Goal: Task Accomplishment & Management: Manage account settings

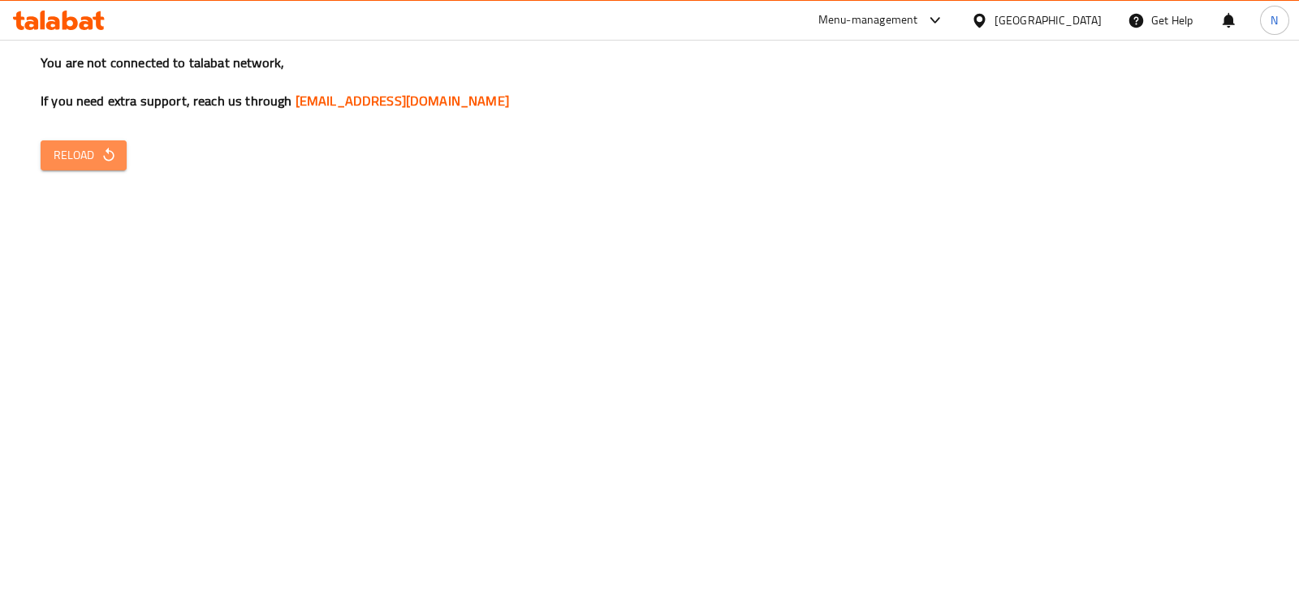
click at [87, 149] on span "Reload" at bounding box center [84, 155] width 60 height 20
click at [853, 593] on div "You are not connected to talabat network, If you need extra support, reach us t…" at bounding box center [649, 297] width 1299 height 594
click at [597, 402] on div "You are not connected to talabat network, If you need extra support, reach us t…" at bounding box center [649, 297] width 1299 height 594
click at [109, 143] on button "Reload" at bounding box center [84, 155] width 86 height 30
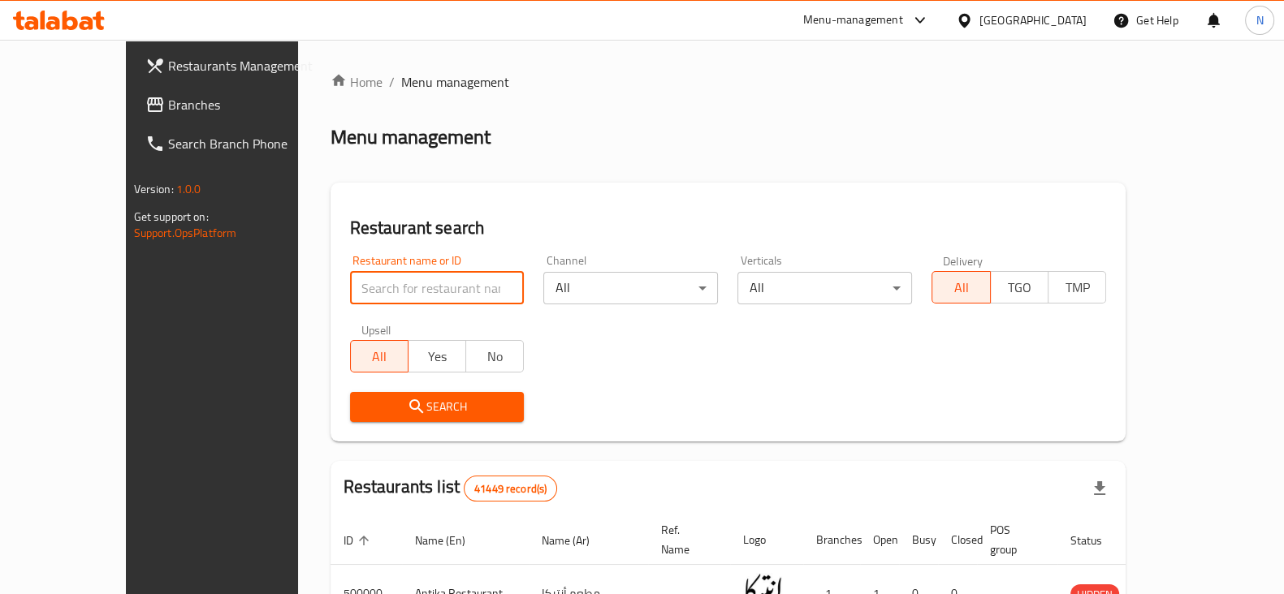
click at [350, 278] on input "search" at bounding box center [437, 288] width 175 height 32
paste input "508327"
type input "508327"
click button "Search" at bounding box center [437, 407] width 175 height 30
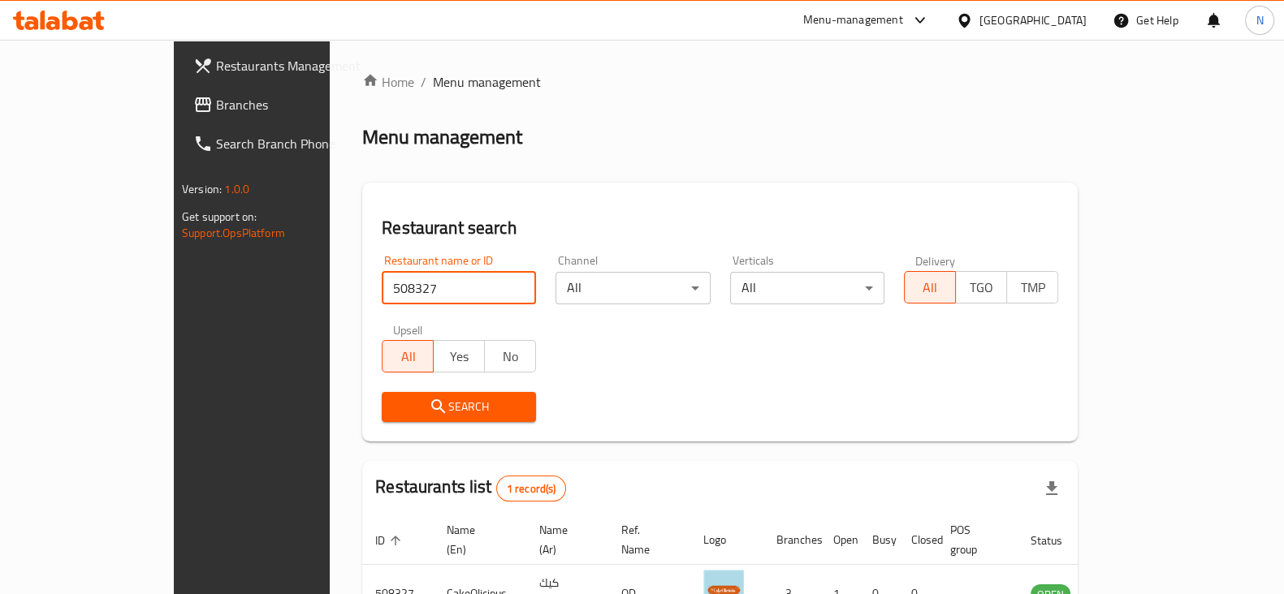
scroll to position [97, 0]
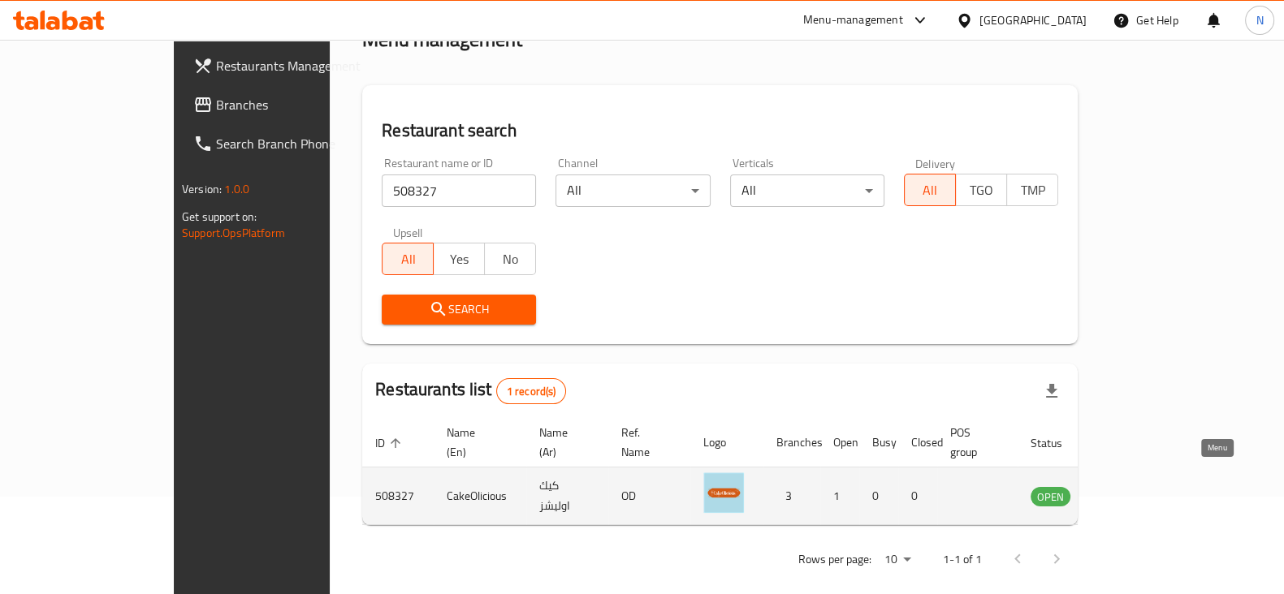
click at [1132, 494] on icon "enhanced table" at bounding box center [1129, 497] width 6 height 6
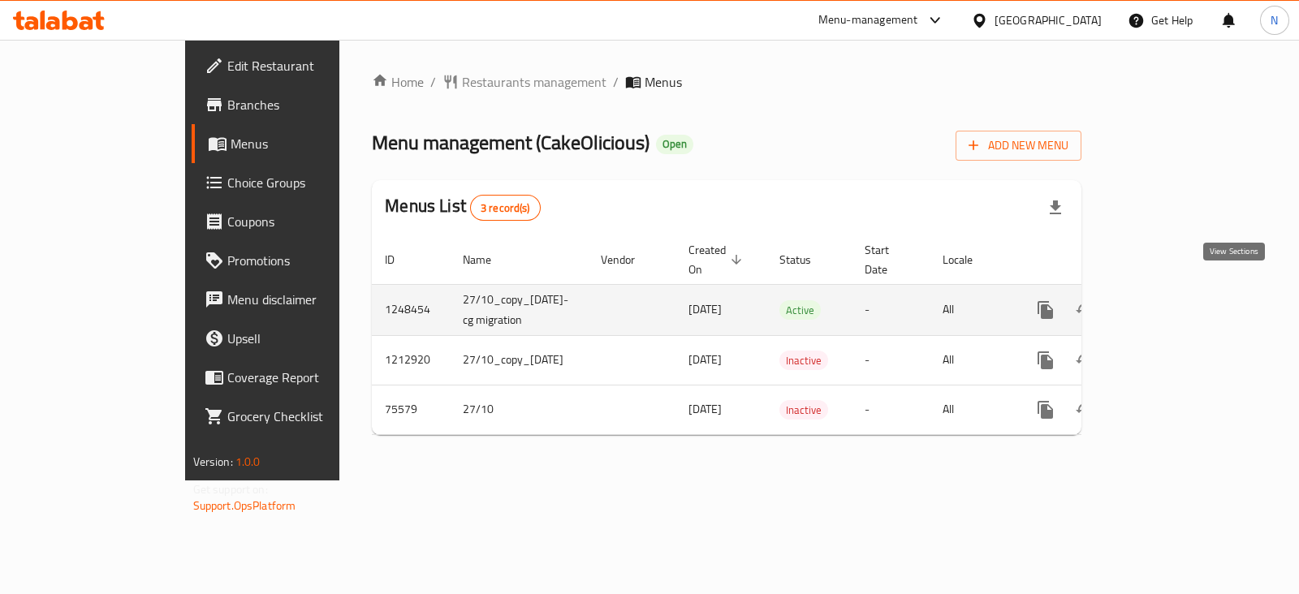
click at [1170, 303] on icon "enhanced table" at bounding box center [1162, 310] width 15 height 15
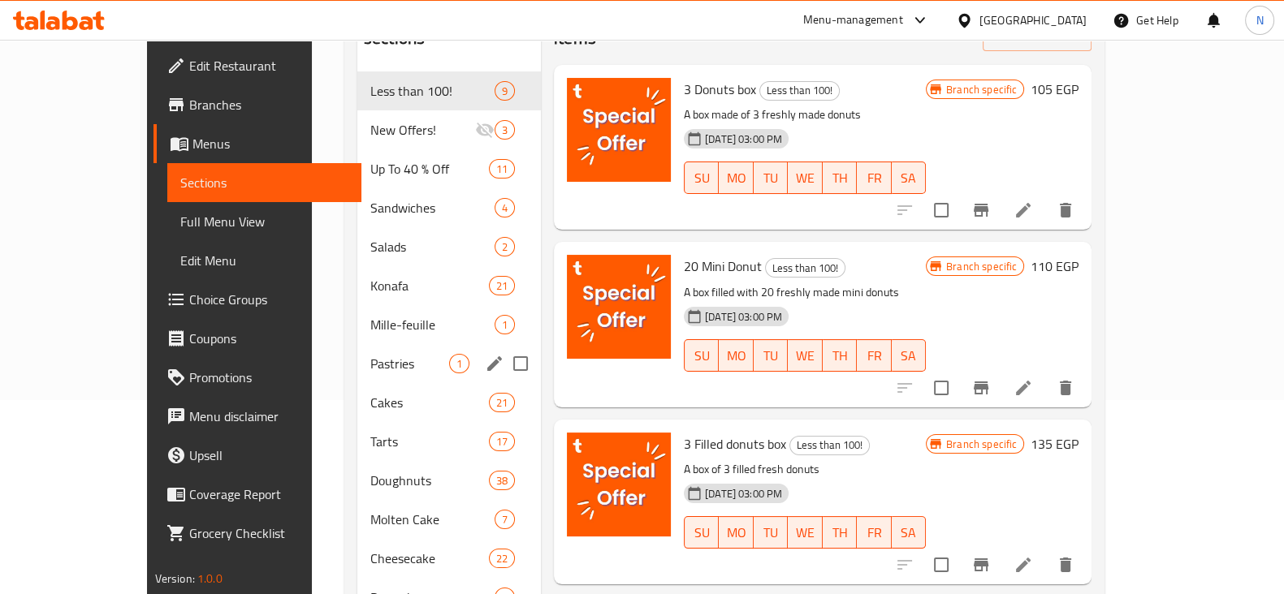
scroll to position [212, 0]
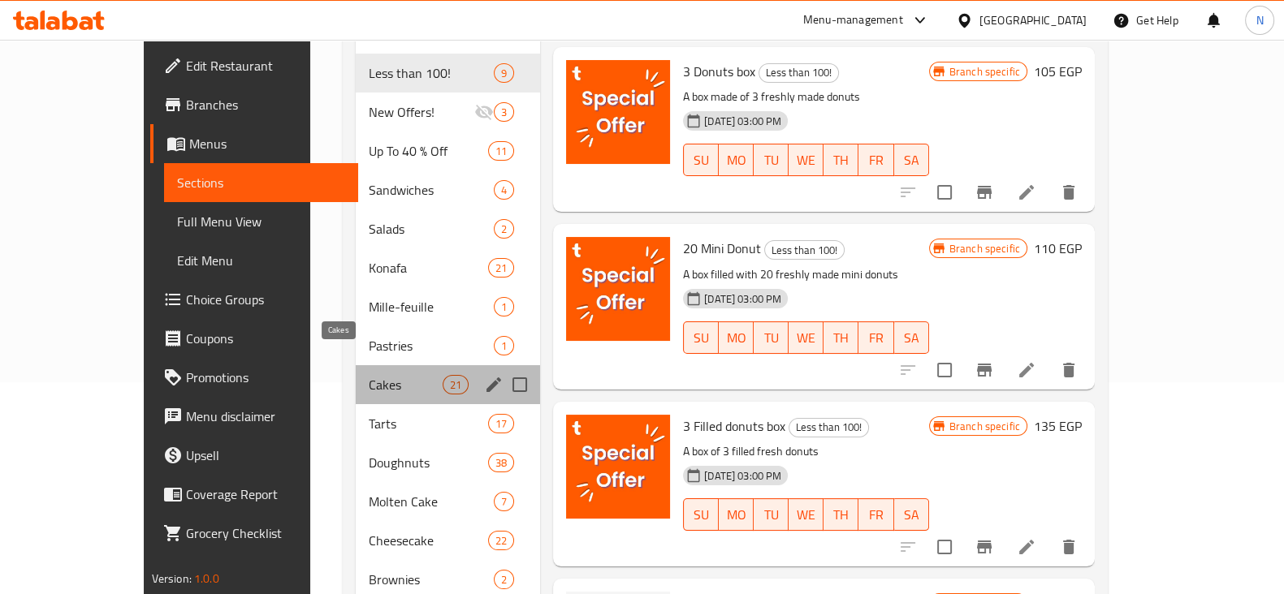
click at [369, 375] on span "Cakes" at bounding box center [406, 384] width 74 height 19
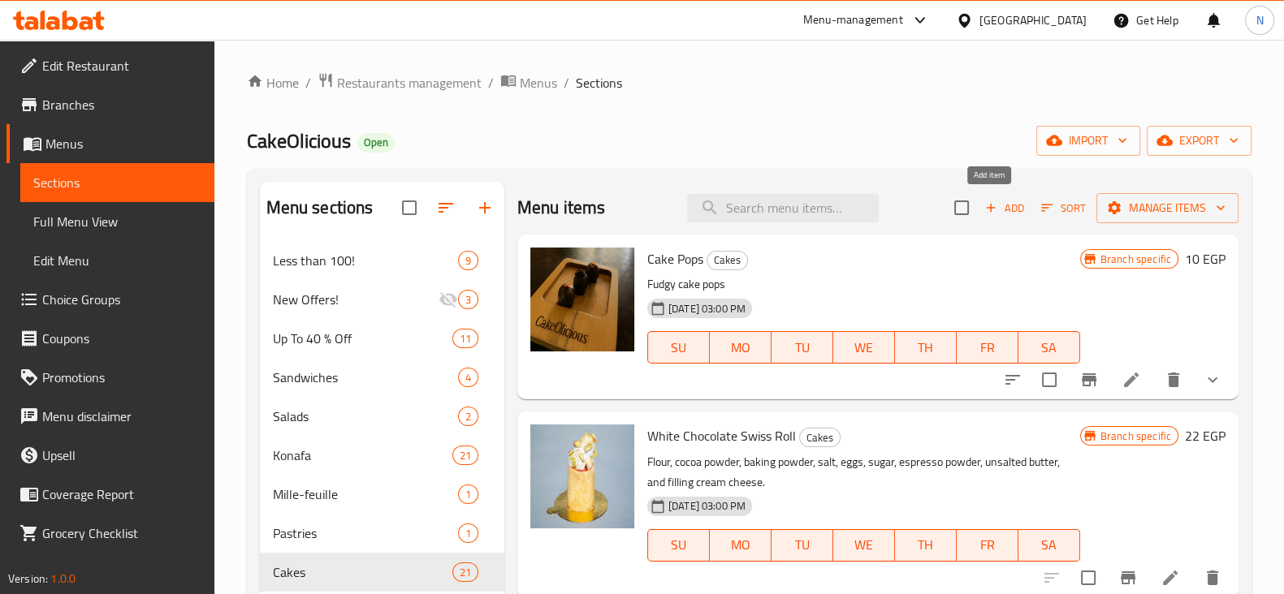
click at [994, 207] on span "Add" at bounding box center [1005, 208] width 44 height 19
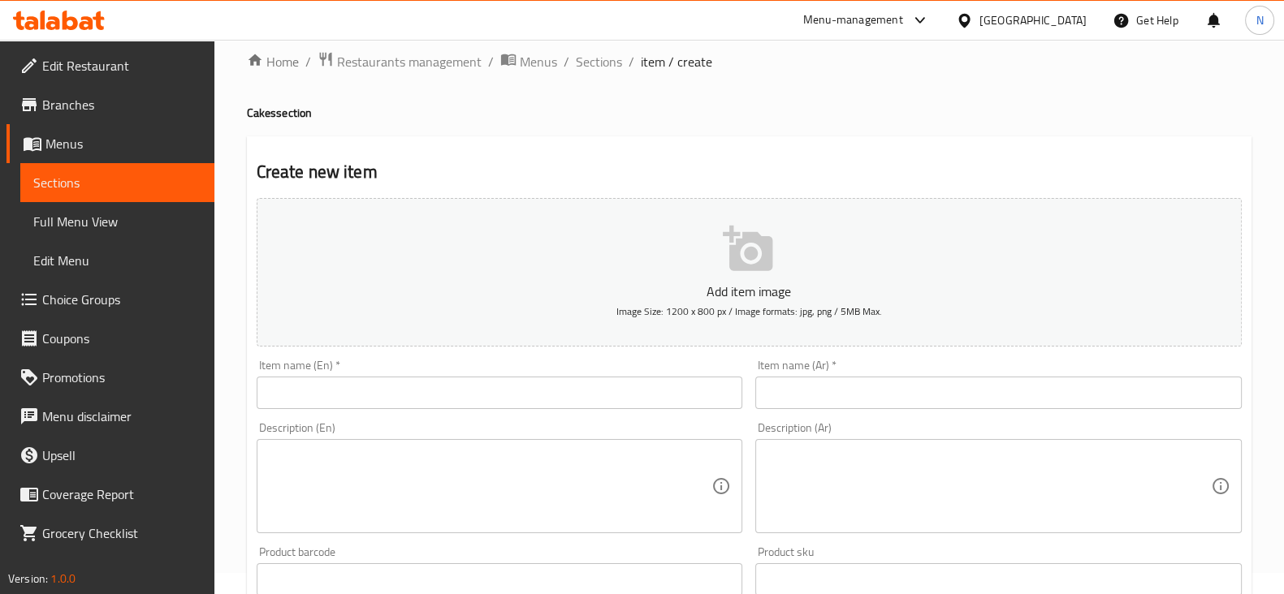
scroll to position [22, 0]
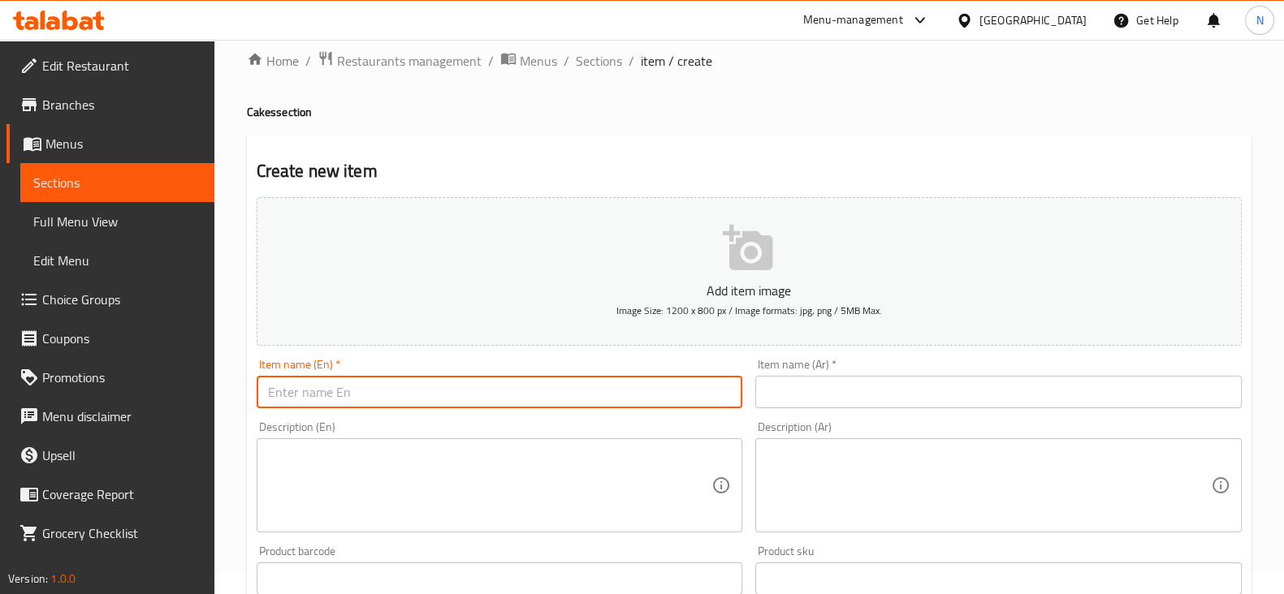
click at [402, 403] on input "text" at bounding box center [500, 392] width 486 height 32
paste input "Ice cream cake"
type input "Ice cream cake"
paste input "كيك بالايسكريم شكوليت"
click at [797, 393] on input "text" at bounding box center [998, 392] width 486 height 32
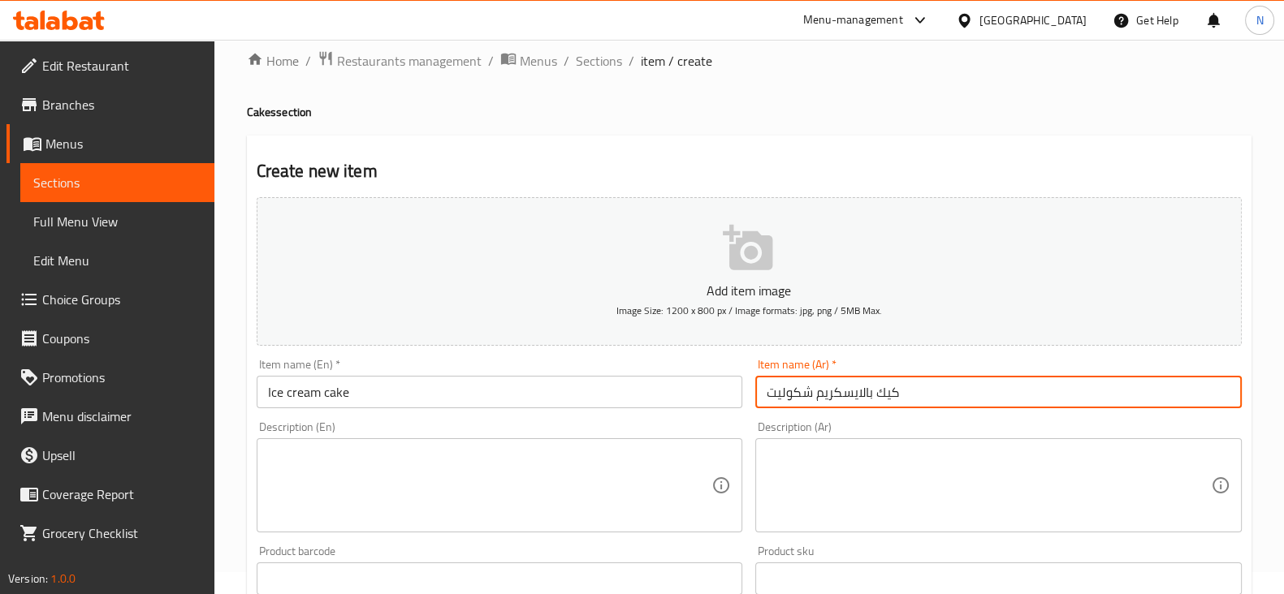
type input "كيك بالايسكريم شكوليت"
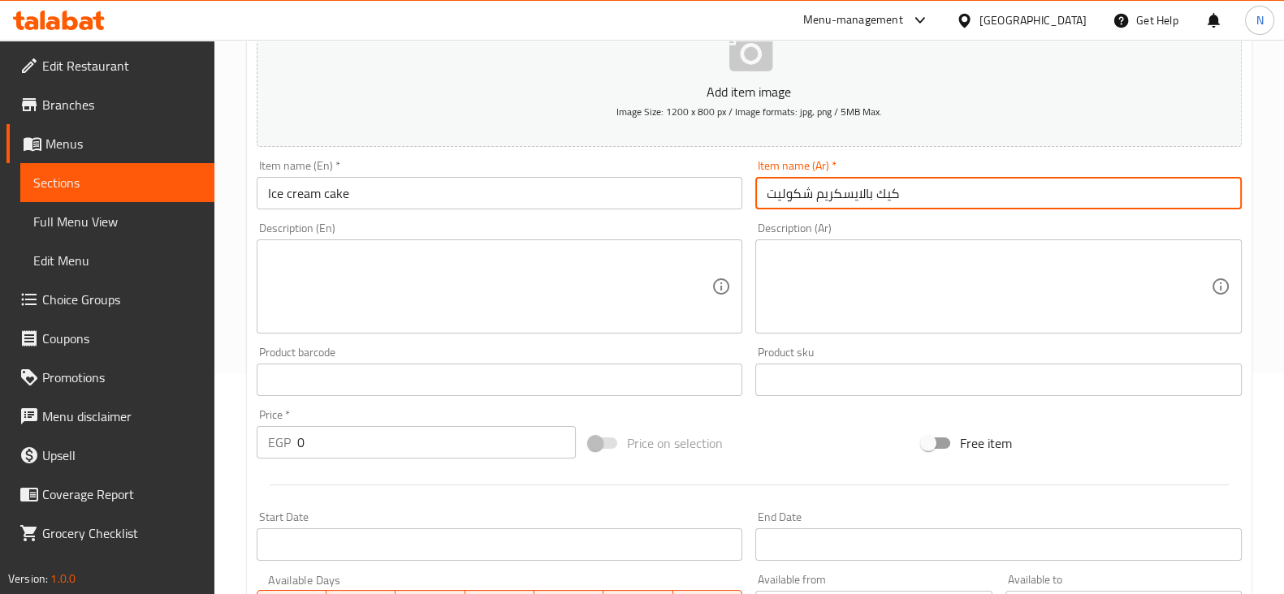
scroll to position [252, 0]
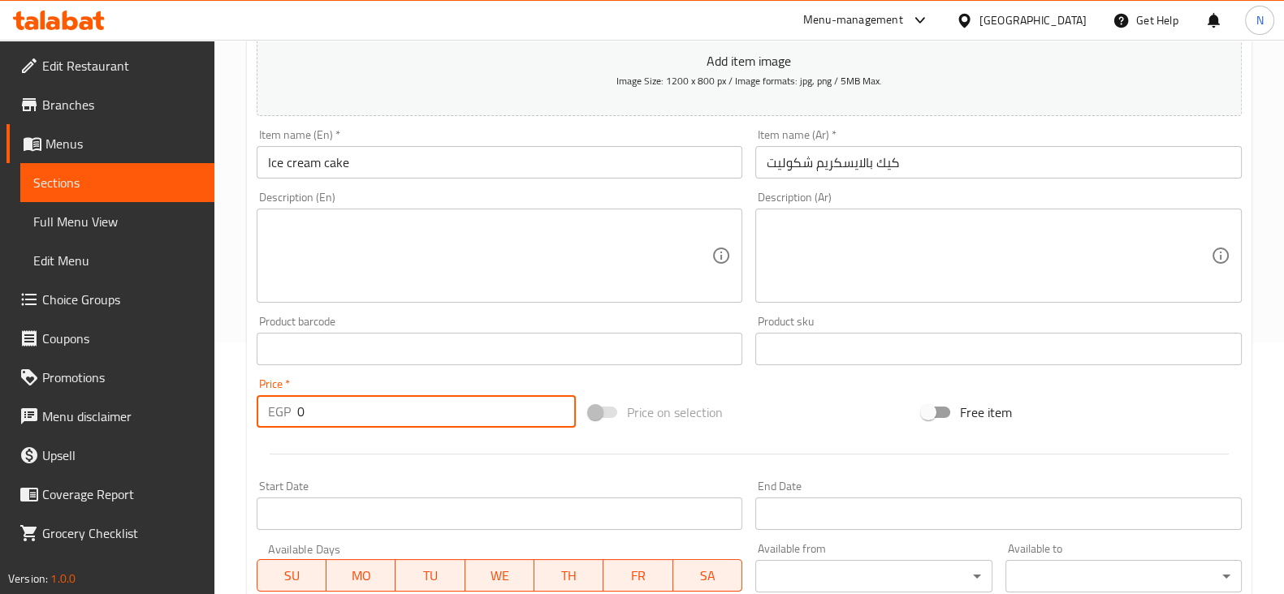
click at [446, 409] on input "0" at bounding box center [436, 411] width 279 height 32
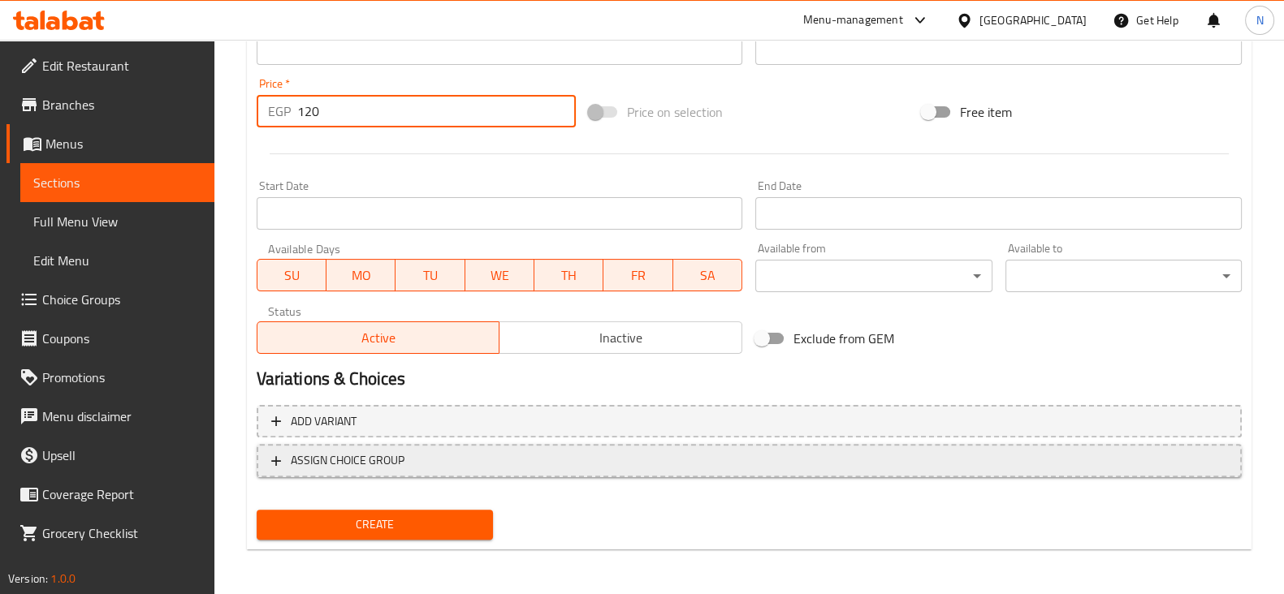
type input "120"
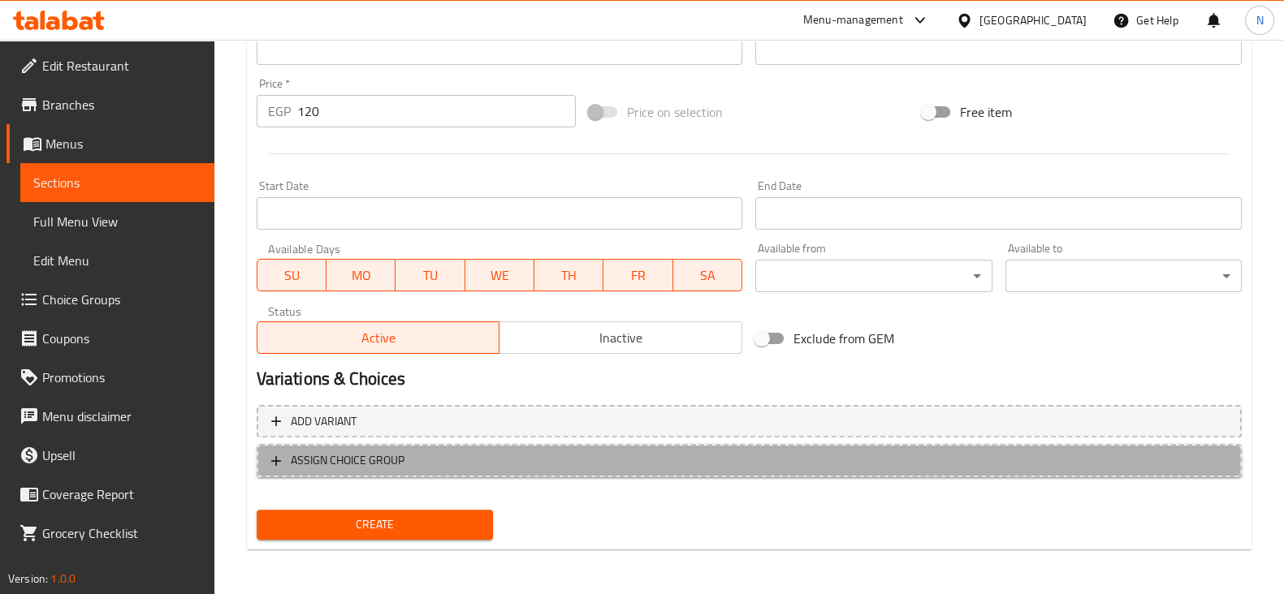
click at [448, 451] on span "ASSIGN CHOICE GROUP" at bounding box center [749, 461] width 956 height 20
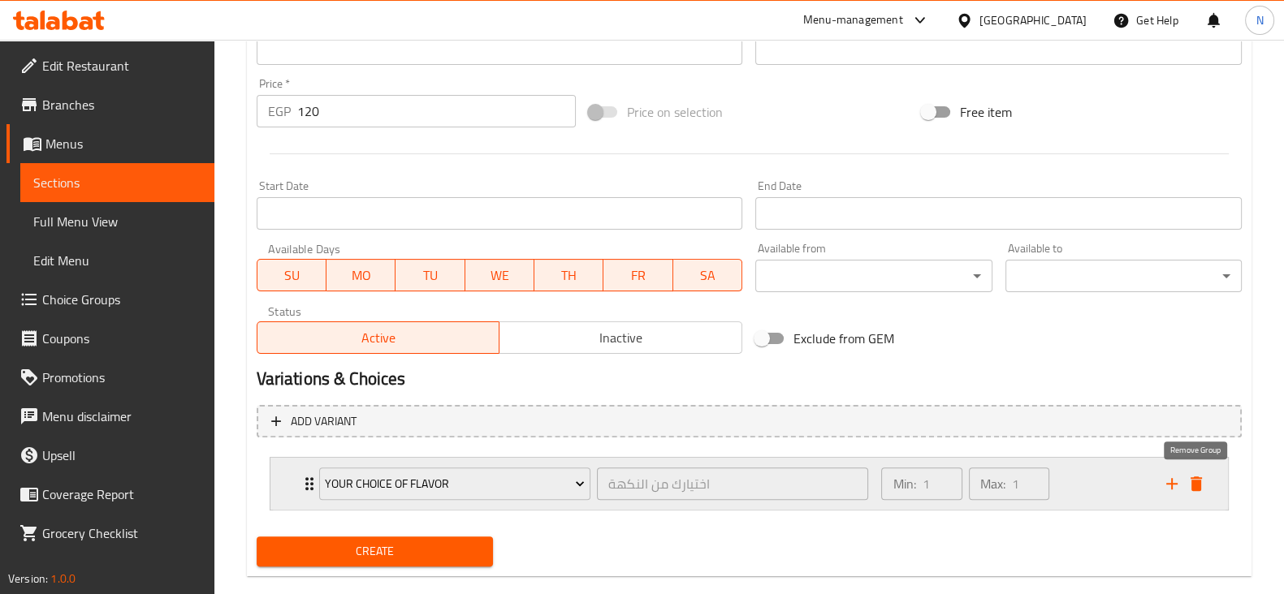
click at [1194, 480] on icon "delete" at bounding box center [1195, 484] width 11 height 15
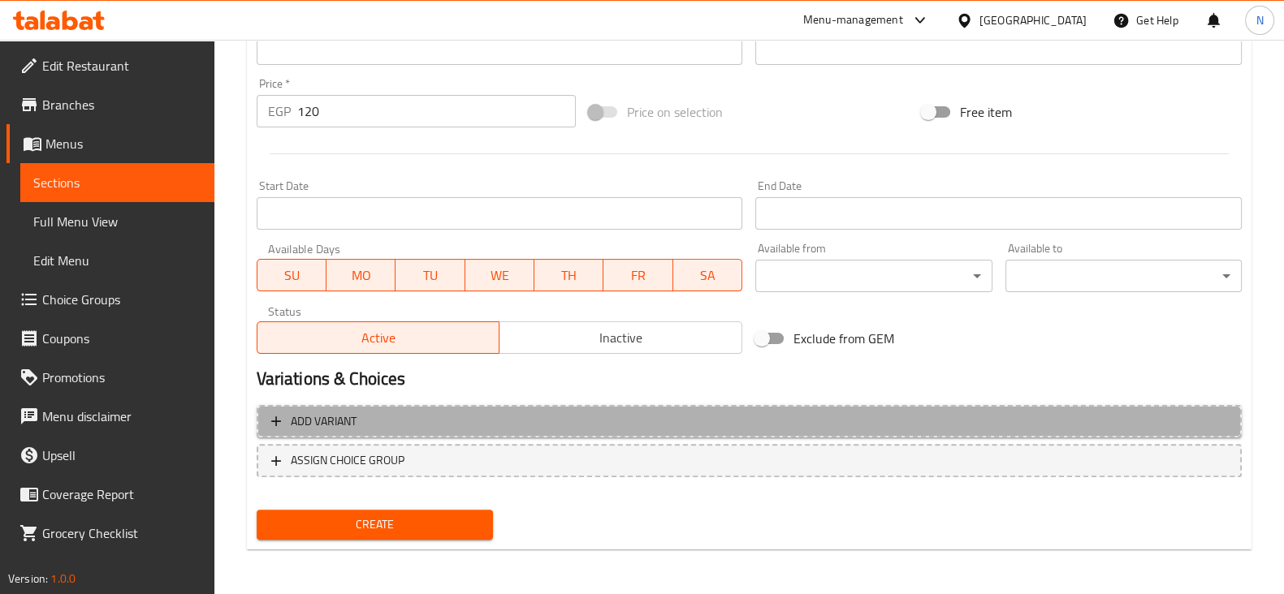
click at [411, 424] on span "Add variant" at bounding box center [749, 422] width 956 height 20
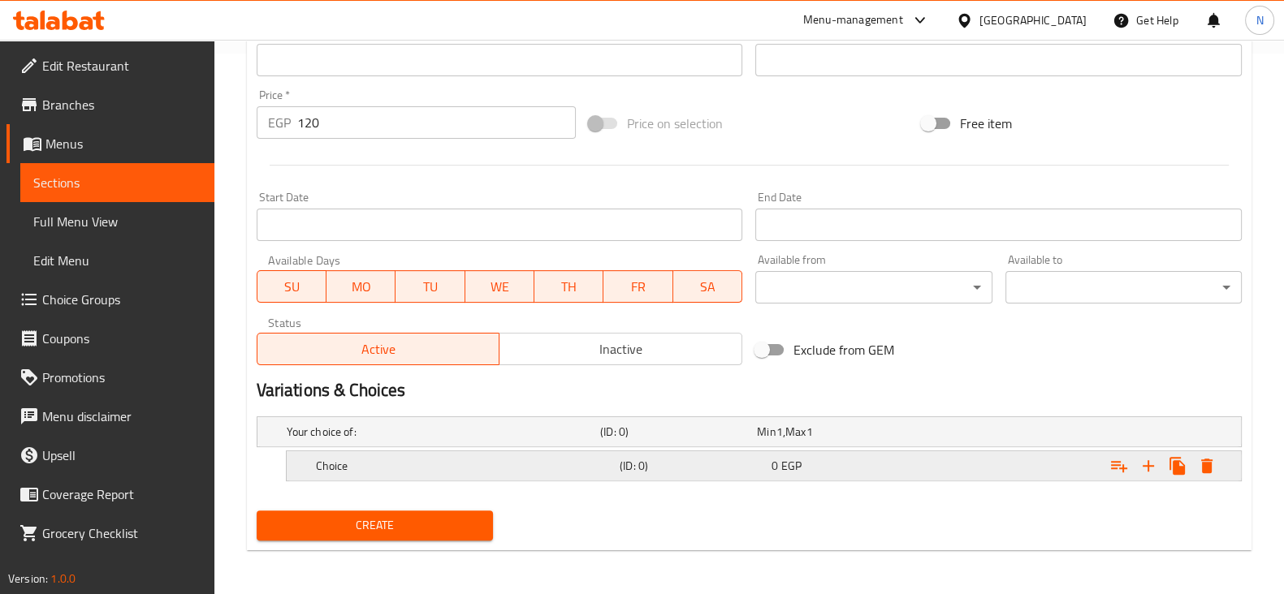
click at [419, 471] on h5 "Choice" at bounding box center [464, 466] width 297 height 16
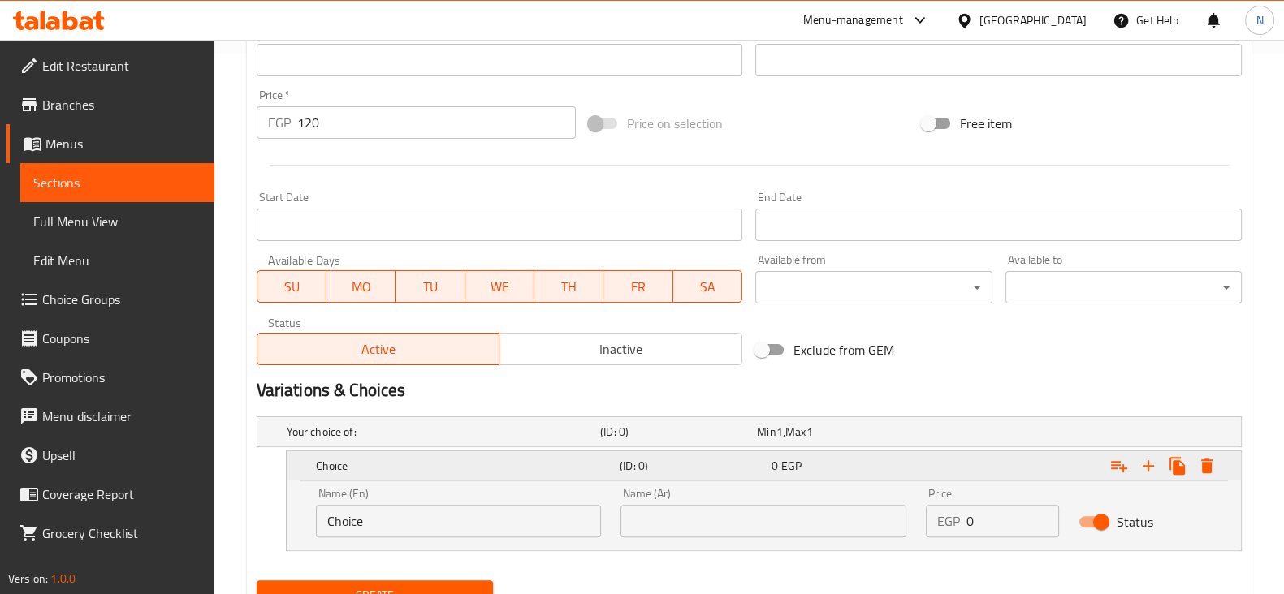
scroll to position [602, 0]
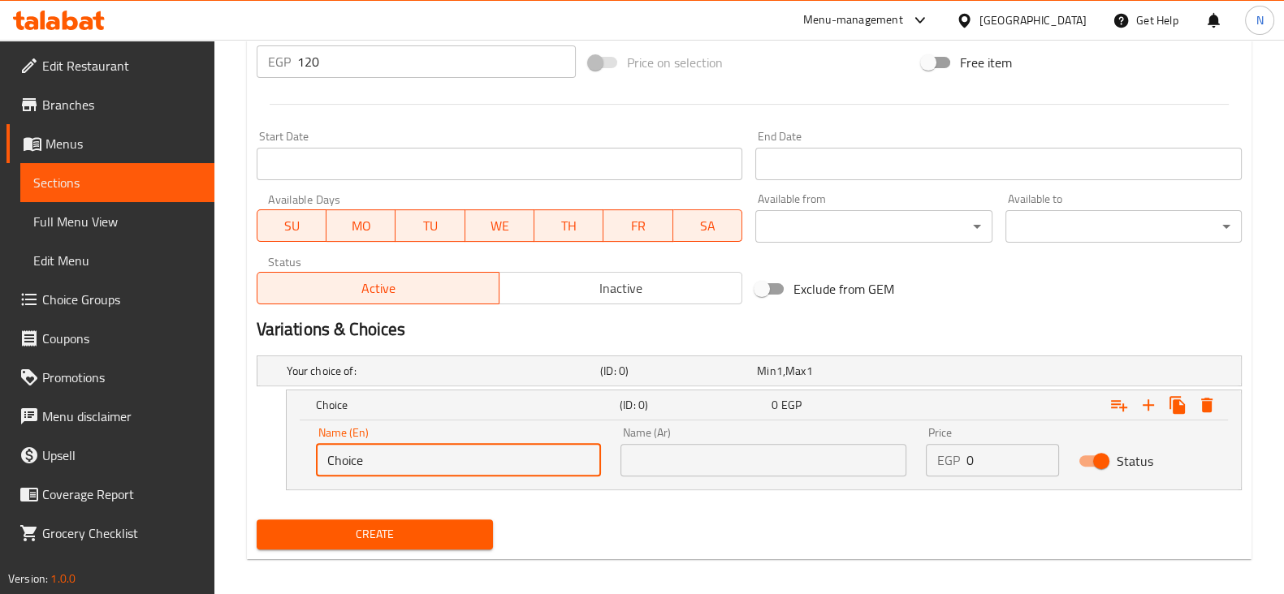
click at [435, 464] on input "Choice" at bounding box center [459, 460] width 286 height 32
type input "C"
type input "chocolate"
click at [726, 448] on input "text" at bounding box center [763, 460] width 286 height 32
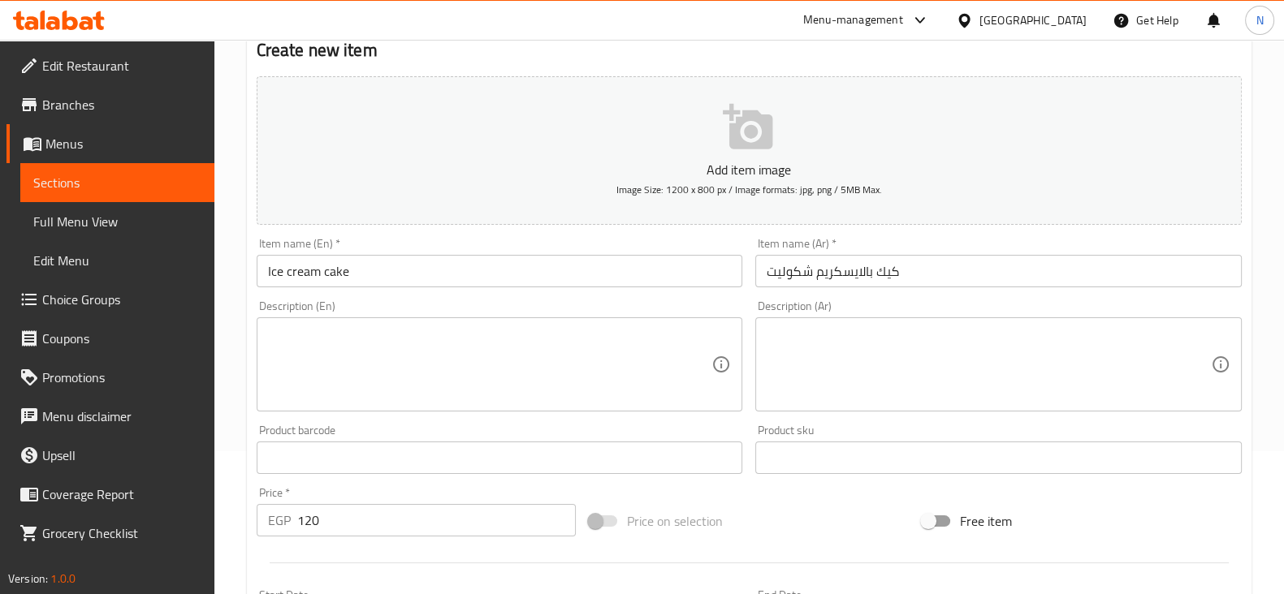
scroll to position [141, 0]
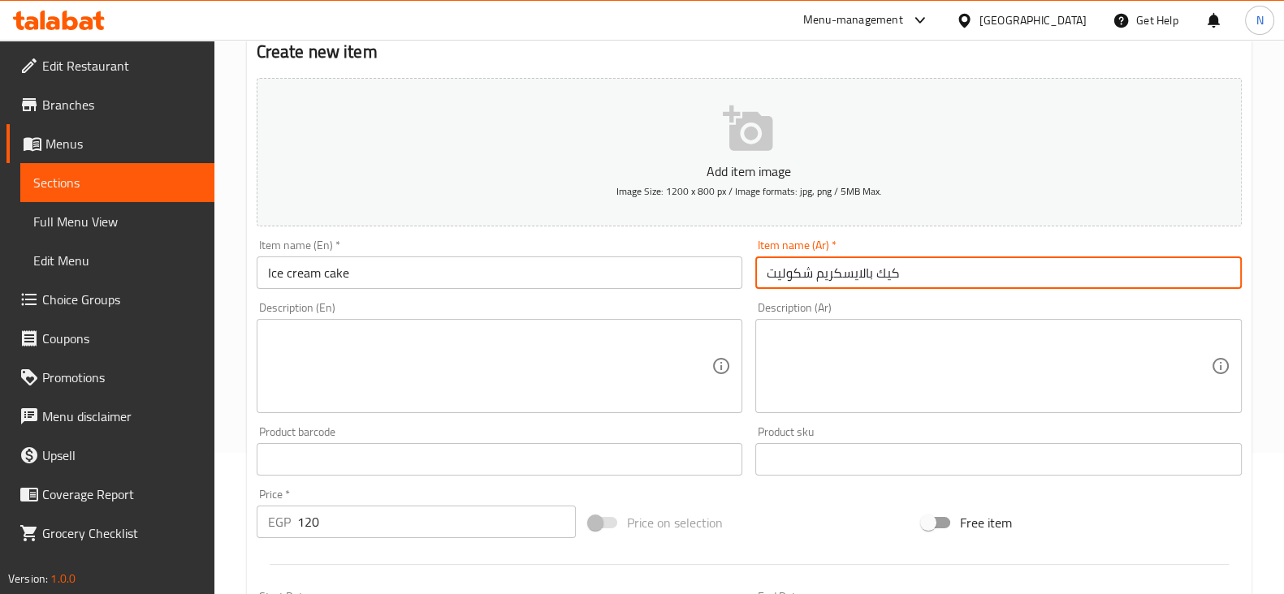
drag, startPoint x: 804, startPoint y: 270, endPoint x: 747, endPoint y: 266, distance: 57.0
click at [747, 266] on div "Add item image Image Size: 1200 x 800 px / Image formats: jpg, png / 5MB Max. I…" at bounding box center [749, 421] width 998 height 700
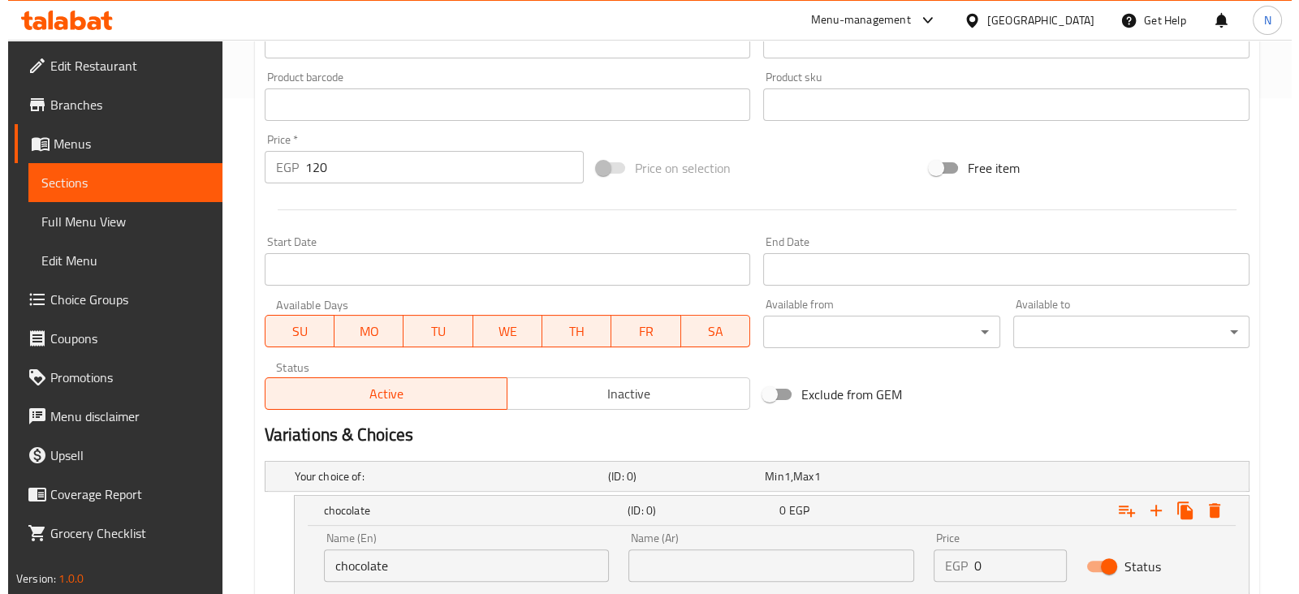
scroll to position [611, 0]
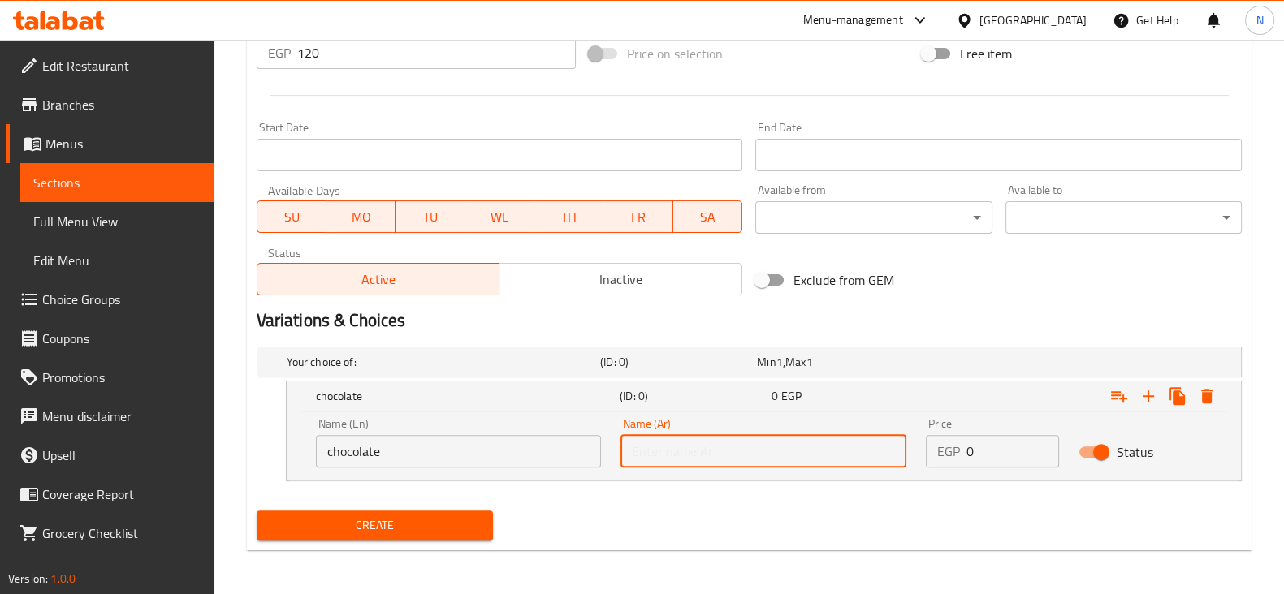
paste input "شكوليت"
click at [778, 447] on input "شكوليت" at bounding box center [763, 451] width 286 height 32
type input "شكوليت"
click at [462, 518] on span "Create" at bounding box center [375, 526] width 210 height 20
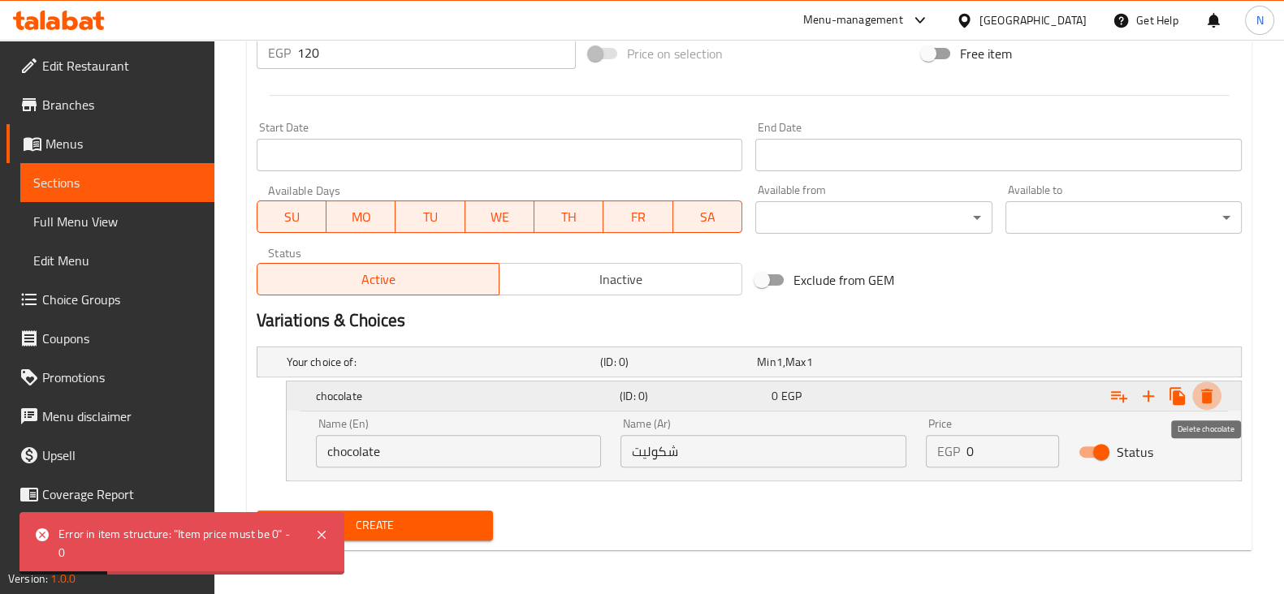
click at [1207, 395] on icon "Expand" at bounding box center [1206, 396] width 11 height 15
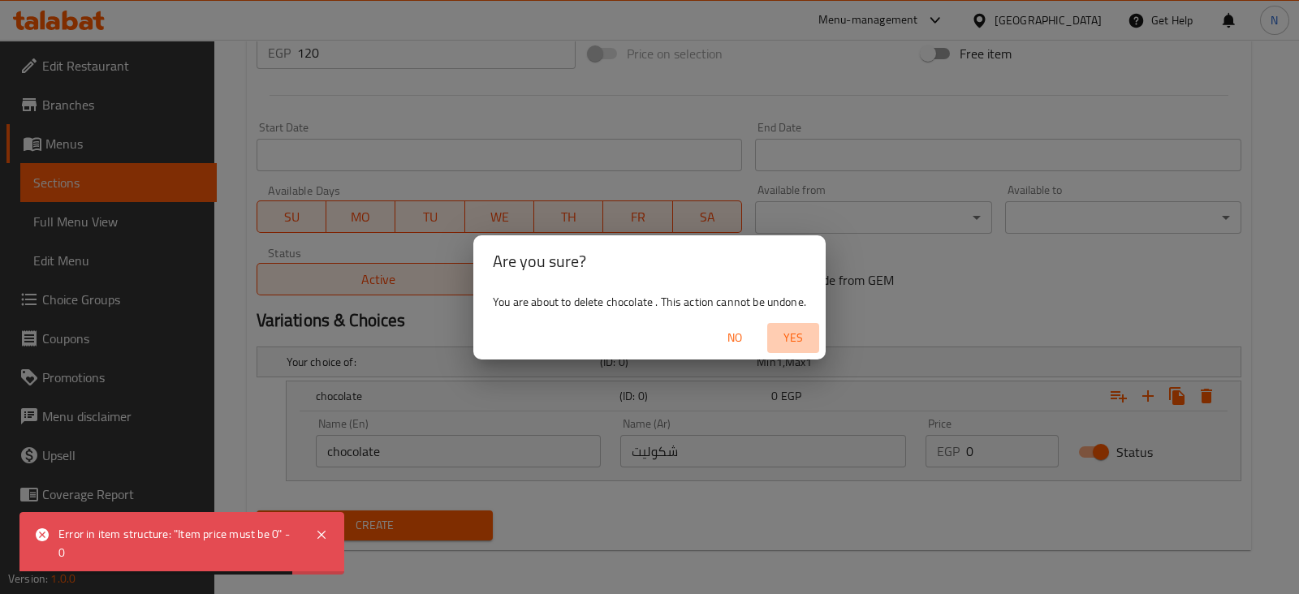
click at [801, 343] on span "Yes" at bounding box center [793, 338] width 39 height 20
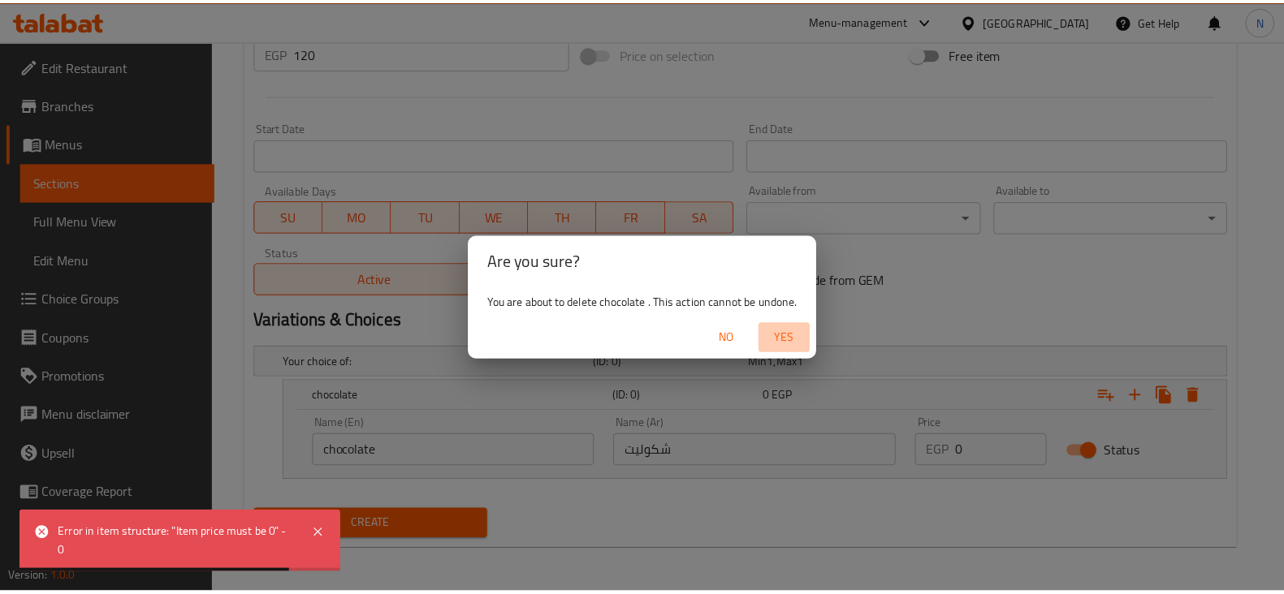
scroll to position [552, 0]
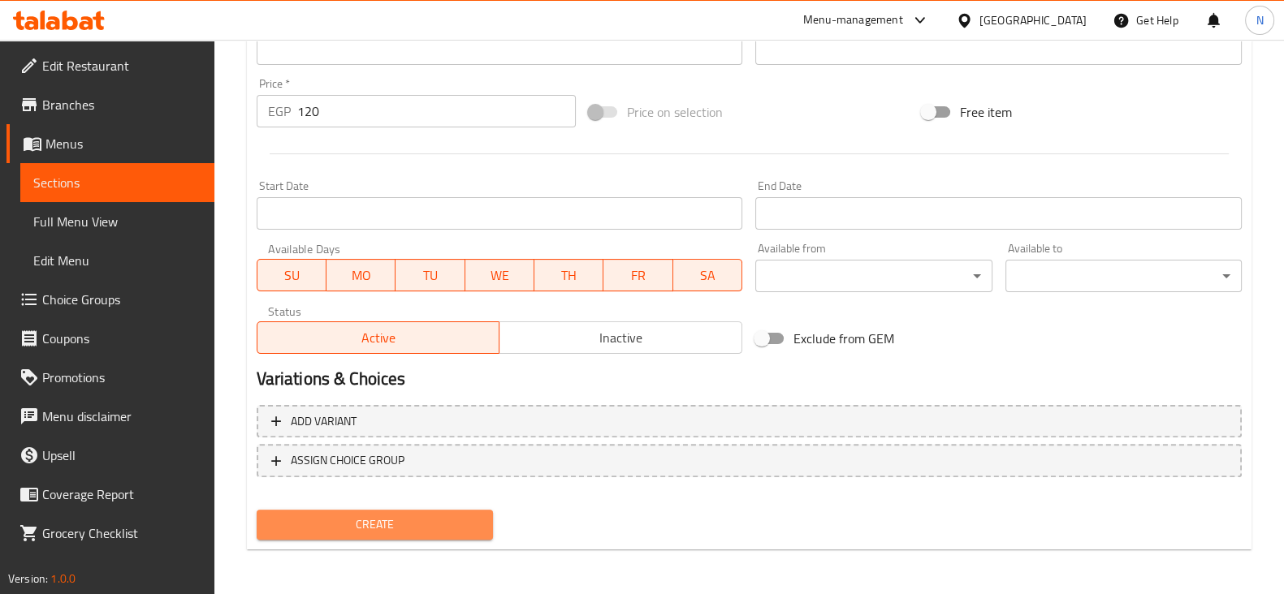
click at [397, 510] on button "Create" at bounding box center [375, 525] width 236 height 30
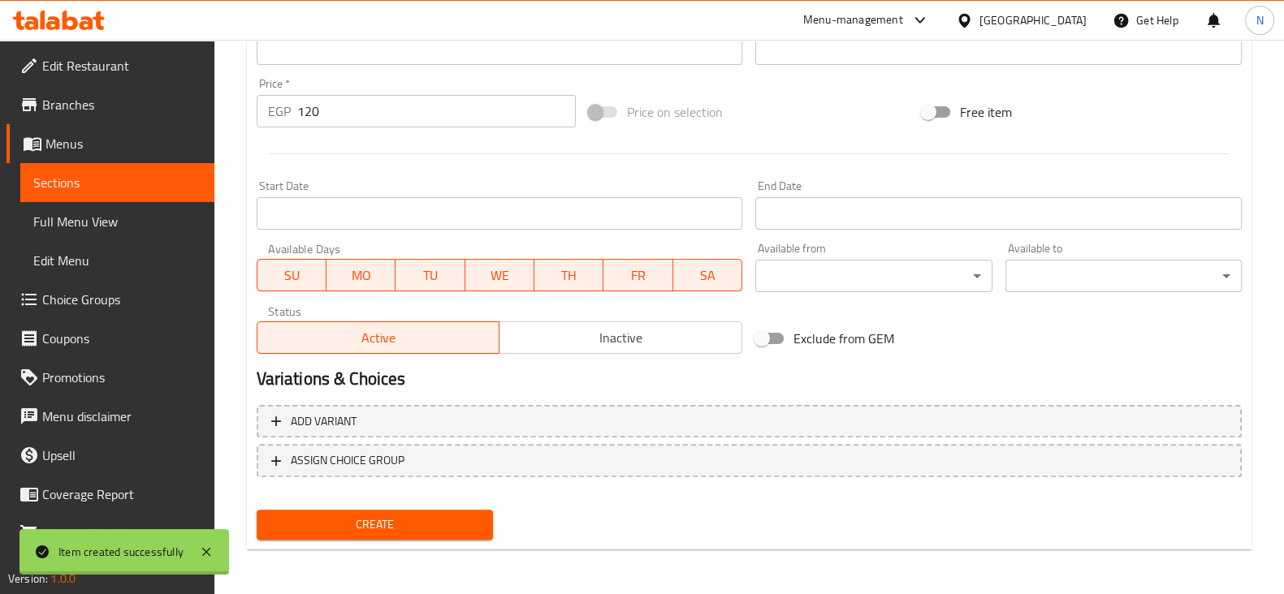
type input "0"
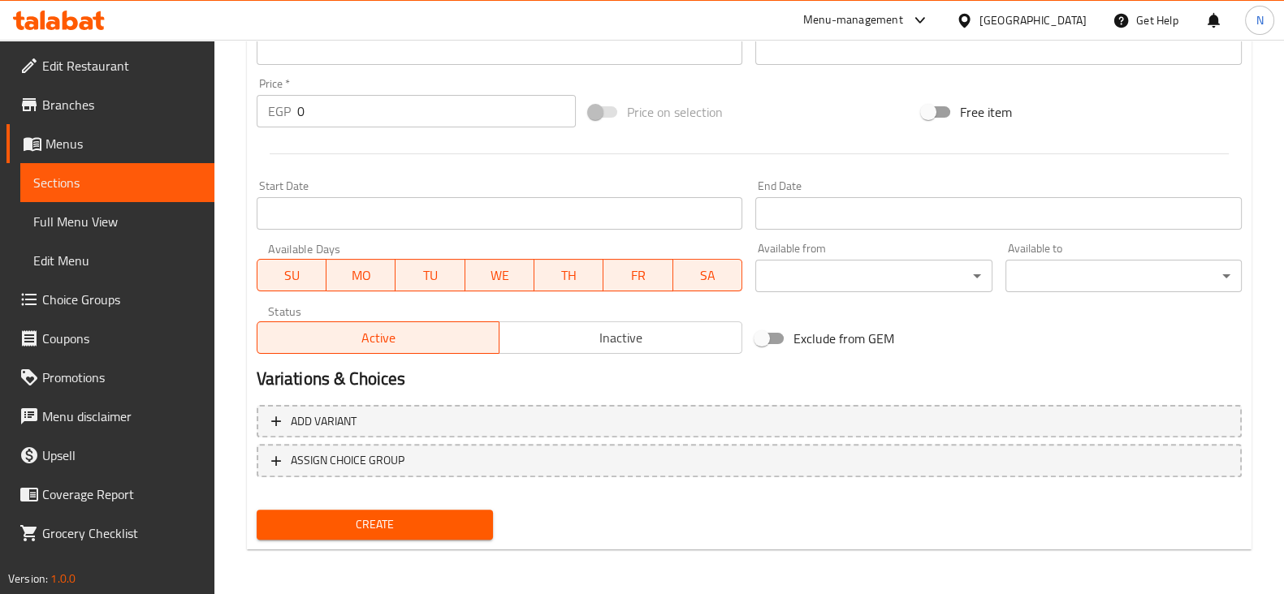
scroll to position [0, 0]
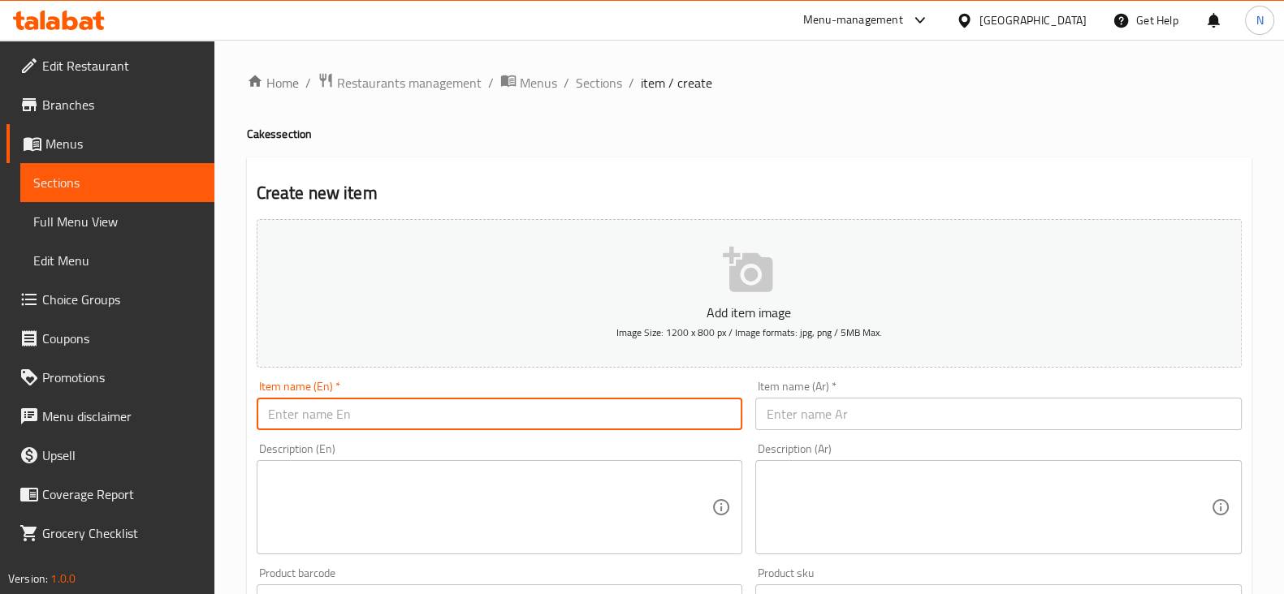
click at [483, 425] on input "text" at bounding box center [500, 414] width 486 height 32
paste input "الفول السوداني"
type input "الفول السوداني"
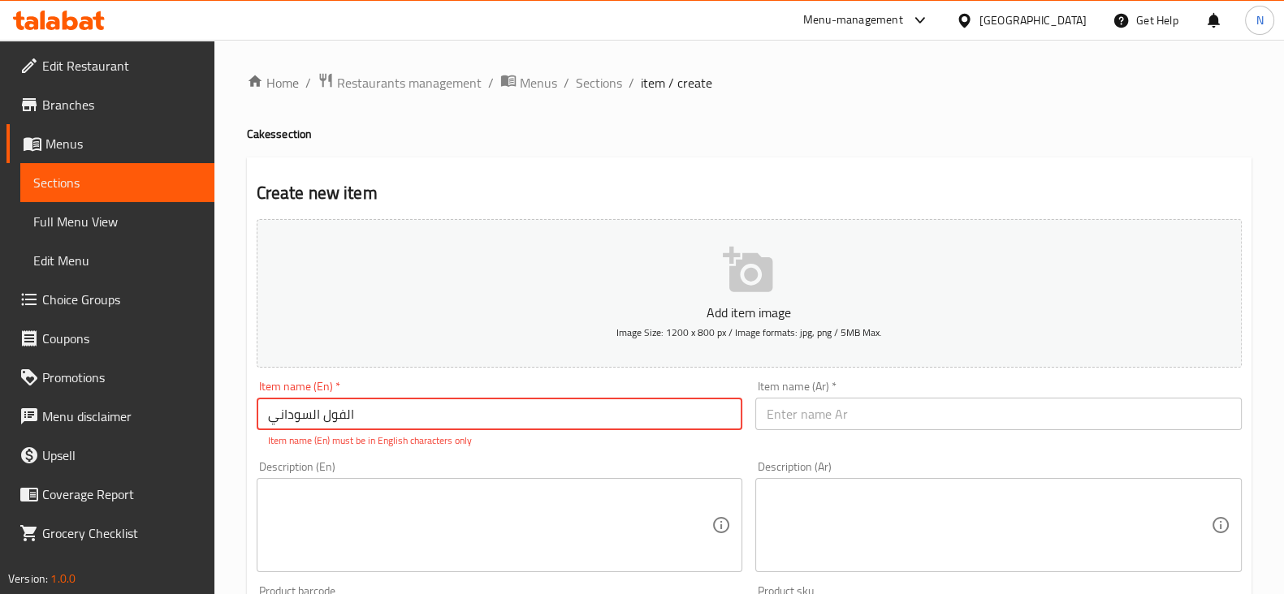
drag, startPoint x: 347, startPoint y: 421, endPoint x: 264, endPoint y: 428, distance: 83.1
click at [264, 428] on input "الفول السوداني" at bounding box center [500, 414] width 486 height 32
paste input "كيك بالايسكريم فانيليا"
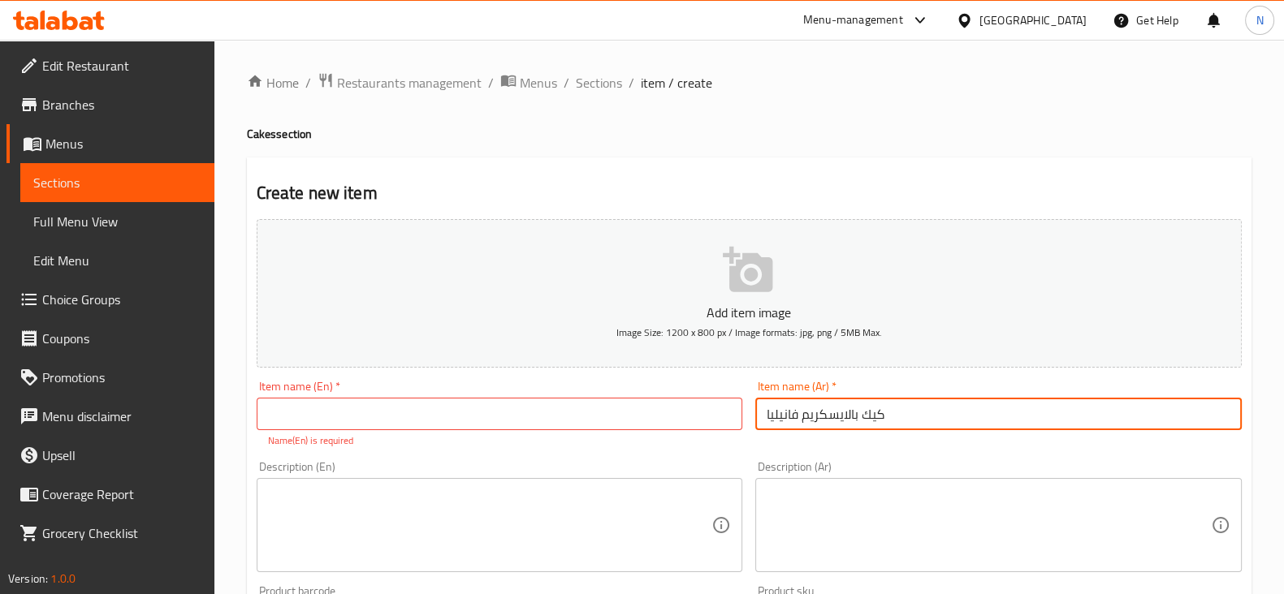
click at [857, 410] on input "كيك بالايسكريم فانيليا" at bounding box center [998, 414] width 486 height 32
type input "كيك بالايسكريم فانيليا"
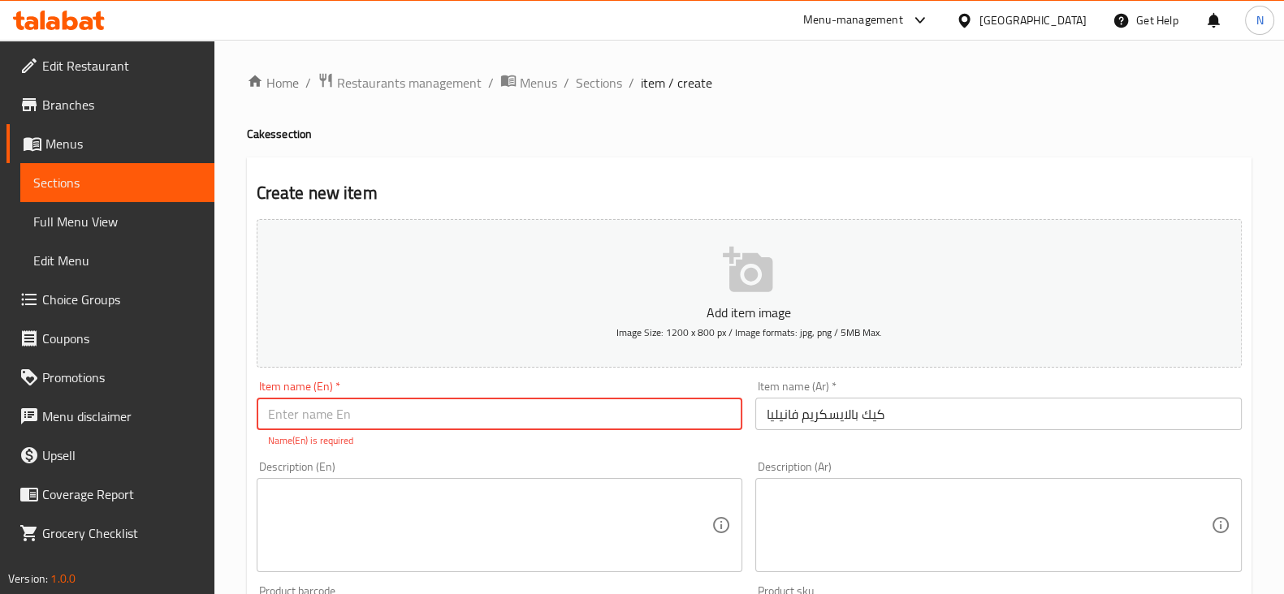
paste input "Vanilla ice cream cake"
click at [672, 404] on input "text" at bounding box center [500, 414] width 486 height 32
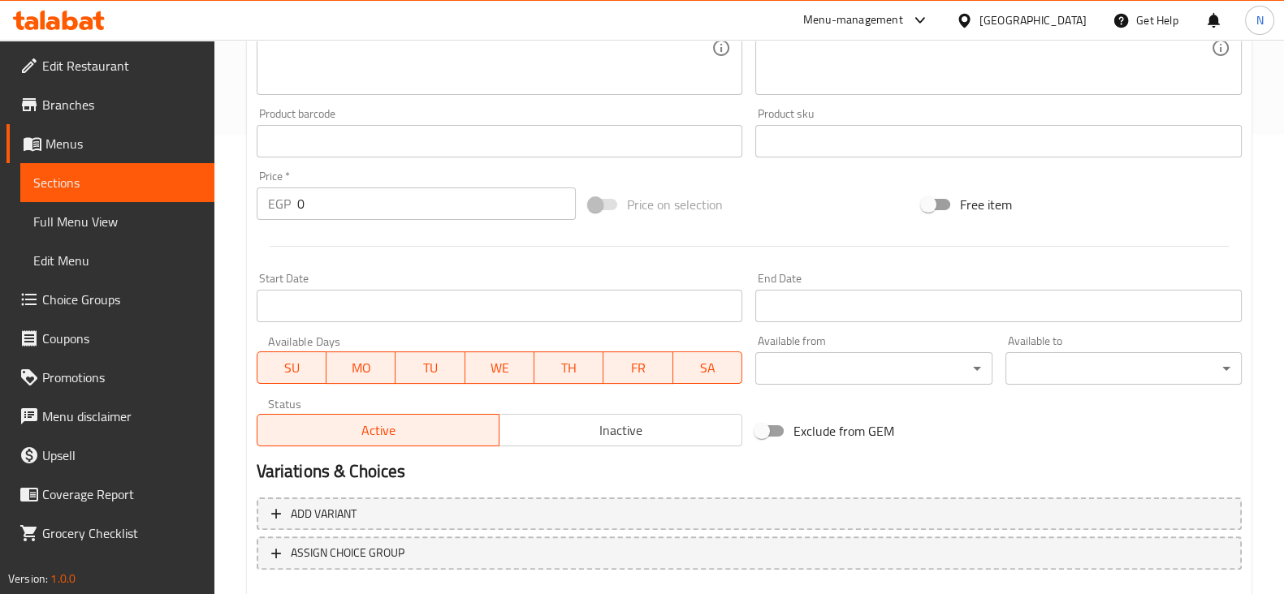
scroll to position [471, 0]
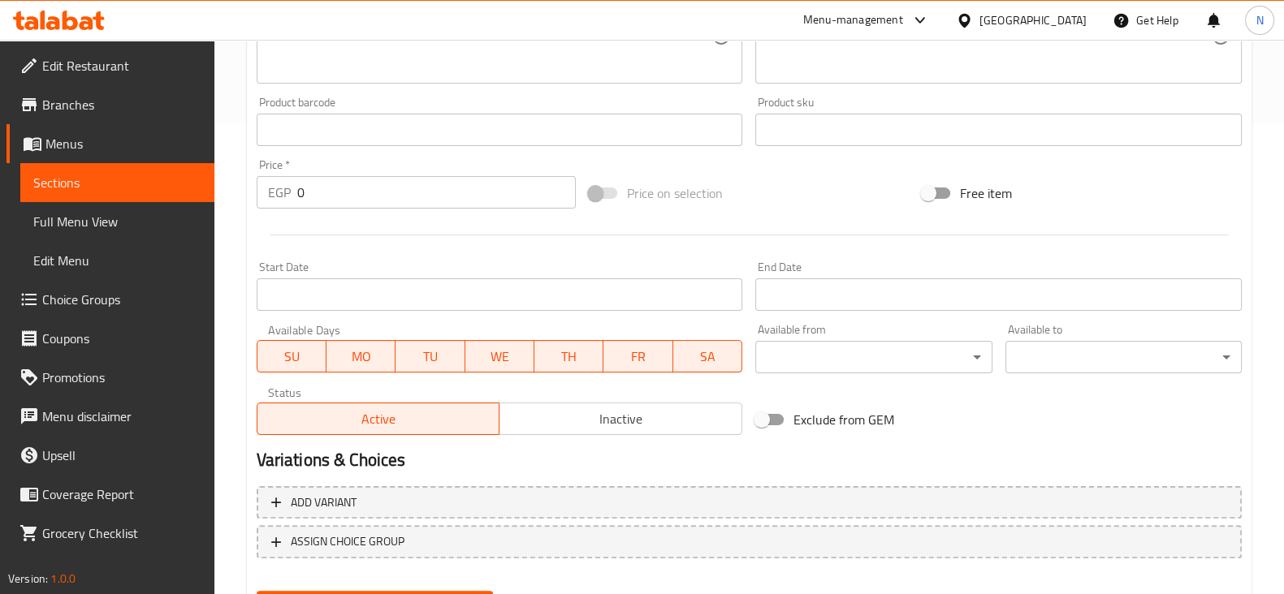
type input "Vanilla ice cream cake"
click at [444, 183] on input "0" at bounding box center [436, 192] width 279 height 32
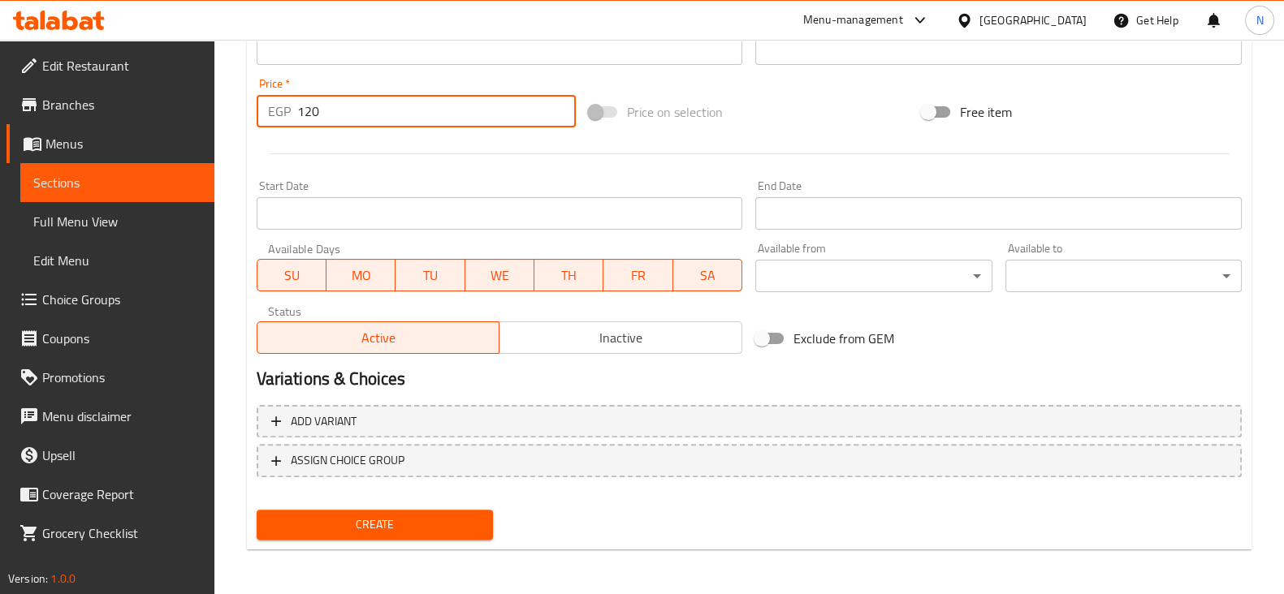
type input "120"
click at [390, 534] on button "Create" at bounding box center [375, 525] width 236 height 30
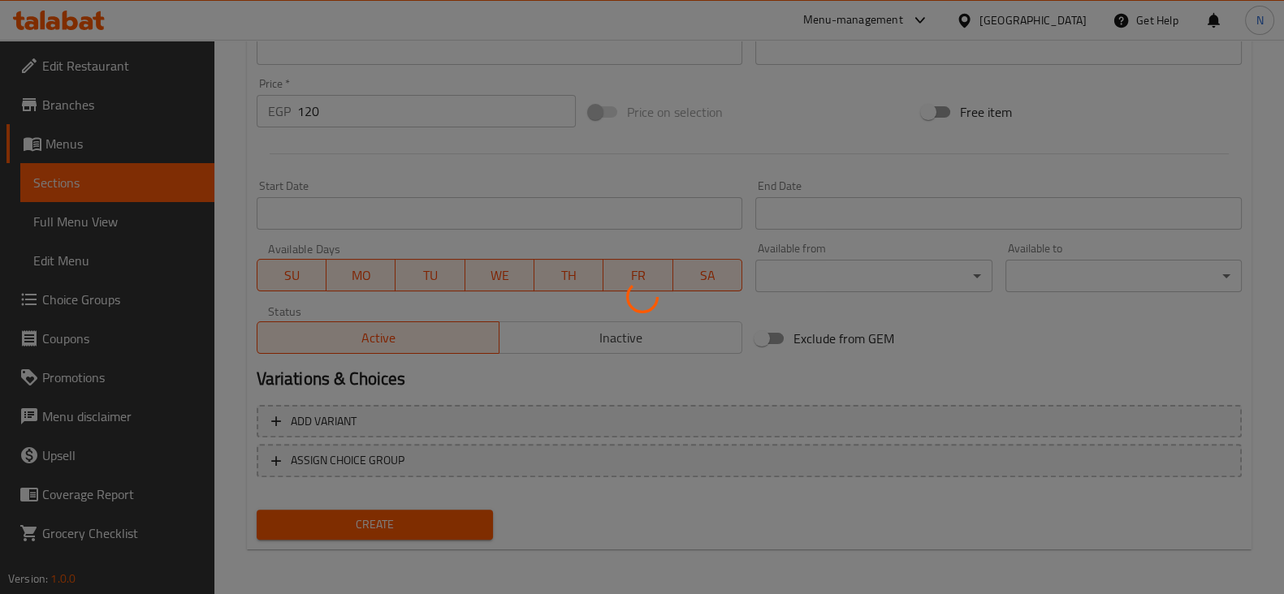
type input "0"
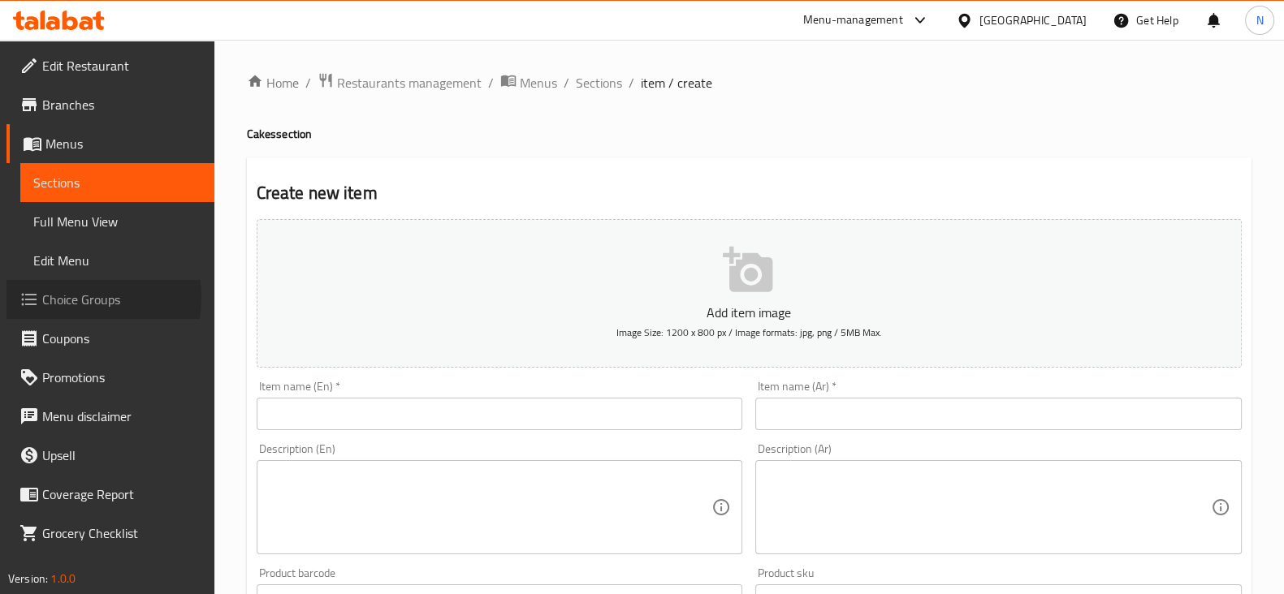
click at [67, 298] on span "Choice Groups" at bounding box center [121, 299] width 159 height 19
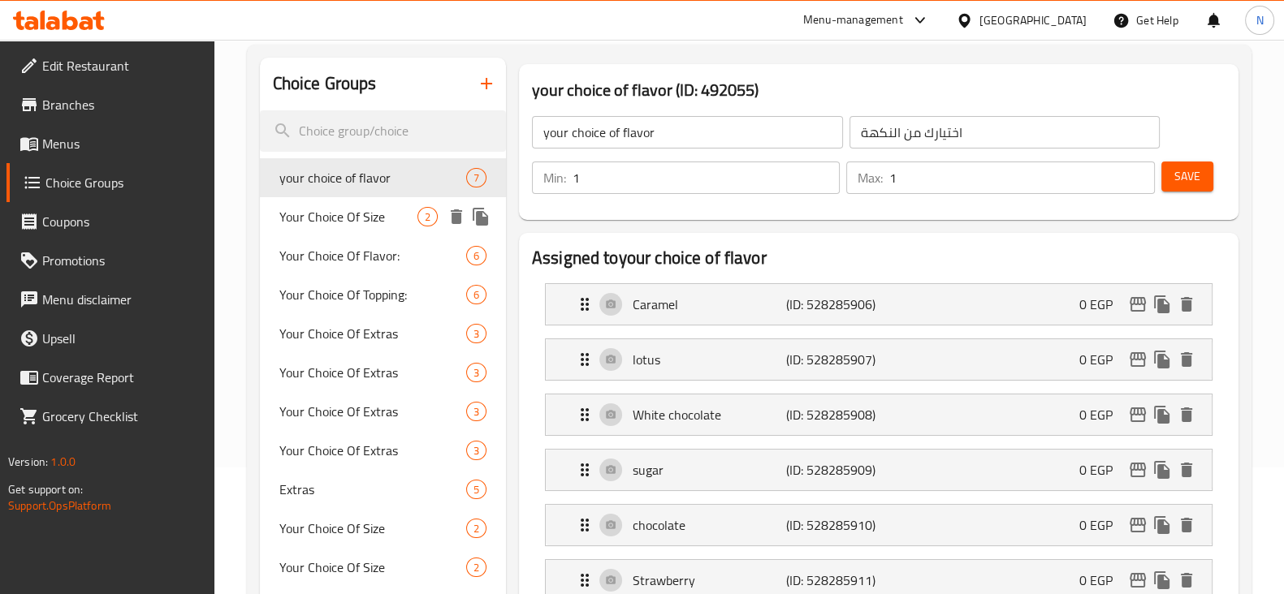
scroll to position [126, 0]
click at [479, 99] on button "button" at bounding box center [486, 84] width 39 height 39
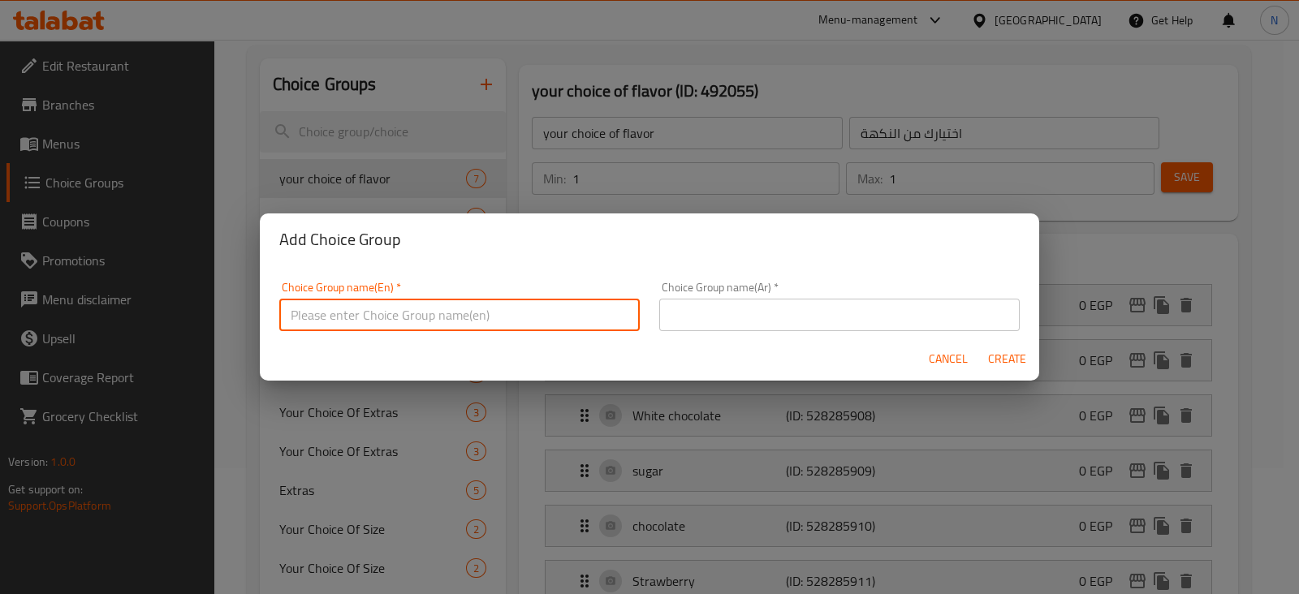
click at [430, 318] on input "text" at bounding box center [459, 315] width 361 height 32
click at [481, 315] on input "your choice of icecream cake flavour" at bounding box center [459, 315] width 361 height 32
drag, startPoint x: 495, startPoint y: 315, endPoint x: 262, endPoint y: 314, distance: 232.2
click at [262, 314] on div "Choice Group name(En)   * your choice of icecream cake flavor Choice Group name…" at bounding box center [650, 302] width 780 height 72
type input "your choice of icecream cake flavor"
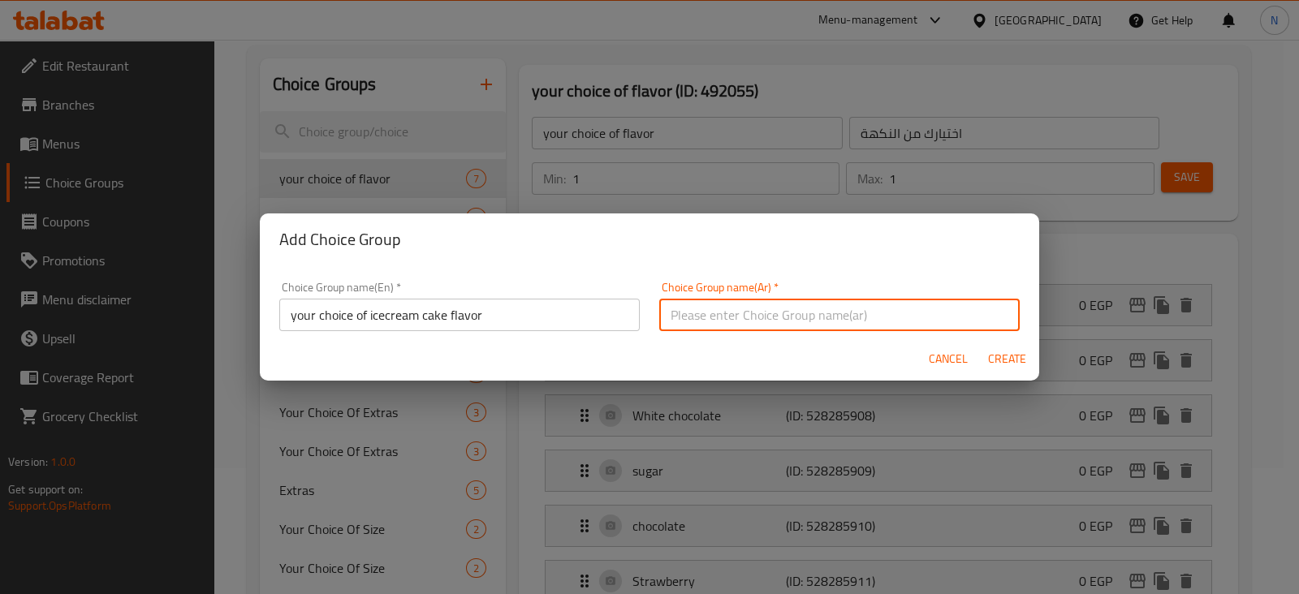
paste input "اختيارك من نكهة كعكة الآيس كريم"
click at [767, 308] on input "text" at bounding box center [839, 315] width 361 height 32
type input "اختيارك من نكهة كعكة الآيس كريم"
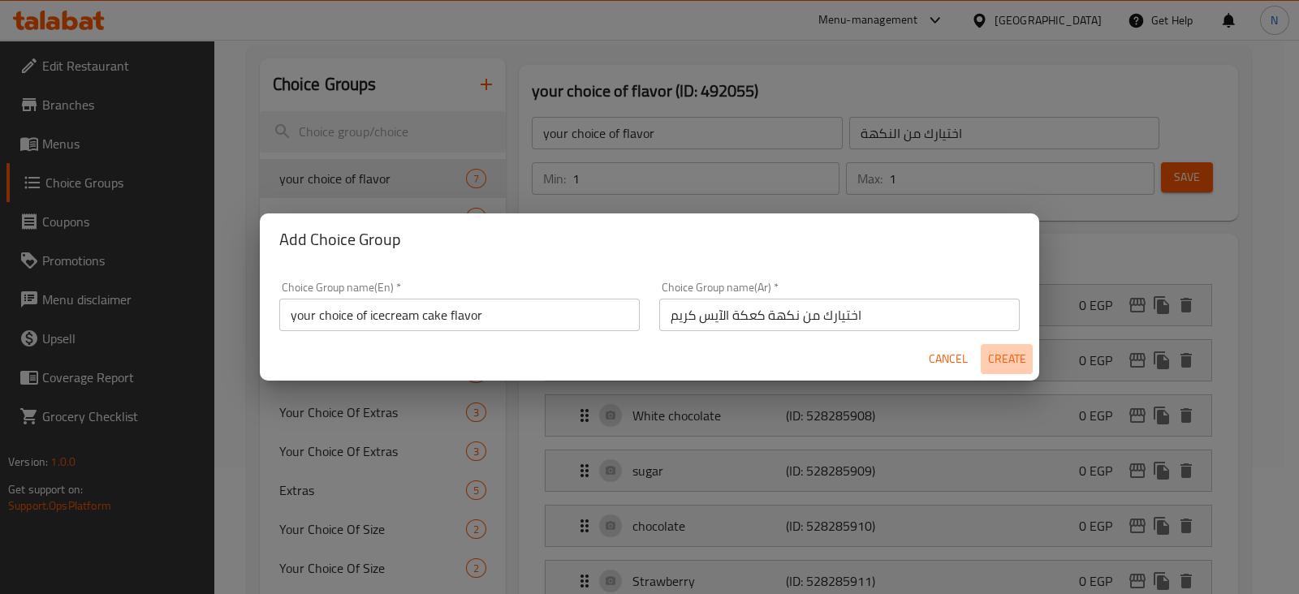
click at [1010, 359] on span "Create" at bounding box center [1006, 359] width 39 height 20
type input "your choice of icecream cake flavor"
type input "اختيارك من نكهة كعكة الآيس كريم"
type input "0"
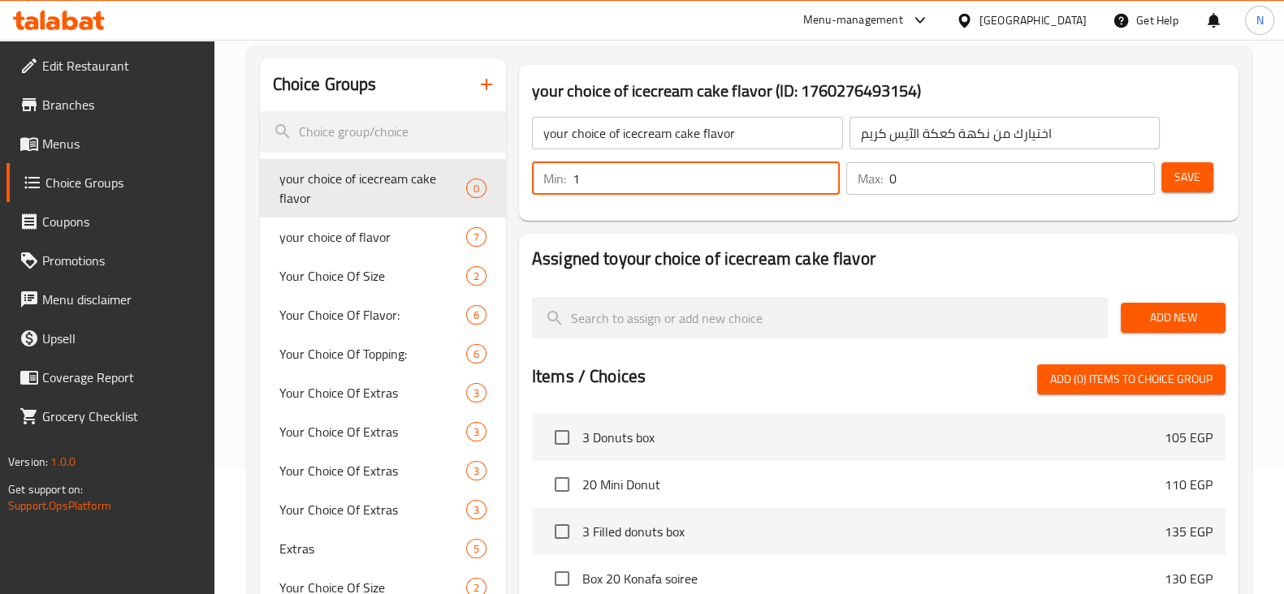
type input "1"
click at [820, 168] on input "1" at bounding box center [705, 178] width 267 height 32
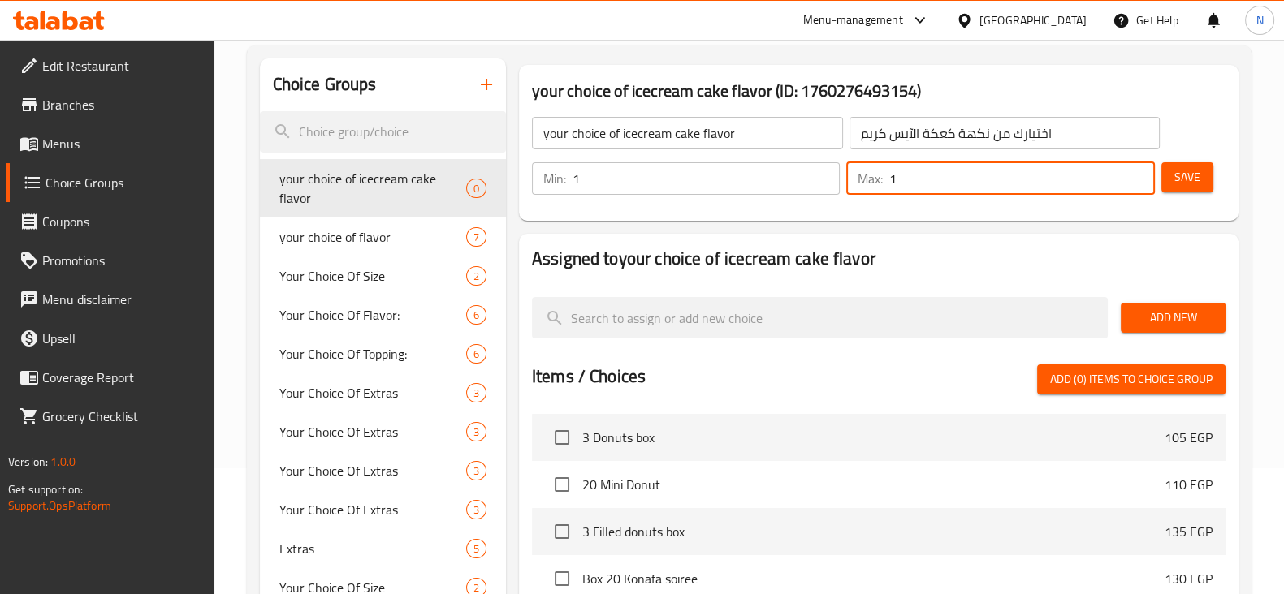
type input "1"
click at [1135, 172] on input "1" at bounding box center [1021, 178] width 265 height 32
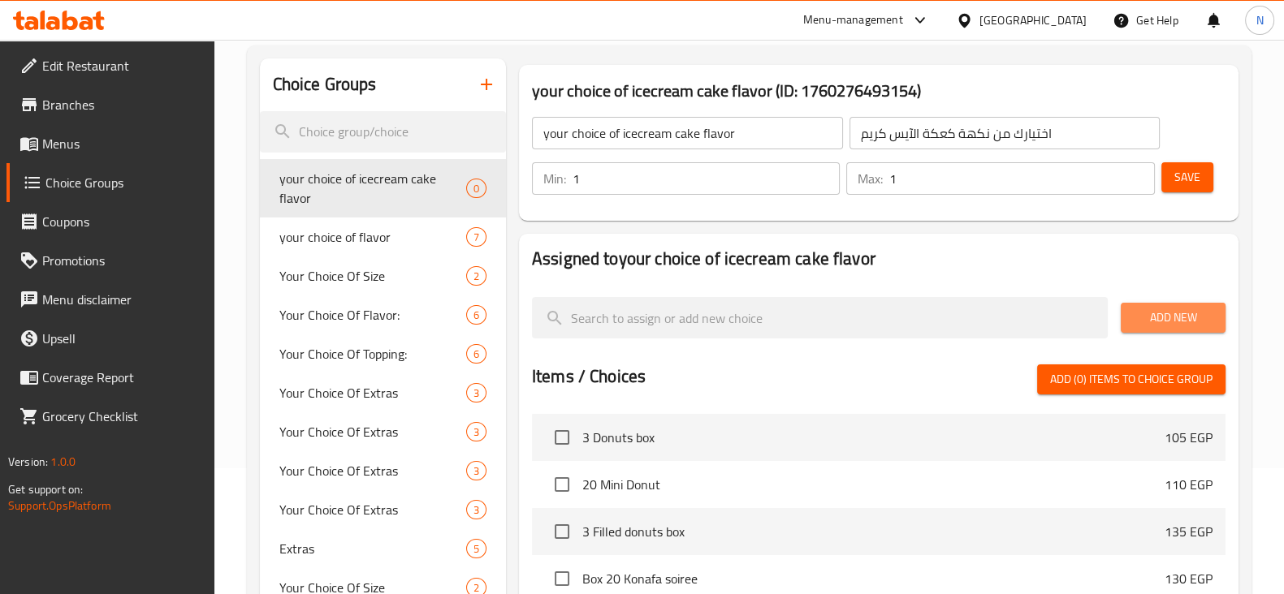
click at [1174, 319] on span "Add New" at bounding box center [1173, 318] width 79 height 20
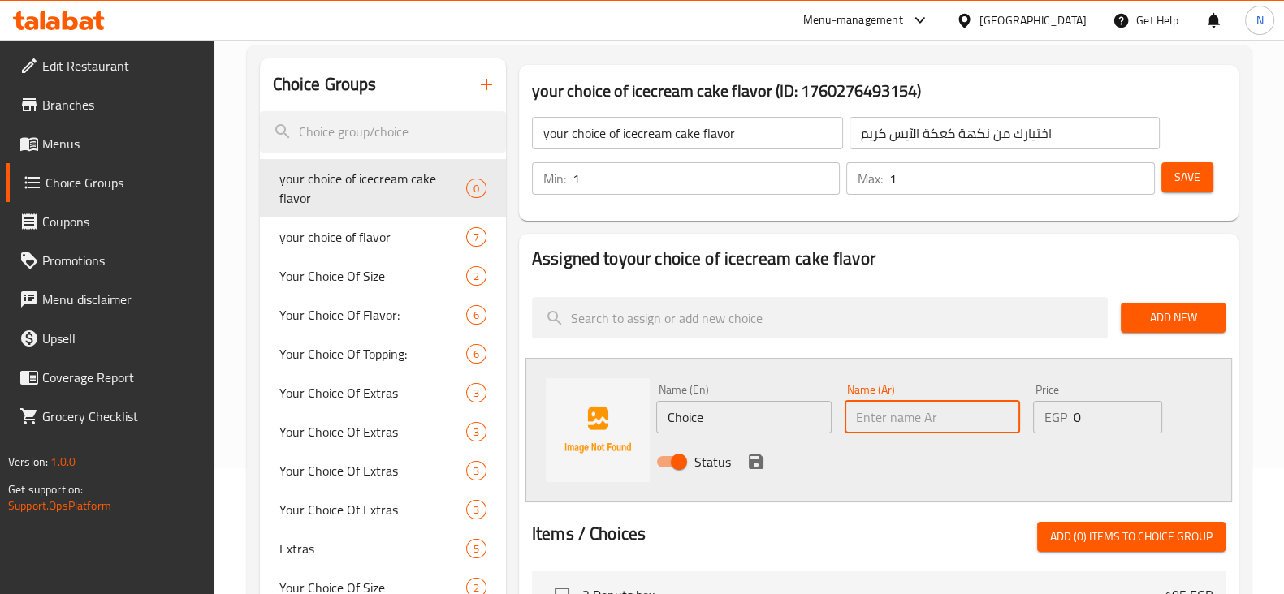
click at [862, 419] on input "text" at bounding box center [931, 417] width 175 height 32
paste input "نوتيلا"
type input "نوتيلا"
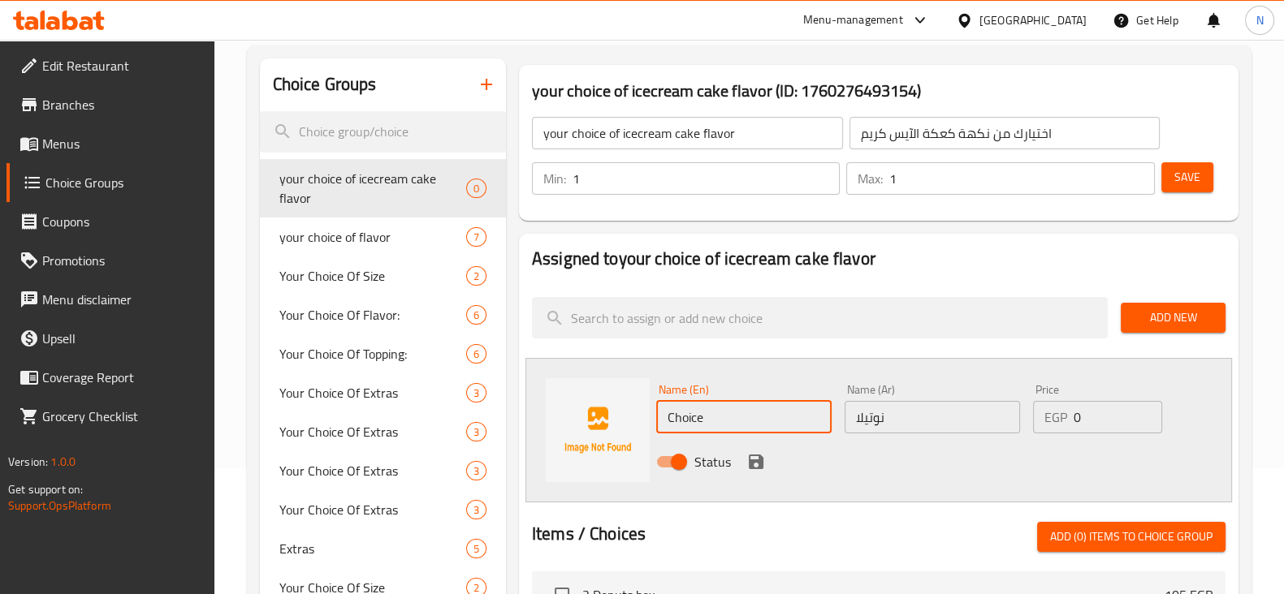
click at [692, 423] on input "Choice" at bounding box center [743, 417] width 175 height 32
type input "nutella"
click at [949, 469] on div "Status" at bounding box center [933, 462] width 566 height 44
click at [754, 464] on icon "save" at bounding box center [755, 461] width 19 height 19
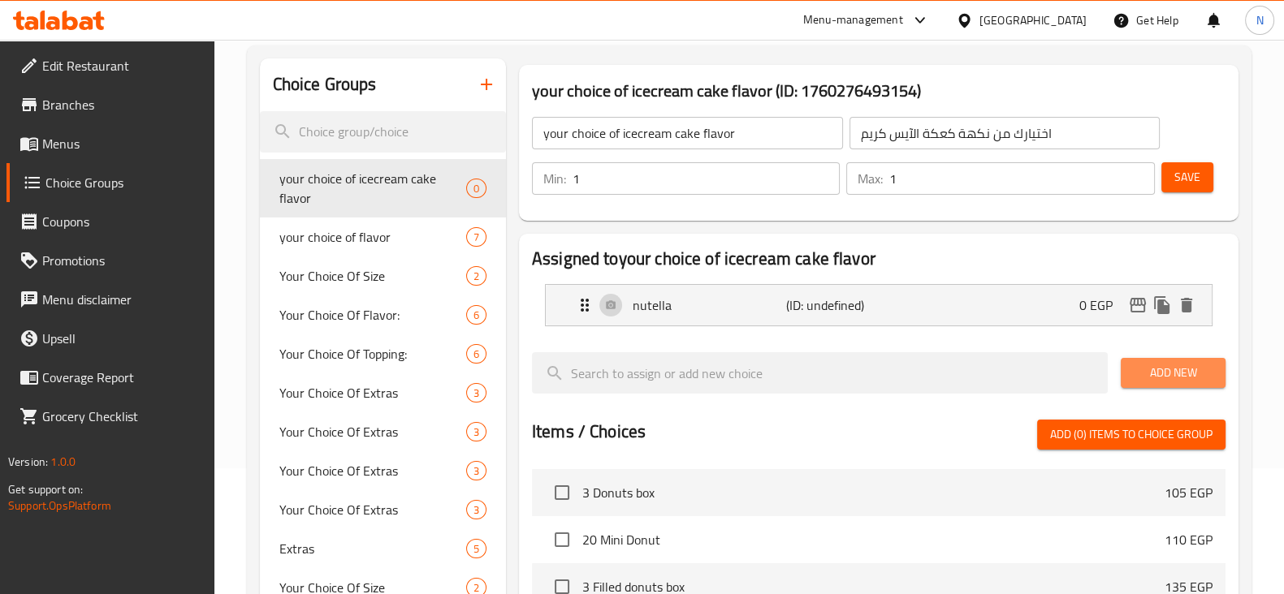
click at [1193, 375] on span "Add New" at bounding box center [1173, 373] width 79 height 20
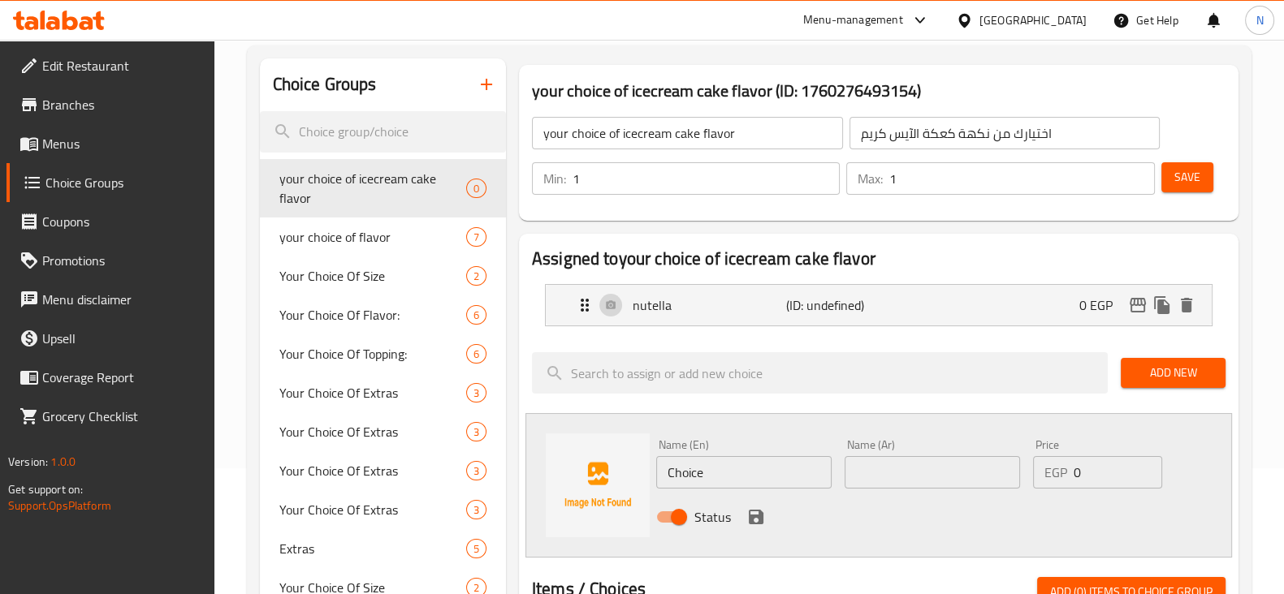
click at [685, 465] on input "Choice" at bounding box center [743, 472] width 175 height 32
paste input "لوتس"
click at [824, 465] on input "لوتس" at bounding box center [743, 472] width 175 height 32
paste input "لوتس"
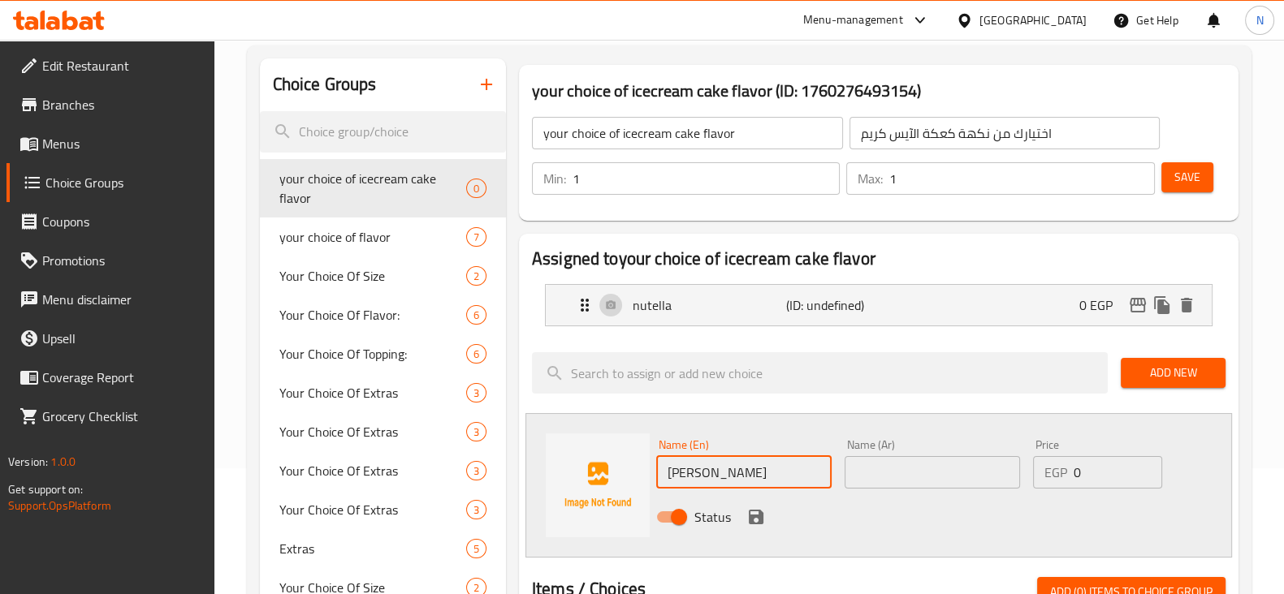
type input "لوتس لوتس"
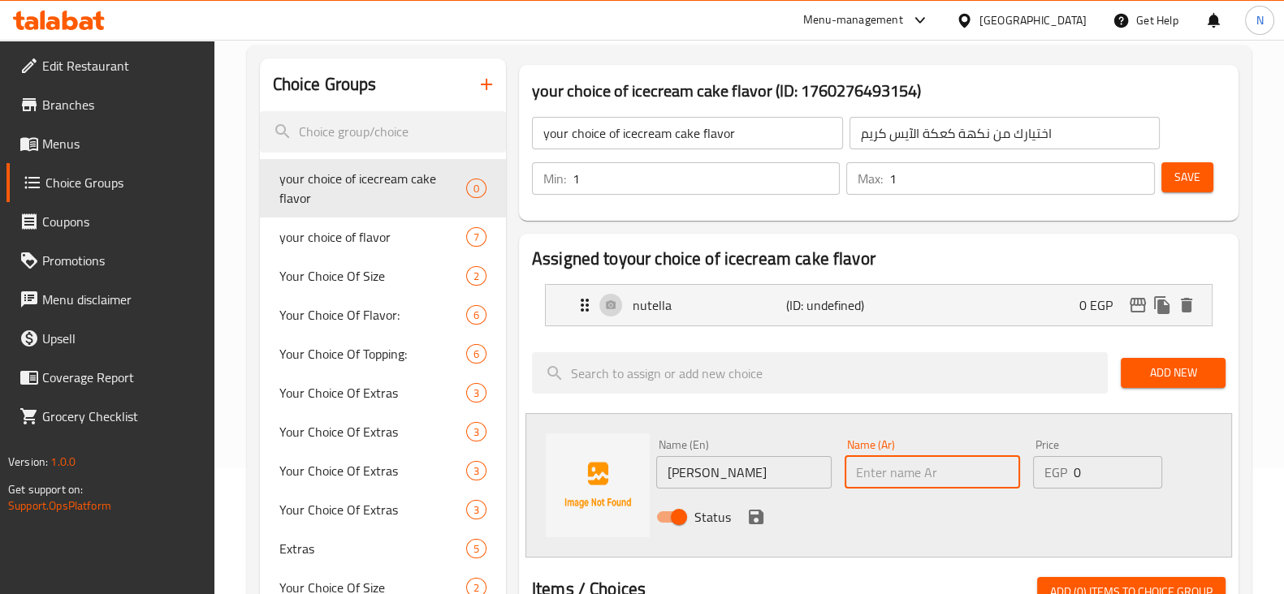
click at [886, 473] on input "text" at bounding box center [931, 472] width 175 height 32
paste input "لوتس"
type input "لوتس"
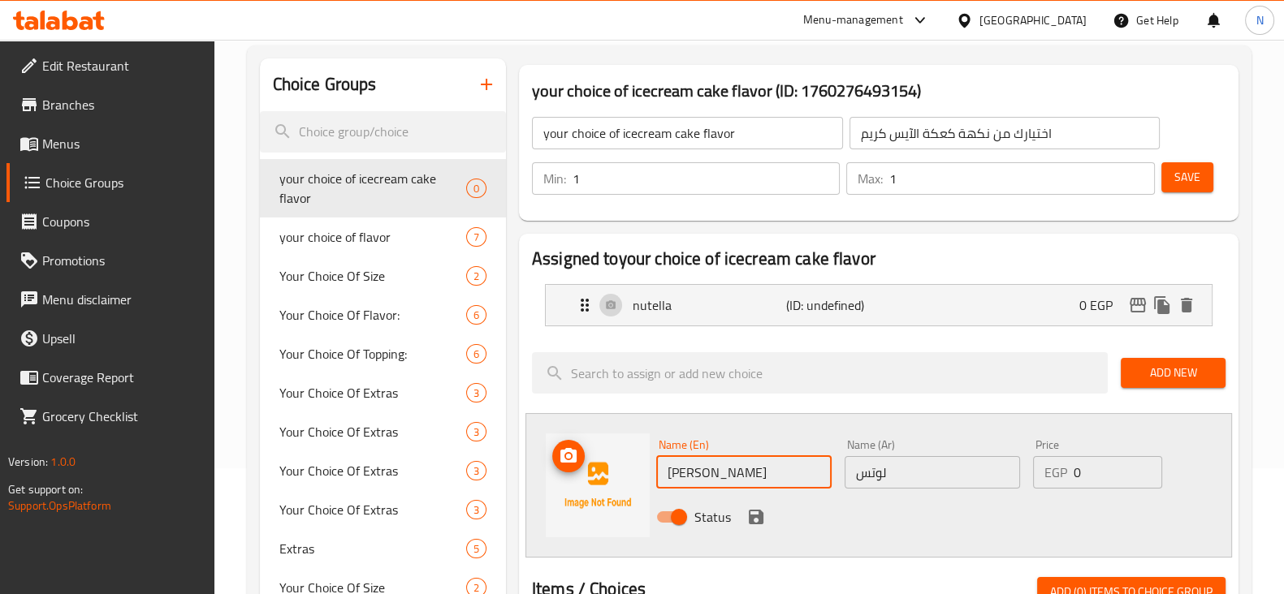
drag, startPoint x: 672, startPoint y: 472, endPoint x: 629, endPoint y: 472, distance: 42.2
click at [629, 472] on div "Name (En) لوتس لوتس Name (En) Name (Ar) لوتس Name (Ar) Price EGP 0 Price Status" at bounding box center [878, 485] width 706 height 145
click at [725, 459] on input "text" at bounding box center [743, 472] width 175 height 32
type input "lotus"
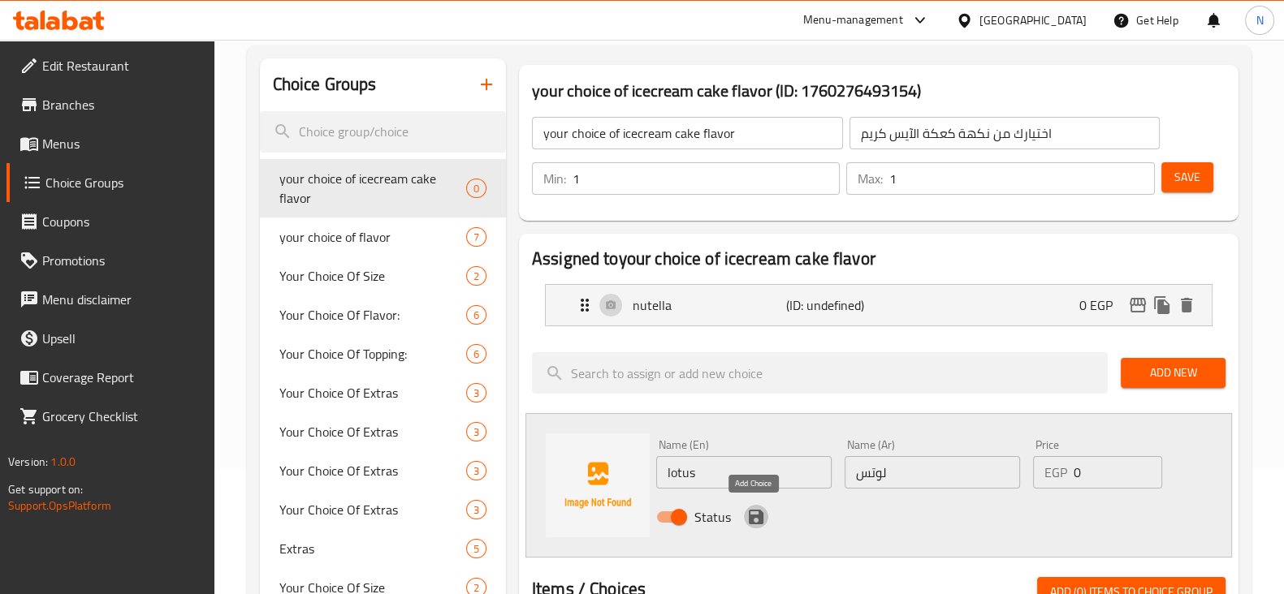
click at [758, 516] on icon "save" at bounding box center [756, 517] width 15 height 15
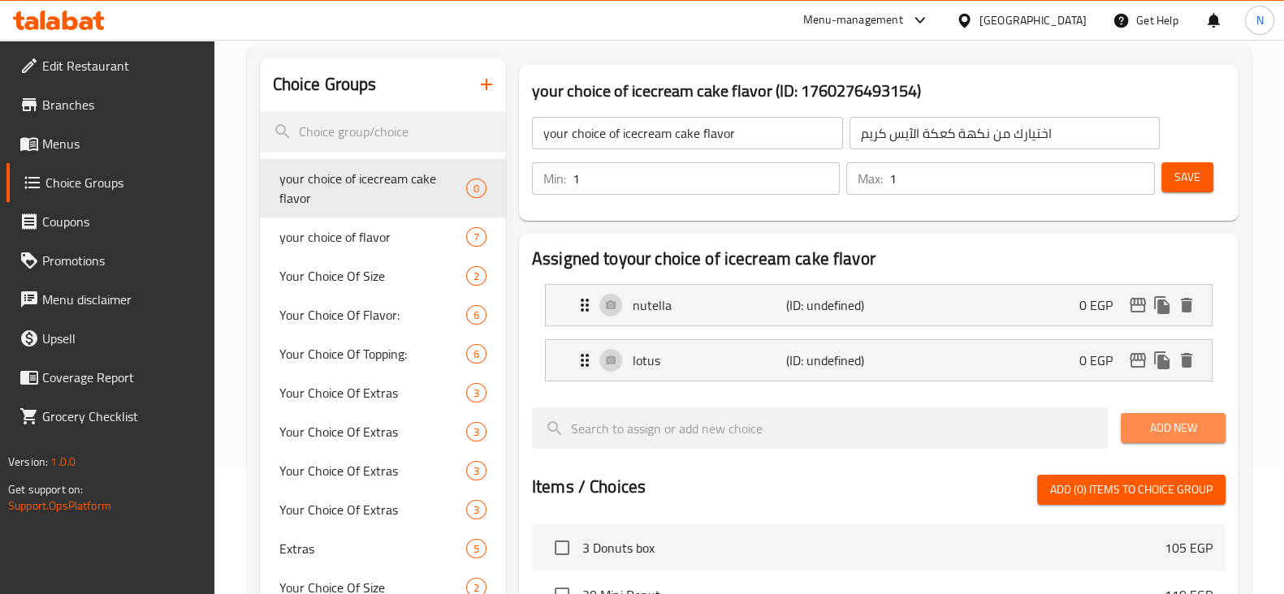
click at [1164, 424] on span "Add New" at bounding box center [1173, 428] width 79 height 20
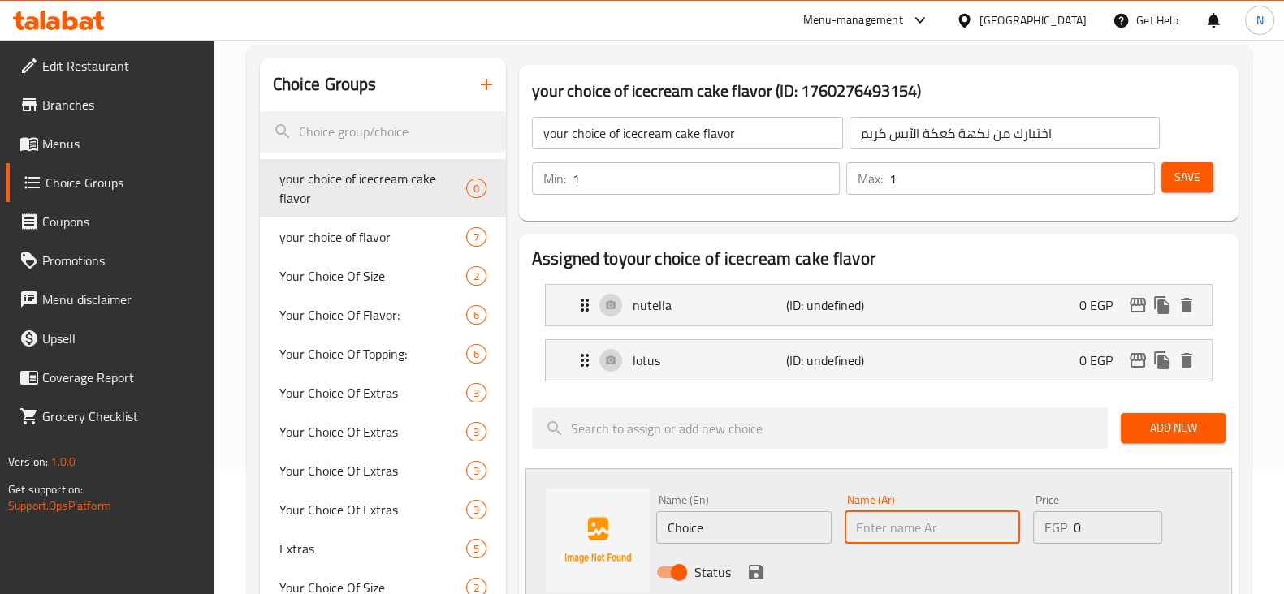
click at [922, 516] on input "text" at bounding box center [931, 528] width 175 height 32
paste input "كرمل"
type input "كرمل"
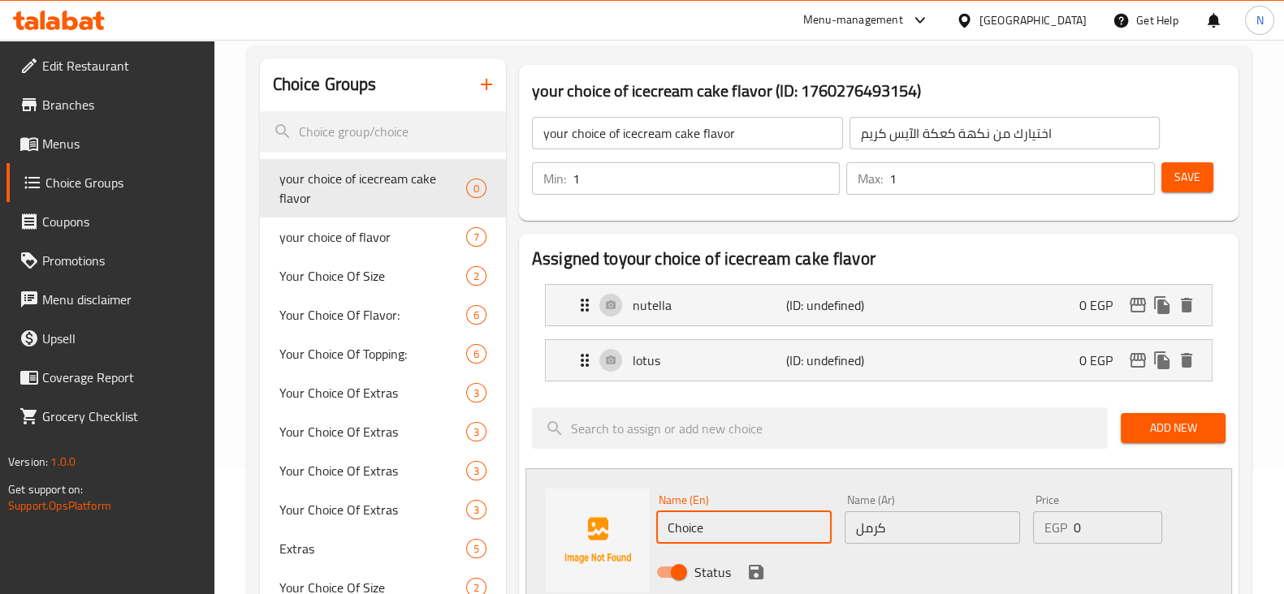
drag, startPoint x: 711, startPoint y: 529, endPoint x: 657, endPoint y: 529, distance: 53.6
click at [657, 529] on input "Choice" at bounding box center [743, 528] width 175 height 32
type input "caramel"
click at [756, 565] on icon "save" at bounding box center [756, 572] width 15 height 15
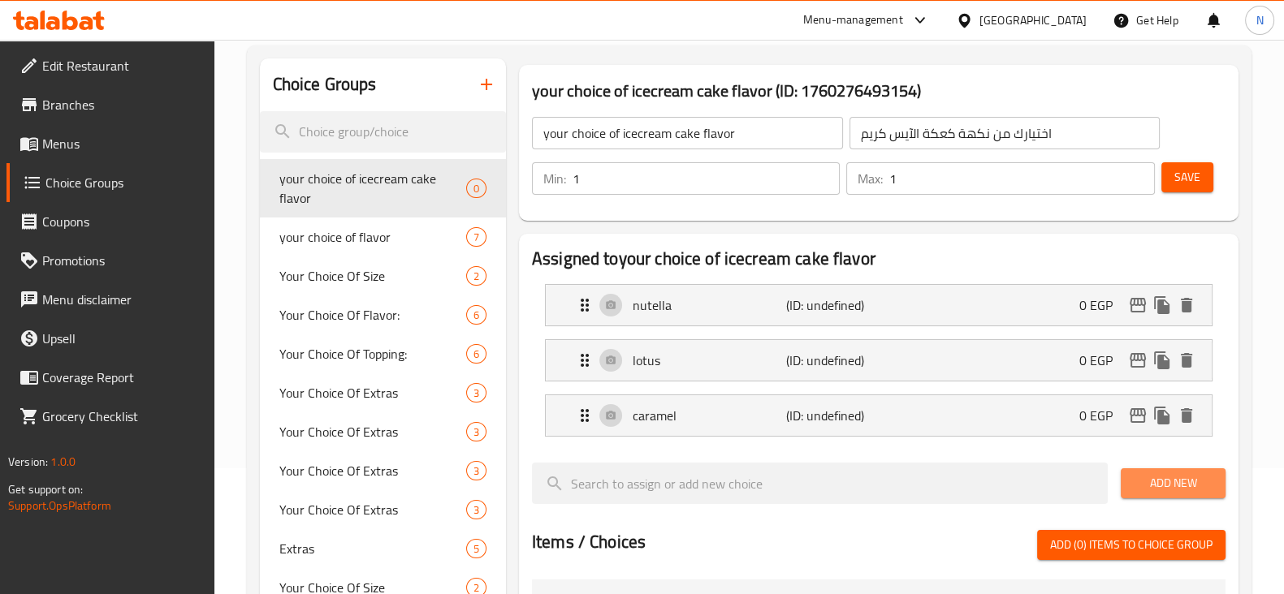
click at [1134, 472] on button "Add New" at bounding box center [1173, 484] width 105 height 30
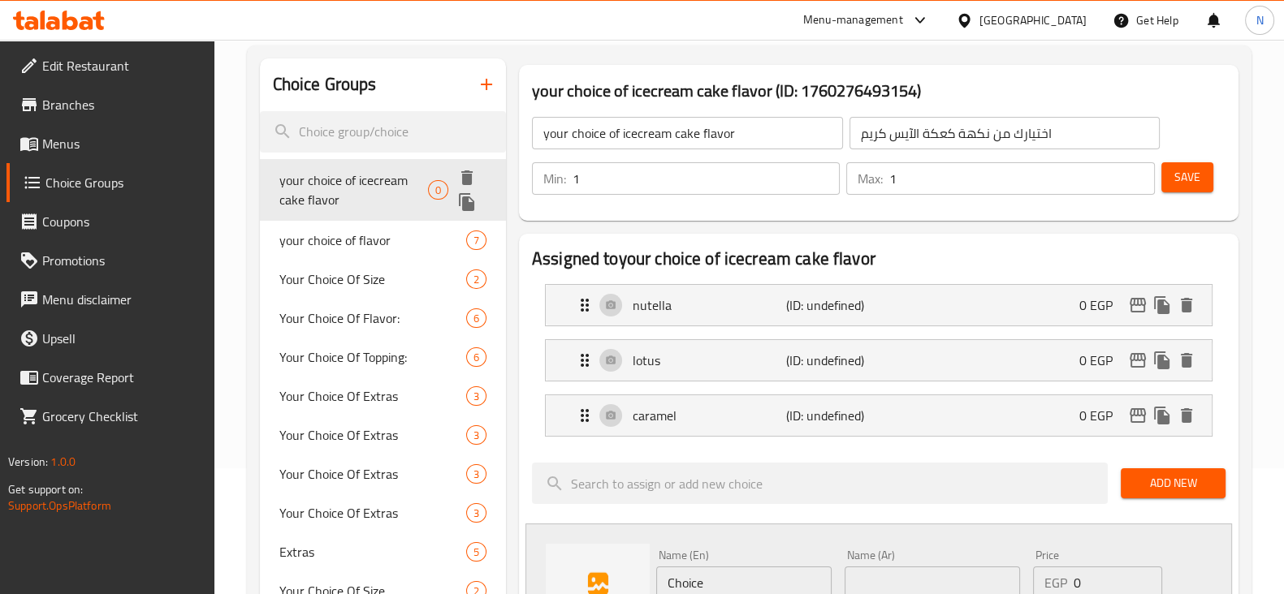
scroll to position [205, 0]
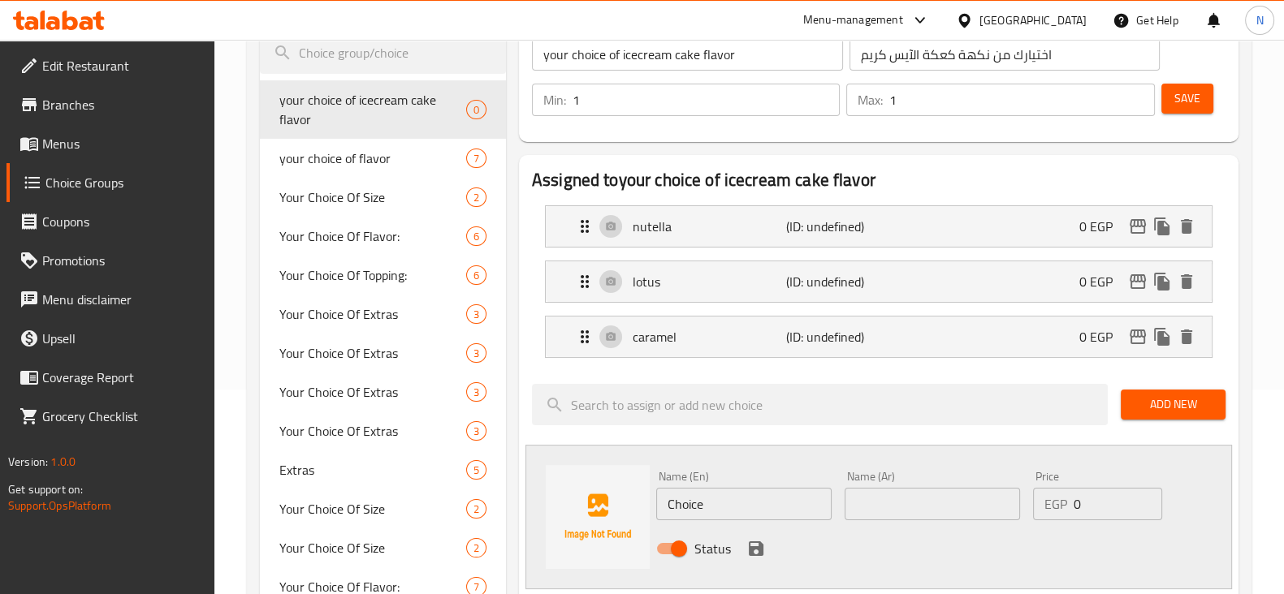
click at [948, 503] on input "text" at bounding box center [931, 504] width 175 height 32
paste input "كيندر"
type input "كيندر"
drag, startPoint x: 712, startPoint y: 505, endPoint x: 651, endPoint y: 498, distance: 61.3
click at [651, 498] on div "Name (En) Choice Name (En)" at bounding box center [744, 495] width 188 height 63
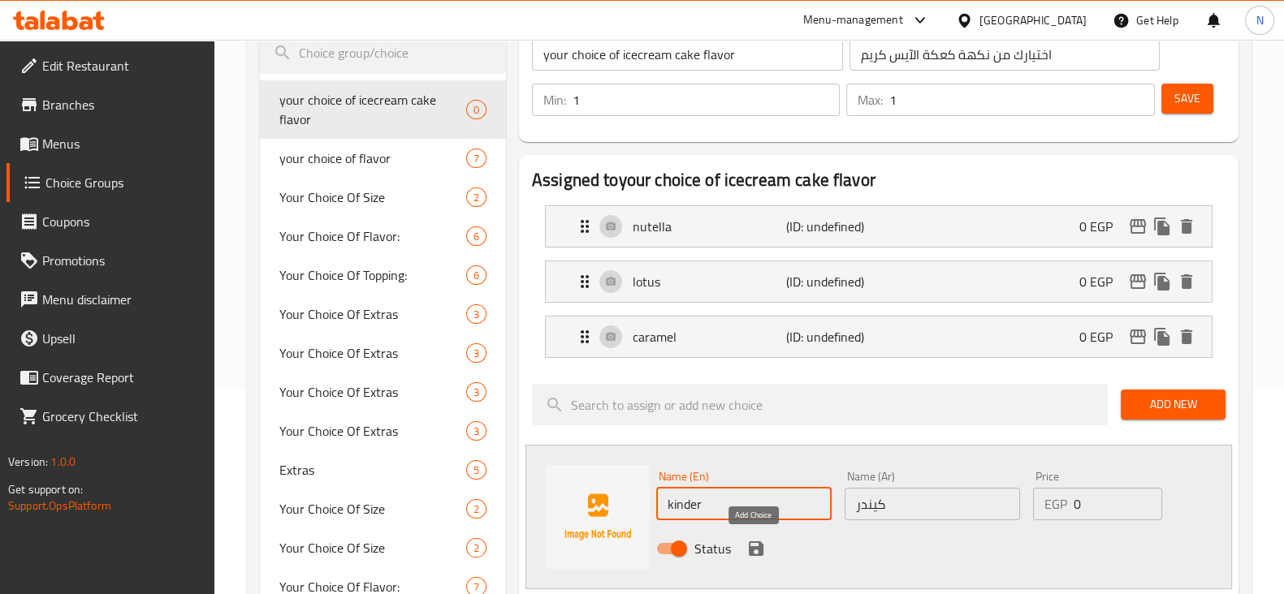
type input "kinder"
click at [757, 548] on icon "save" at bounding box center [756, 549] width 15 height 15
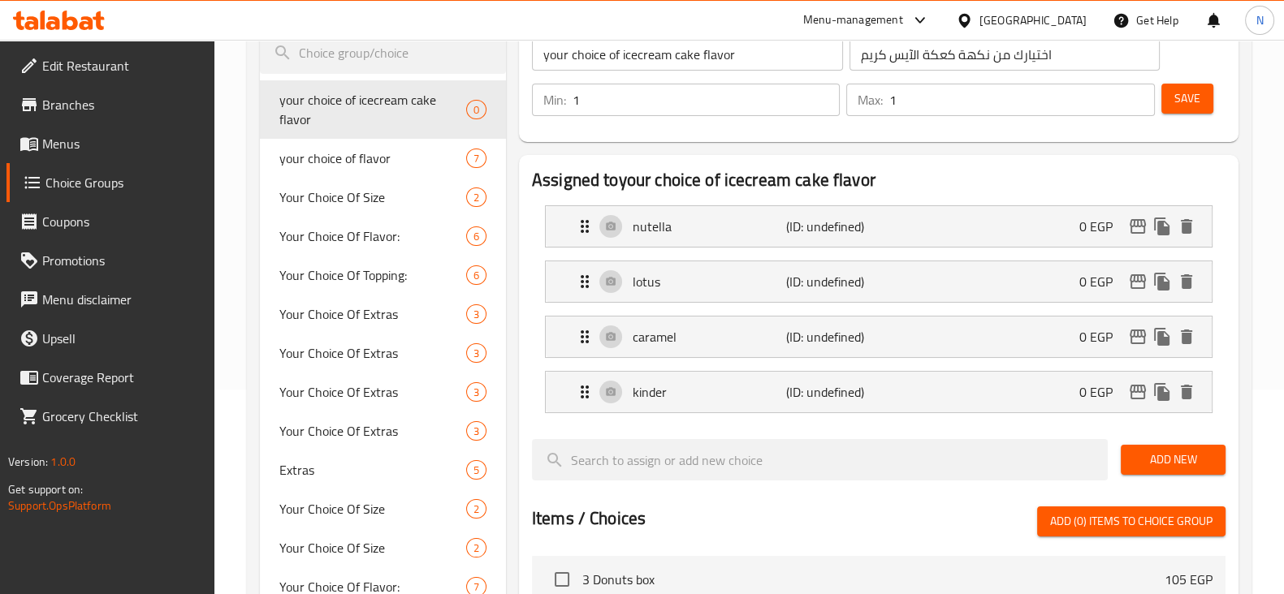
drag, startPoint x: 1159, startPoint y: 477, endPoint x: 1159, endPoint y: 459, distance: 17.9
click at [1159, 459] on div "Add New" at bounding box center [1173, 460] width 118 height 54
click at [1159, 459] on span "Add New" at bounding box center [1173, 460] width 79 height 20
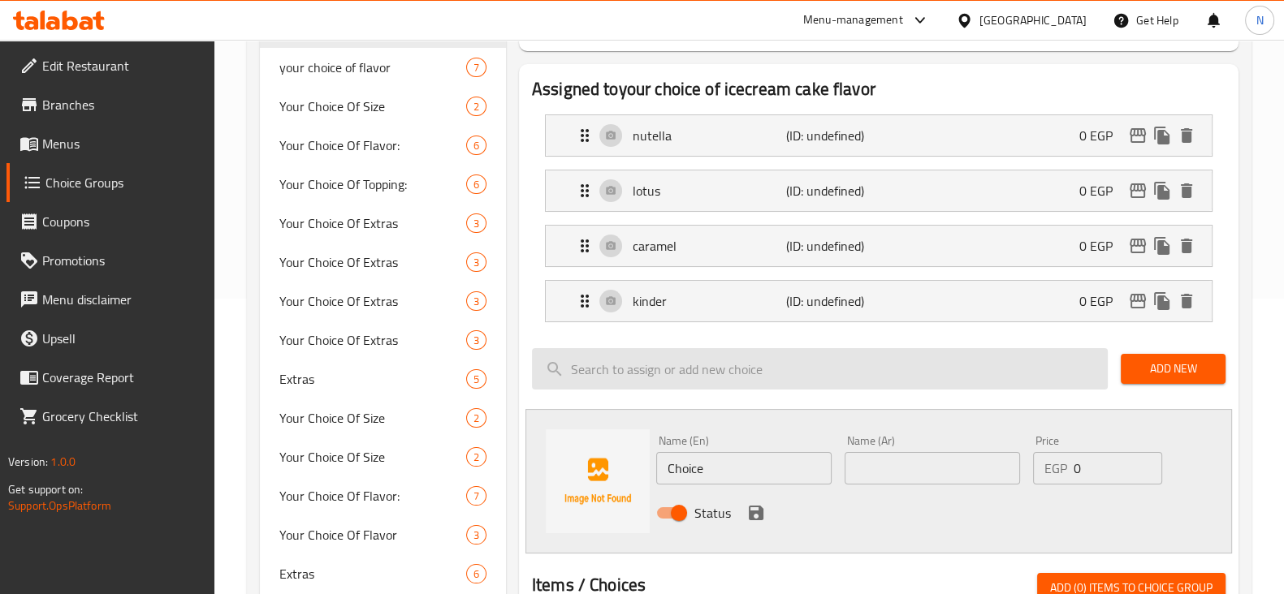
scroll to position [296, 0]
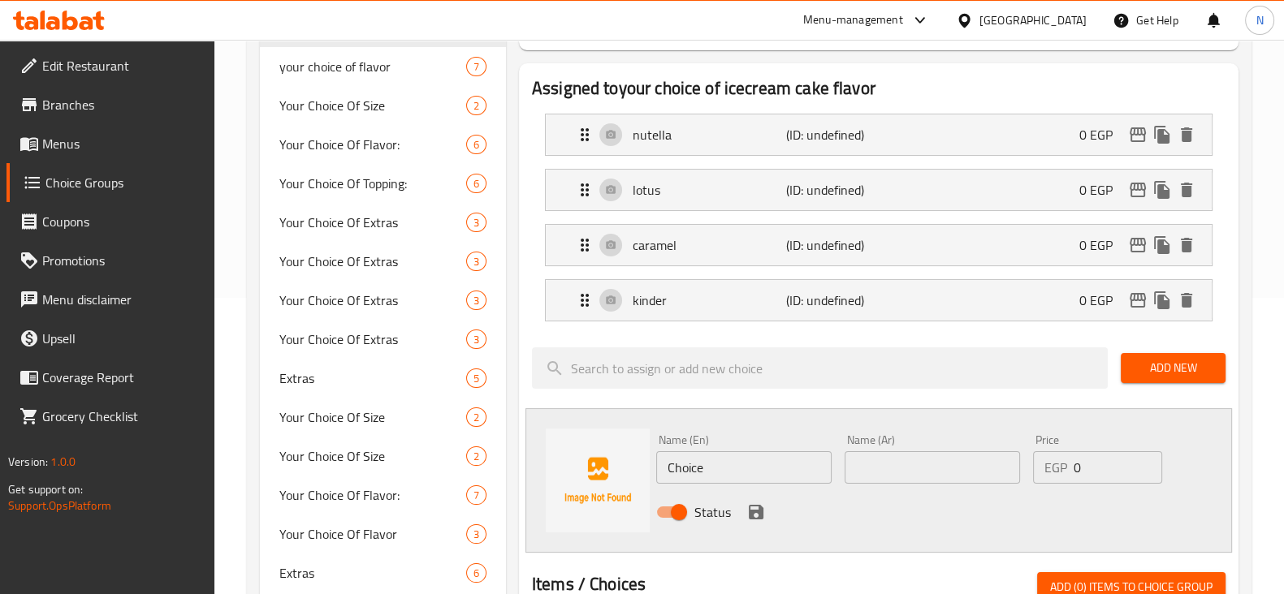
paste input "الفول السوداني"
click at [866, 456] on input "text" at bounding box center [931, 467] width 175 height 32
type input "الفول السوداني"
drag, startPoint x: 711, startPoint y: 465, endPoint x: 661, endPoint y: 462, distance: 49.6
click at [661, 462] on input "Choice" at bounding box center [743, 467] width 175 height 32
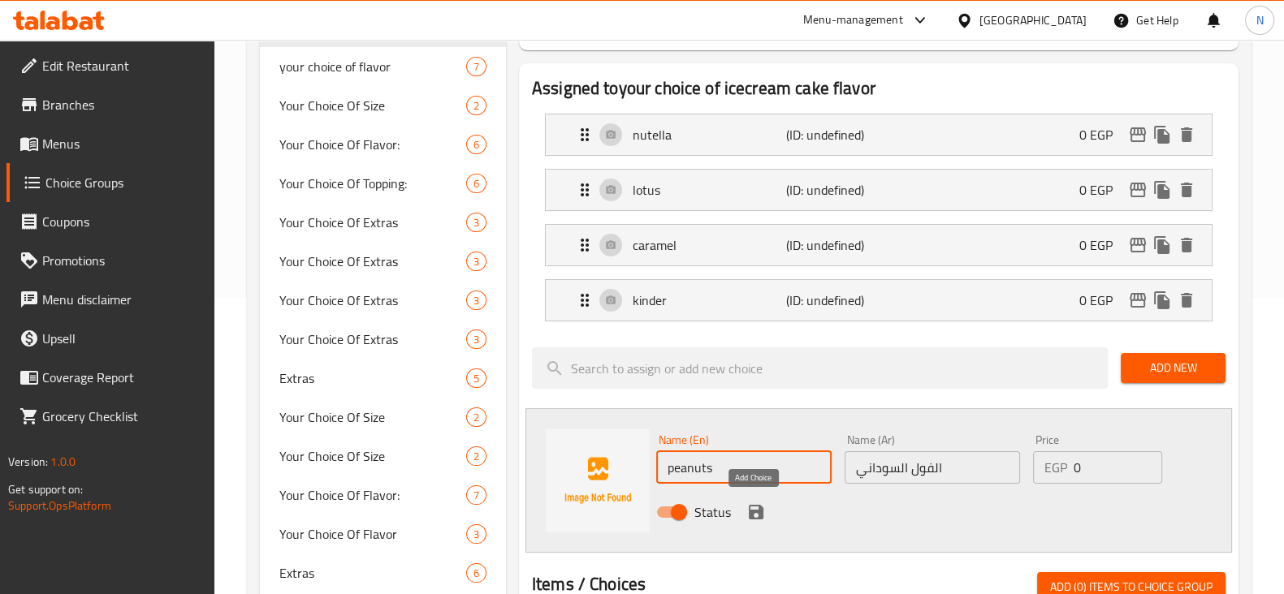
type input "peanuts"
click at [758, 508] on icon "save" at bounding box center [756, 512] width 15 height 15
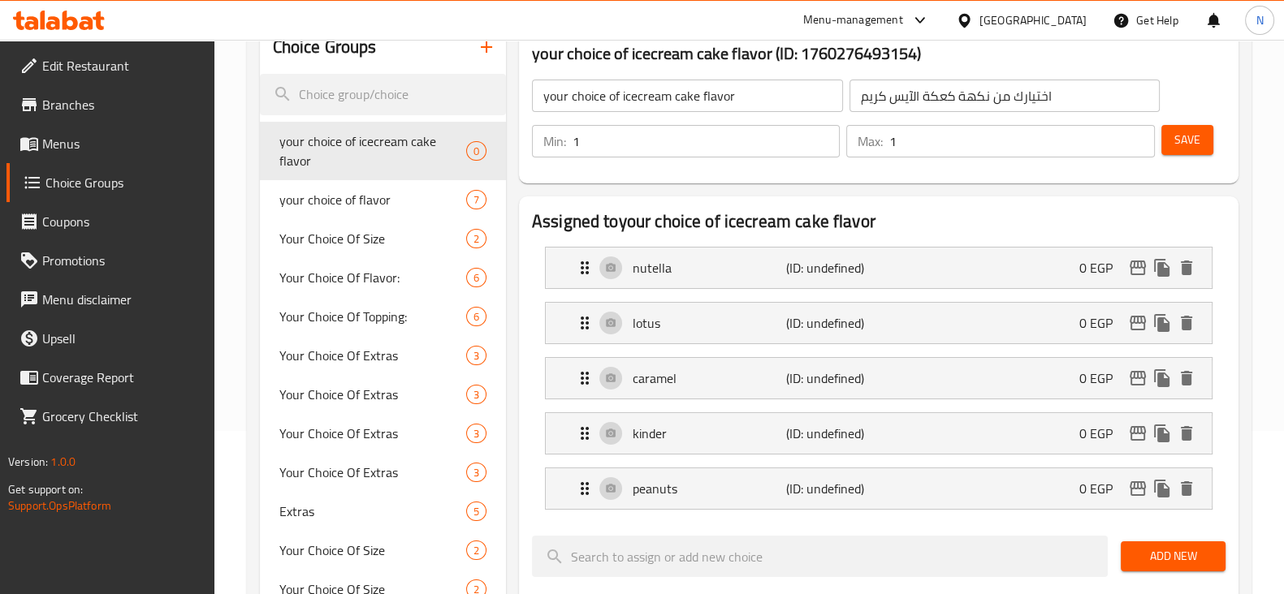
scroll to position [160, 0]
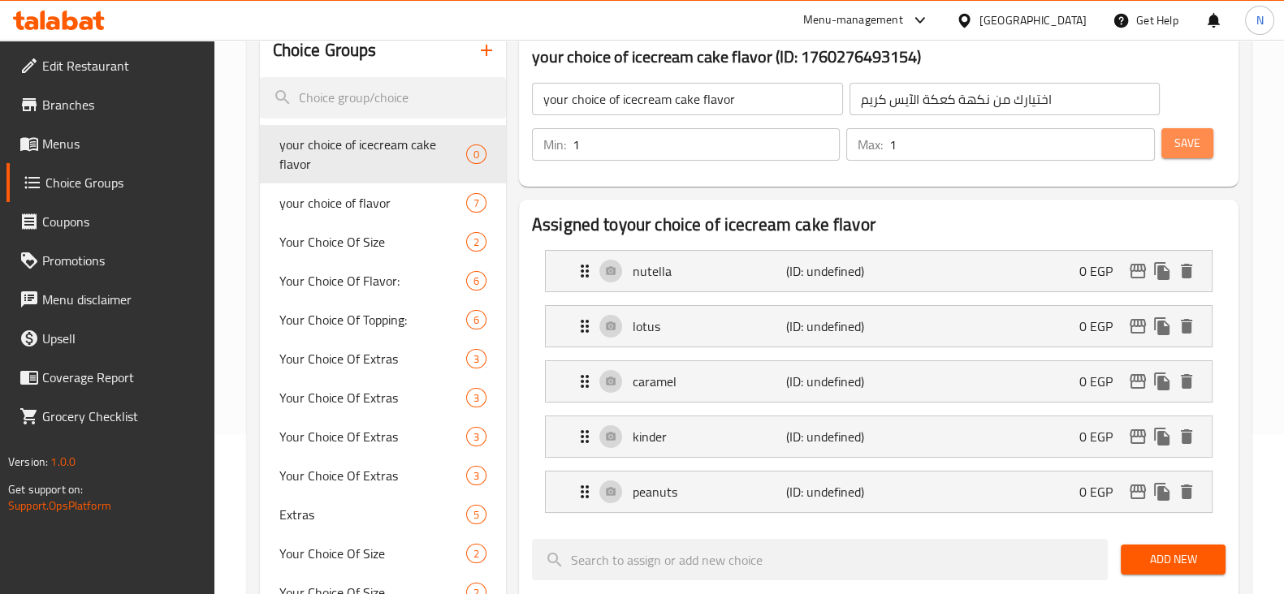
click at [1199, 144] on span "Save" at bounding box center [1187, 143] width 26 height 20
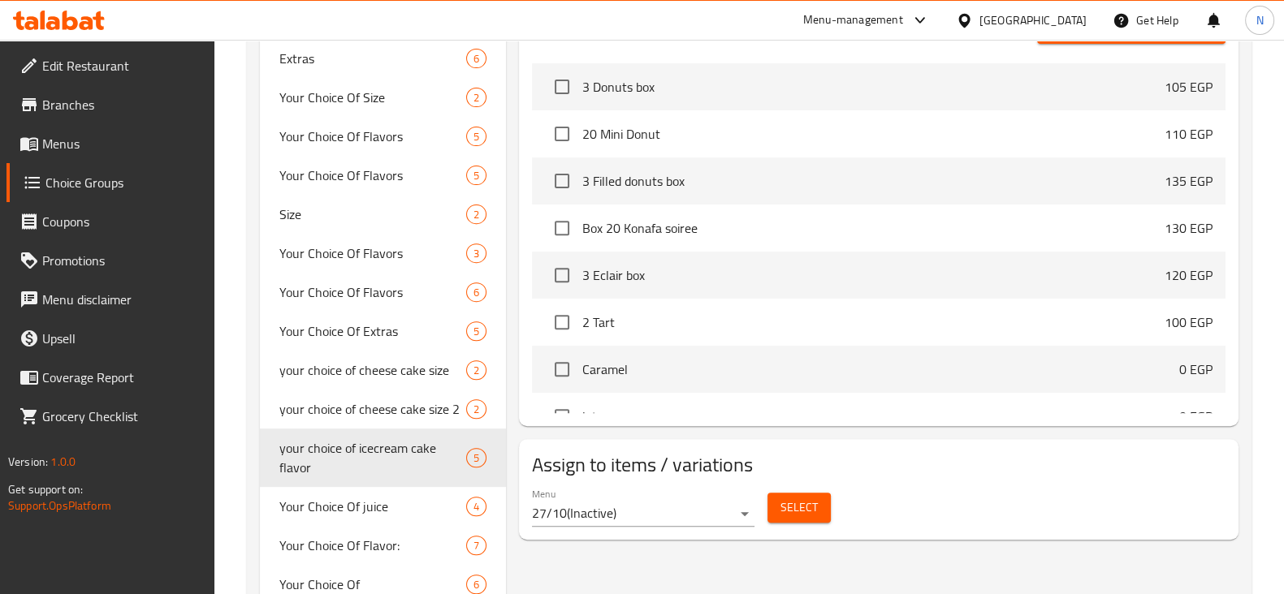
scroll to position [0, 0]
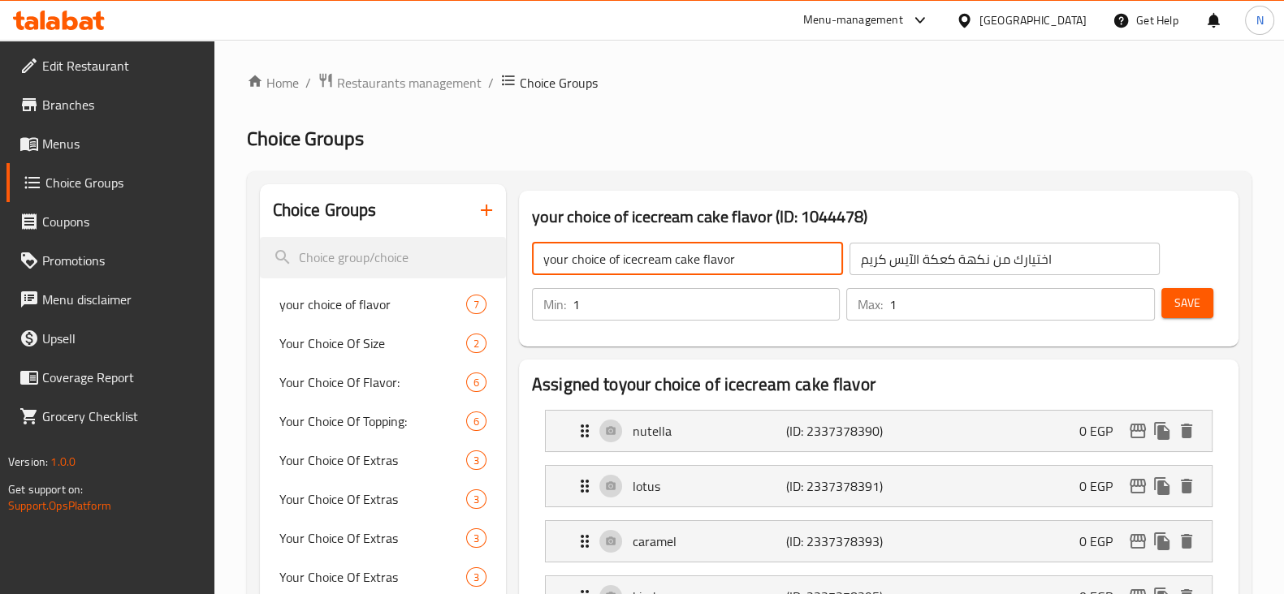
click at [617, 257] on input "your choice of icecream cake flavor" at bounding box center [687, 259] width 311 height 32
type input "your choice of chocolate icecream cake flavor"
click at [1198, 294] on span "Save" at bounding box center [1187, 303] width 26 height 20
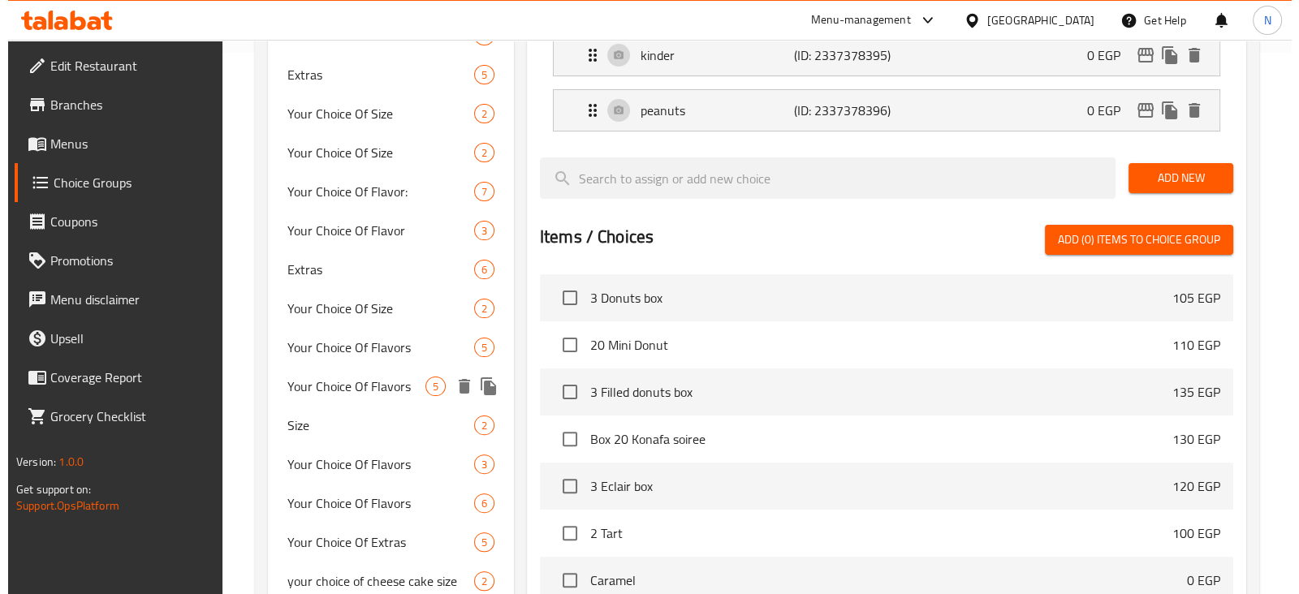
scroll to position [814, 0]
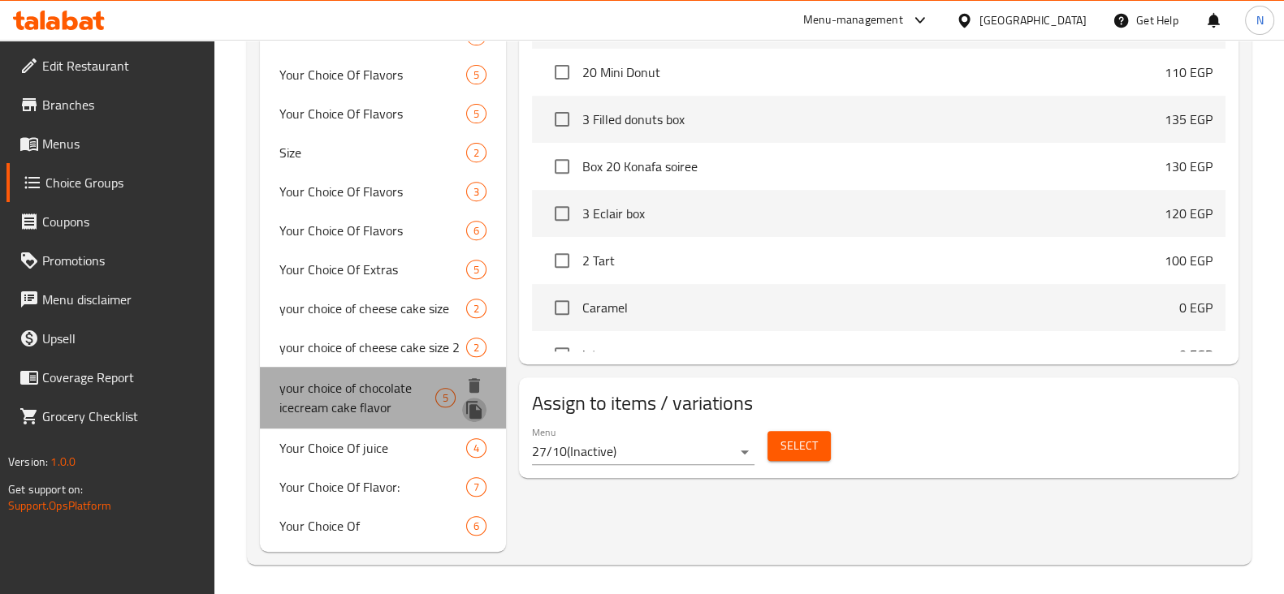
click at [476, 412] on icon "duplicate" at bounding box center [473, 410] width 15 height 18
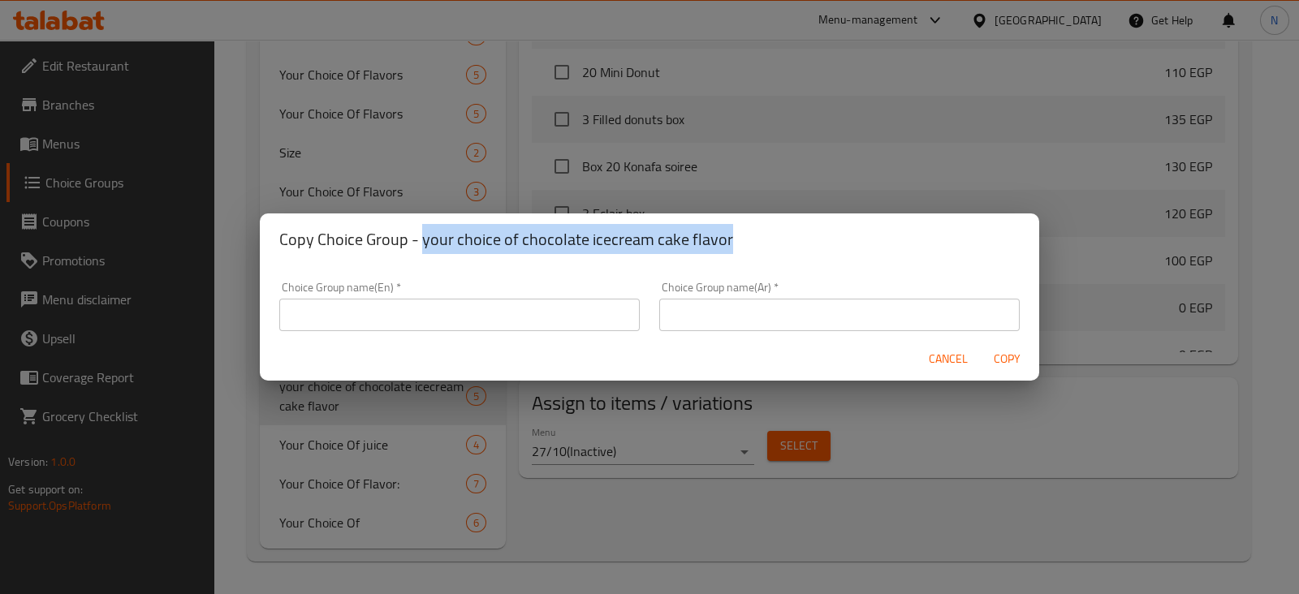
drag, startPoint x: 653, startPoint y: 225, endPoint x: 421, endPoint y: 222, distance: 232.3
click at [421, 222] on div "Copy Choice Group - your choice of chocolate icecream cake flavor" at bounding box center [650, 240] width 780 height 52
copy h2 "your choice of chocolate icecream cake flavor"
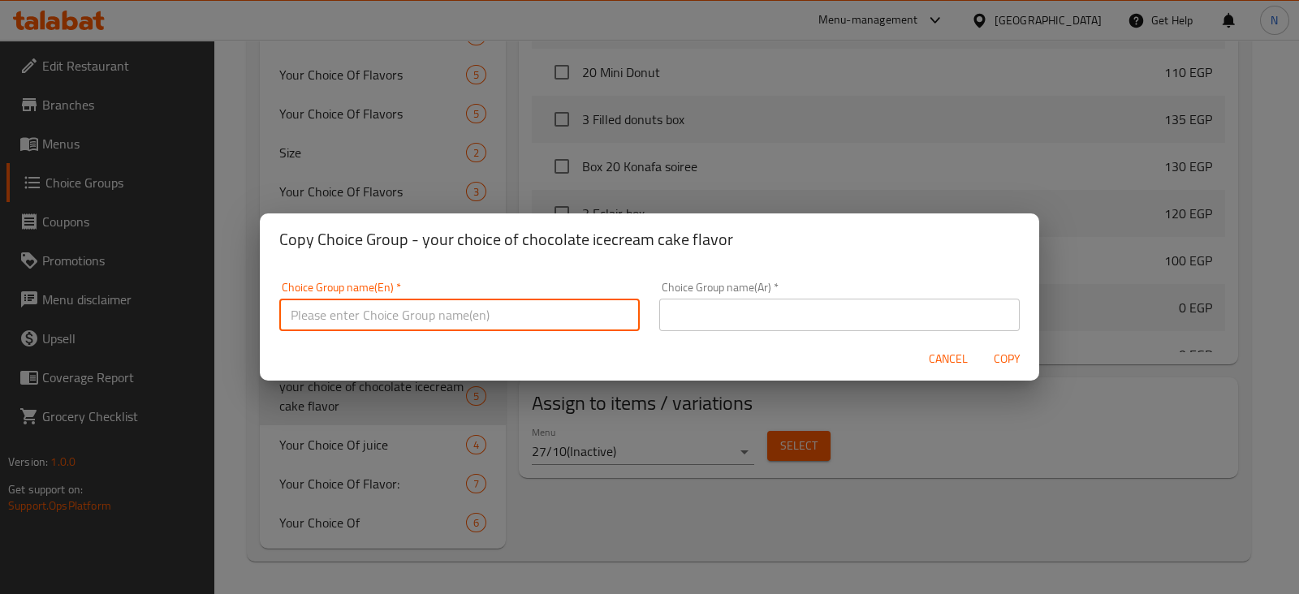
paste input "your choice of chocolate icecream cake flavor"
click at [443, 317] on input "your choice of chocolate icecream cake flavor" at bounding box center [459, 315] width 361 height 32
drag, startPoint x: 421, startPoint y: 315, endPoint x: 370, endPoint y: 315, distance: 51.2
click at [370, 315] on input "your choice of chocolate icecream cake flavor" at bounding box center [459, 315] width 361 height 32
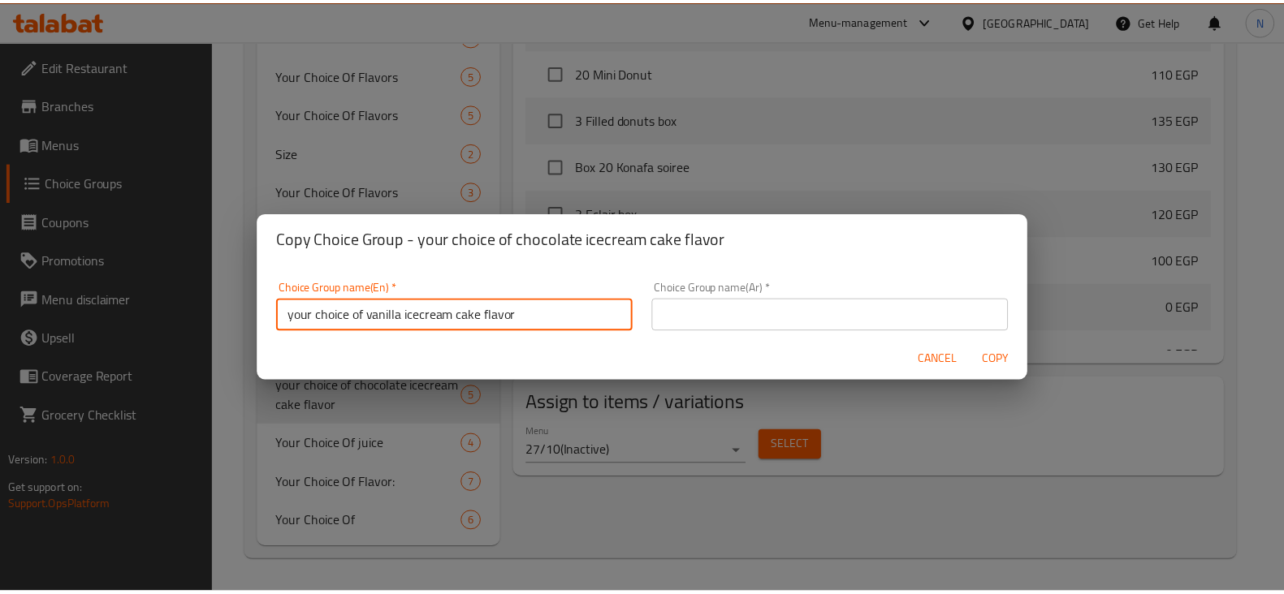
scroll to position [4, 0]
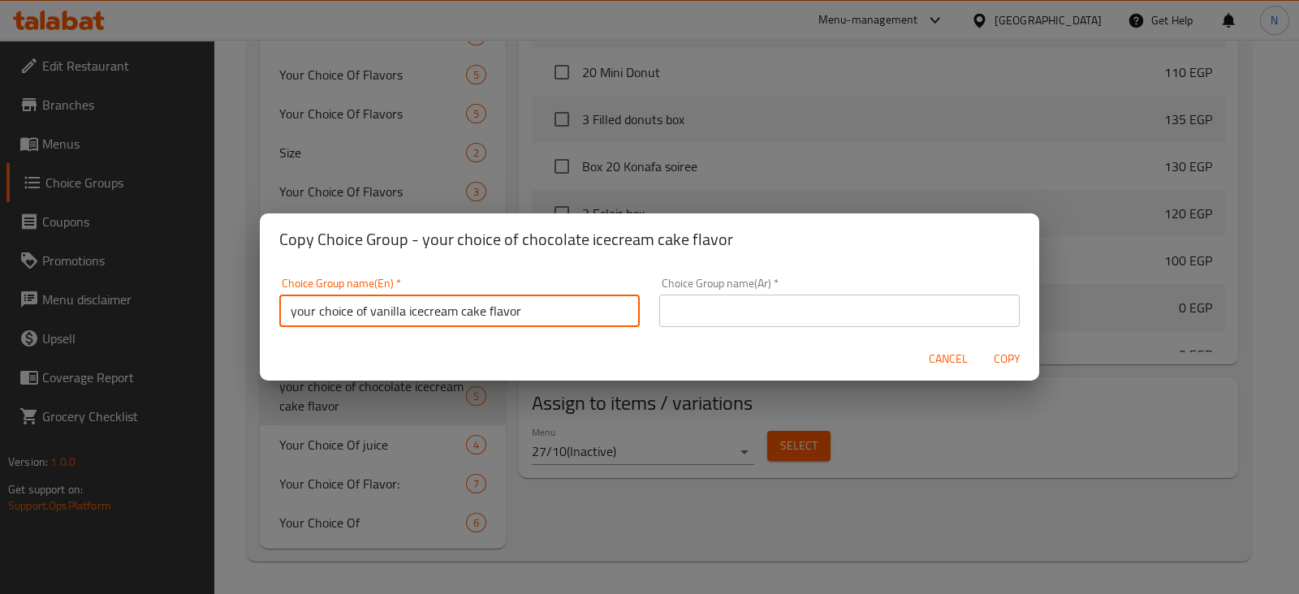
drag, startPoint x: 448, startPoint y: 322, endPoint x: 275, endPoint y: 335, distance: 173.4
click at [275, 335] on div "Choice Group name(En)   * your choice of vanilla icecream cake flavor Choice Gr…" at bounding box center [460, 302] width 380 height 69
type input "your choice of vanilla icecream cake flavor"
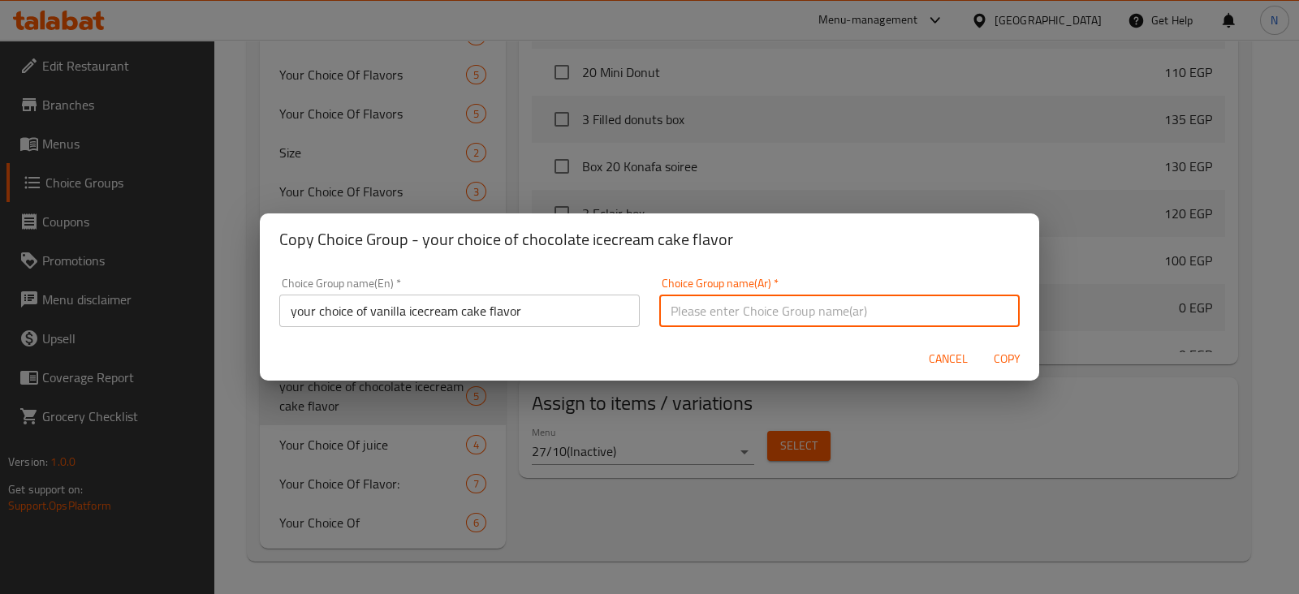
click at [702, 305] on input "text" at bounding box center [839, 311] width 361 height 32
paste input "اختيارك من نكهة كعكة الآيس كريم الفانيليا"
type input "اختيارك من نكهة كعكة الآيس كريم الفانيليا"
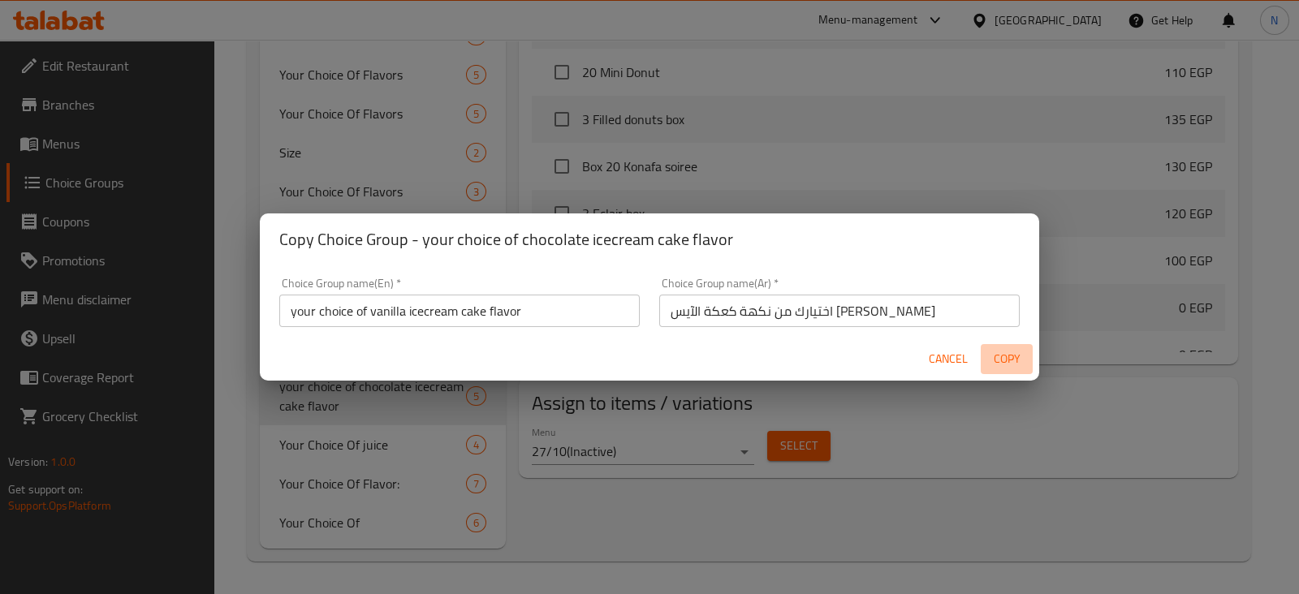
click at [1023, 351] on span "Copy" at bounding box center [1006, 359] width 39 height 20
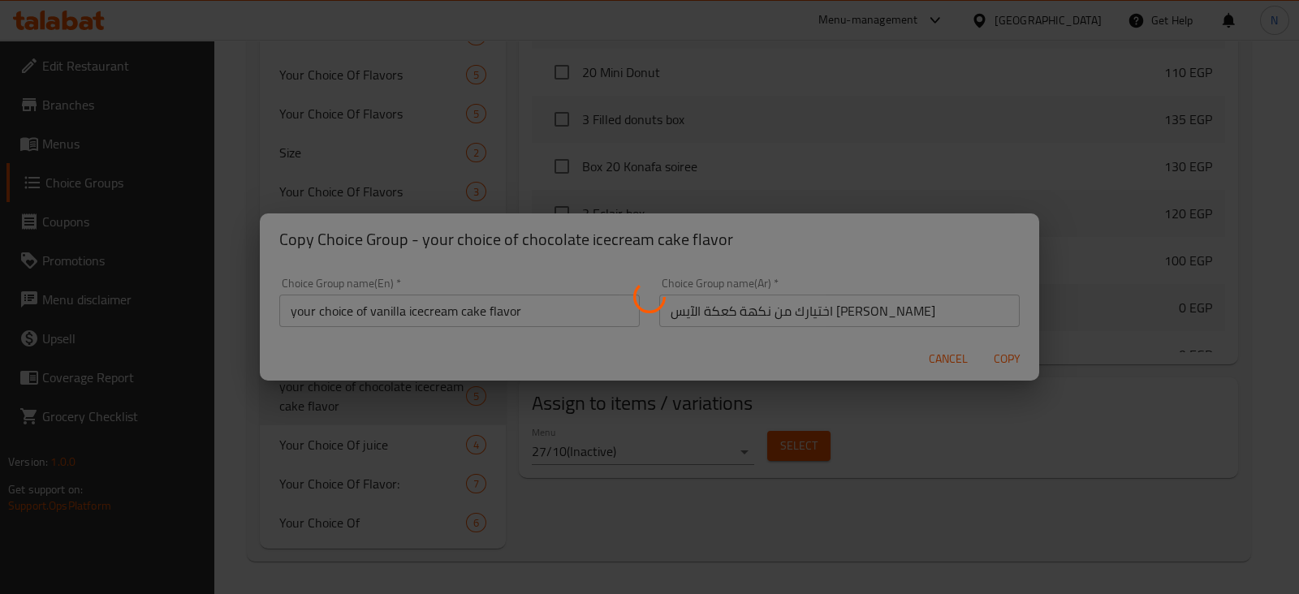
type input "your choice of vanilla icecream cake flavor"
type input "اختيارك من نكهة كعكة الآيس كريم الفانيليا"
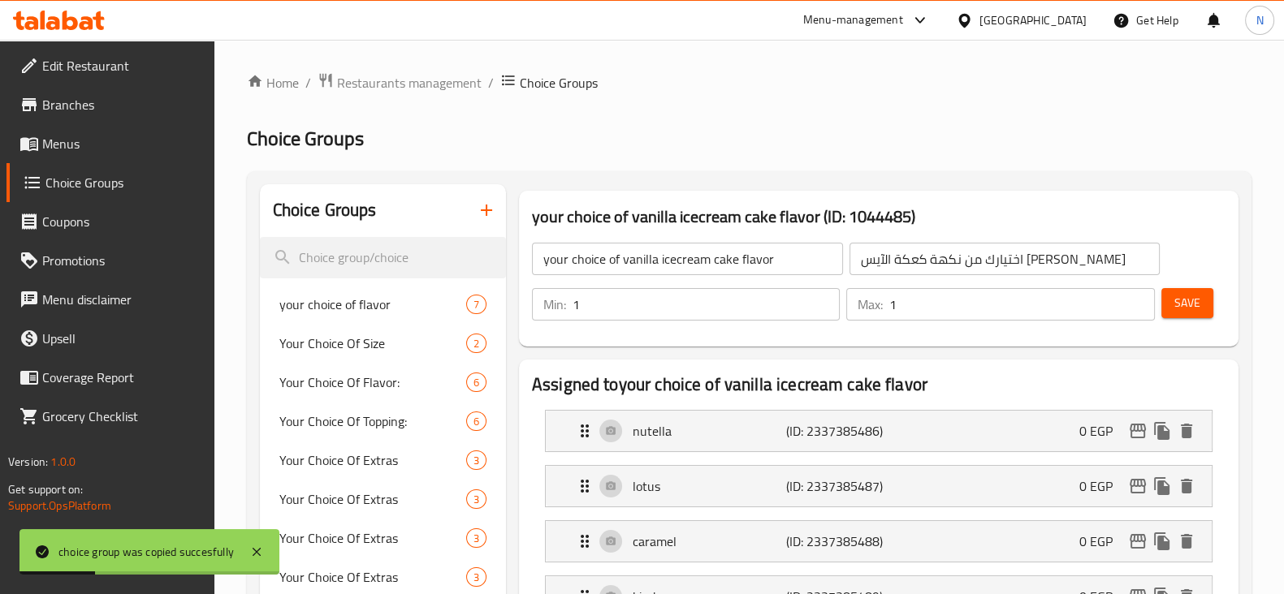
scroll to position [313, 0]
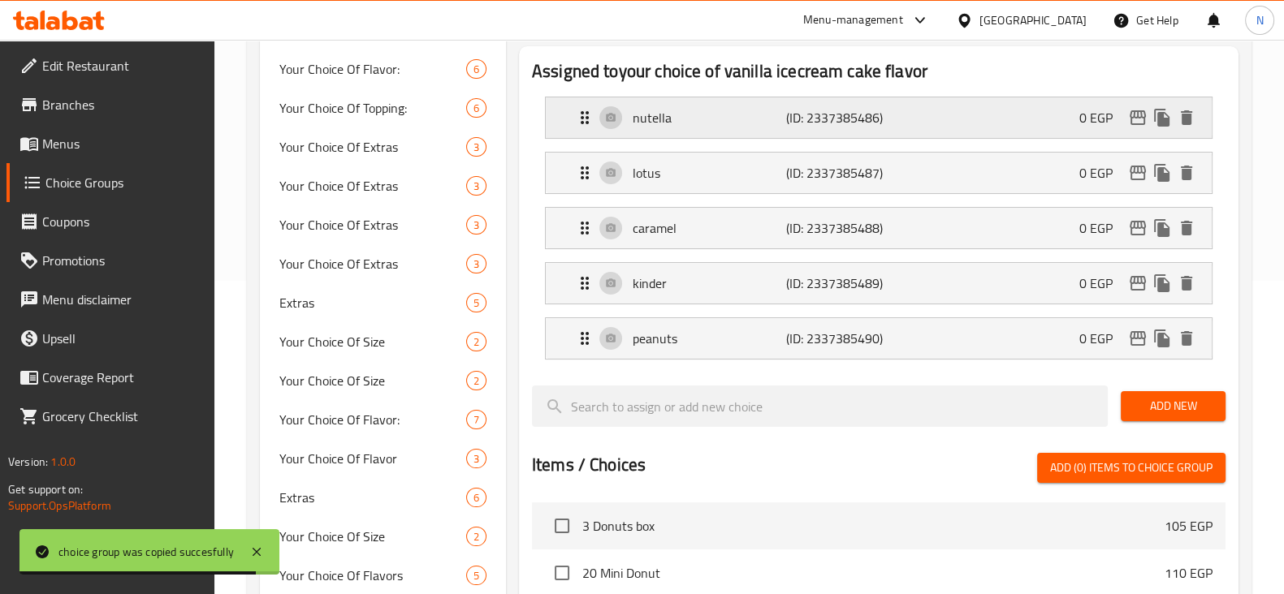
click at [687, 116] on p "nutella" at bounding box center [709, 117] width 153 height 19
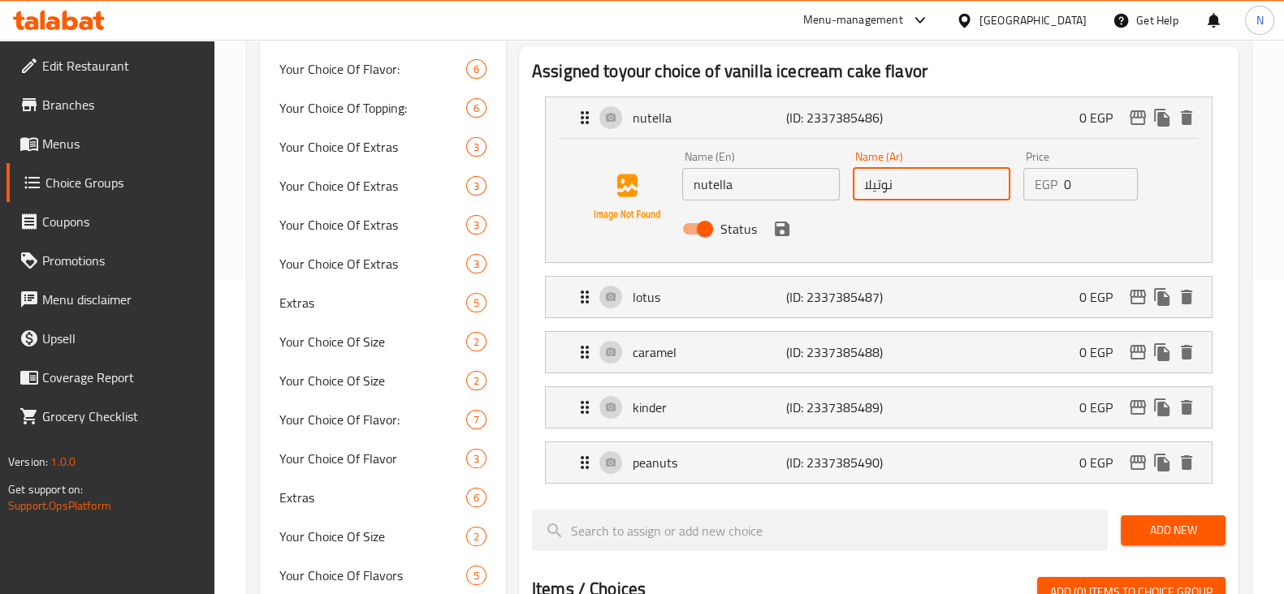
drag, startPoint x: 927, startPoint y: 194, endPoint x: 846, endPoint y: 185, distance: 80.9
click at [846, 185] on div "Name (Ar) نوتيلا Name (Ar)" at bounding box center [931, 176] width 171 height 63
paste input "وايت شكوليت"
type input "وايت شكوليت"
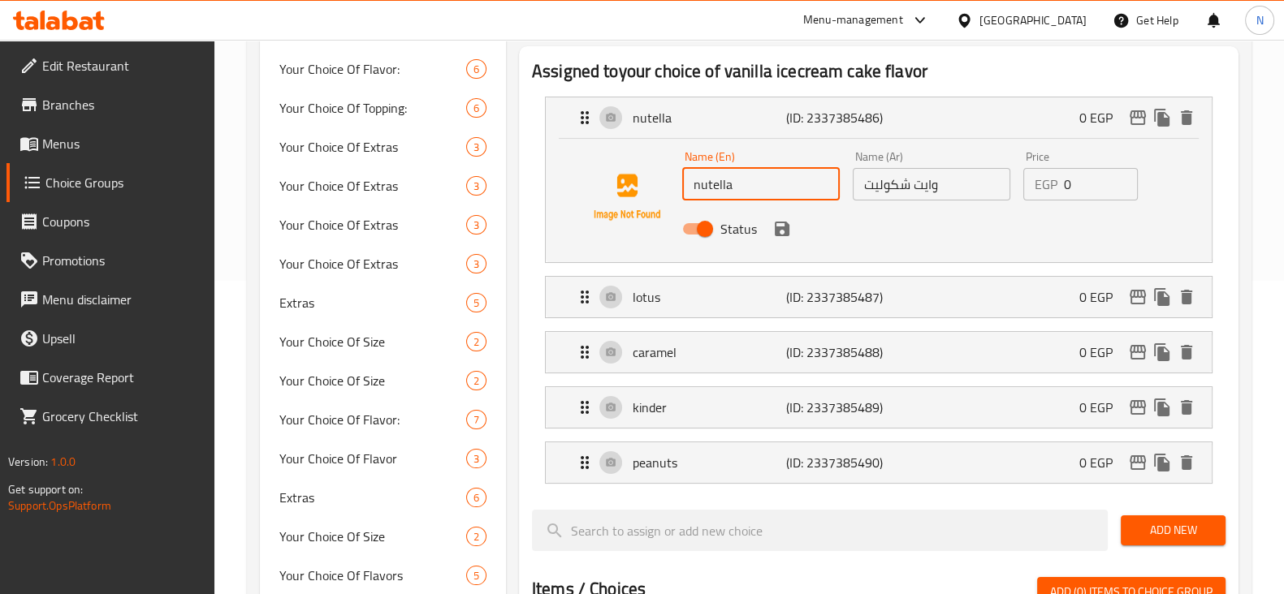
drag, startPoint x: 755, startPoint y: 181, endPoint x: 674, endPoint y: 188, distance: 81.5
click at [674, 188] on div "Name (En) nutella Name (En) Name (Ar) وايت شكوليت Name (Ar) Price EGP 0 Price S…" at bounding box center [879, 197] width 614 height 110
click at [784, 228] on icon "save" at bounding box center [782, 229] width 15 height 15
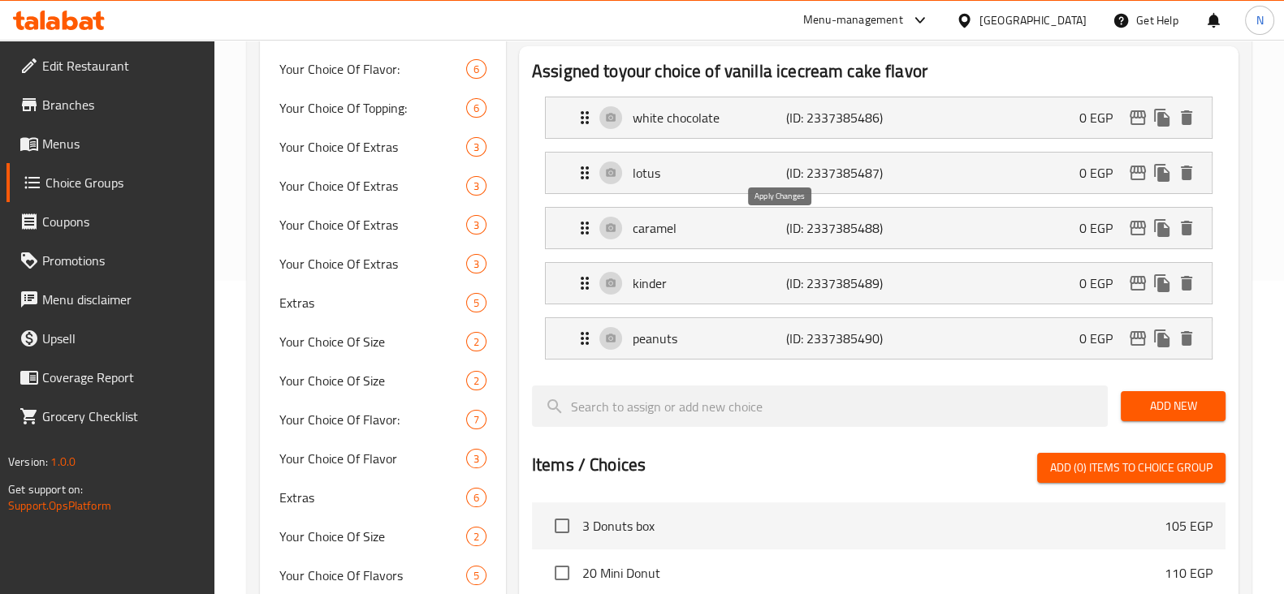
type input "white chocolate"
click at [742, 284] on p "kinder" at bounding box center [709, 283] width 153 height 19
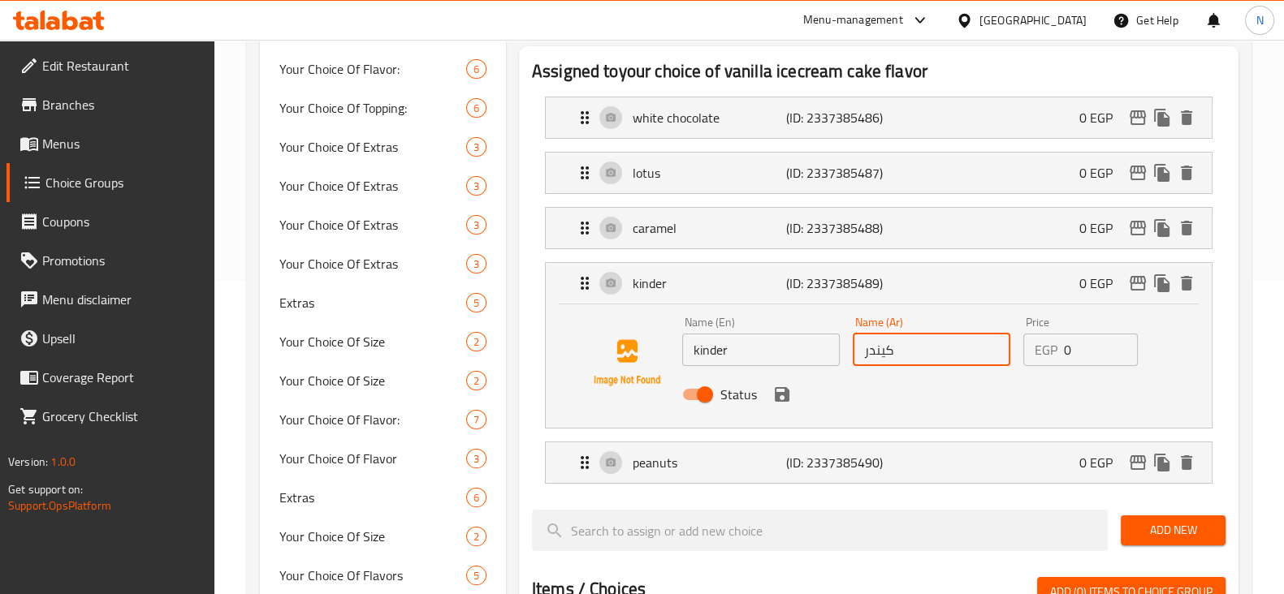
drag, startPoint x: 922, startPoint y: 351, endPoint x: 828, endPoint y: 354, distance: 93.4
click at [828, 354] on div "Name (En) kinder Name (En) Name (Ar) كيندر Name (Ar) Price EGP 0 Price Status" at bounding box center [932, 363] width 512 height 106
paste input "راوله"
type input "فراوله"
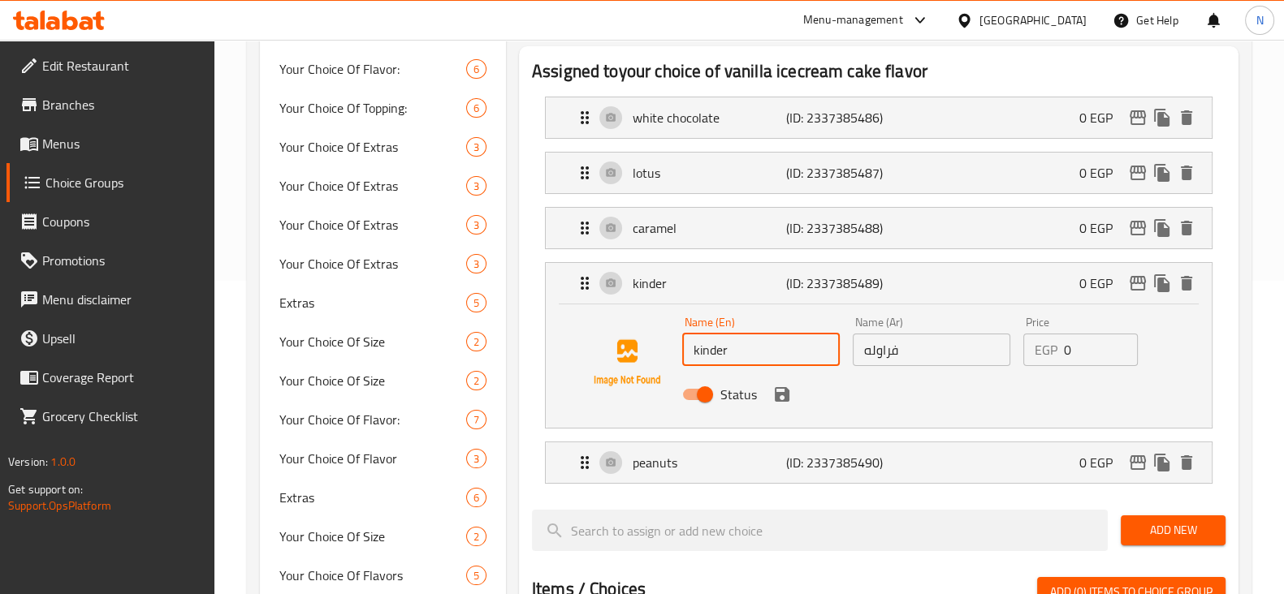
drag, startPoint x: 746, startPoint y: 351, endPoint x: 685, endPoint y: 353, distance: 61.8
click at [685, 353] on input "kinder" at bounding box center [761, 350] width 158 height 32
type input "Strawberry"
click at [784, 396] on icon "save" at bounding box center [782, 394] width 15 height 15
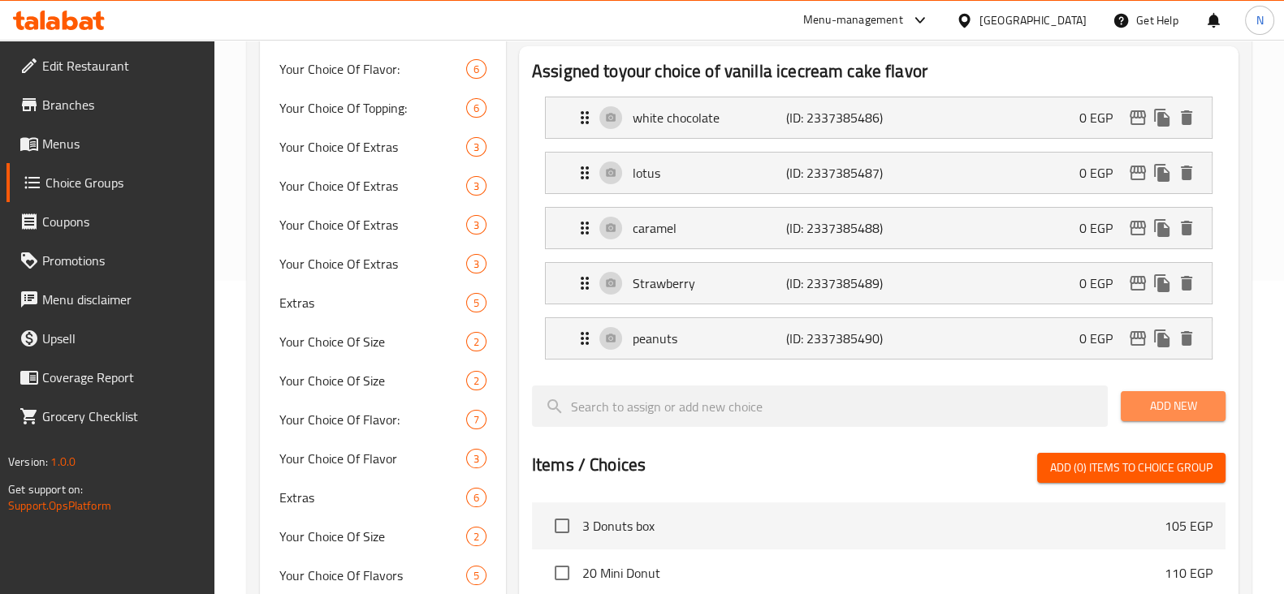
click at [1177, 400] on span "Add New" at bounding box center [1173, 406] width 79 height 20
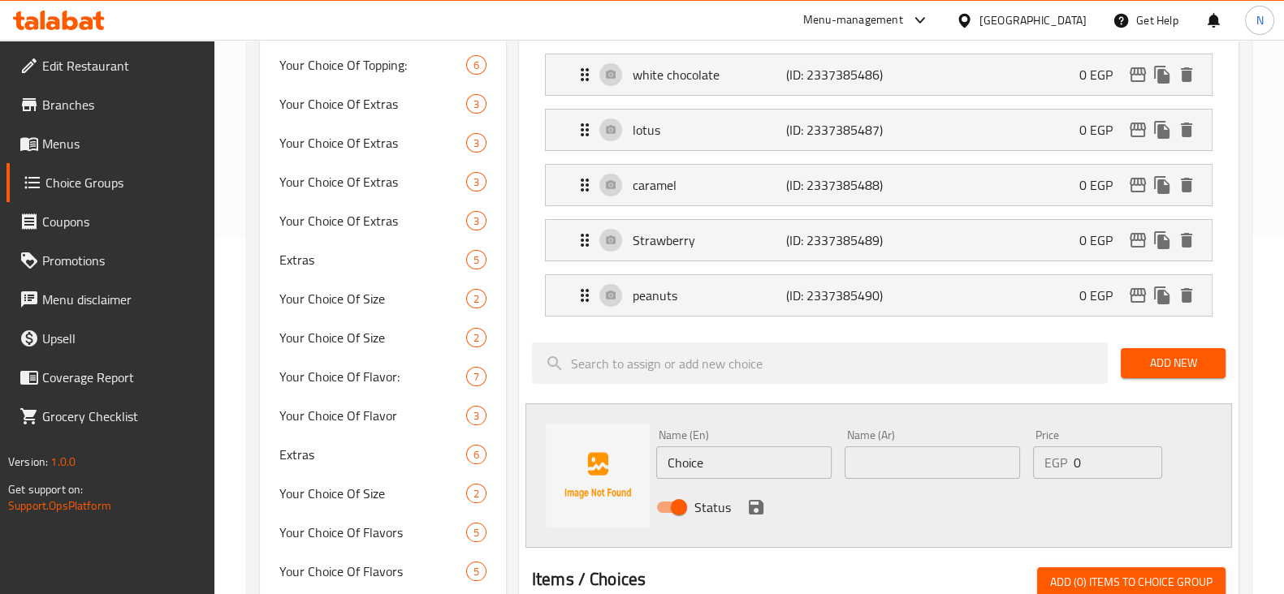
scroll to position [362, 0]
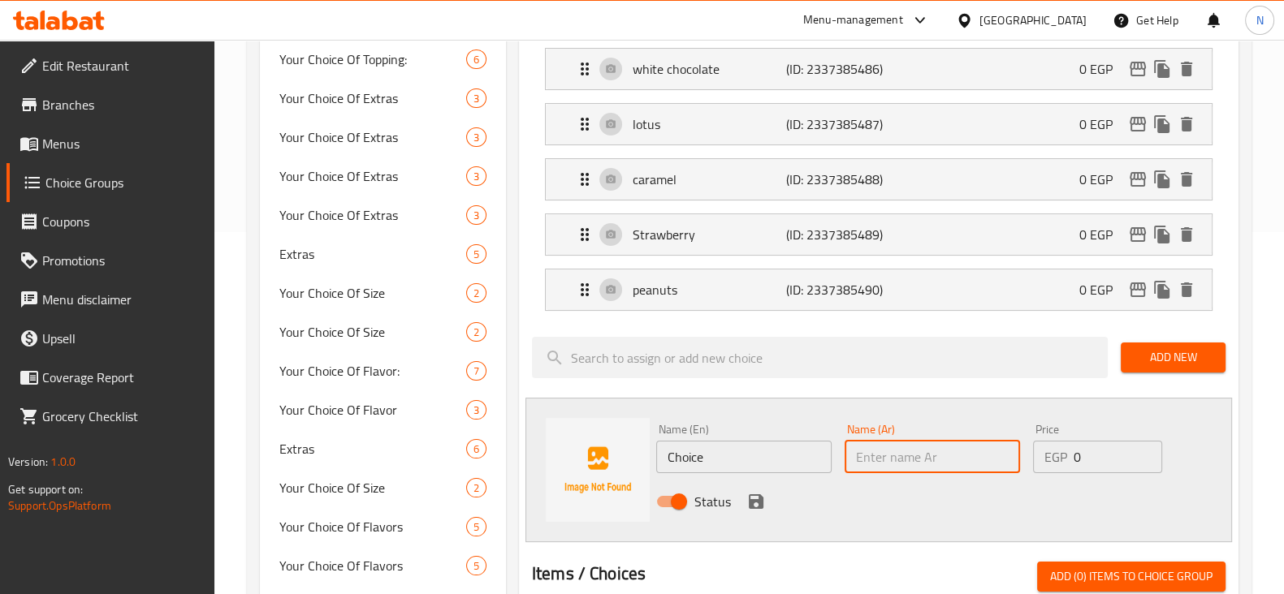
click at [885, 452] on input "text" at bounding box center [931, 457] width 175 height 32
paste input "بلوبيرى"
type input "بلوبيرى"
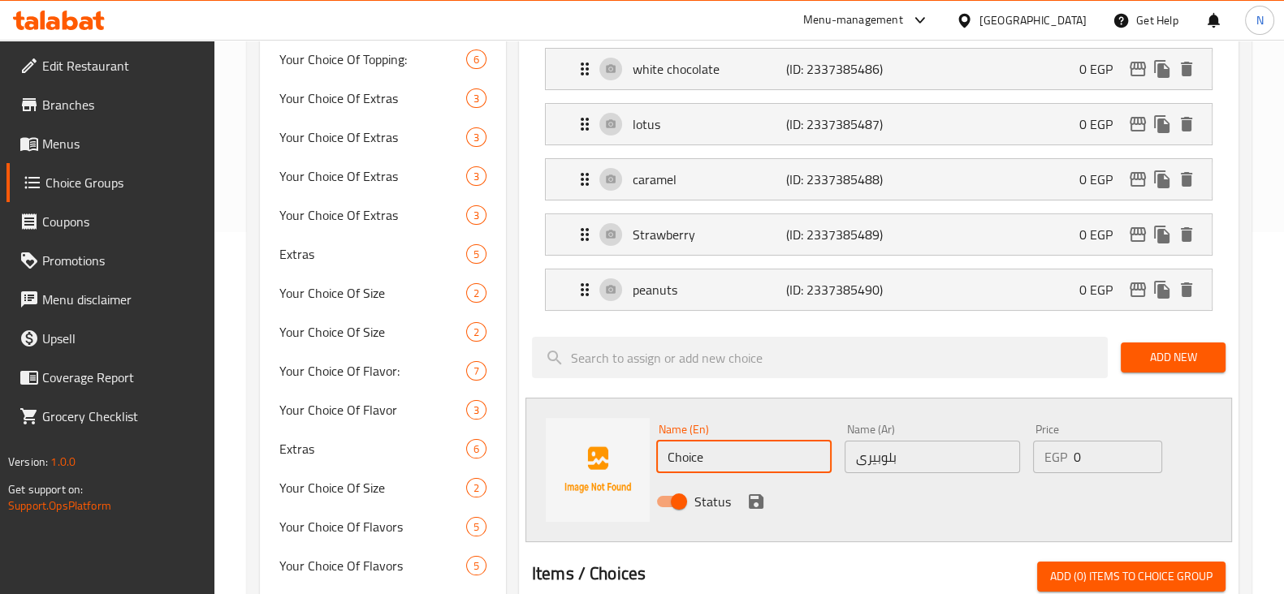
drag, startPoint x: 707, startPoint y: 459, endPoint x: 647, endPoint y: 459, distance: 60.1
click at [647, 459] on div "Name (En) Choice Name (En) Name (Ar) بلوبيرى Name (Ar) Price EGP 0 Price Status" at bounding box center [878, 470] width 706 height 145
type input "Blueberry"
click at [754, 498] on icon "save" at bounding box center [756, 502] width 15 height 15
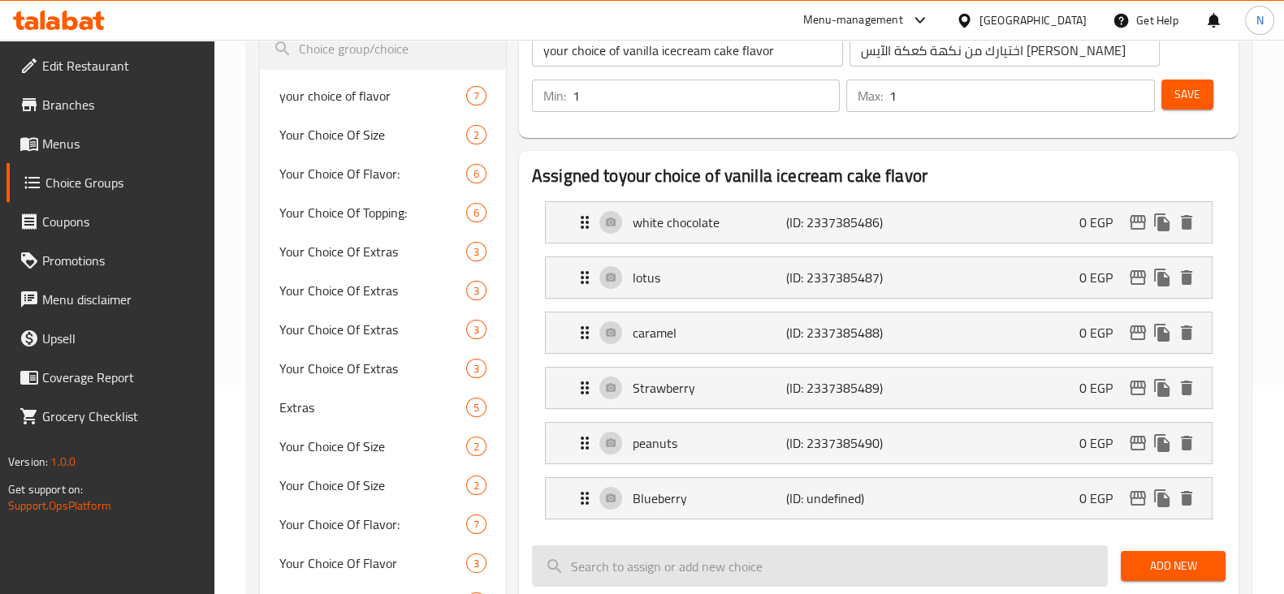
scroll to position [208, 0]
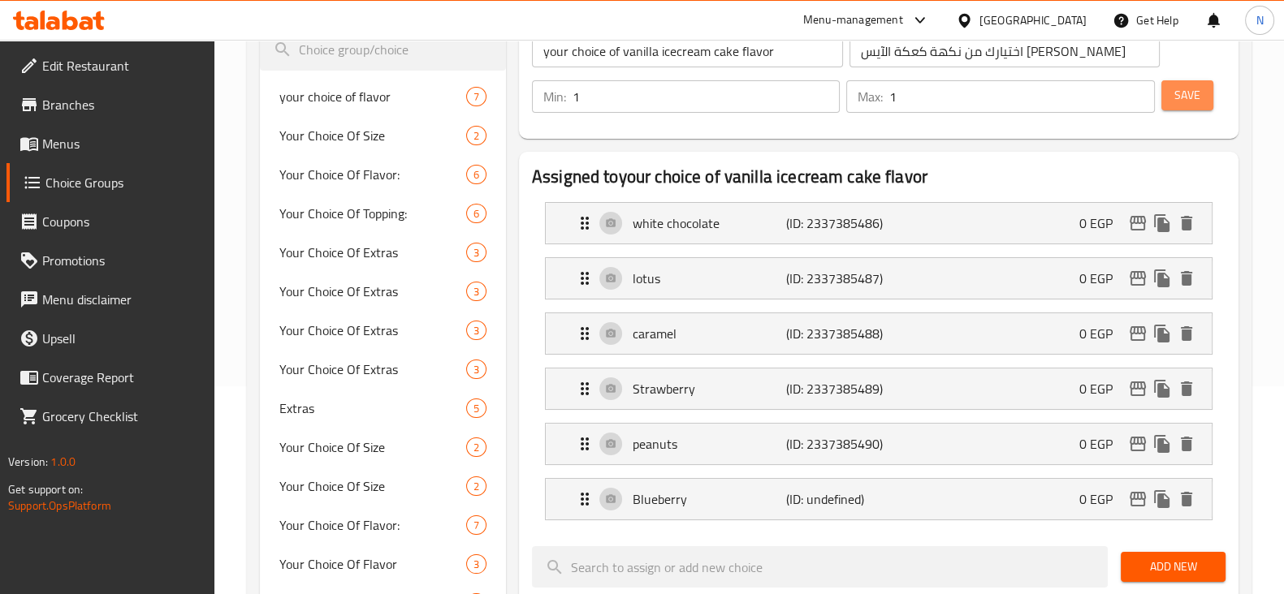
click at [1181, 95] on span "Save" at bounding box center [1187, 95] width 26 height 20
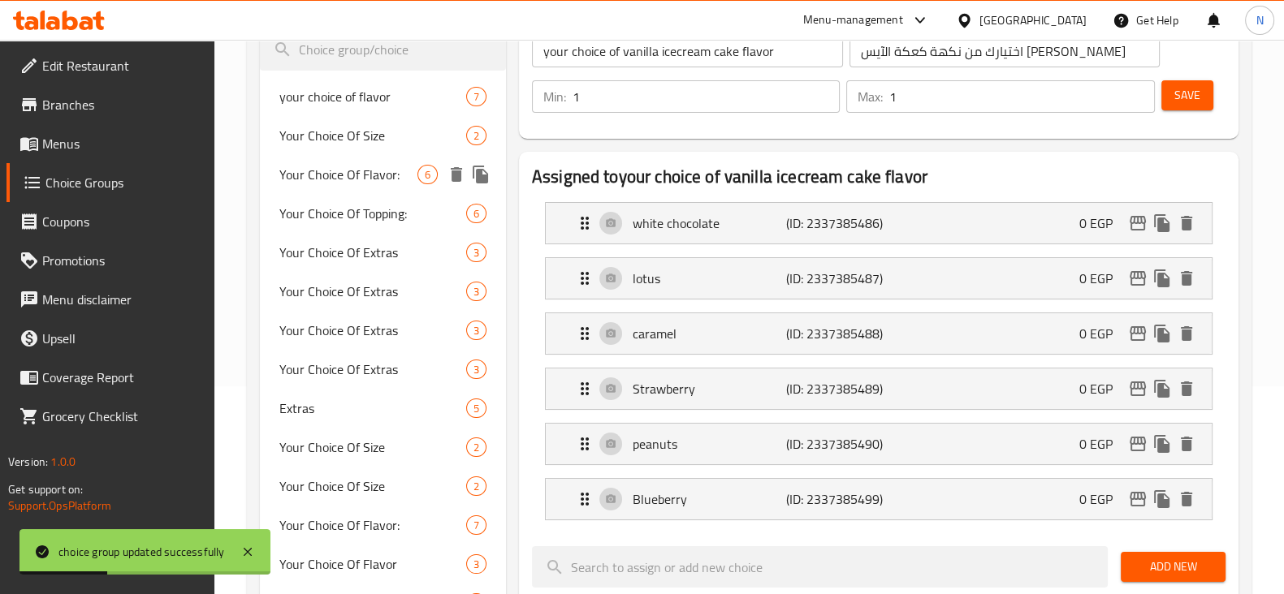
scroll to position [0, 0]
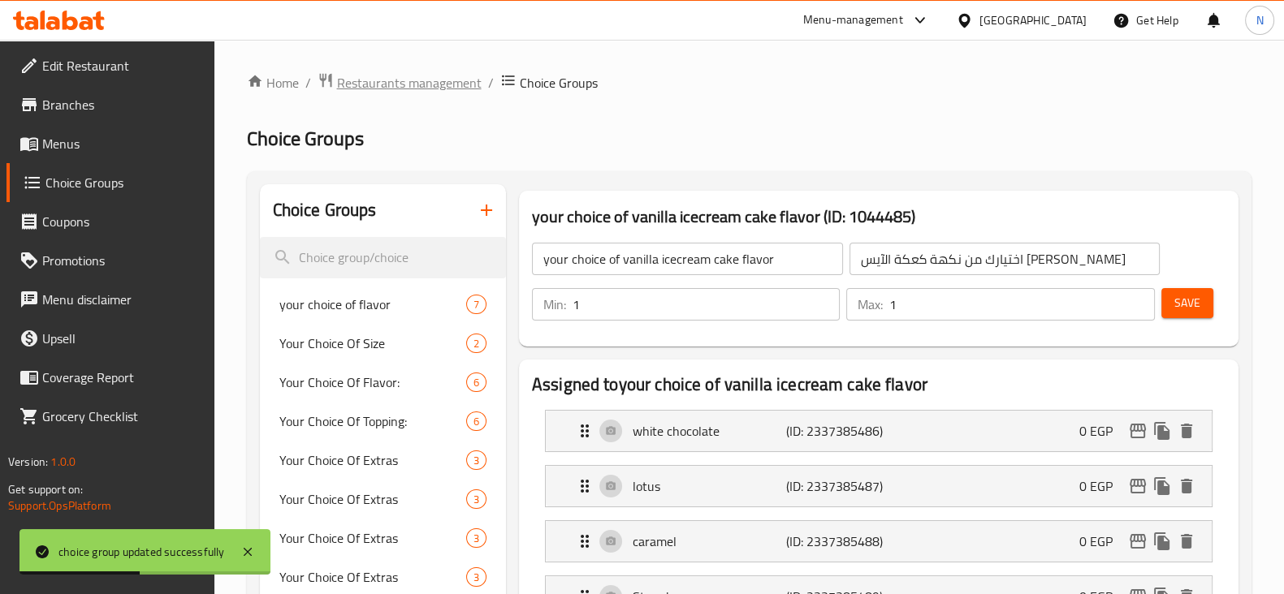
click at [402, 83] on span "Restaurants management" at bounding box center [409, 82] width 145 height 19
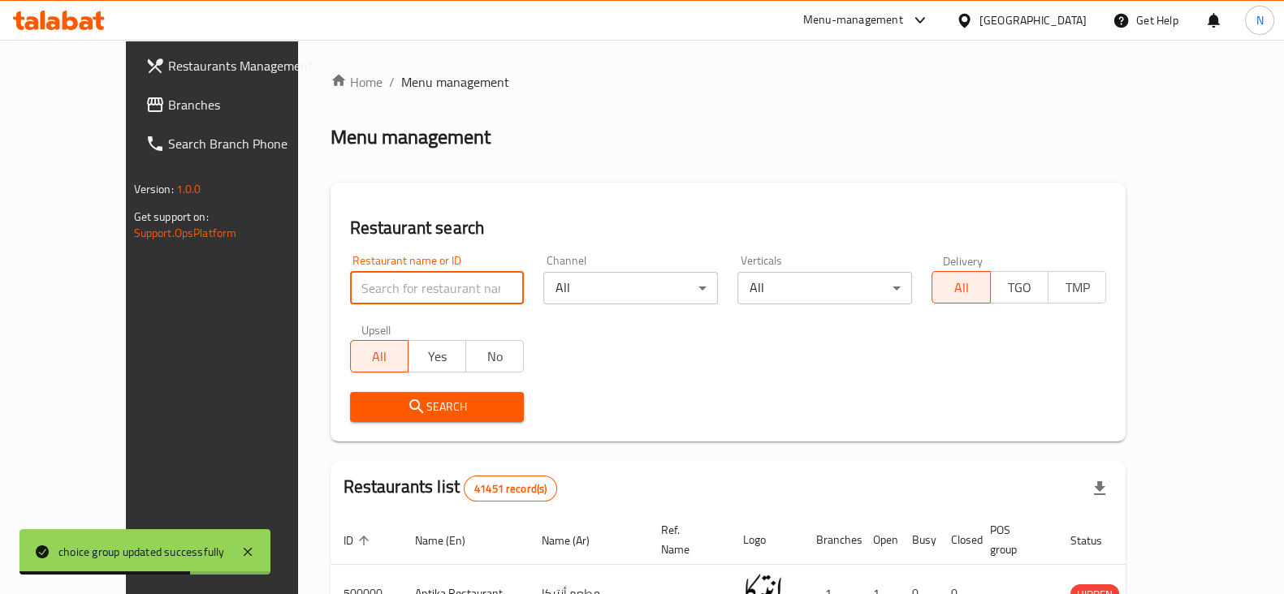
click at [419, 282] on input "search" at bounding box center [437, 288] width 175 height 32
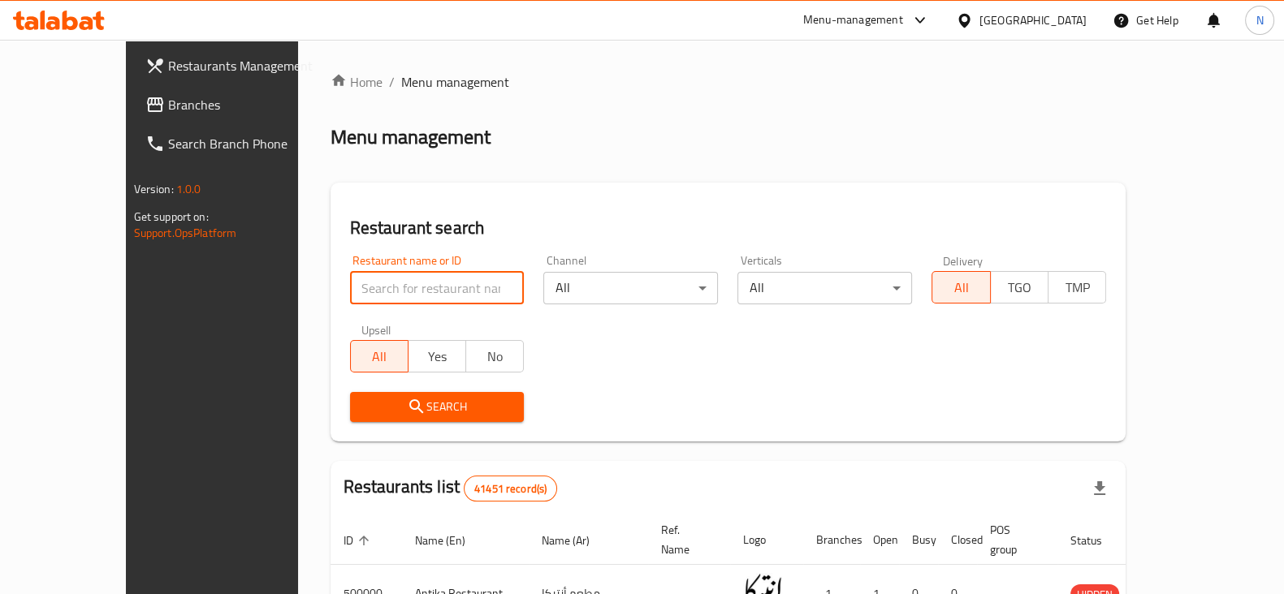
paste input "508327"
type input "508327"
click button "Search" at bounding box center [437, 407] width 175 height 30
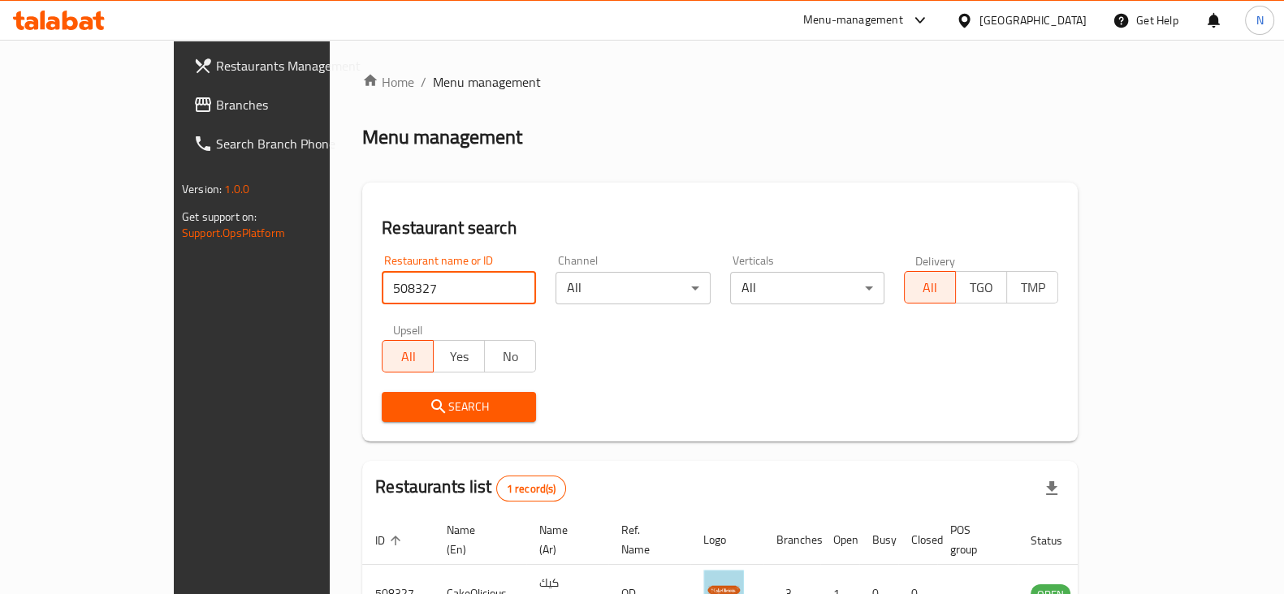
scroll to position [97, 0]
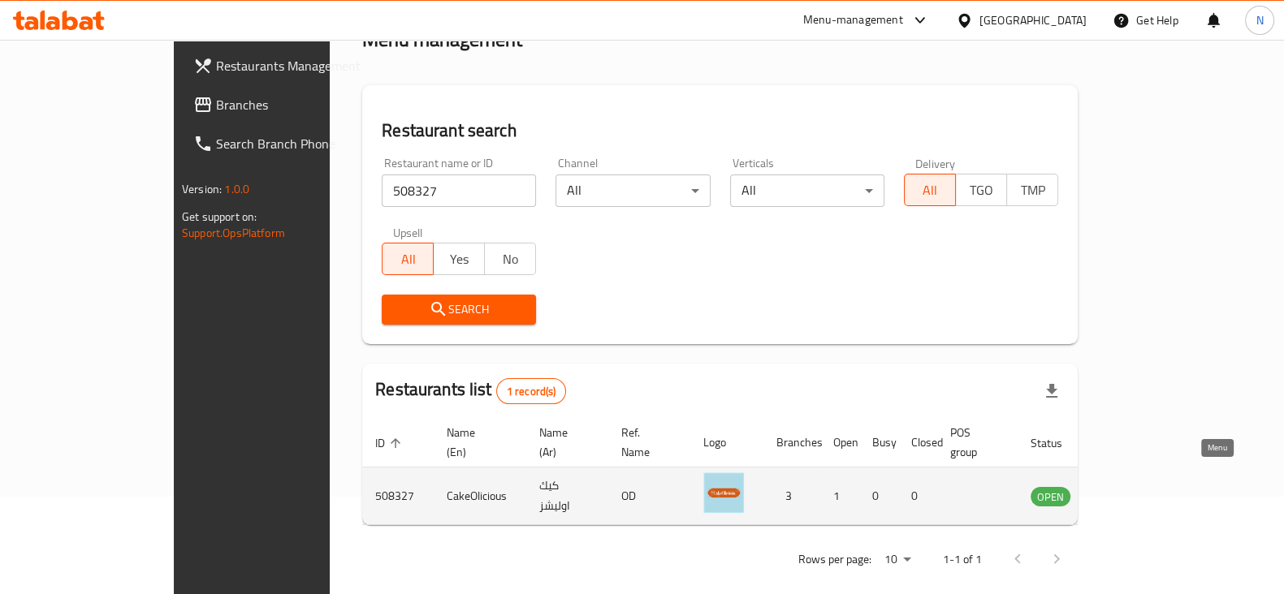
click at [1134, 490] on icon "enhanced table" at bounding box center [1126, 497] width 18 height 14
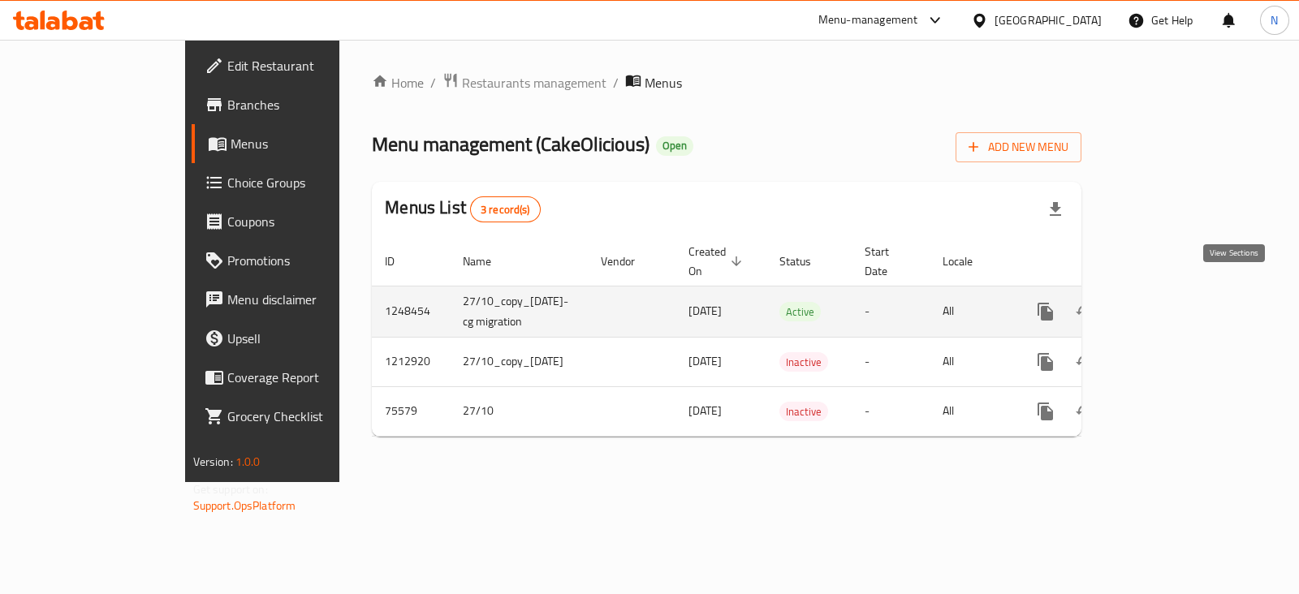
click at [1182, 292] on link "enhanced table" at bounding box center [1162, 311] width 39 height 39
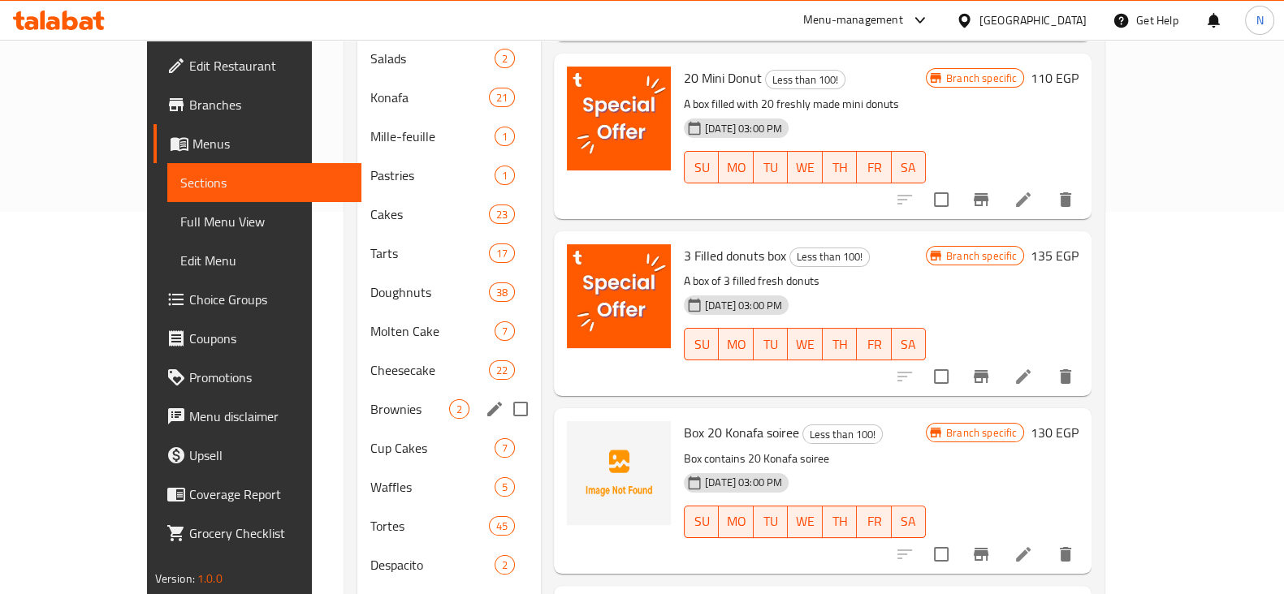
scroll to position [267, 0]
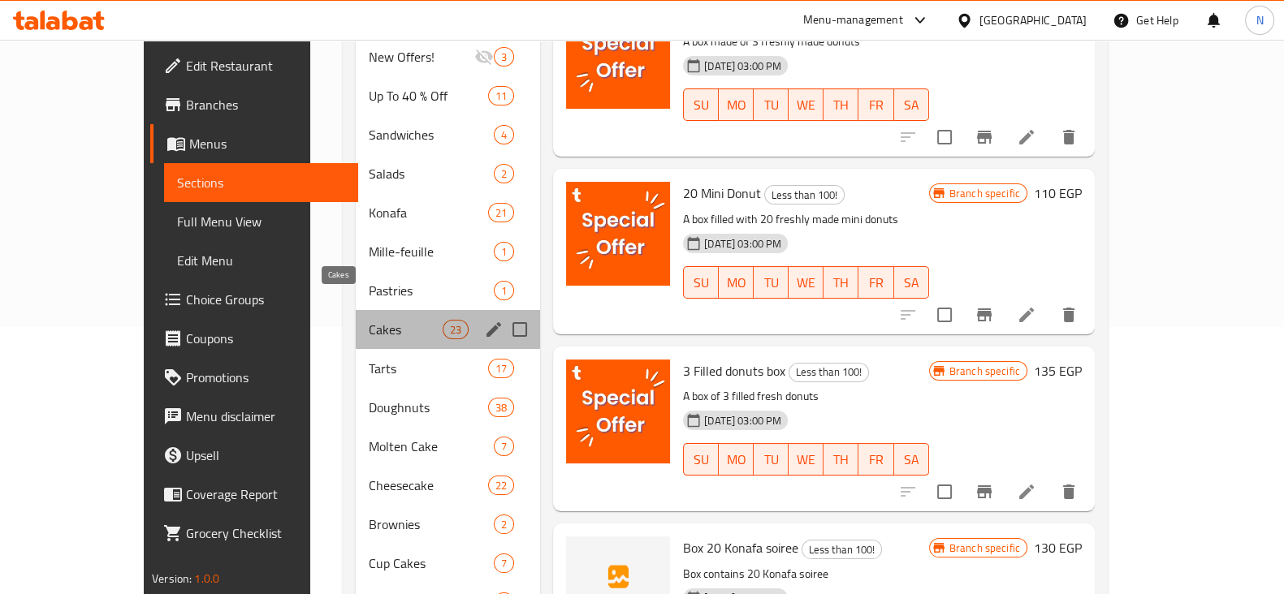
click at [369, 320] on span "Cakes" at bounding box center [406, 329] width 74 height 19
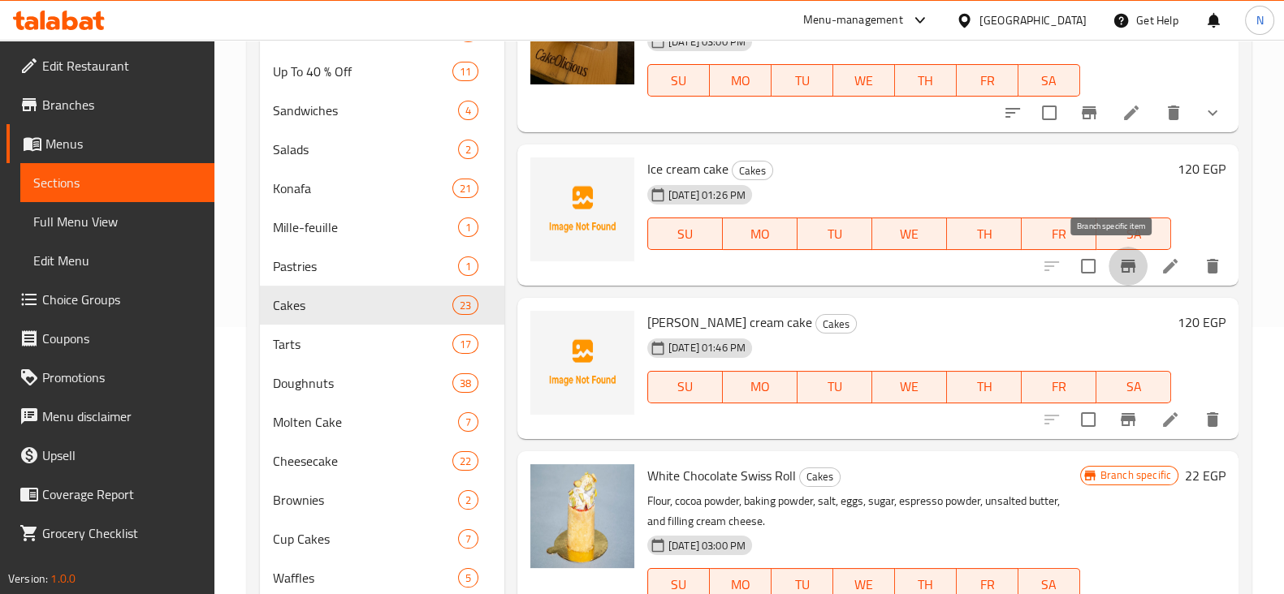
click at [1118, 264] on icon "Branch-specific-item" at bounding box center [1127, 266] width 19 height 19
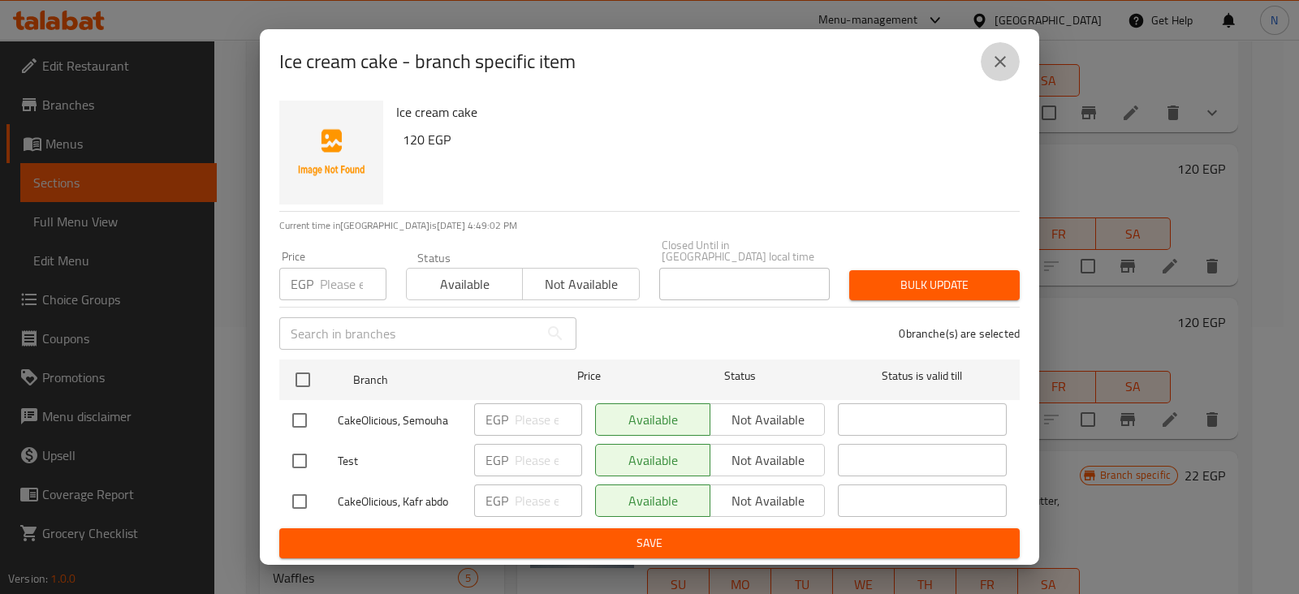
click at [1007, 69] on icon "close" at bounding box center [1000, 61] width 19 height 19
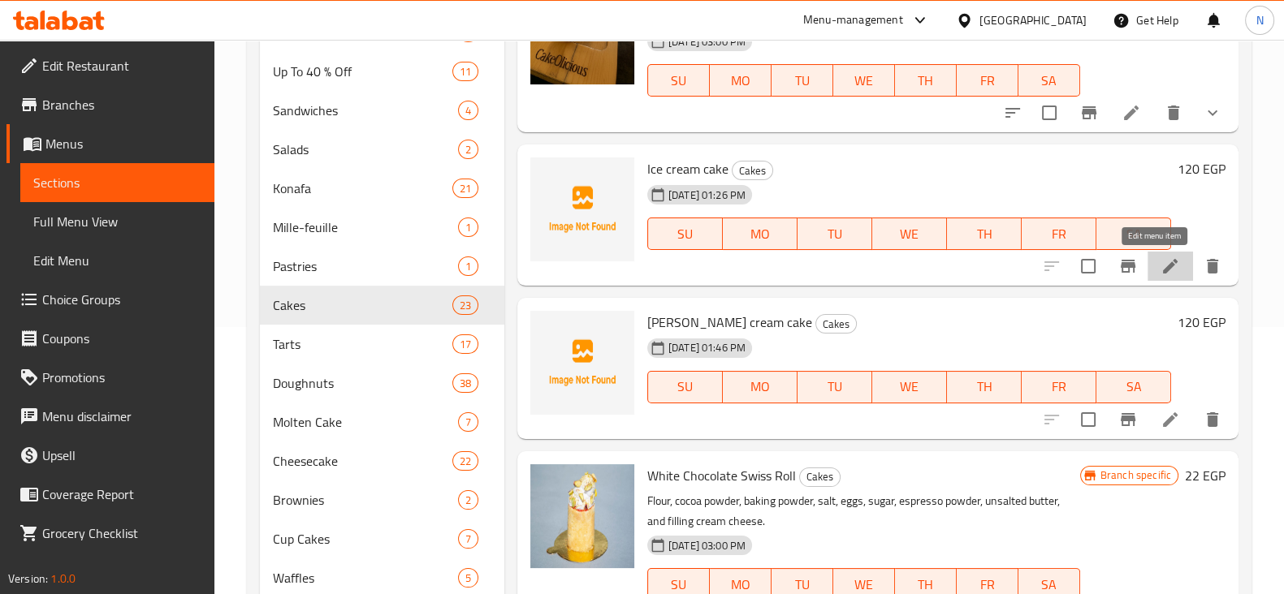
click at [1163, 261] on icon at bounding box center [1170, 266] width 15 height 15
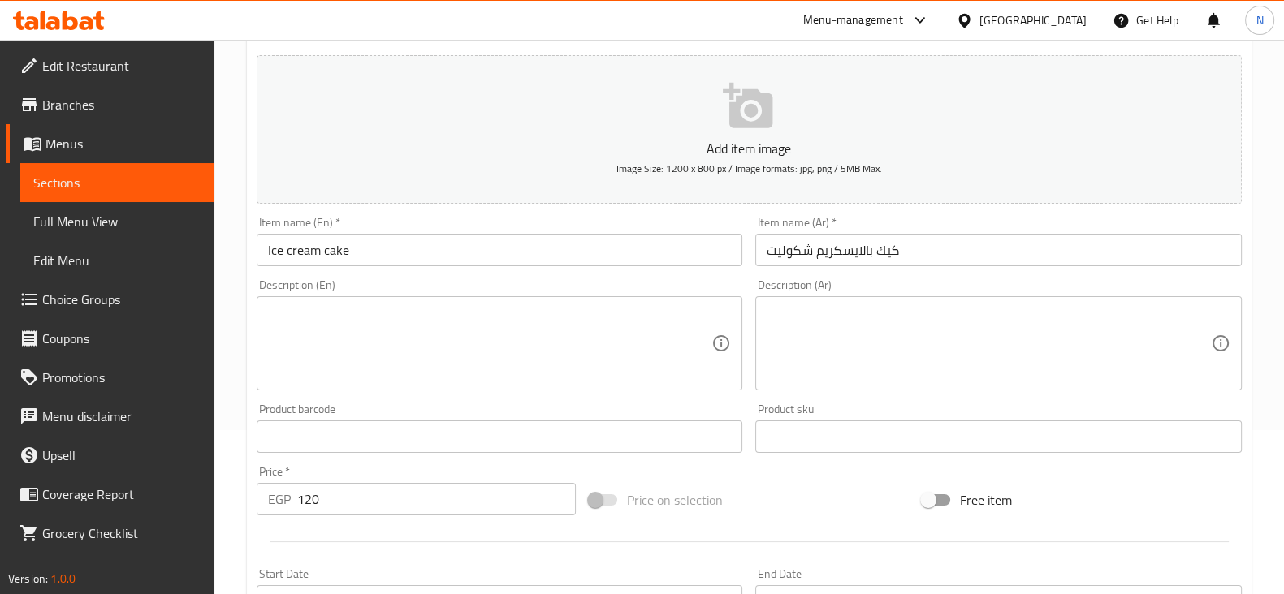
scroll to position [156, 0]
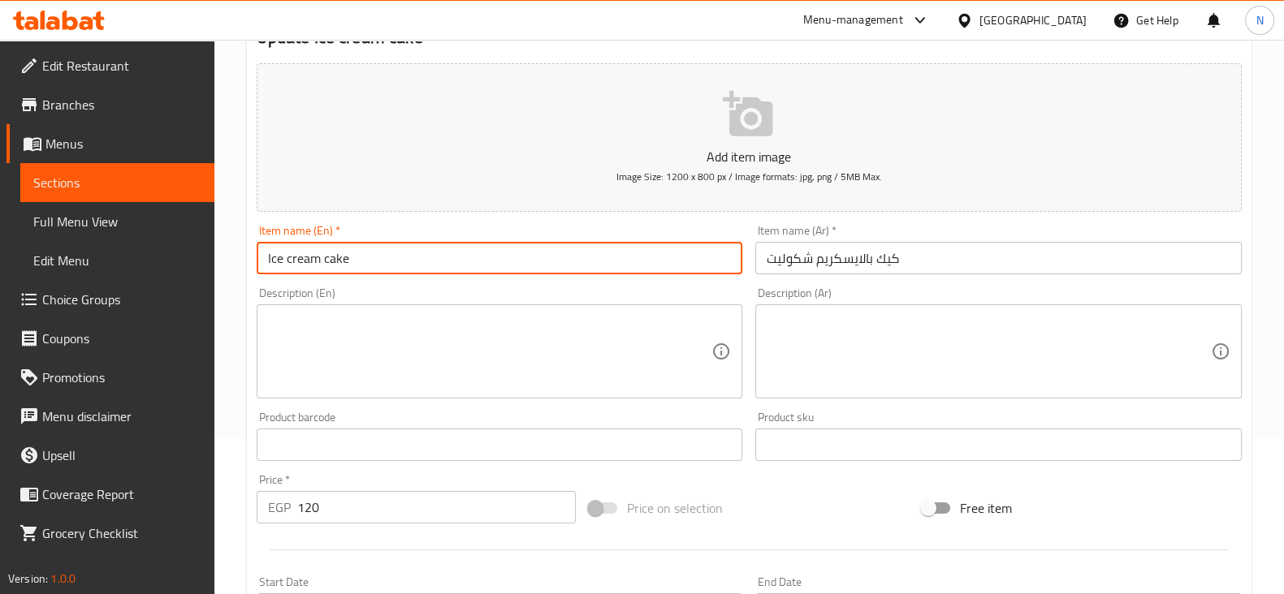
click at [266, 257] on input "Ice cream cake" at bounding box center [500, 258] width 486 height 32
type input "chocolate Ice cream cake"
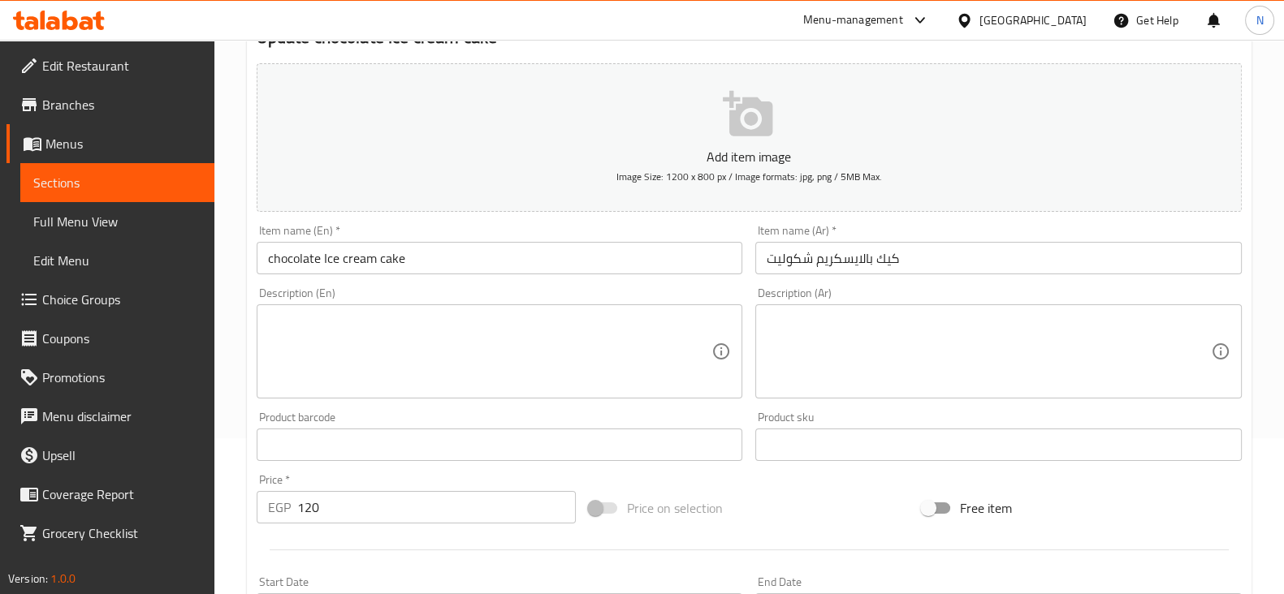
click at [487, 298] on div "Description (En) Description (En)" at bounding box center [500, 342] width 486 height 111
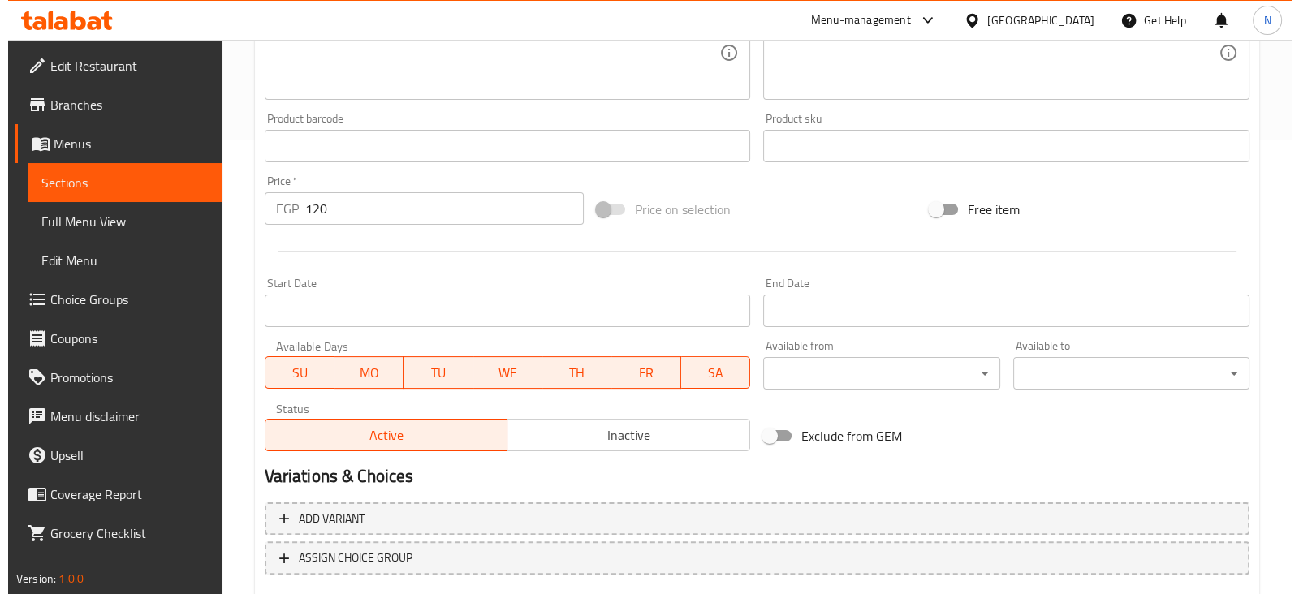
scroll to position [552, 0]
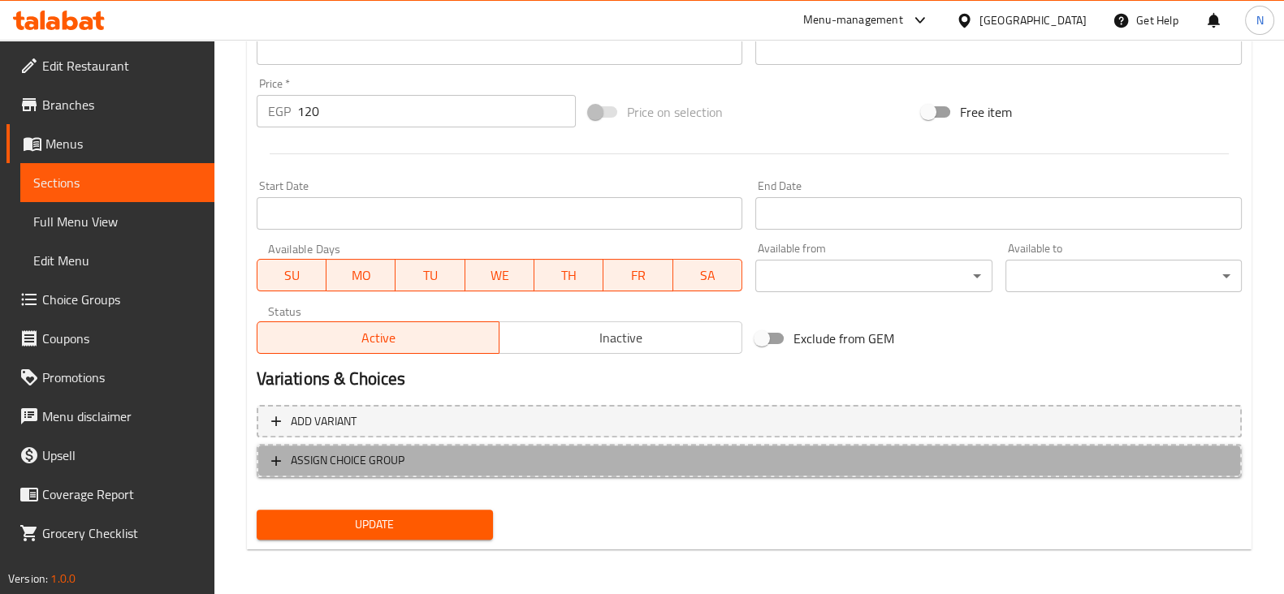
click at [465, 460] on span "ASSIGN CHOICE GROUP" at bounding box center [749, 461] width 956 height 20
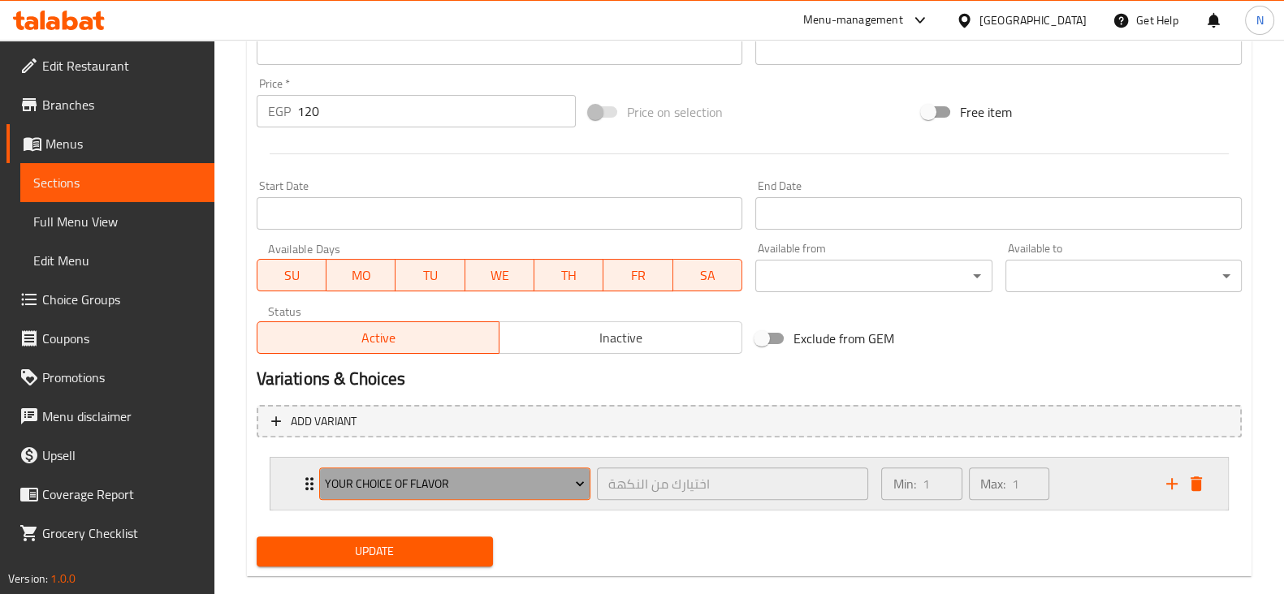
click at [434, 476] on span "your choice of flavor" at bounding box center [455, 484] width 260 height 20
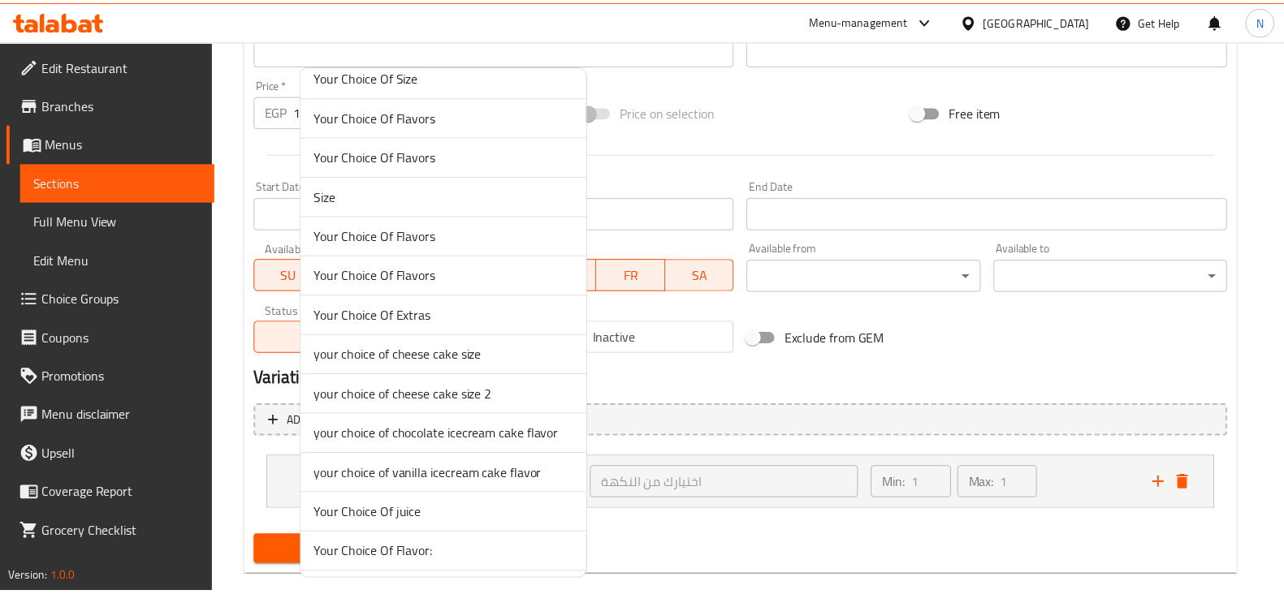
scroll to position [607, 0]
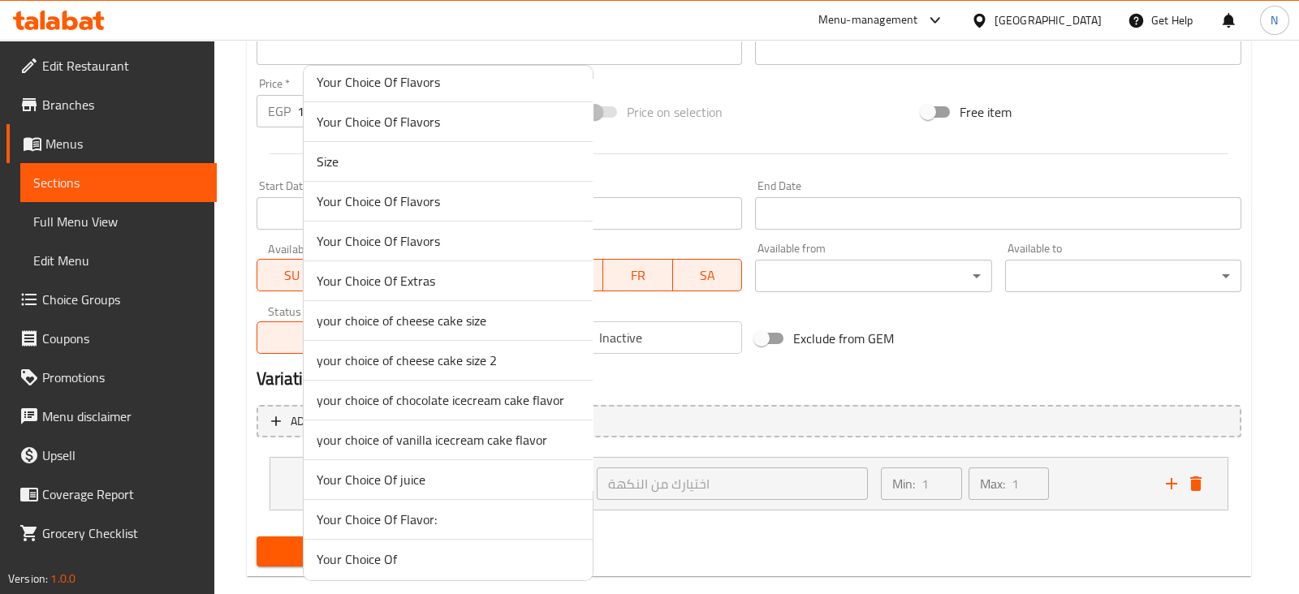
click at [426, 400] on span "your choice of chocolate icecream cake flavor" at bounding box center [448, 400] width 263 height 19
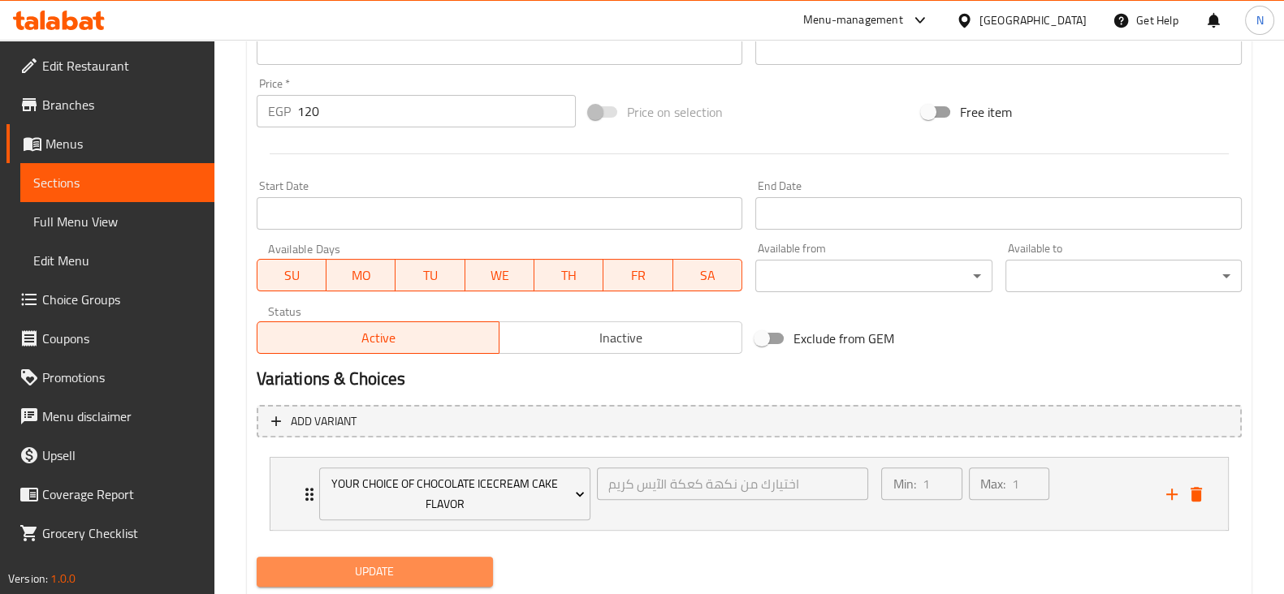
click at [417, 566] on span "Update" at bounding box center [375, 572] width 210 height 20
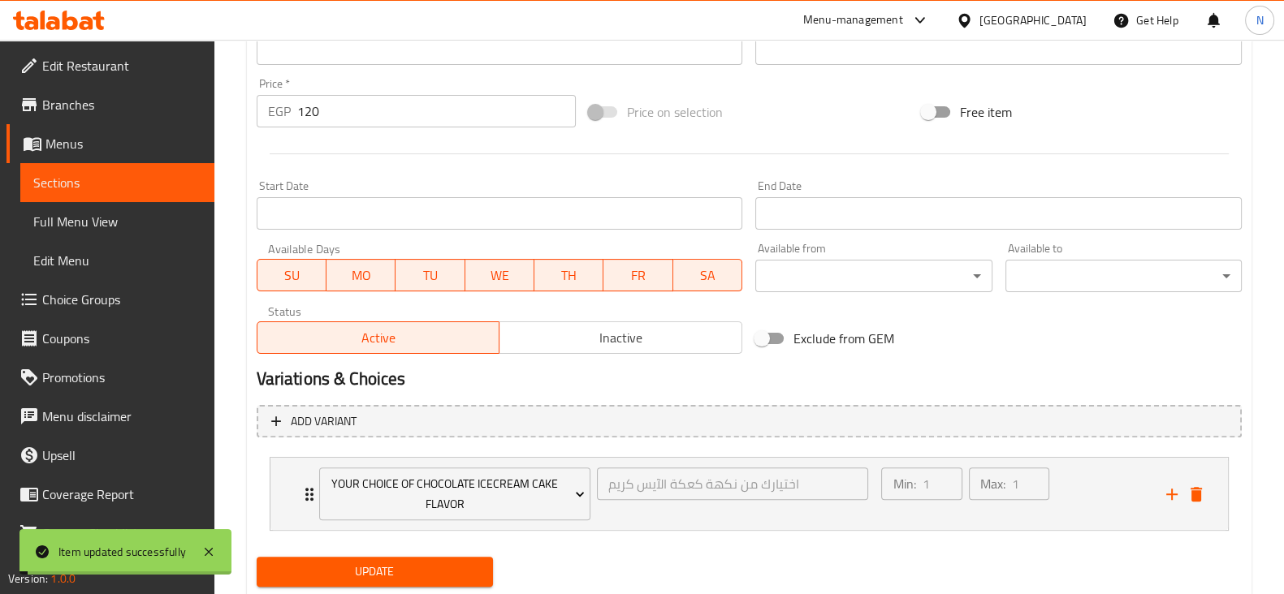
scroll to position [0, 0]
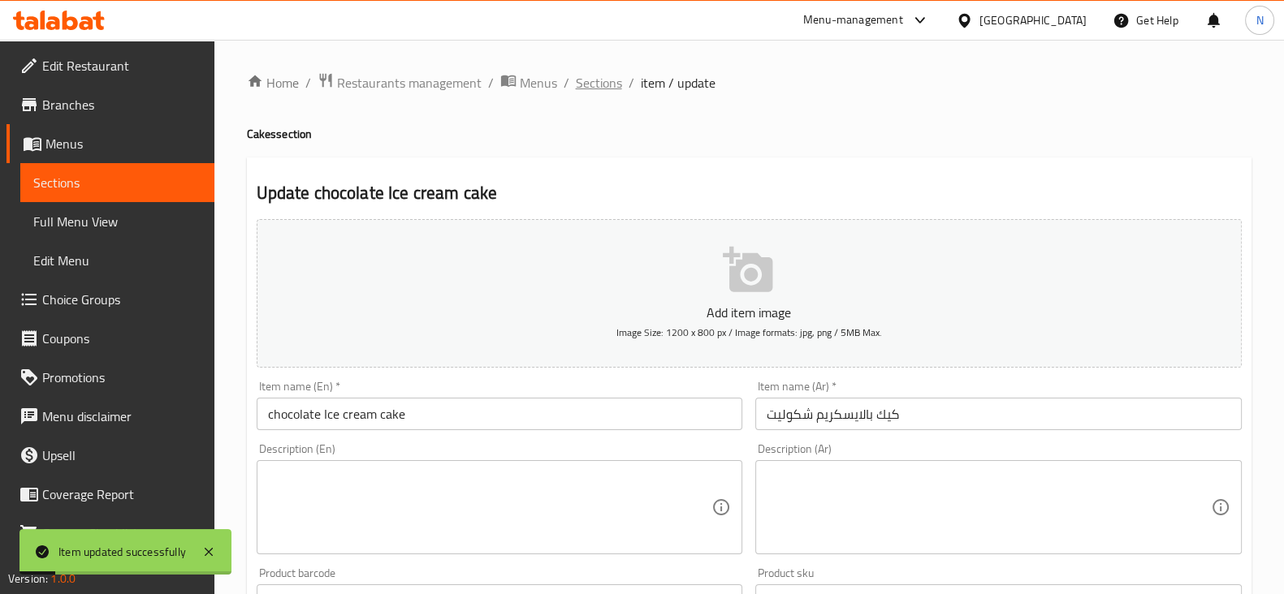
click at [598, 88] on span "Sections" at bounding box center [599, 82] width 46 height 19
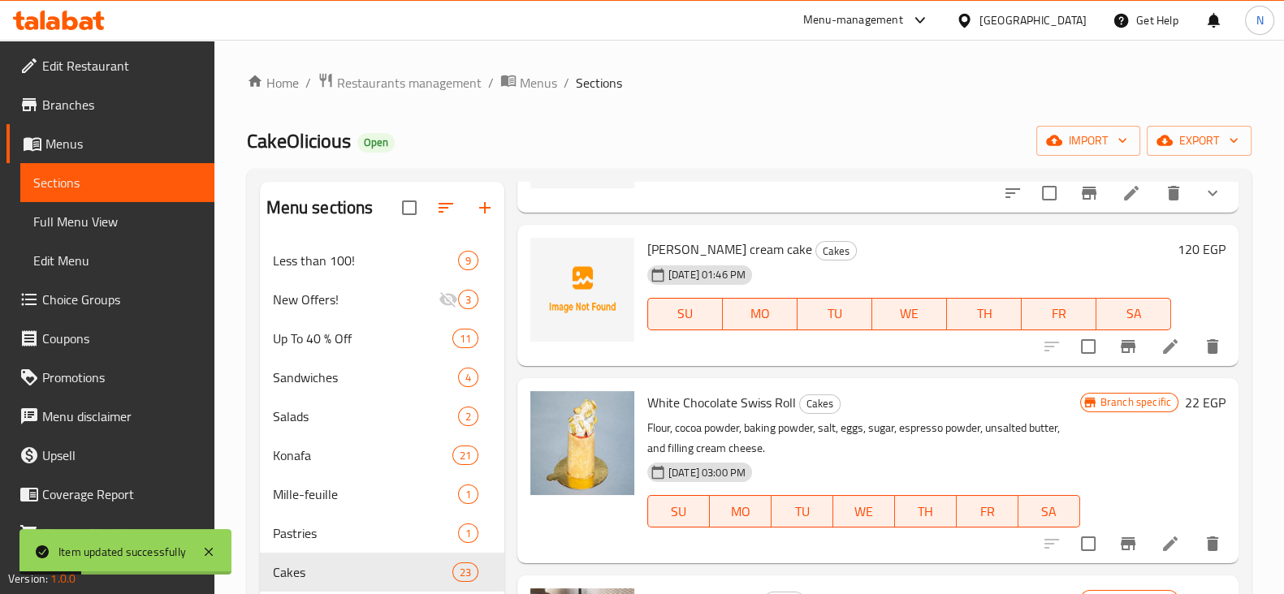
scroll to position [354, 0]
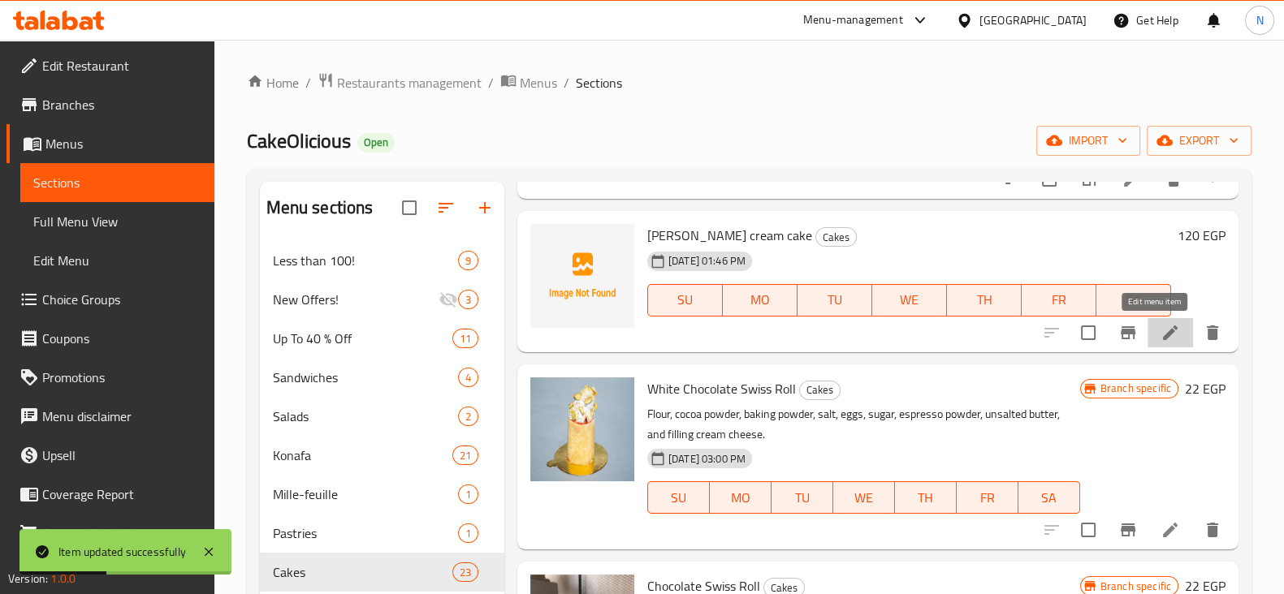
click at [1160, 330] on icon at bounding box center [1169, 332] width 19 height 19
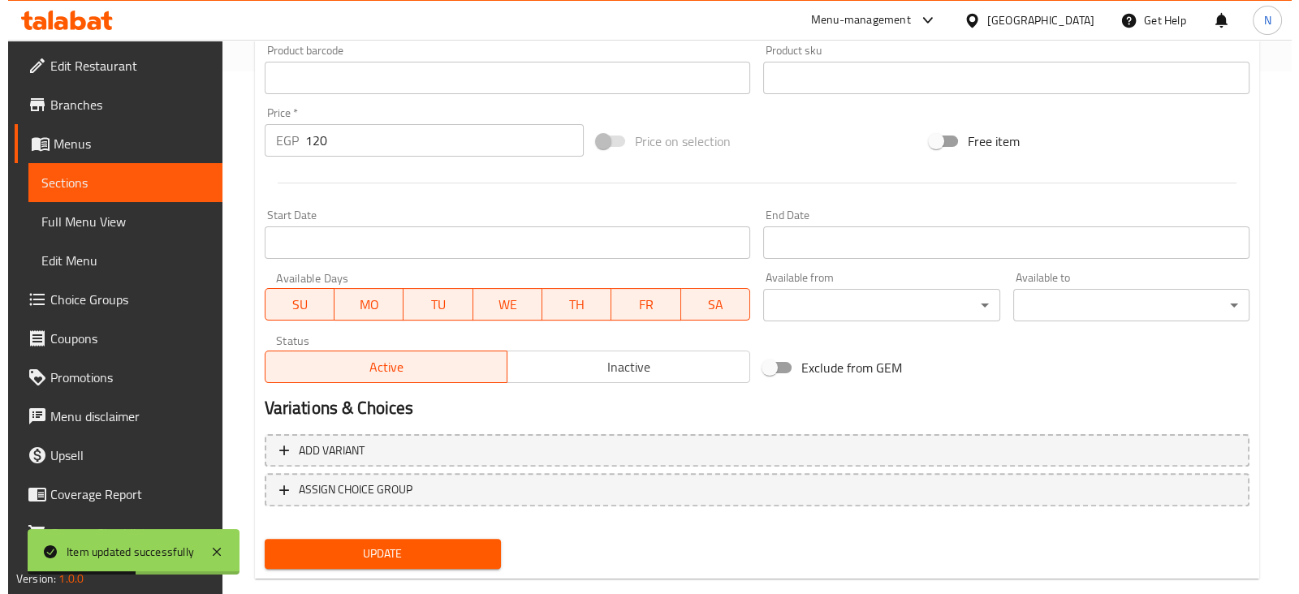
scroll to position [552, 0]
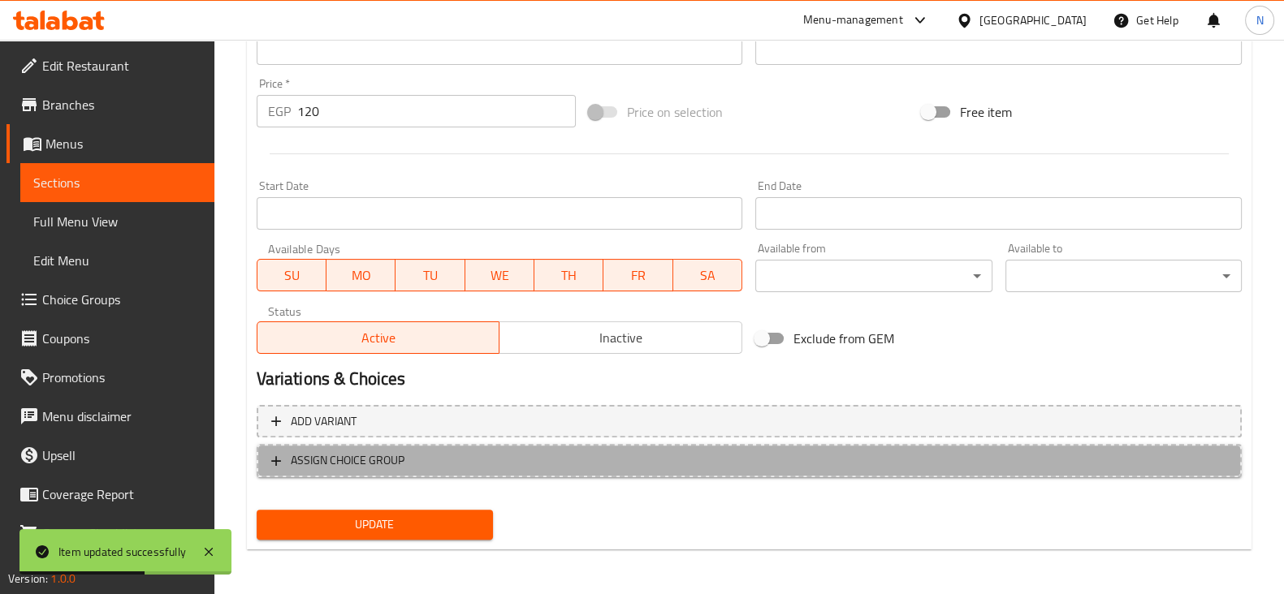
click at [410, 457] on span "ASSIGN CHOICE GROUP" at bounding box center [749, 461] width 956 height 20
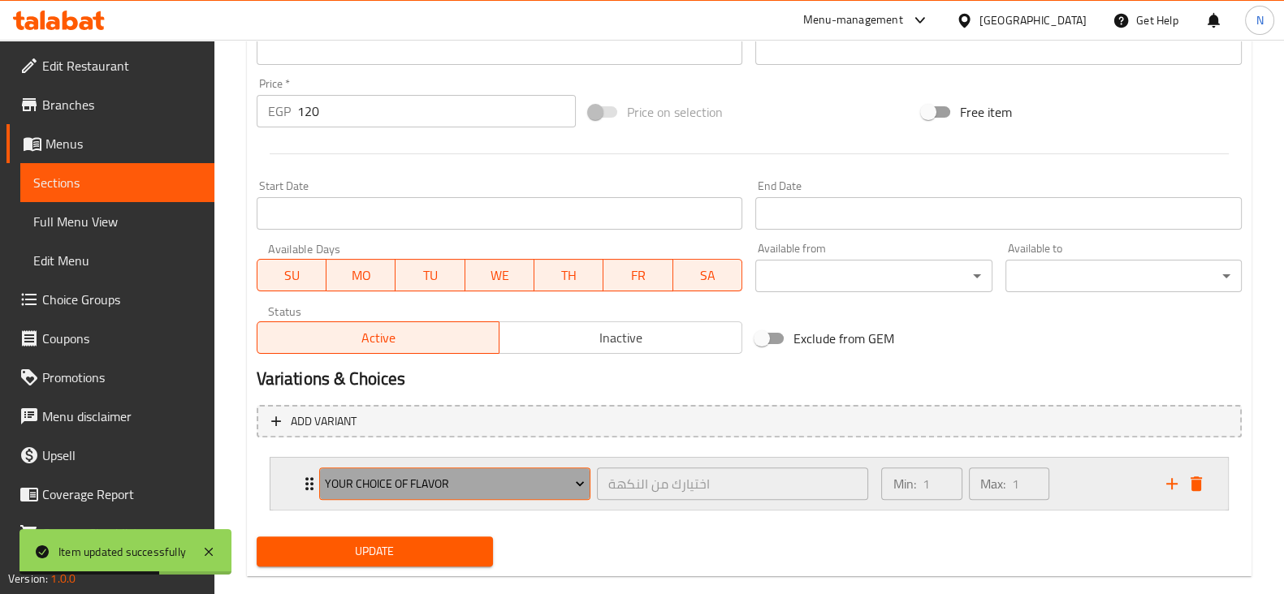
click at [409, 474] on span "your choice of flavor" at bounding box center [455, 484] width 260 height 20
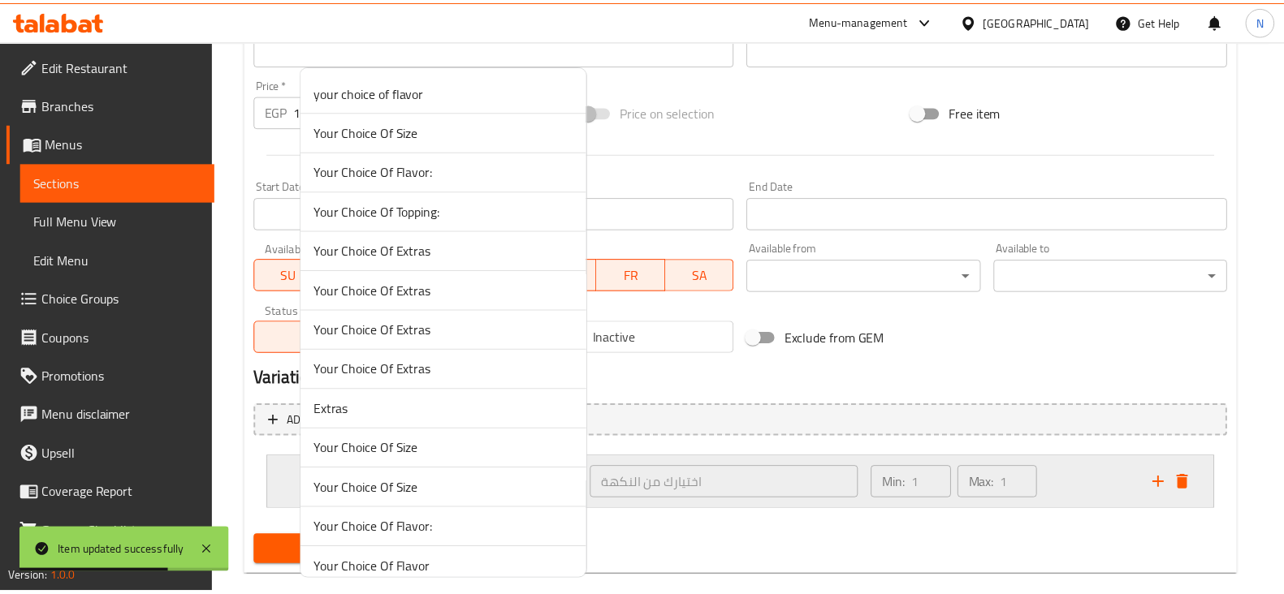
scroll to position [607, 0]
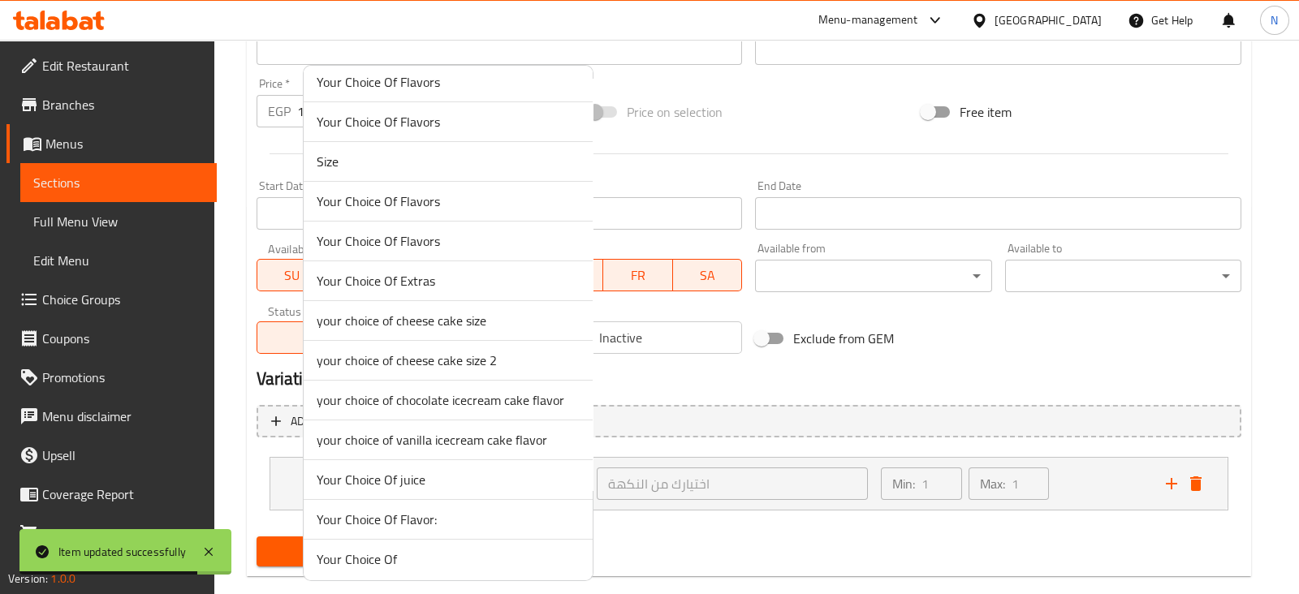
click at [430, 440] on span "your choice of vanilla icecream cake flavor" at bounding box center [448, 439] width 263 height 19
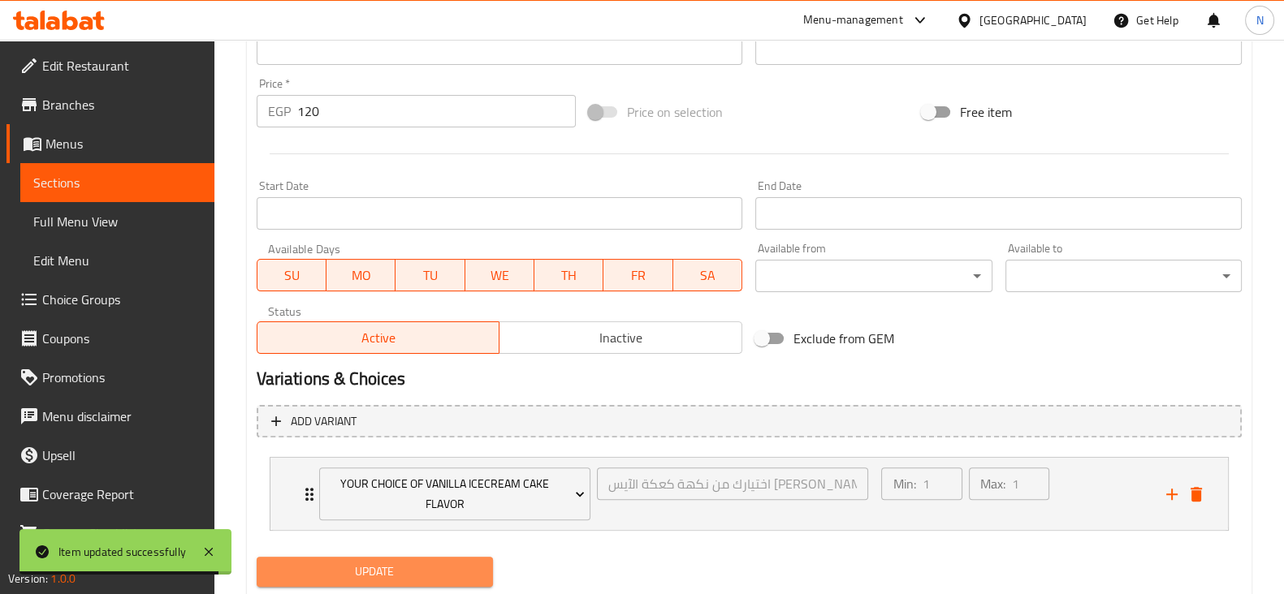
click at [411, 566] on span "Update" at bounding box center [375, 572] width 210 height 20
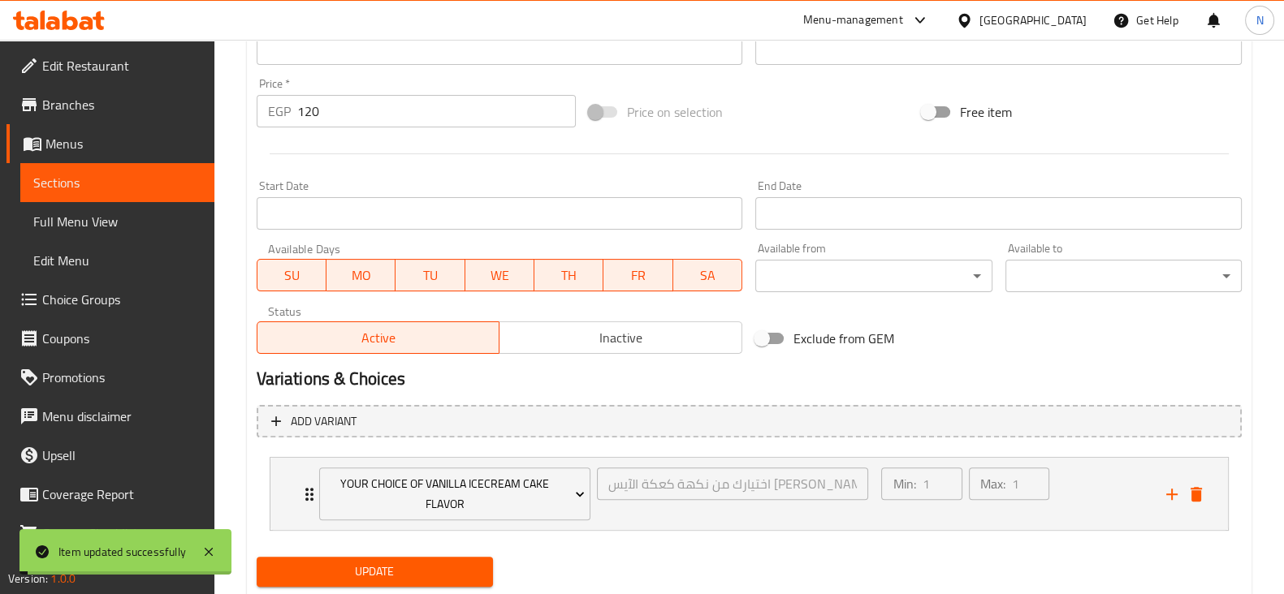
scroll to position [0, 0]
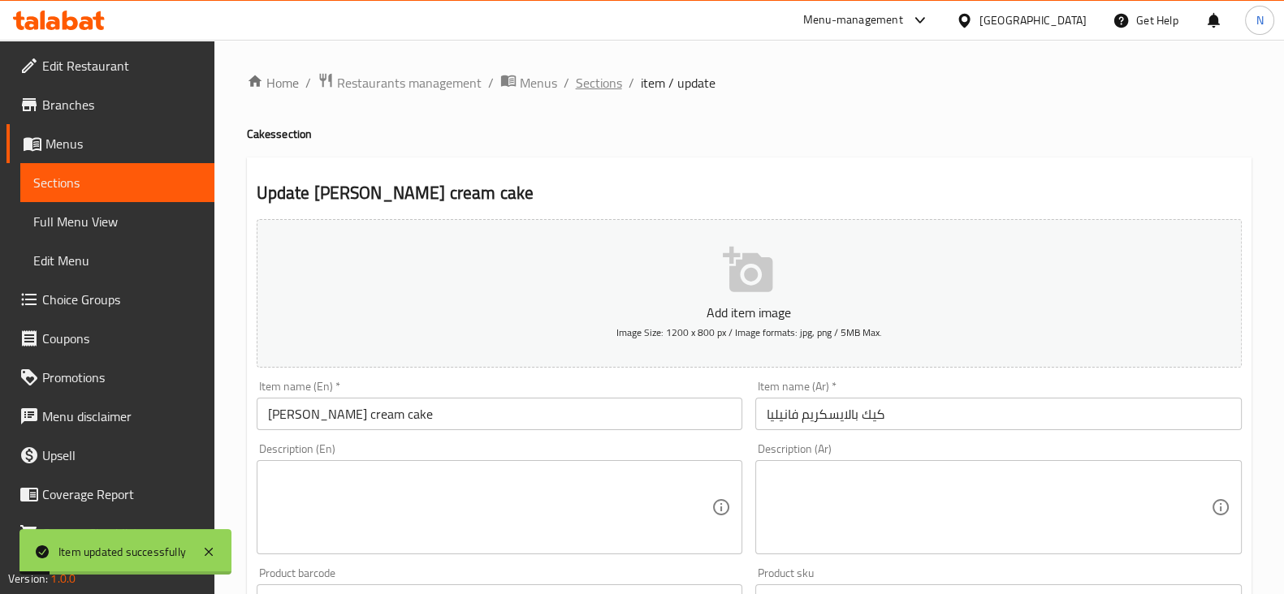
click at [609, 83] on span "Sections" at bounding box center [599, 82] width 46 height 19
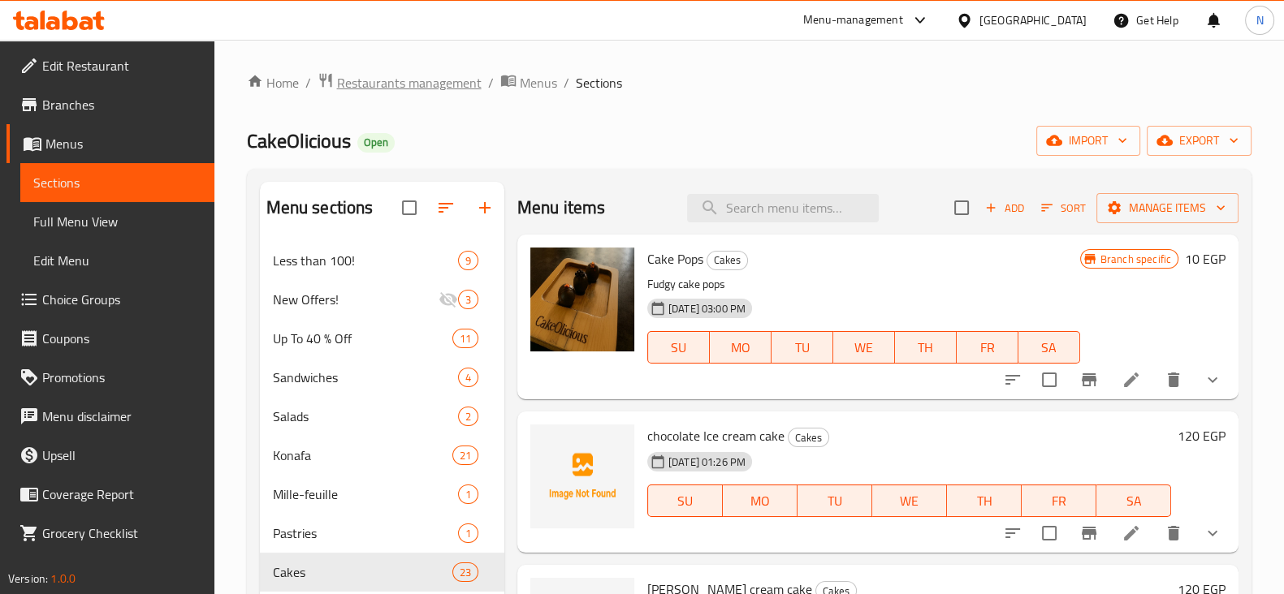
click at [374, 84] on span "Restaurants management" at bounding box center [409, 82] width 145 height 19
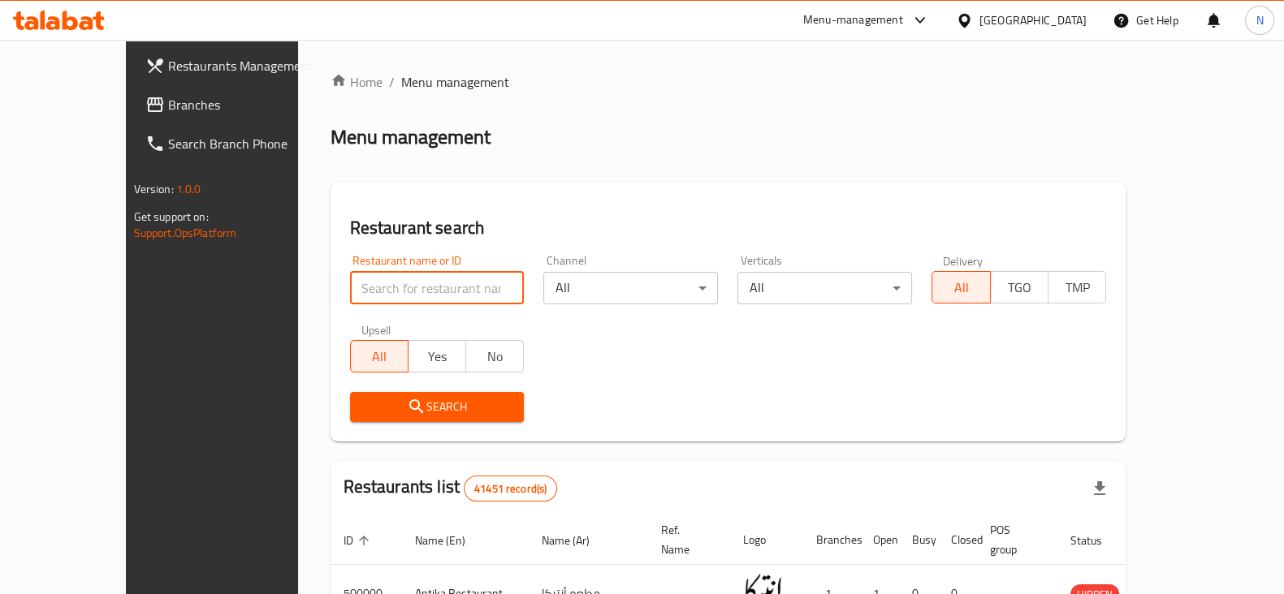
click at [366, 290] on input "search" at bounding box center [437, 288] width 175 height 32
paste input "508526"
type input "508526"
click button "Search" at bounding box center [437, 407] width 175 height 30
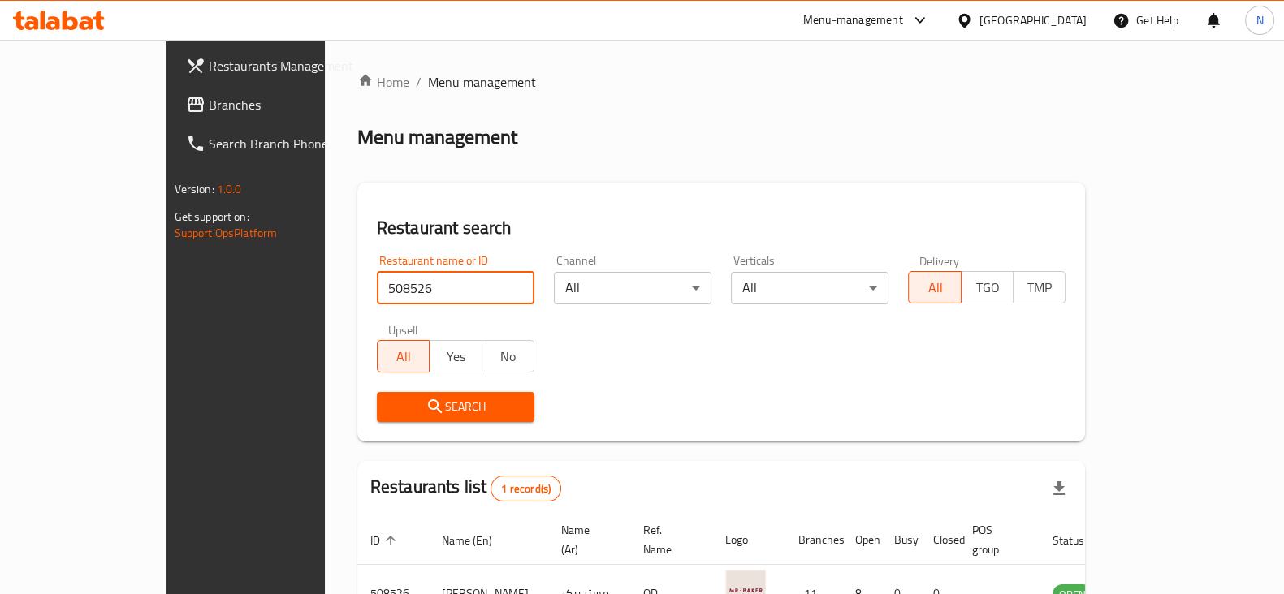
scroll to position [97, 0]
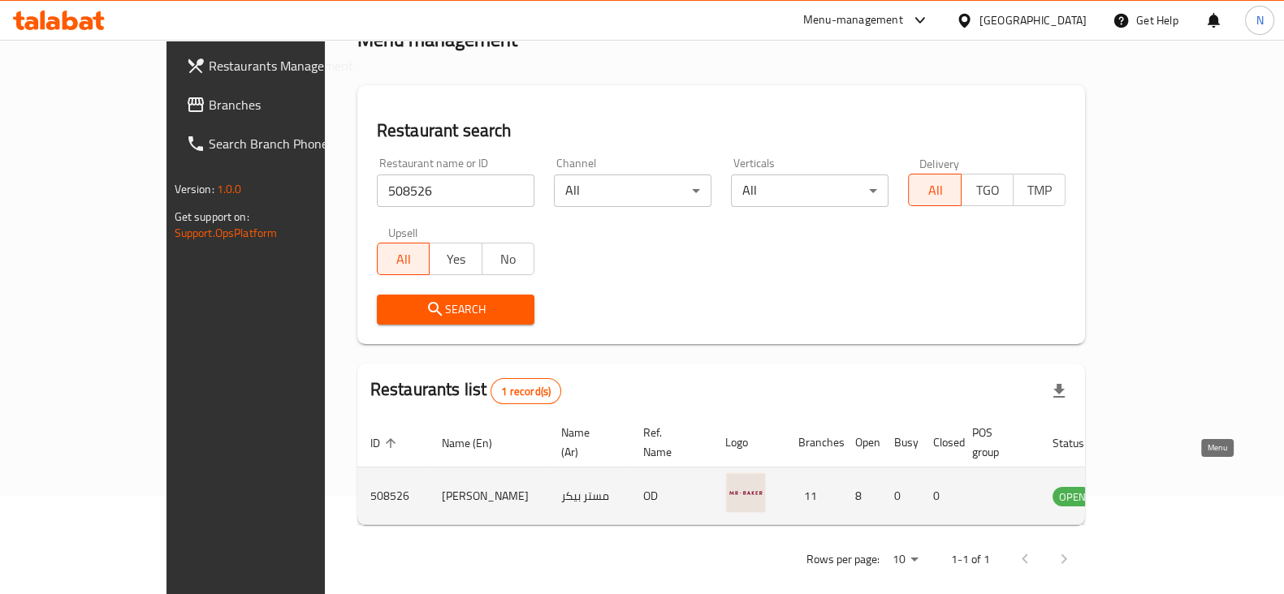
click at [1156, 490] on icon "enhanced table" at bounding box center [1147, 497] width 18 height 14
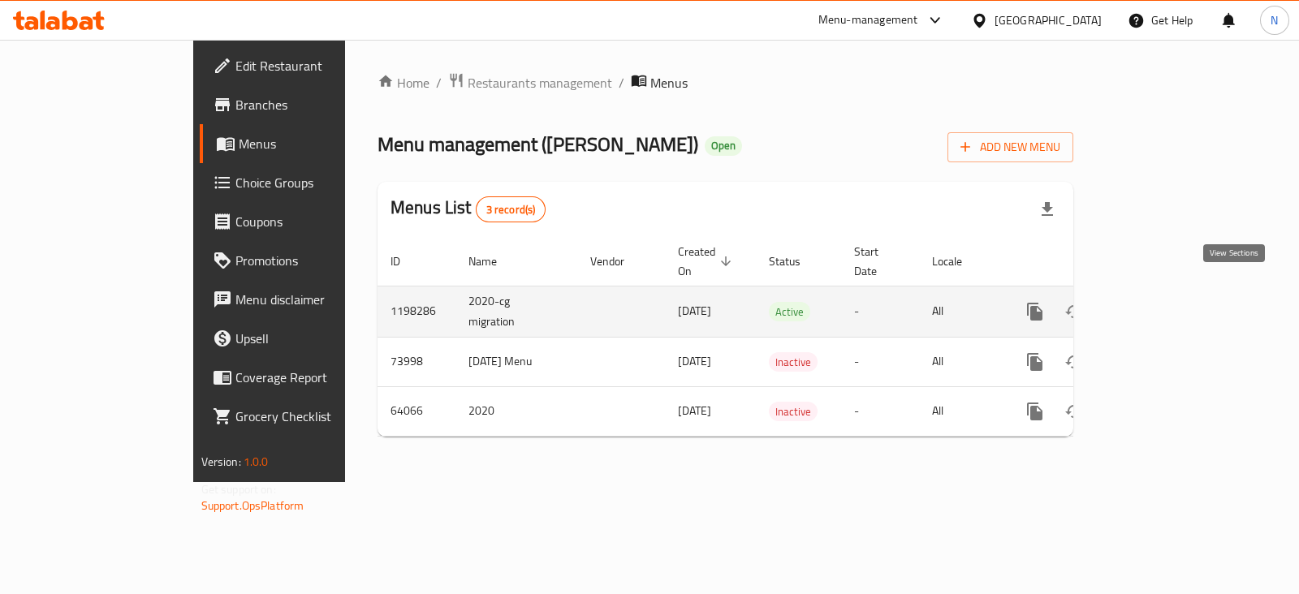
click at [1172, 292] on link "enhanced table" at bounding box center [1152, 311] width 39 height 39
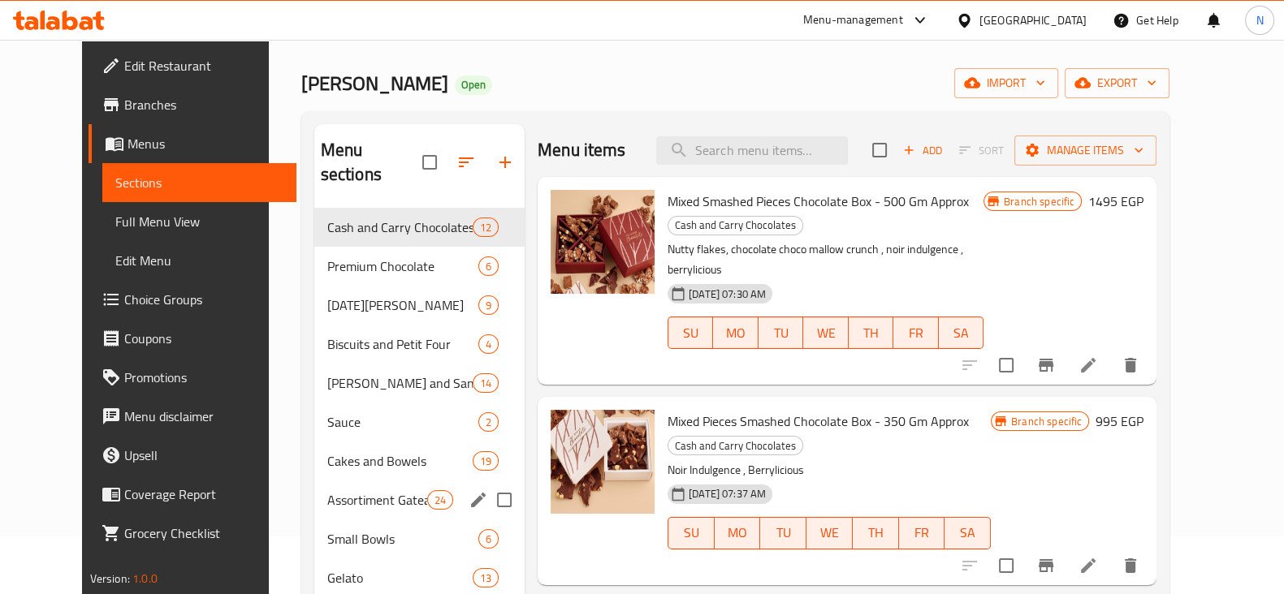
scroll to position [57, 0]
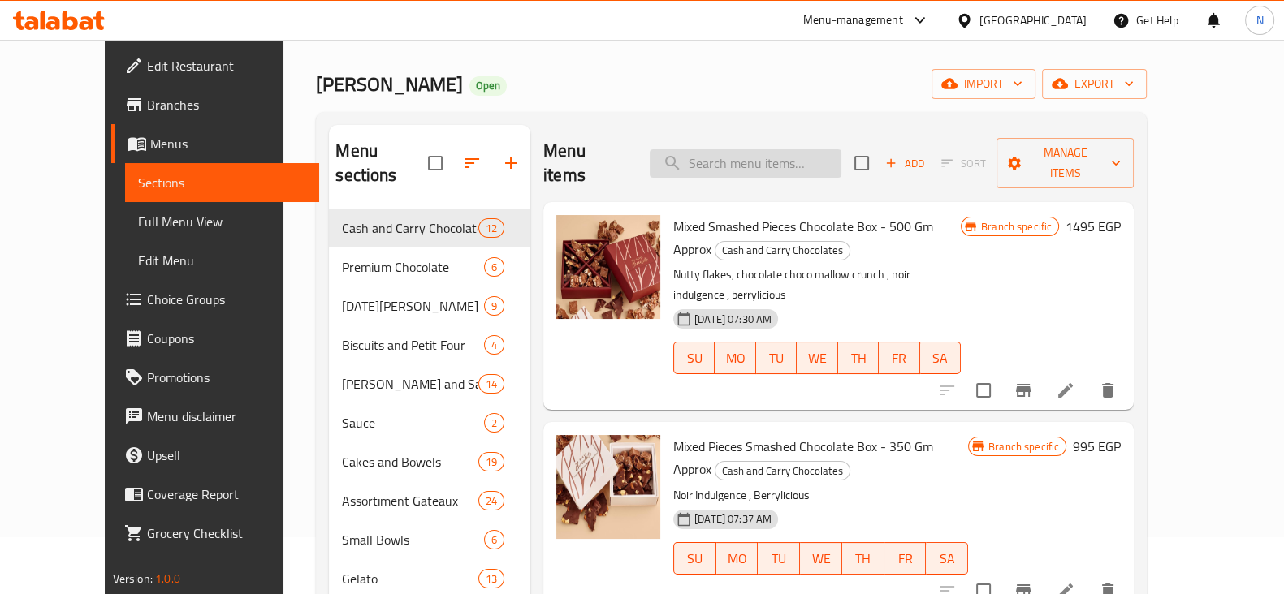
click at [722, 160] on input "search" at bounding box center [746, 163] width 192 height 28
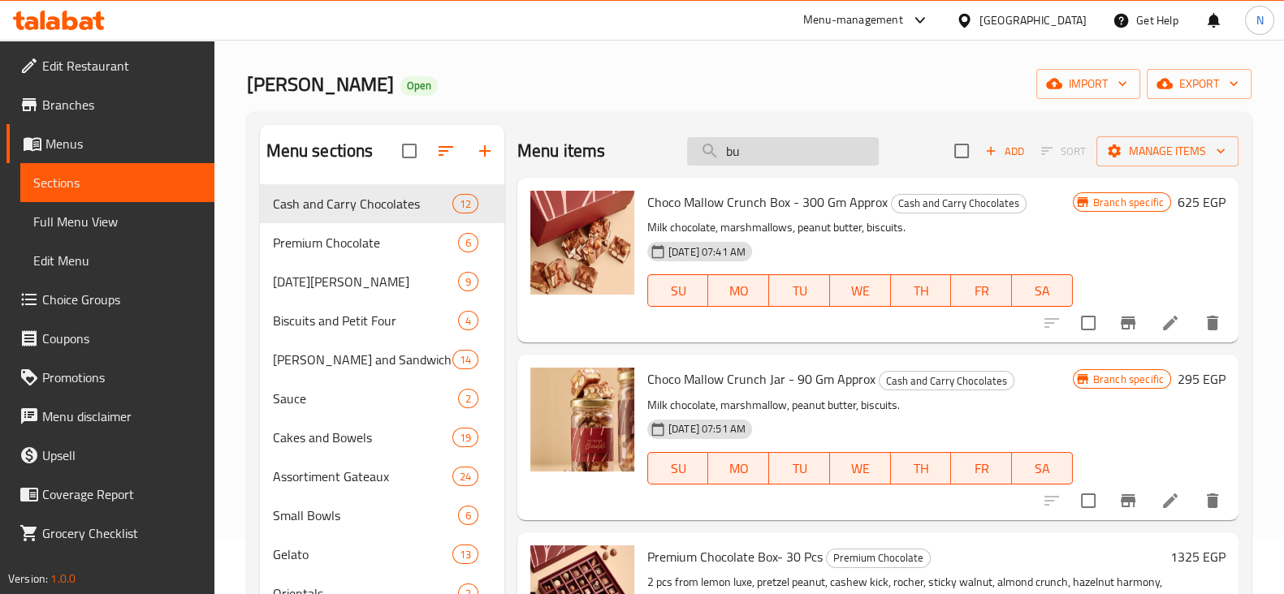
type input "b"
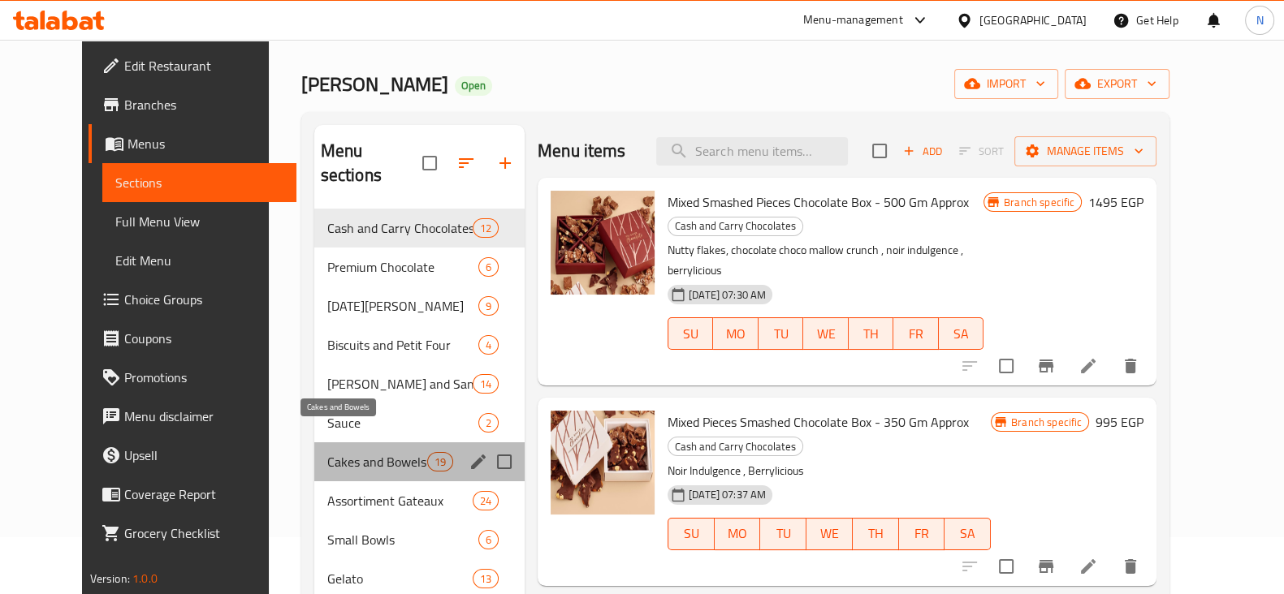
click at [335, 452] on span "Cakes and Bowels" at bounding box center [377, 461] width 100 height 19
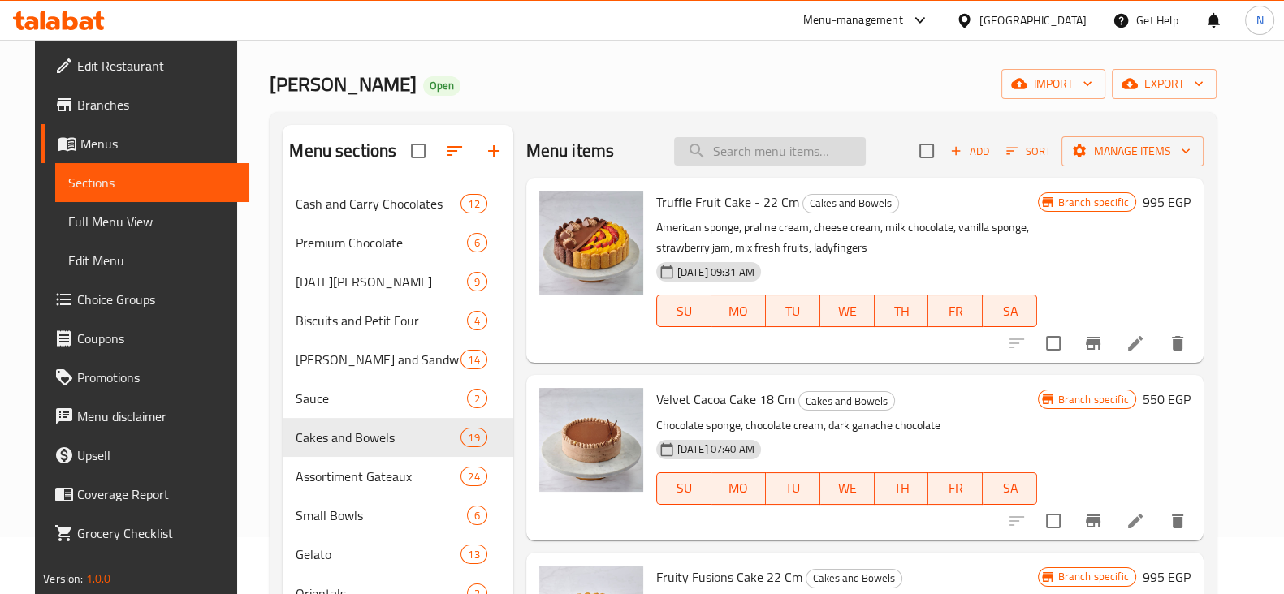
click at [752, 145] on input "search" at bounding box center [770, 151] width 192 height 28
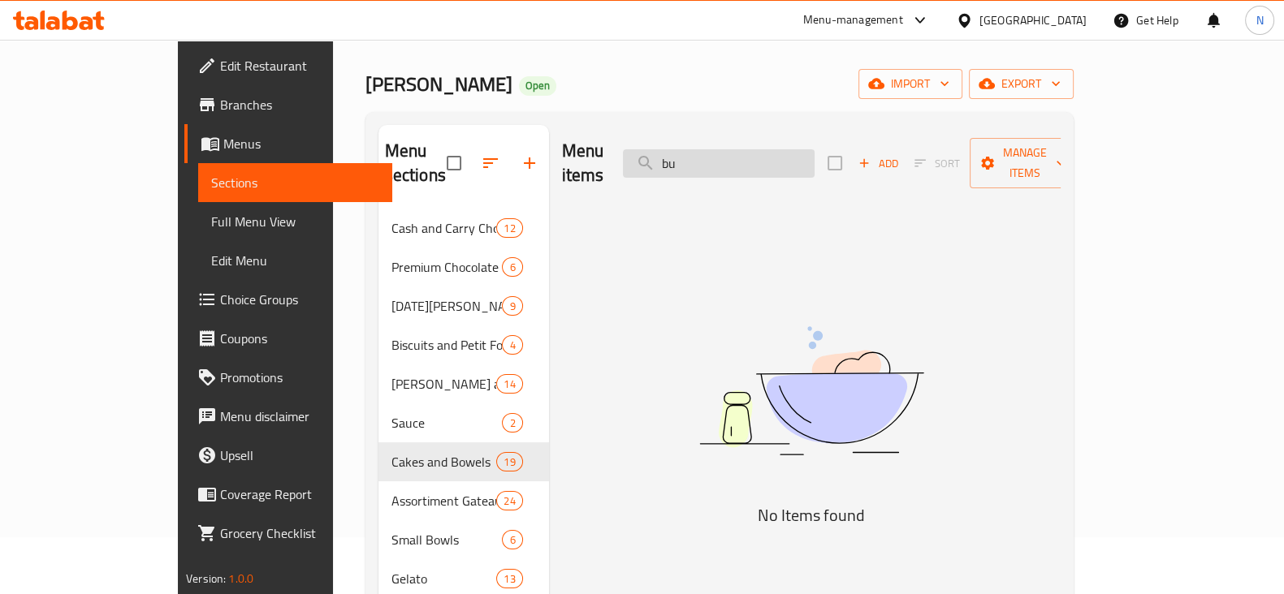
type input "b"
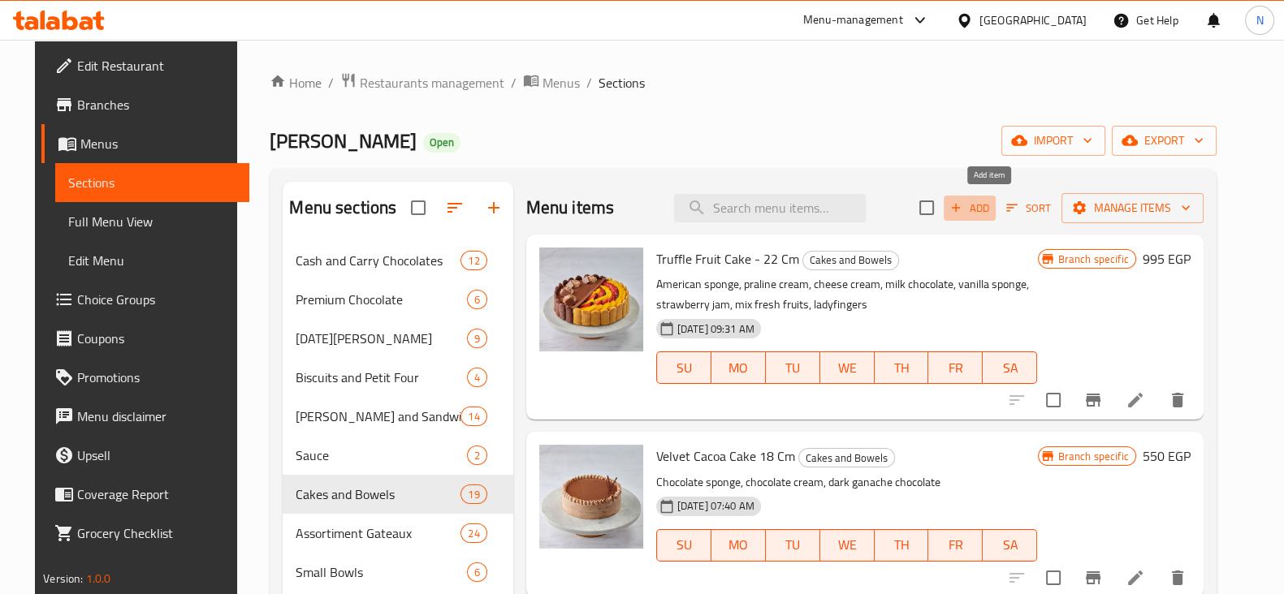
click at [991, 209] on span "Add" at bounding box center [970, 208] width 44 height 19
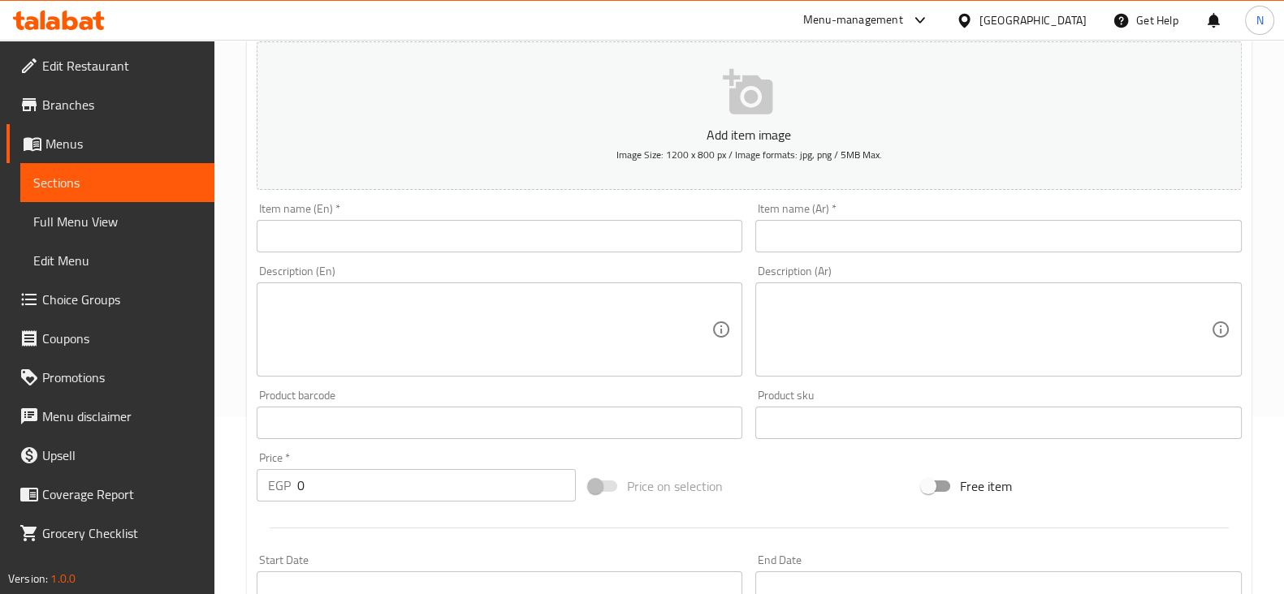
scroll to position [178, 0]
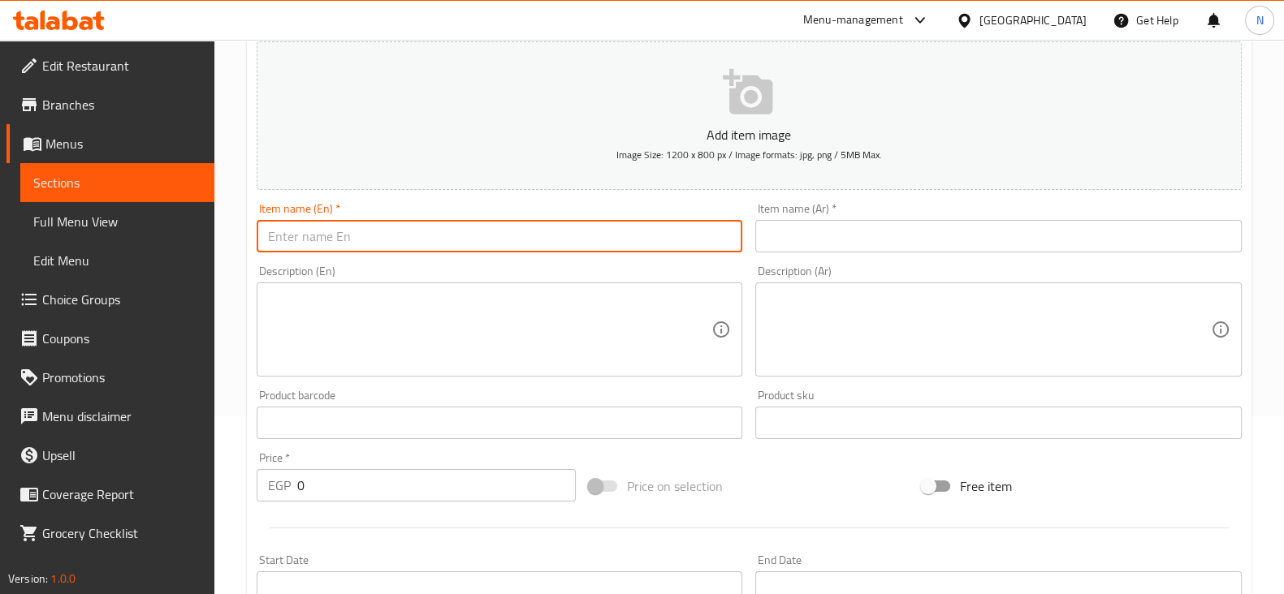
click at [603, 234] on input "text" at bounding box center [500, 236] width 486 height 32
paste input "Blueberry Bundt"
type input "Blueberry Bundt"
click at [806, 238] on input "text" at bounding box center [998, 236] width 486 height 32
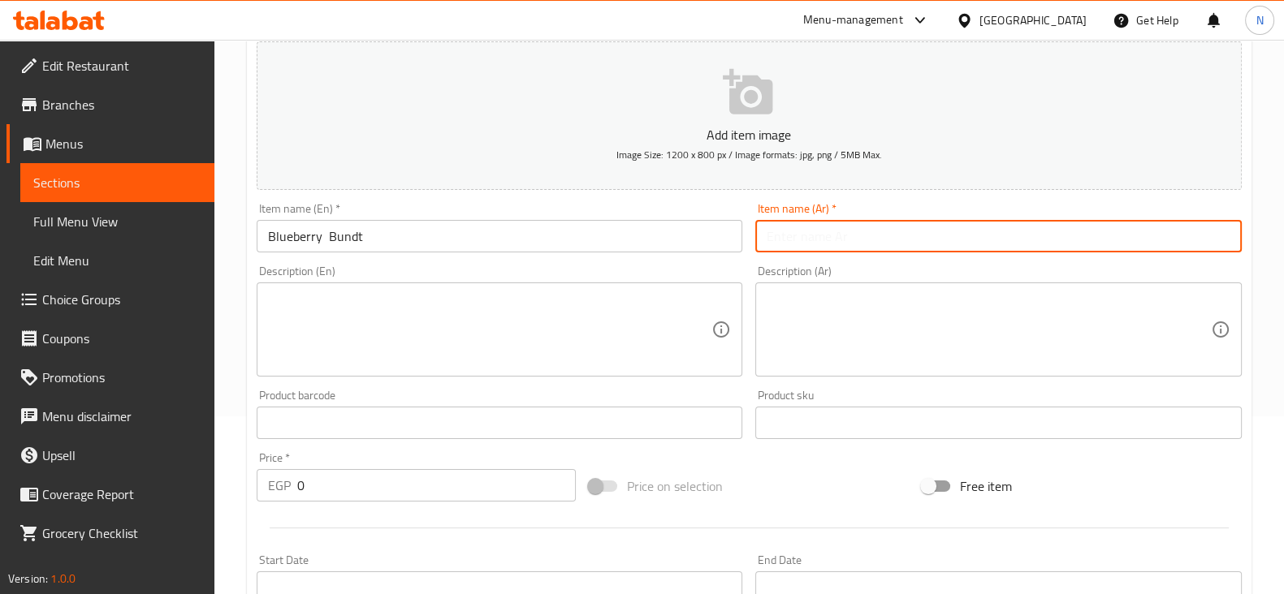
type input "v"
paste input "كعكة التوت الأزرق"
type input "كعكة التوت الأزرق"
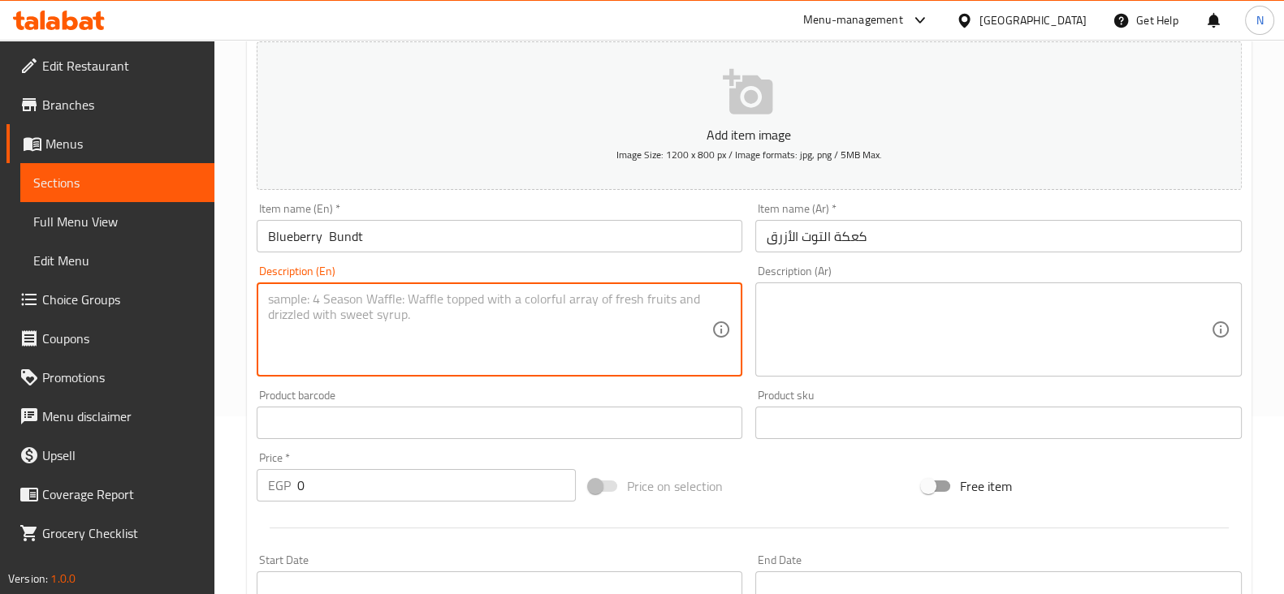
click at [634, 308] on textarea at bounding box center [490, 330] width 444 height 77
click at [641, 315] on textarea at bounding box center [490, 330] width 444 height 77
paste textarea "Vanilla Cake , Frosting Cream Blueberry & Lemon Zest"
type textarea "Vanilla Cake , Frosting Cream Blueberry & Lemon Zest"
click at [879, 310] on textarea at bounding box center [989, 330] width 444 height 77
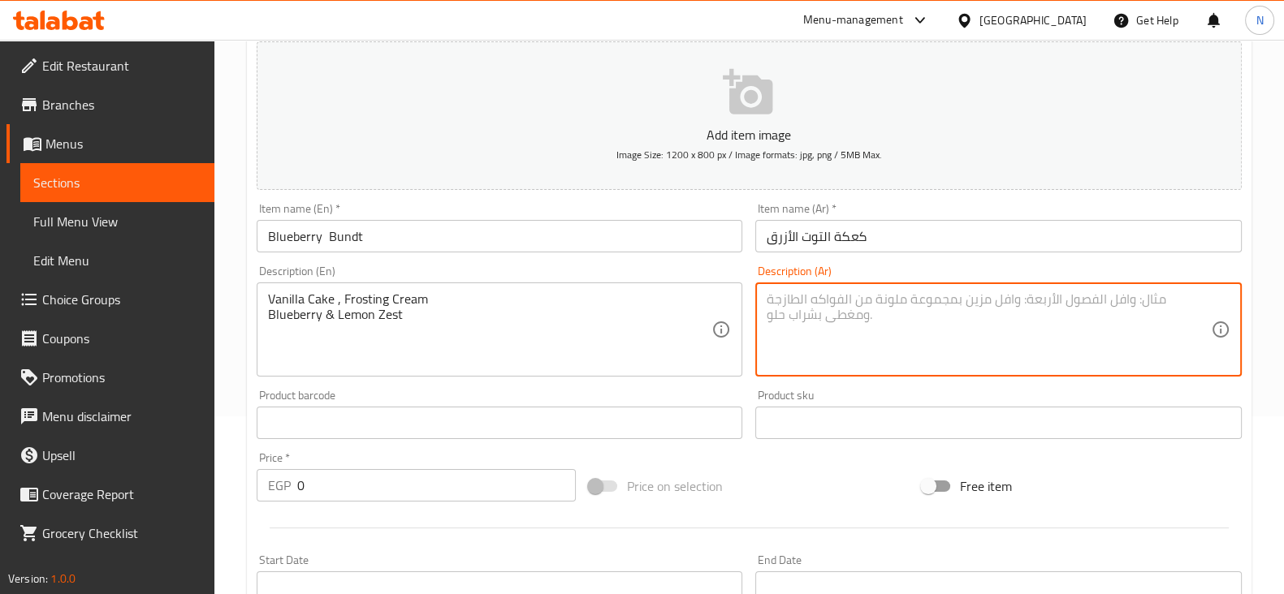
click at [879, 310] on textarea at bounding box center [989, 330] width 444 height 77
paste textarea "كيكة الفانيليا، كريمة التزيين توت أزرق وقشر ليمون"
type textarea "كيكة الفانيليا، كريمة التزيين توت أزرق وقشر ليمون"
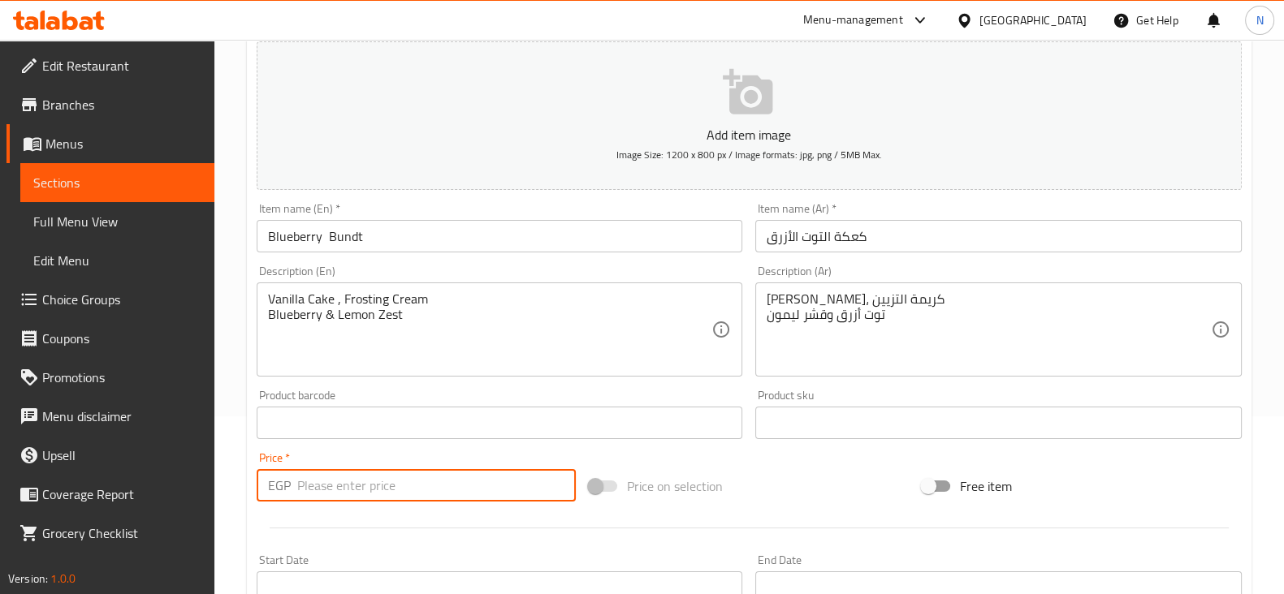
click at [387, 486] on input "number" at bounding box center [436, 485] width 279 height 32
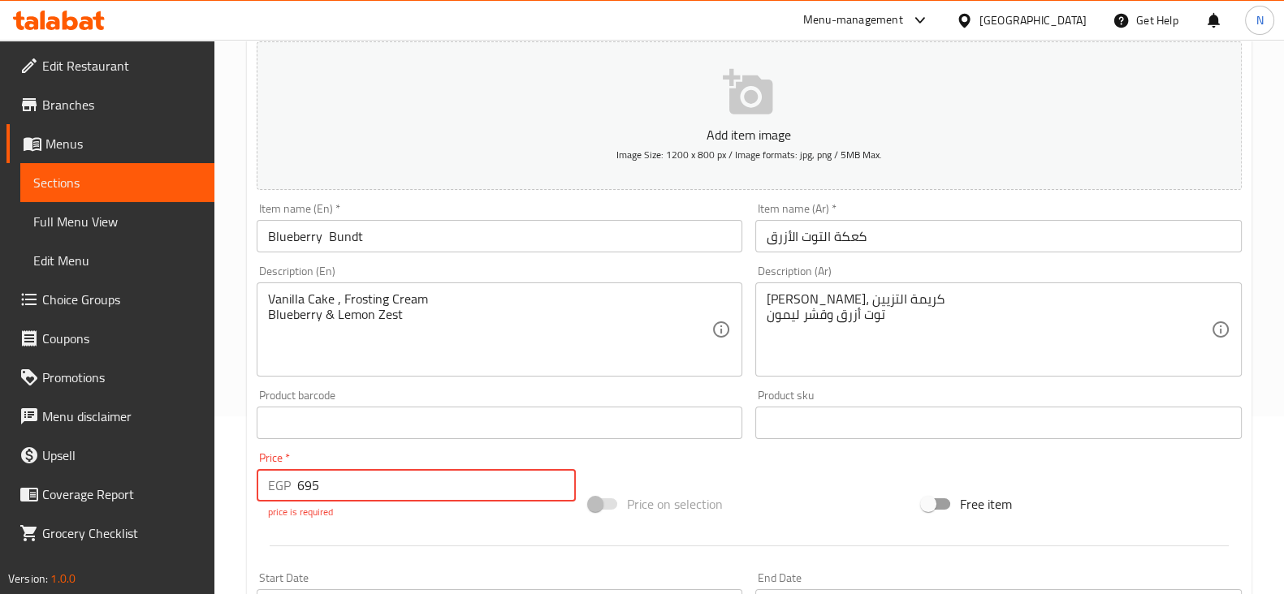
type input "695"
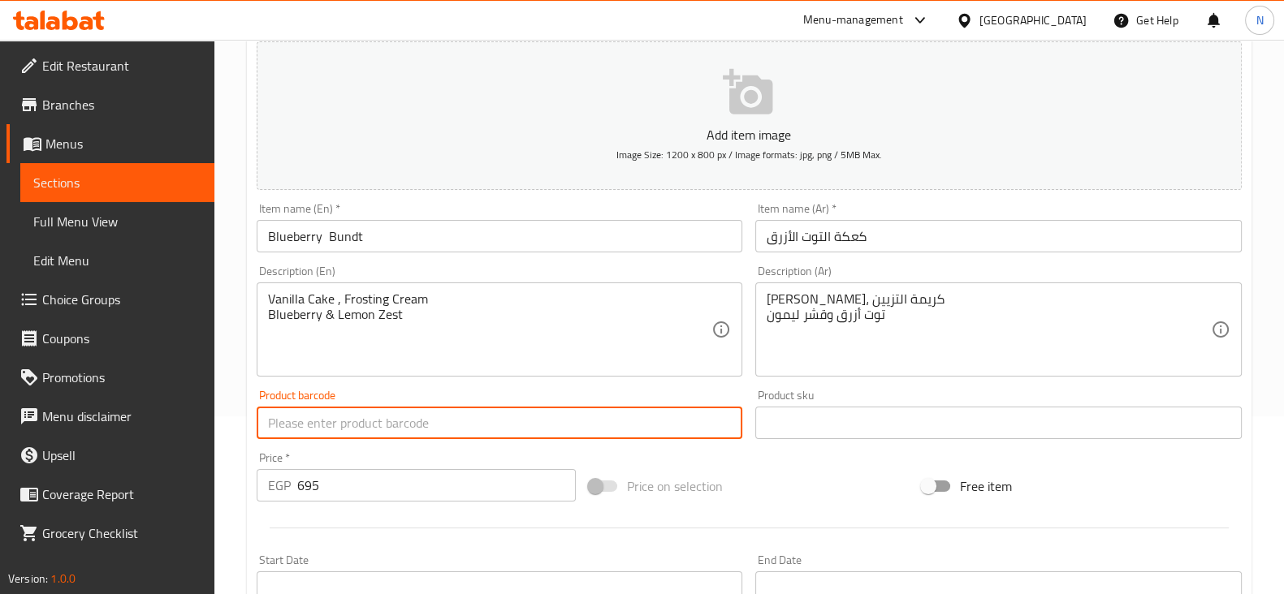
drag, startPoint x: 727, startPoint y: 437, endPoint x: 746, endPoint y: 472, distance: 40.0
click at [746, 472] on div "Add item image Image Size: 1200 x 800 px / Image formats: jpg, png / 5MB Max. I…" at bounding box center [749, 385] width 998 height 700
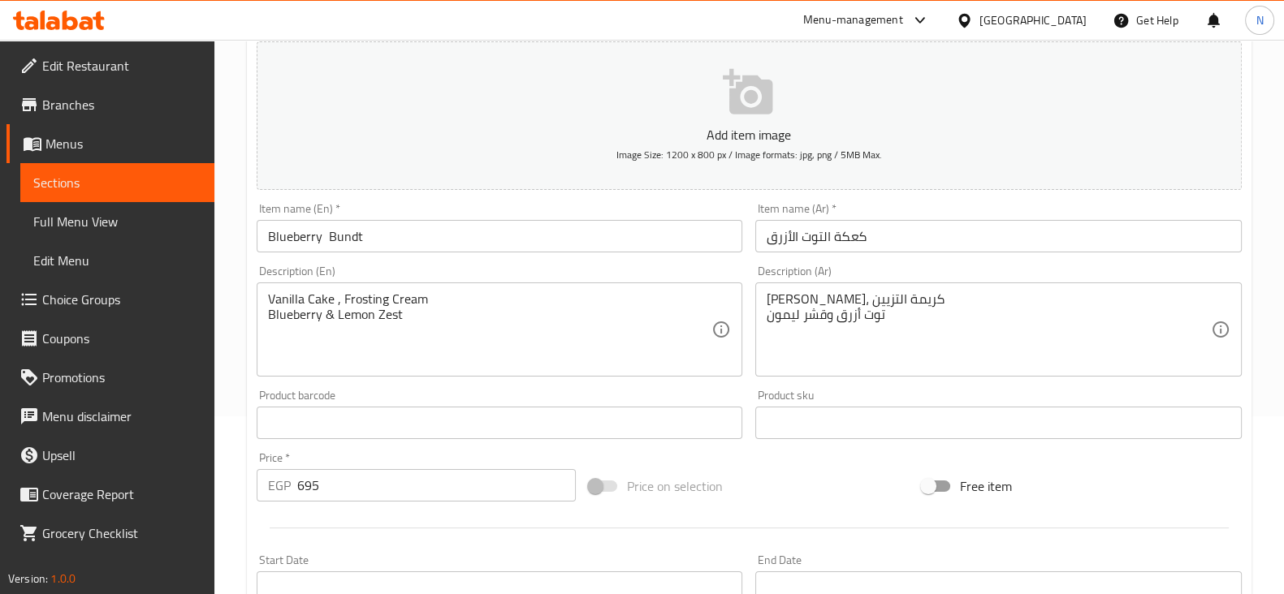
click at [746, 472] on div "Price on selection" at bounding box center [748, 486] width 333 height 44
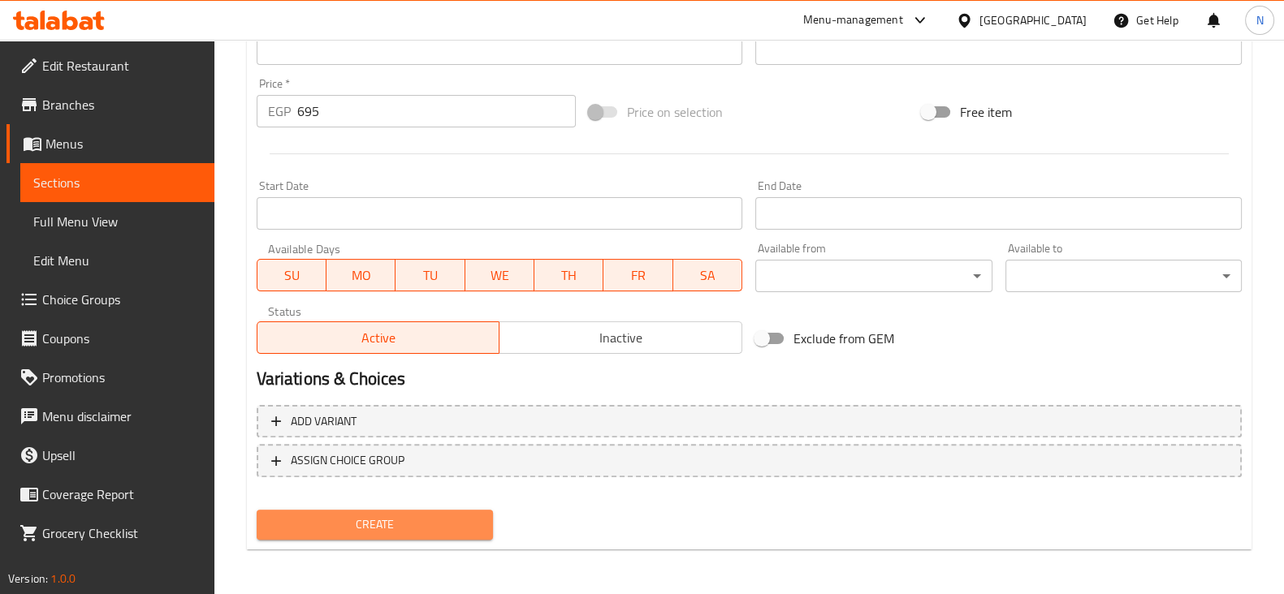
click at [473, 510] on button "Create" at bounding box center [375, 525] width 236 height 30
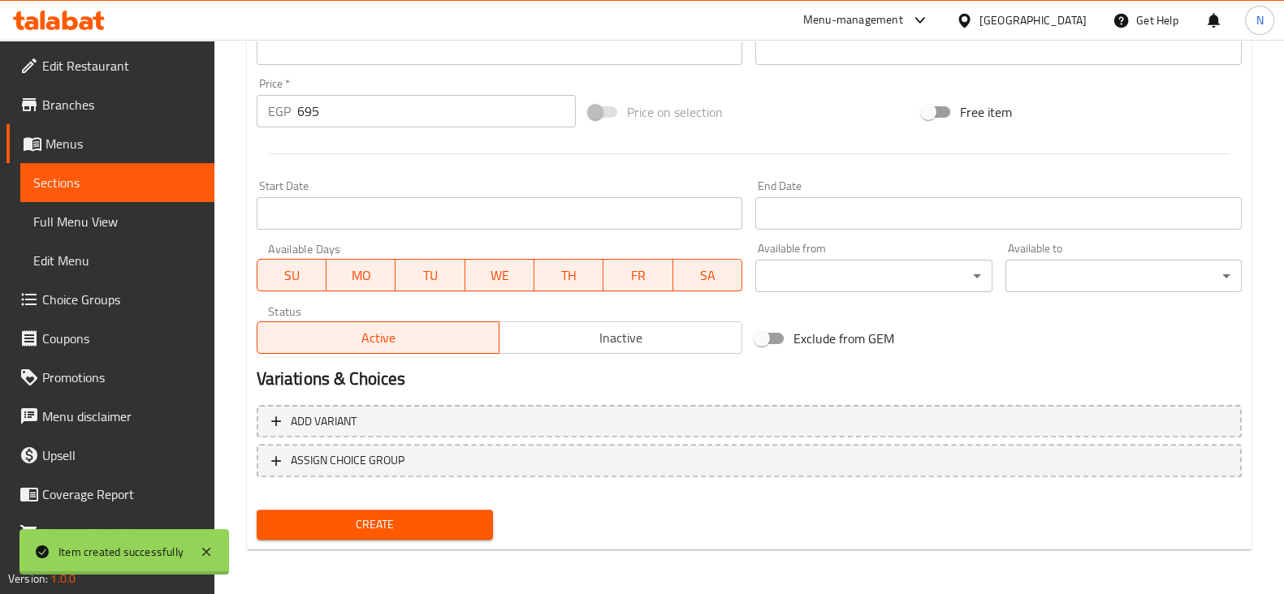
type input "0"
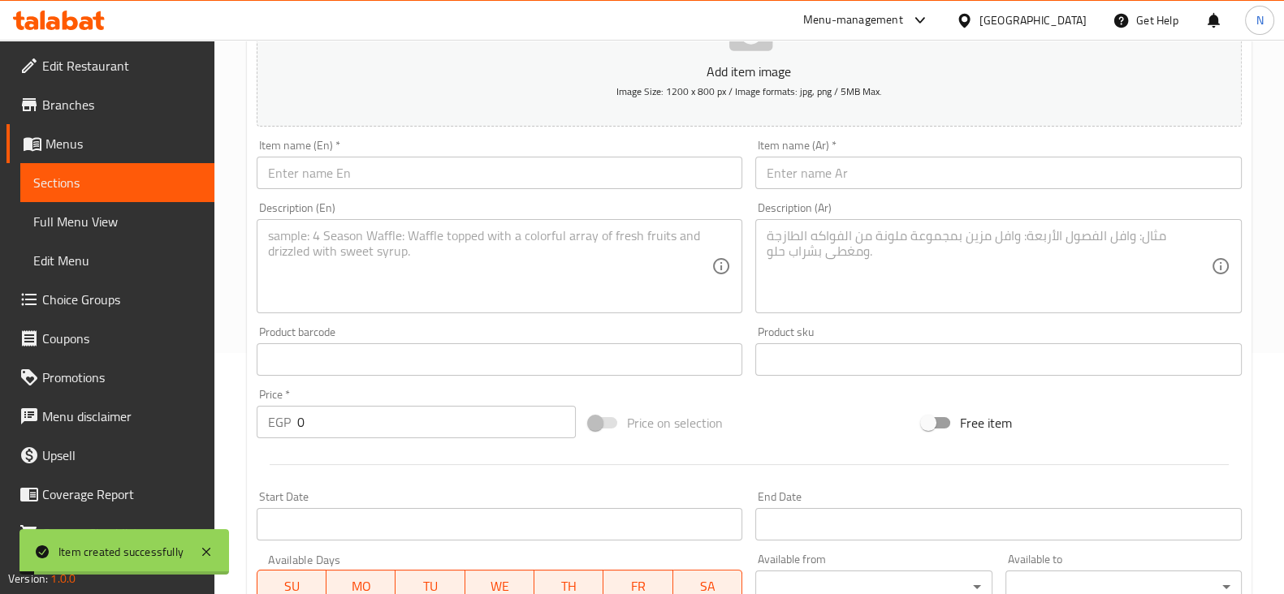
scroll to position [237, 0]
click at [577, 175] on input "text" at bounding box center [500, 177] width 486 height 32
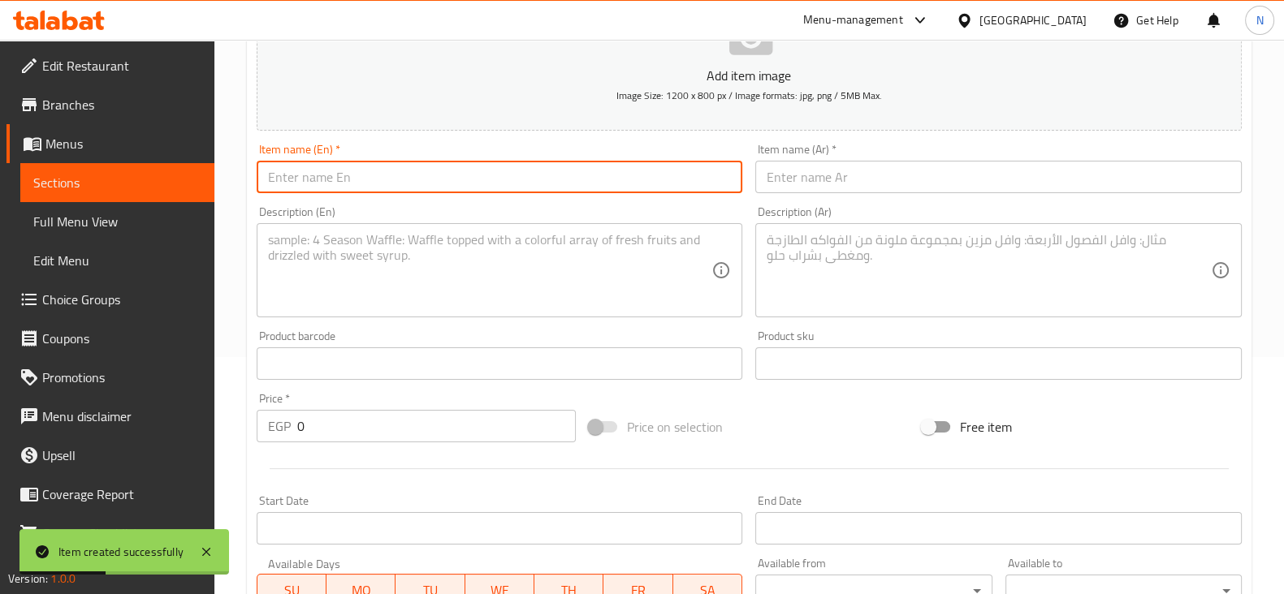
click at [577, 175] on input "text" at bounding box center [500, 177] width 486 height 32
paste input "Carrot Cake"
type input "Carrot Cake"
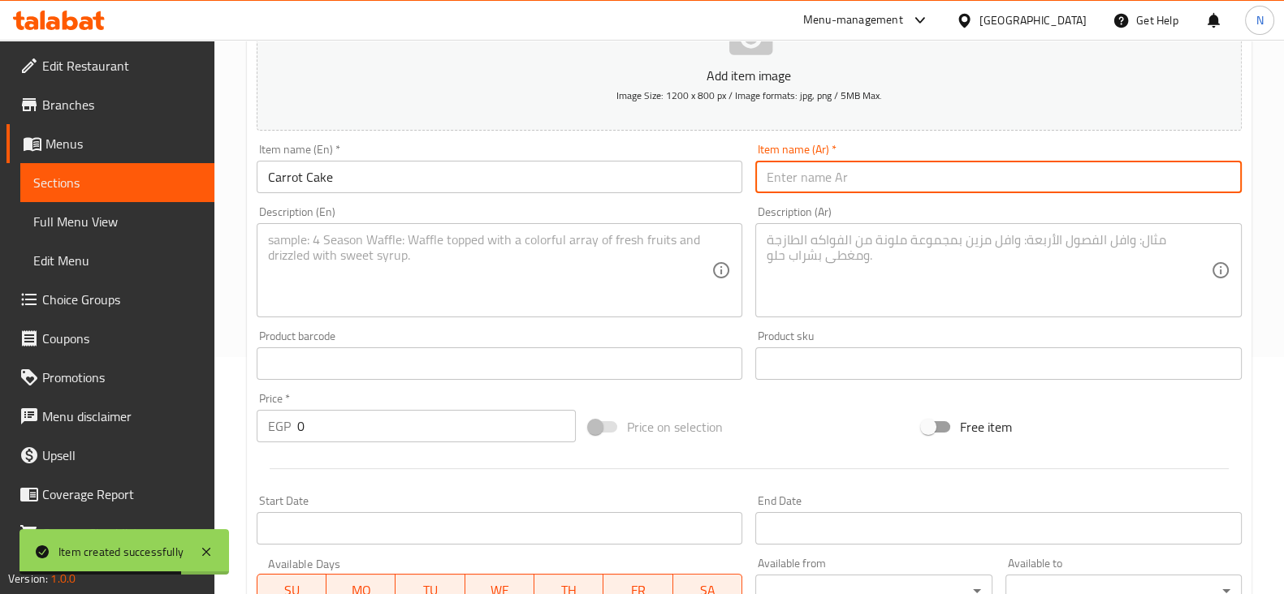
click at [881, 174] on input "text" at bounding box center [998, 177] width 486 height 32
paste input "كعكة الجزر"
type input "كعكة الجزر"
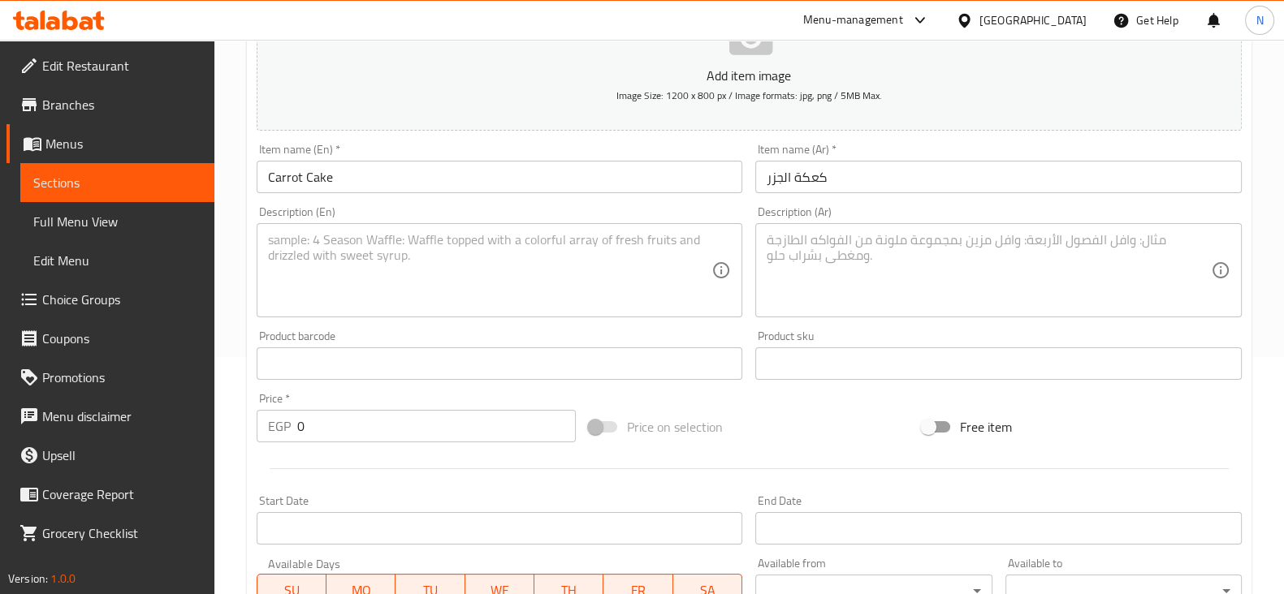
click at [633, 226] on div "Description (En)" at bounding box center [500, 270] width 486 height 94
paste textarea "Carrot Cake with Walnuts and Cinnamon & Frosting Cream"
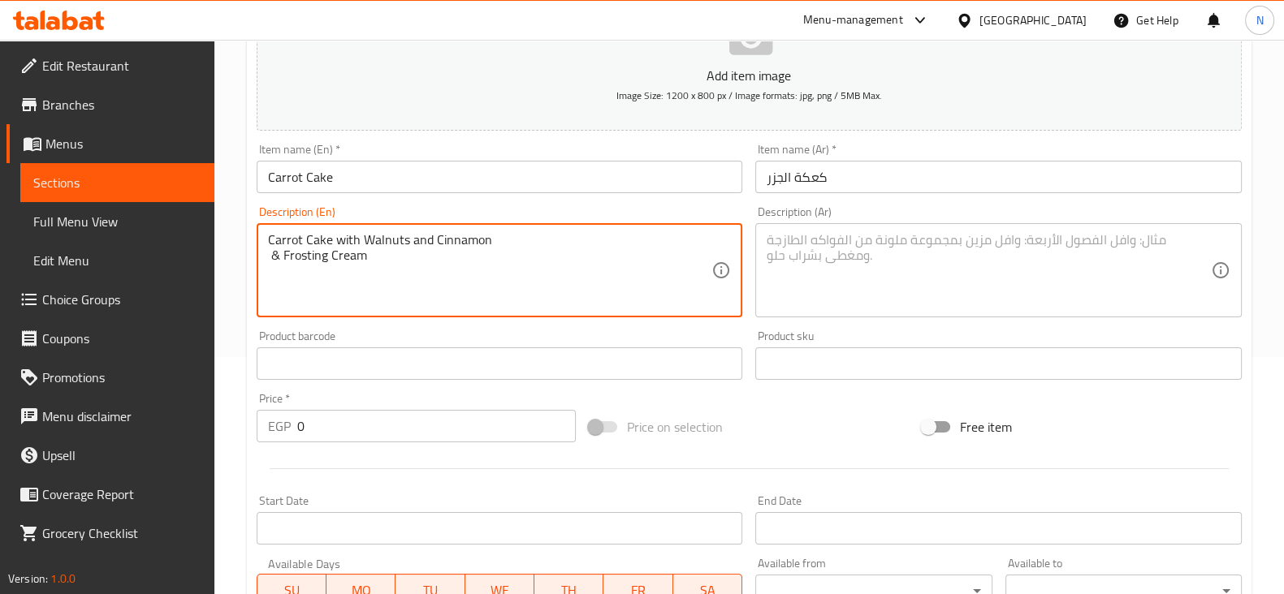
type textarea "Carrot Cake with Walnuts and Cinnamon & Frosting Cream"
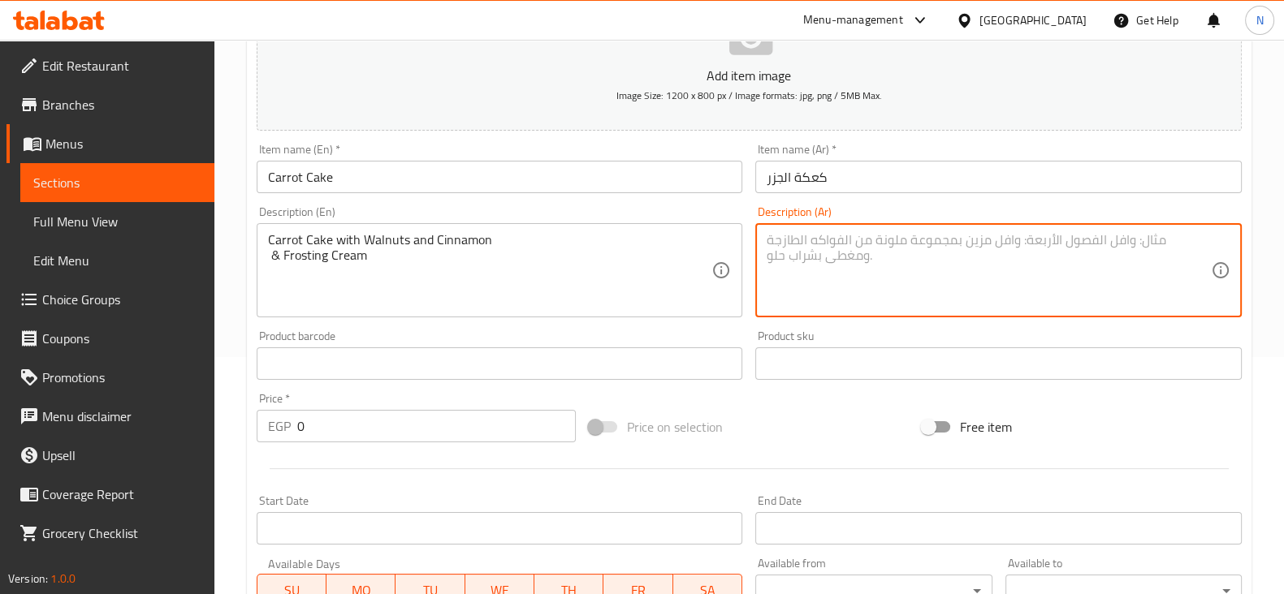
click at [790, 276] on textarea at bounding box center [989, 270] width 444 height 77
paste textarea "كعكة الجزر بالجوز والقرفة وكريمة التزيين"
type textarea "كعكة الجزر بالجوز والقرفة وكريمة التزيين"
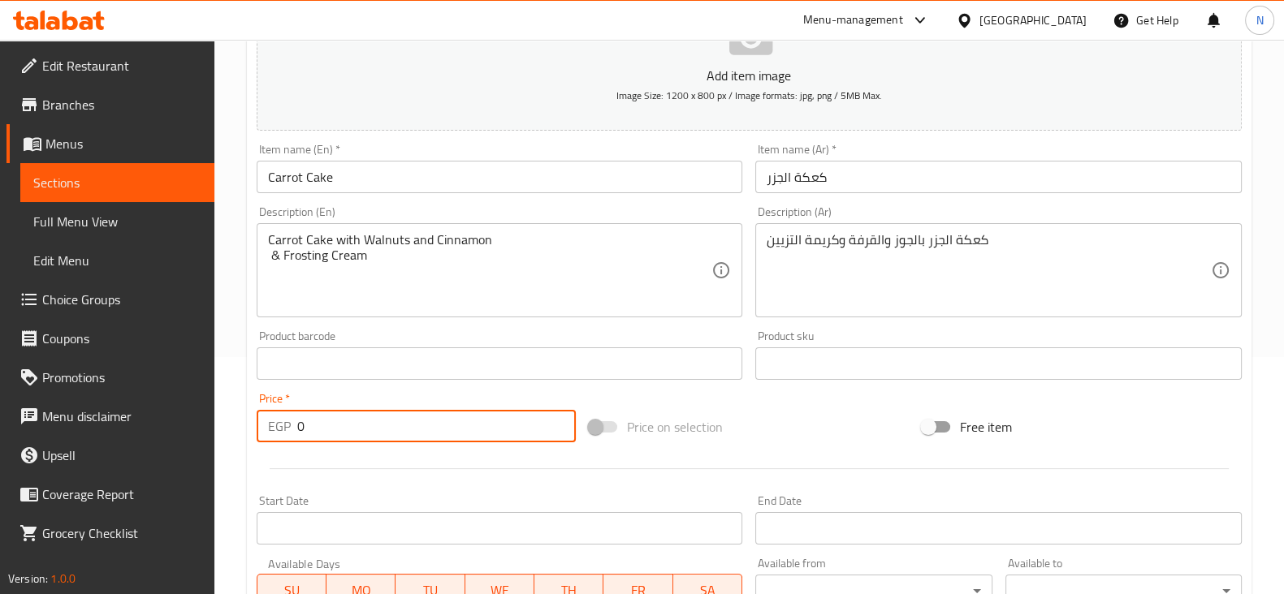
click at [495, 418] on input "0" at bounding box center [436, 426] width 279 height 32
type input "495"
click at [893, 421] on div "Price on selection" at bounding box center [748, 427] width 333 height 44
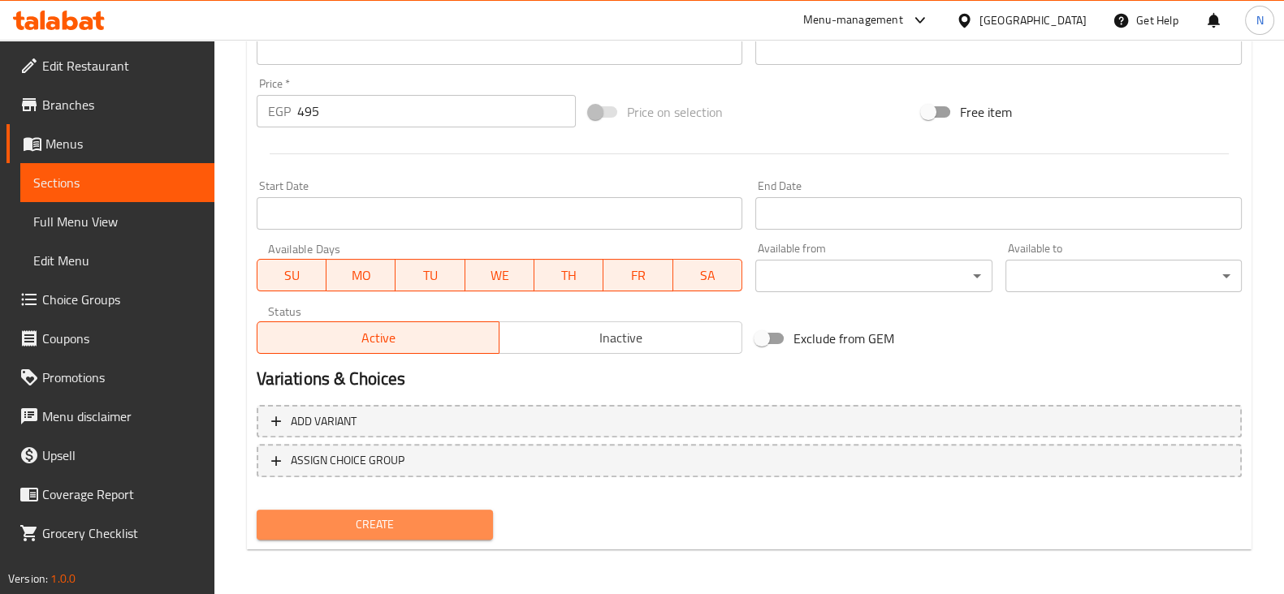
click at [430, 517] on span "Create" at bounding box center [375, 525] width 210 height 20
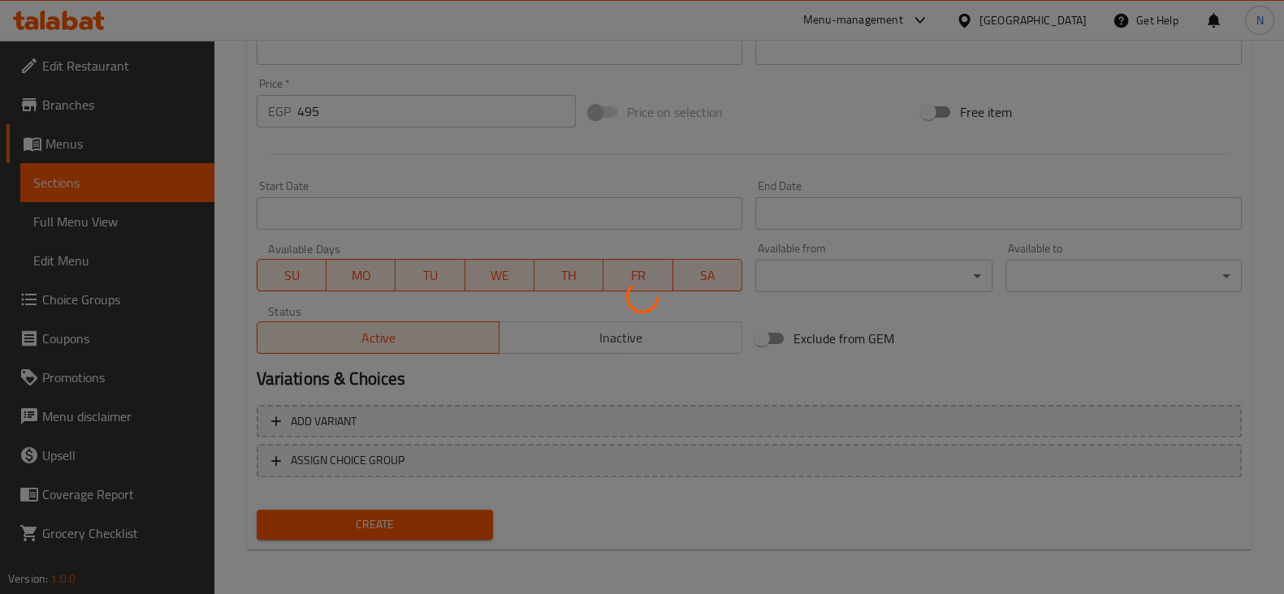
type input "0"
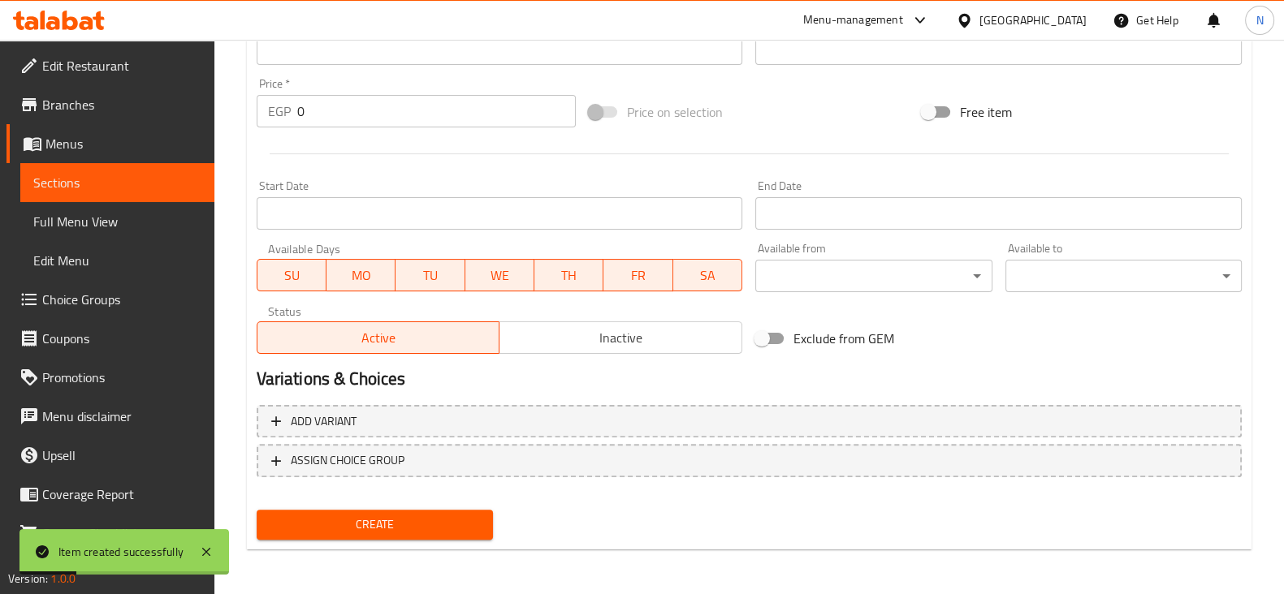
scroll to position [0, 0]
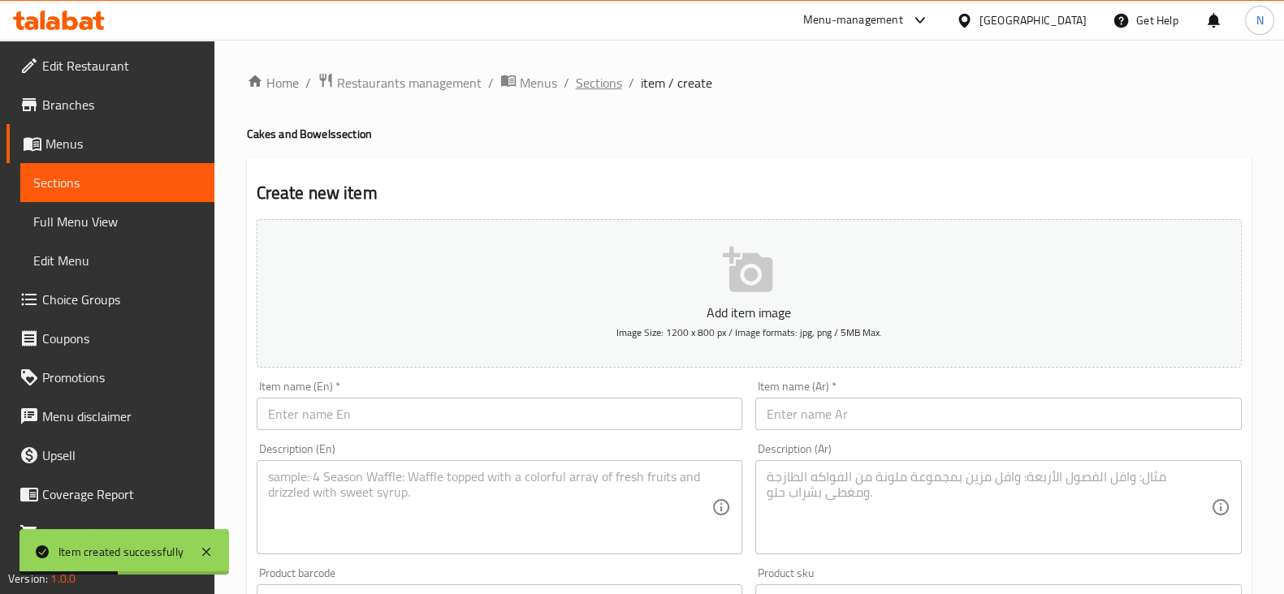
click at [613, 86] on span "Sections" at bounding box center [599, 82] width 46 height 19
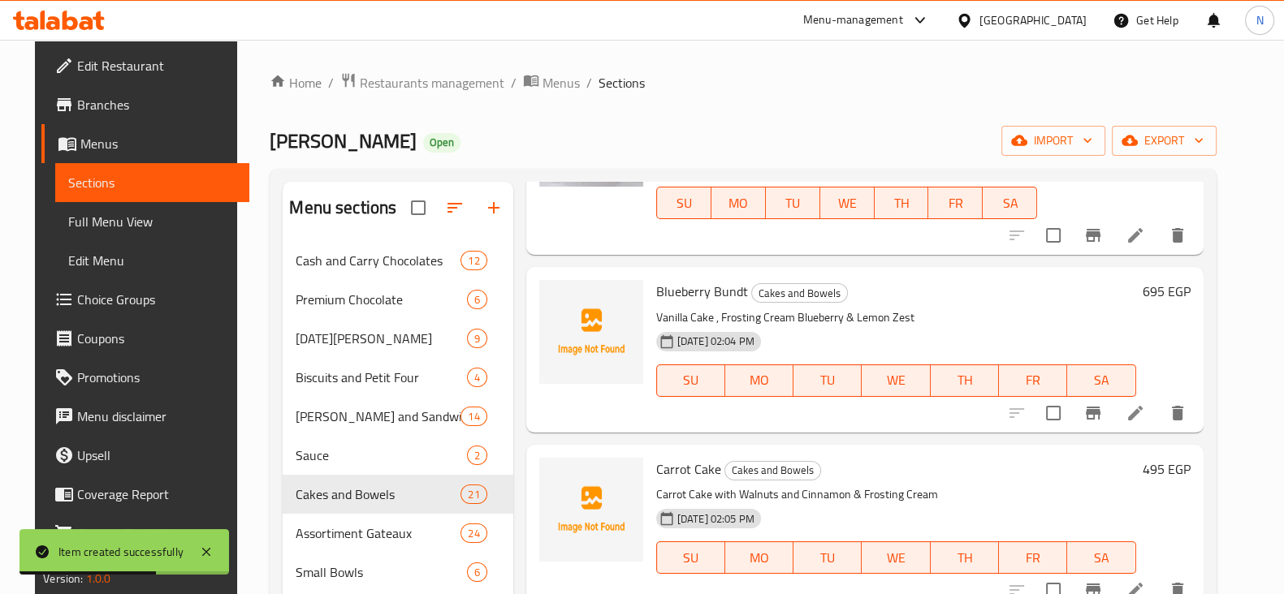
scroll to position [609, 0]
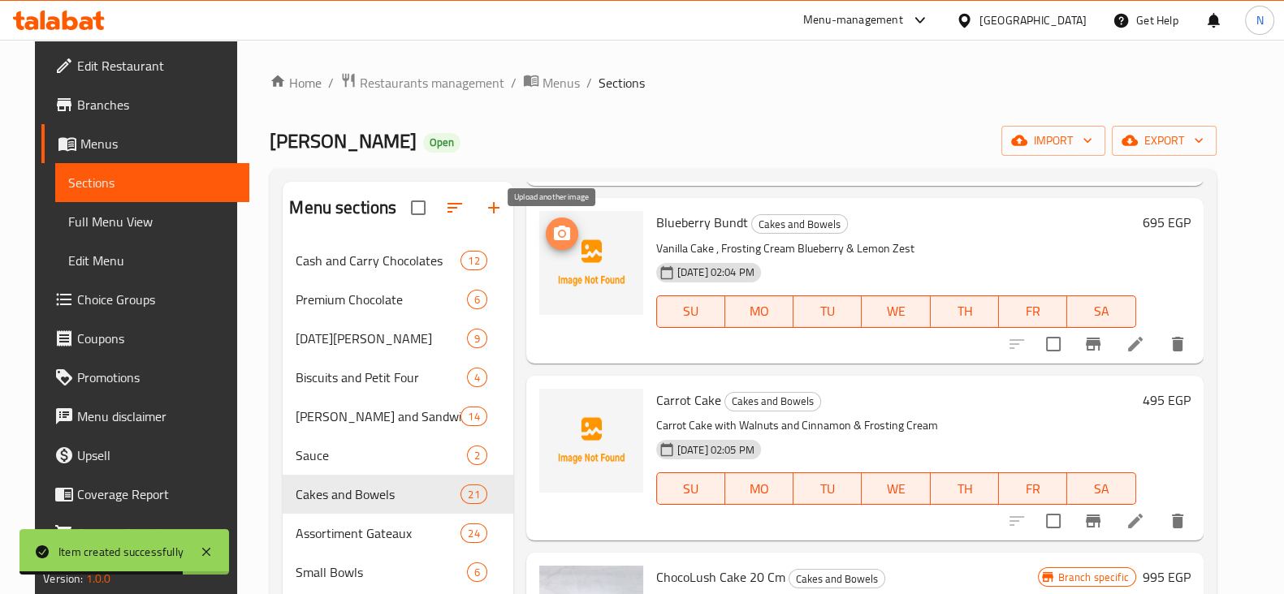
click at [559, 233] on circle "upload picture" at bounding box center [561, 233] width 5 height 5
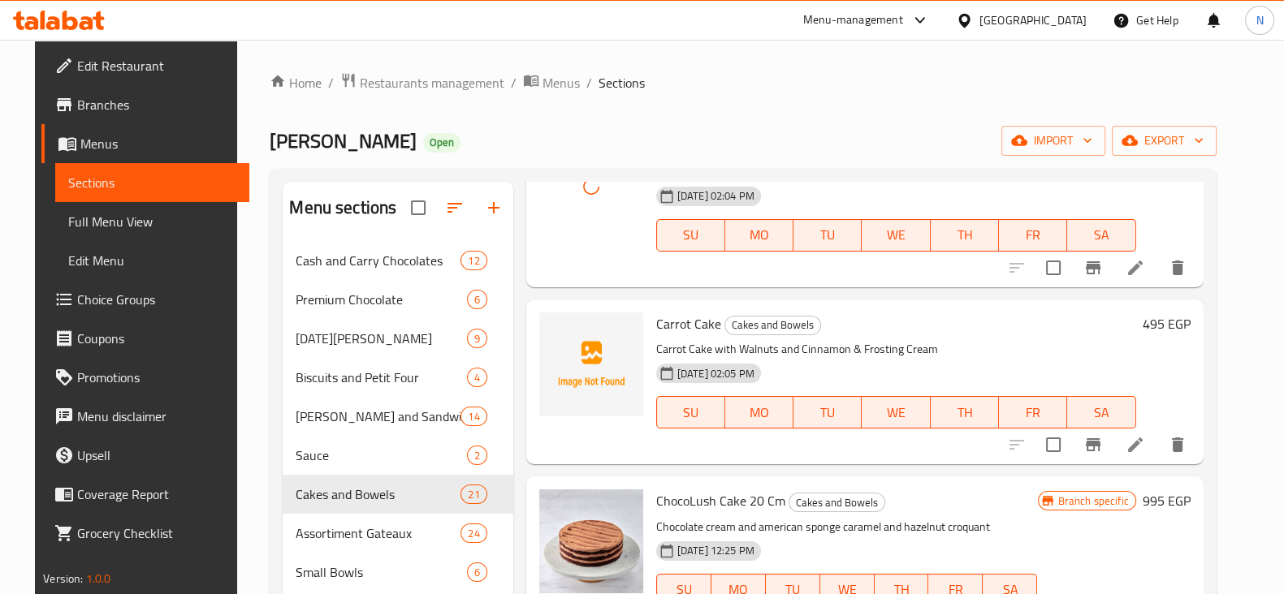
scroll to position [688, 0]
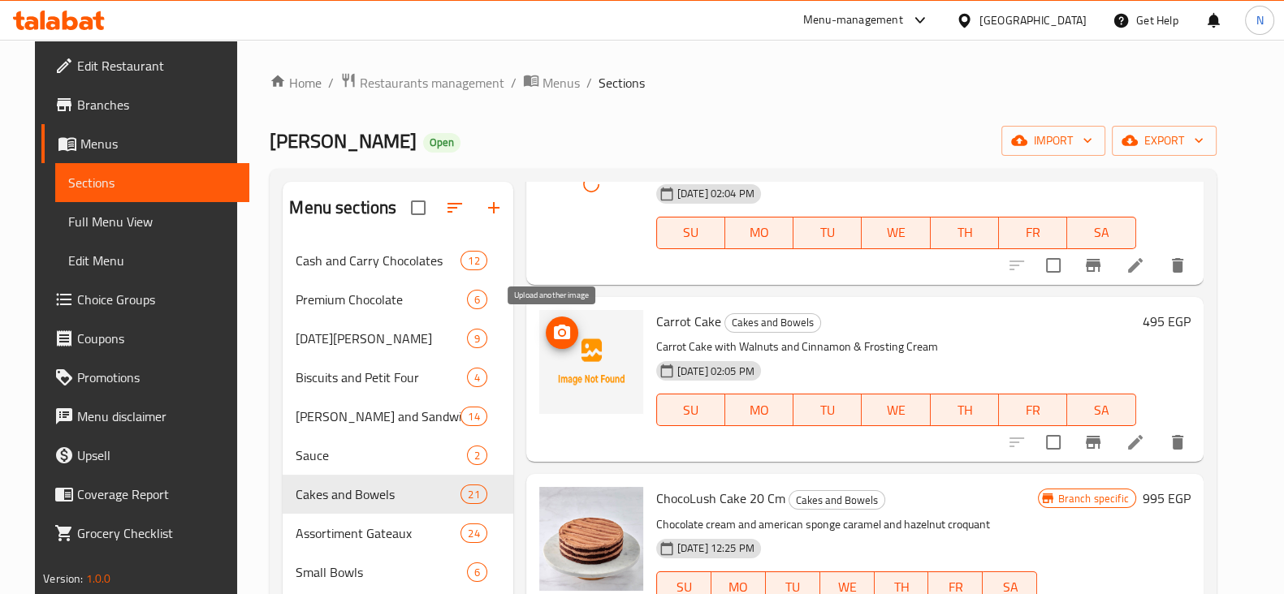
click at [556, 329] on icon "upload picture" at bounding box center [562, 332] width 16 height 15
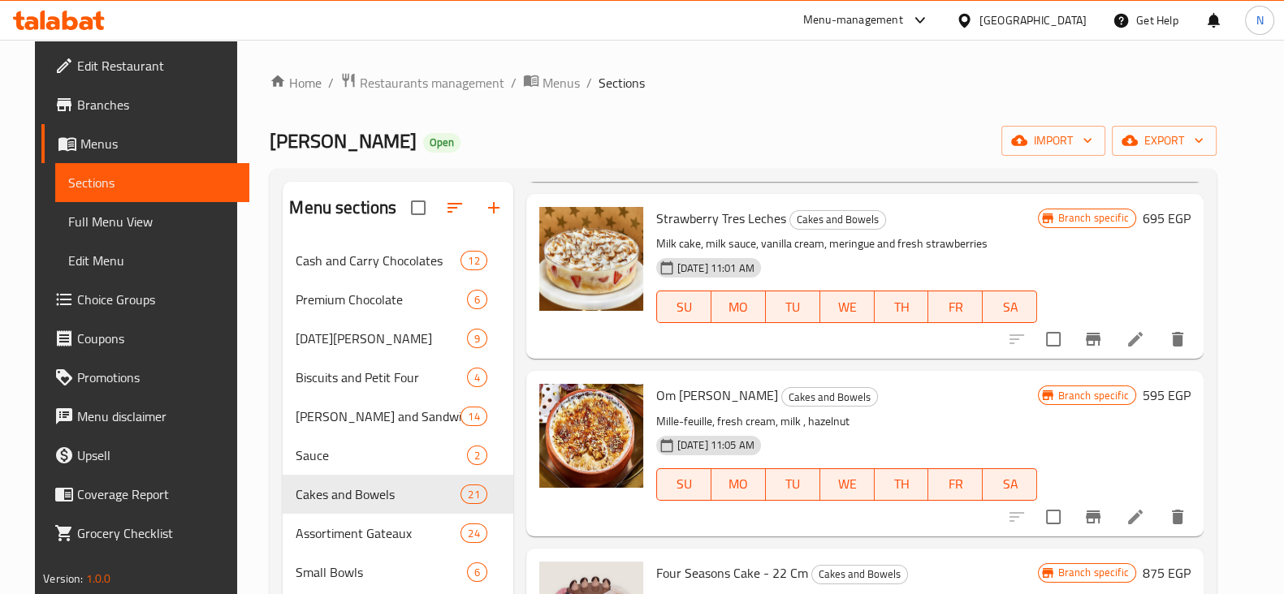
scroll to position [361, 0]
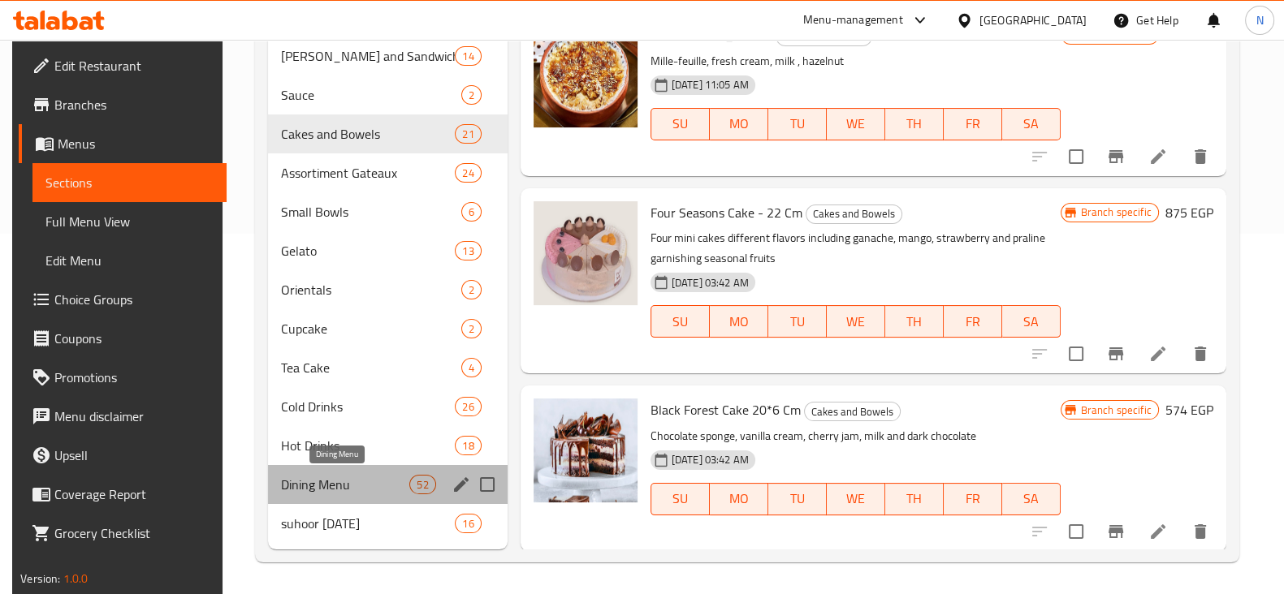
click at [360, 476] on span "Dining Menu" at bounding box center [345, 484] width 129 height 19
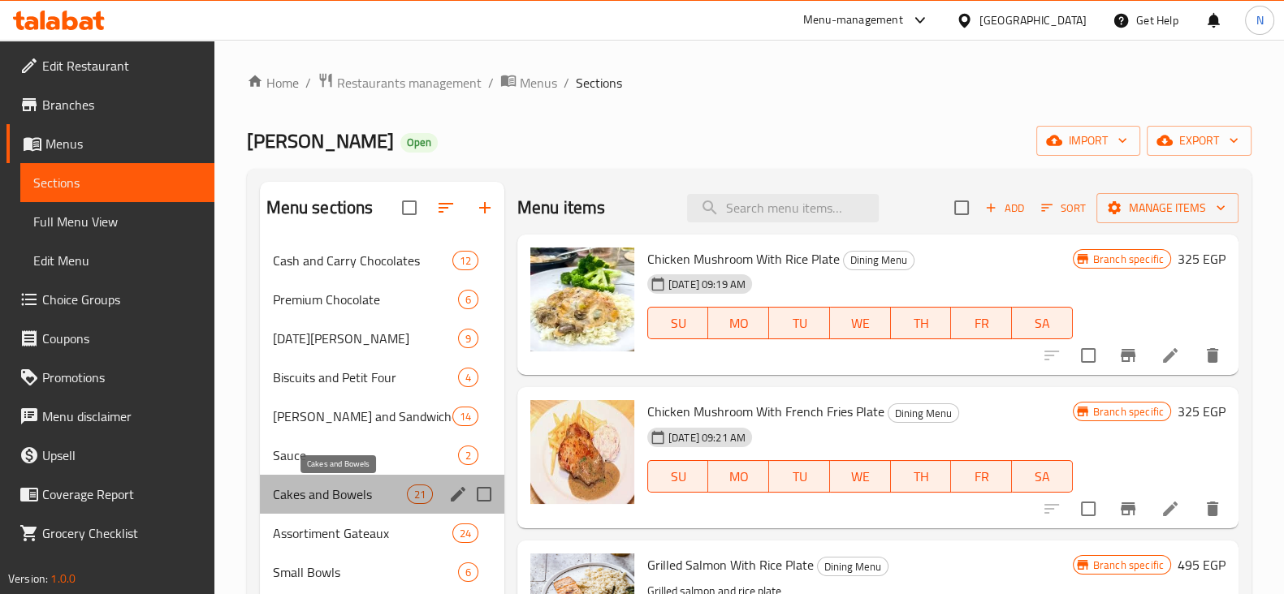
click at [345, 488] on span "Cakes and Bowels" at bounding box center [340, 494] width 134 height 19
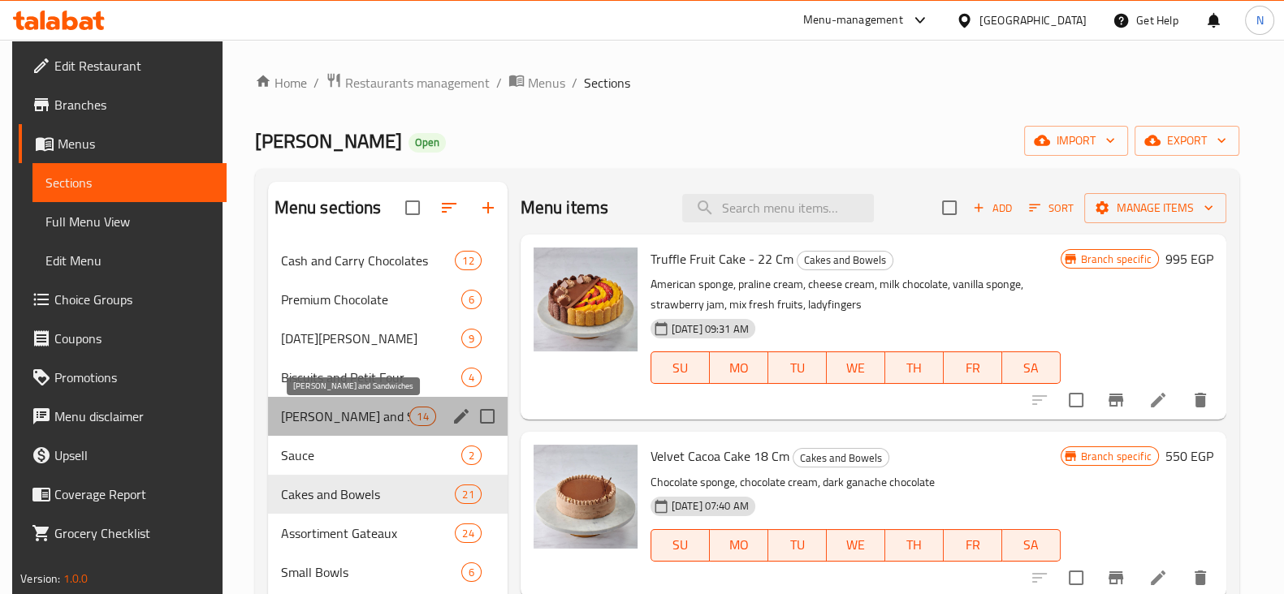
click at [366, 408] on span "Mawaleh and Sandwiches" at bounding box center [345, 416] width 129 height 19
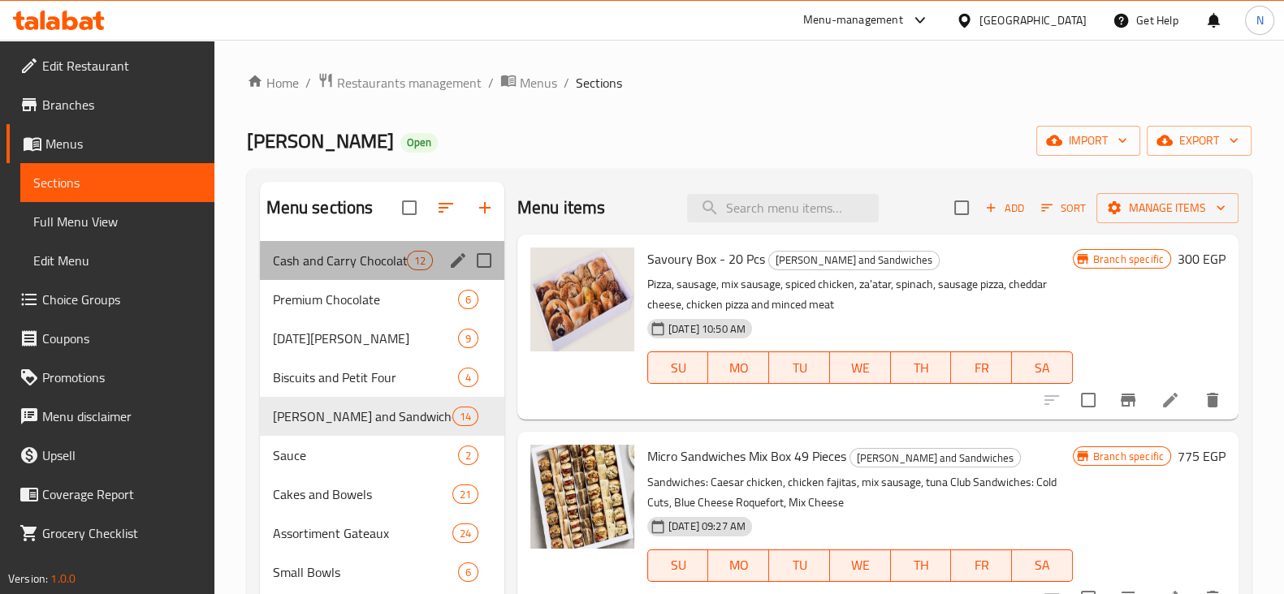
click at [369, 241] on div "Cash and Carry Chocolates 12" at bounding box center [382, 260] width 244 height 39
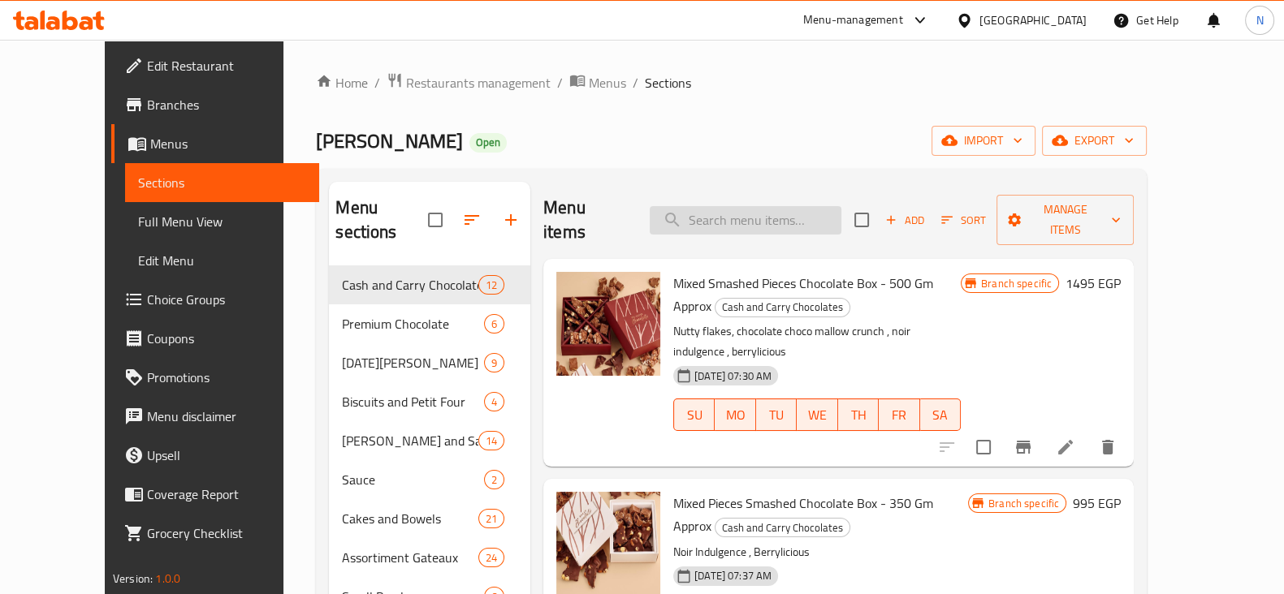
click at [749, 206] on input "search" at bounding box center [746, 220] width 192 height 28
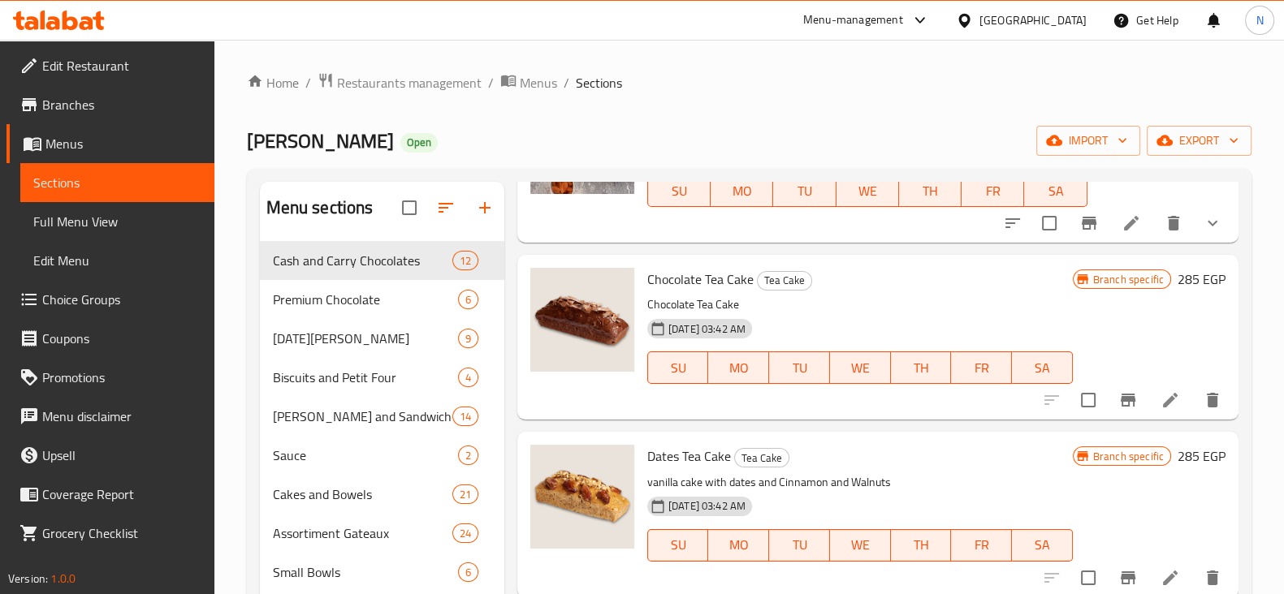
scroll to position [2715, 0]
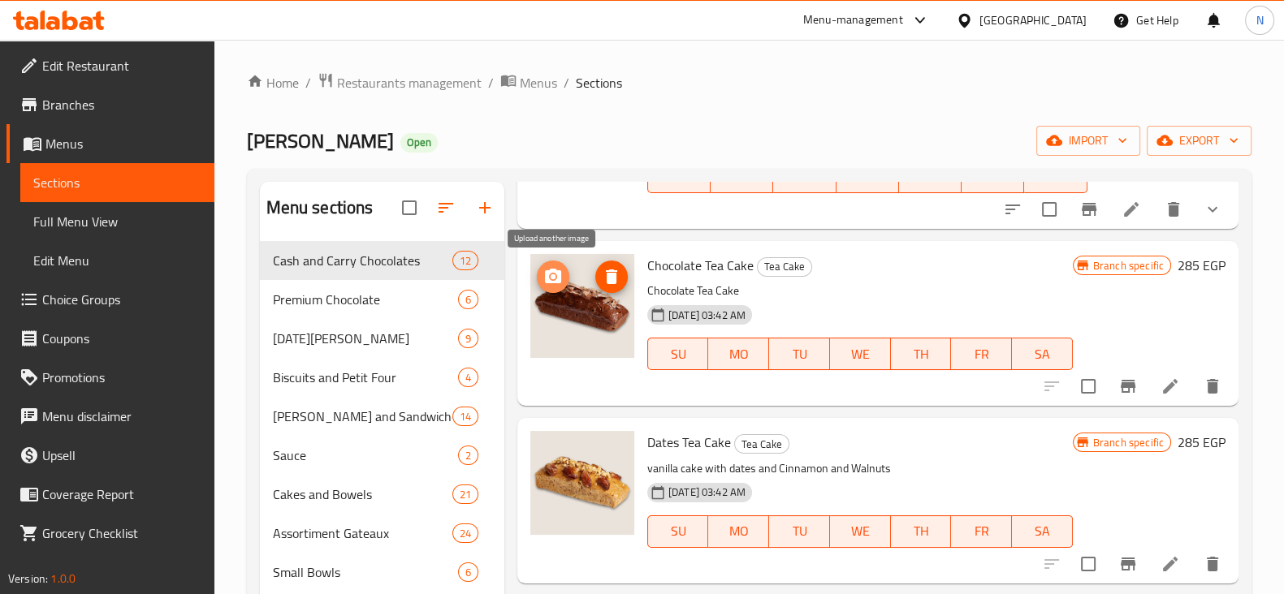
click at [559, 274] on icon "upload picture" at bounding box center [553, 276] width 16 height 15
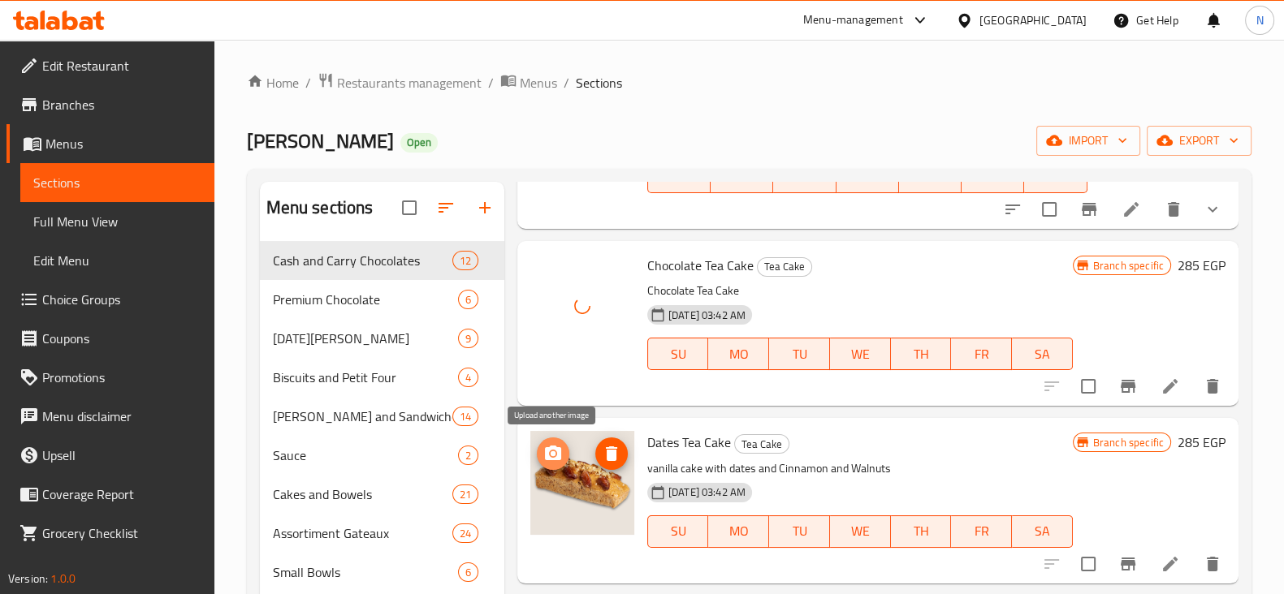
click at [562, 460] on icon "upload picture" at bounding box center [552, 453] width 19 height 19
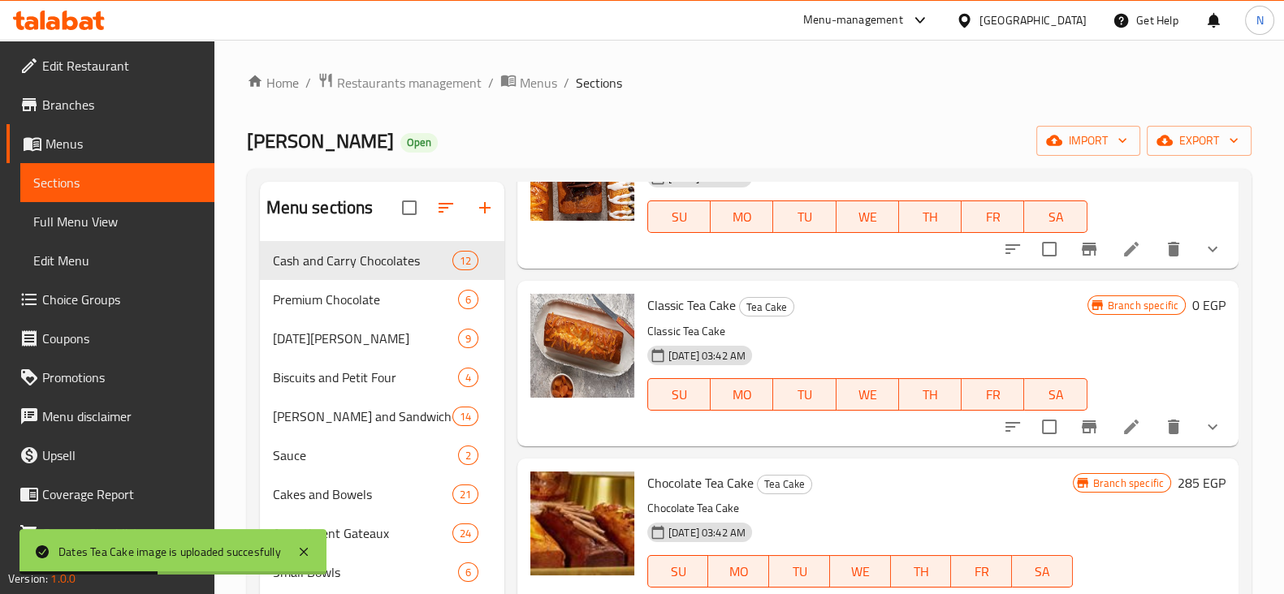
scroll to position [2435, 0]
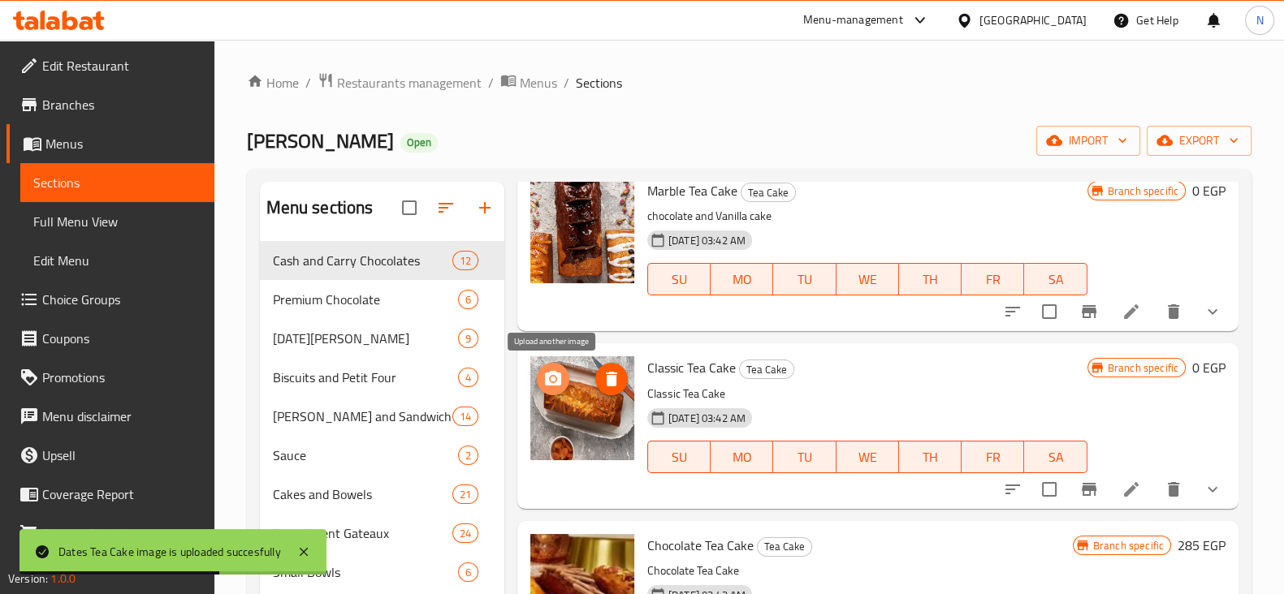
click at [560, 379] on icon "upload picture" at bounding box center [553, 378] width 16 height 15
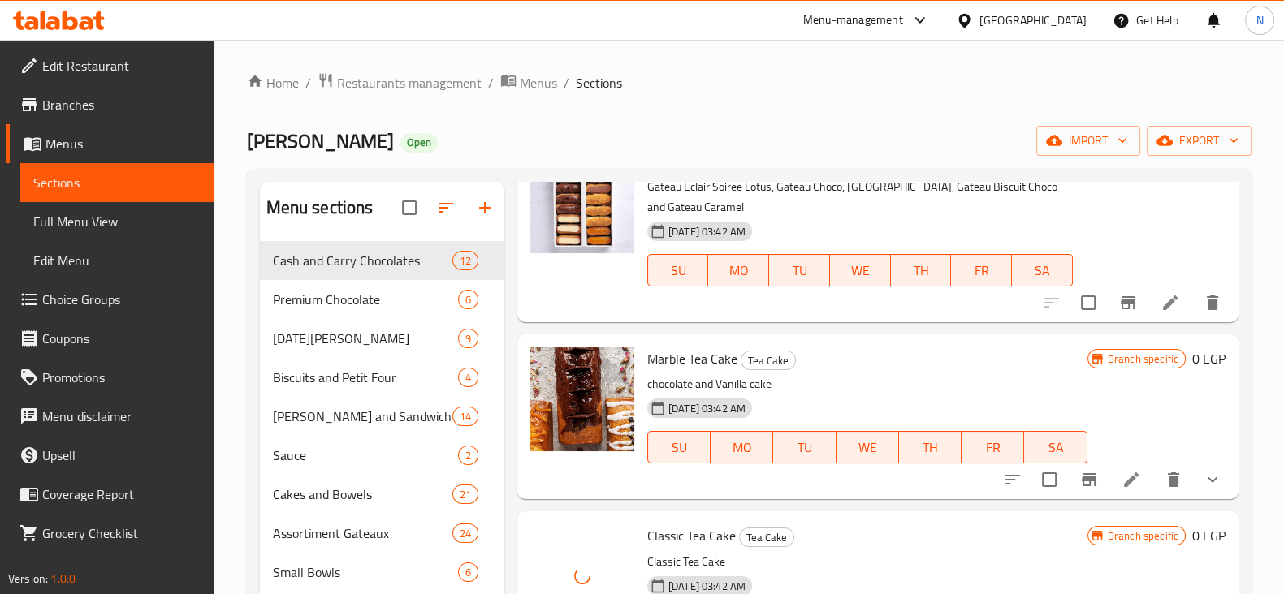
scroll to position [2248, 0]
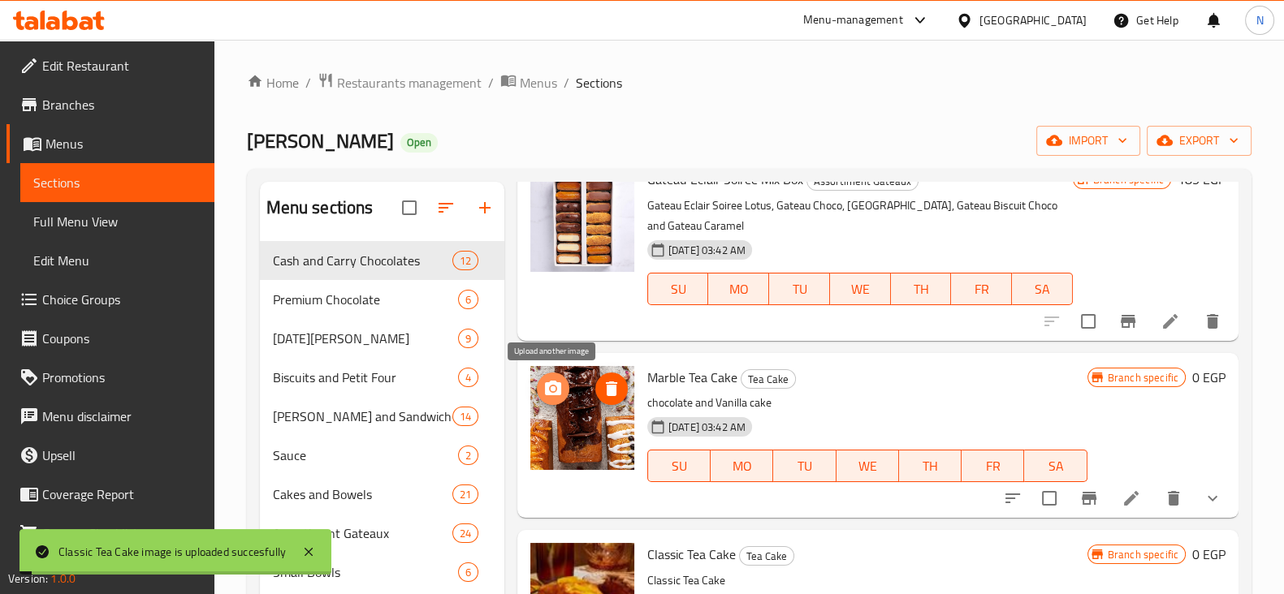
drag, startPoint x: 536, startPoint y: 381, endPoint x: 558, endPoint y: 379, distance: 22.0
click at [558, 379] on span "upload picture" at bounding box center [553, 388] width 32 height 19
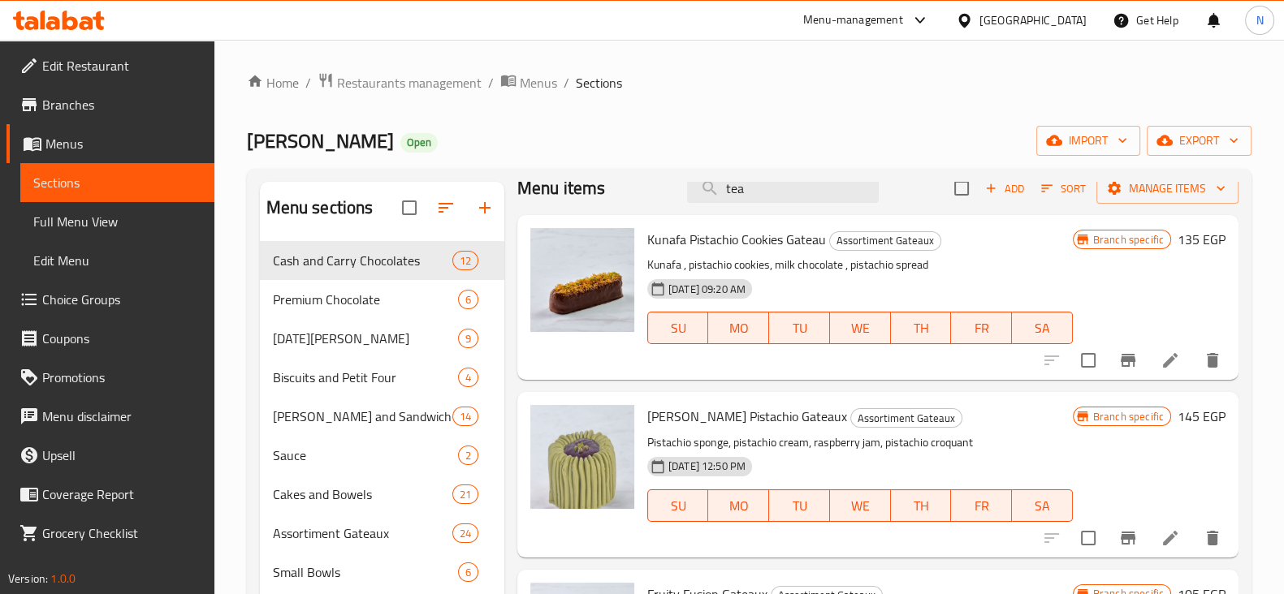
scroll to position [0, 0]
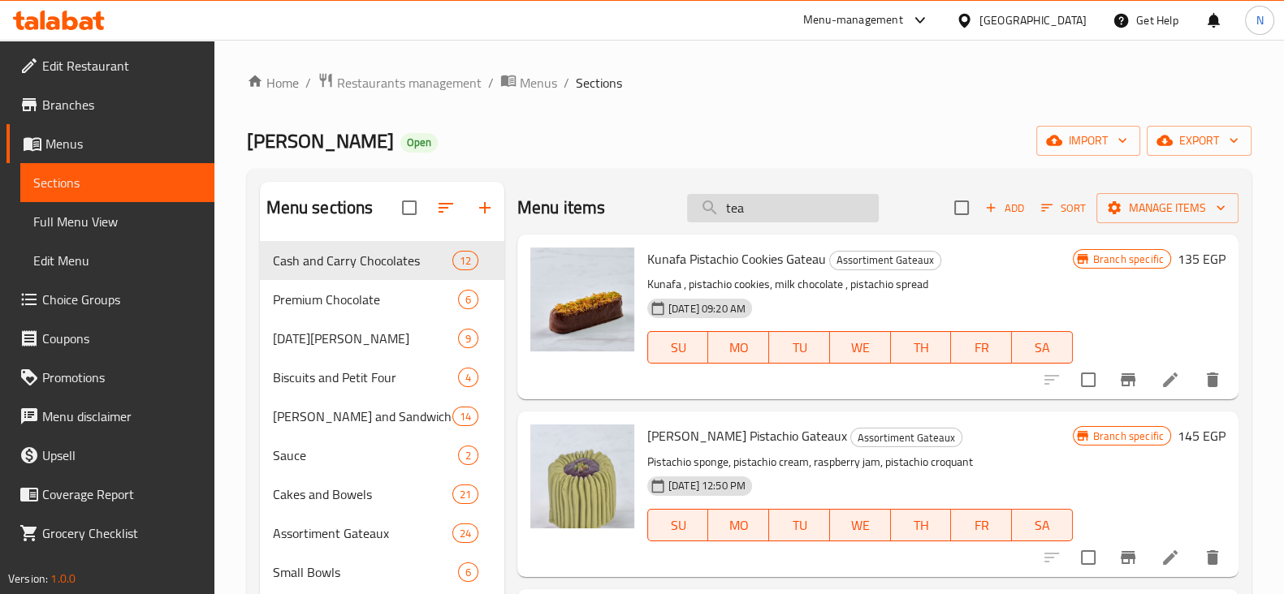
click at [759, 206] on input "tea" at bounding box center [783, 208] width 192 height 28
type input "t"
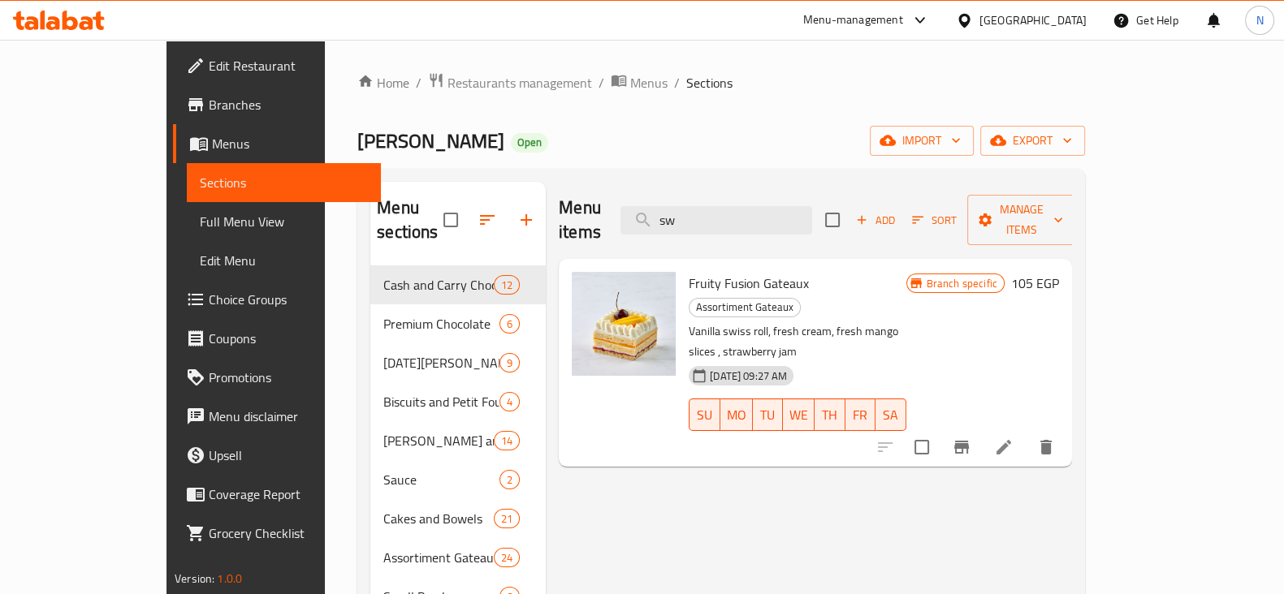
type input "s"
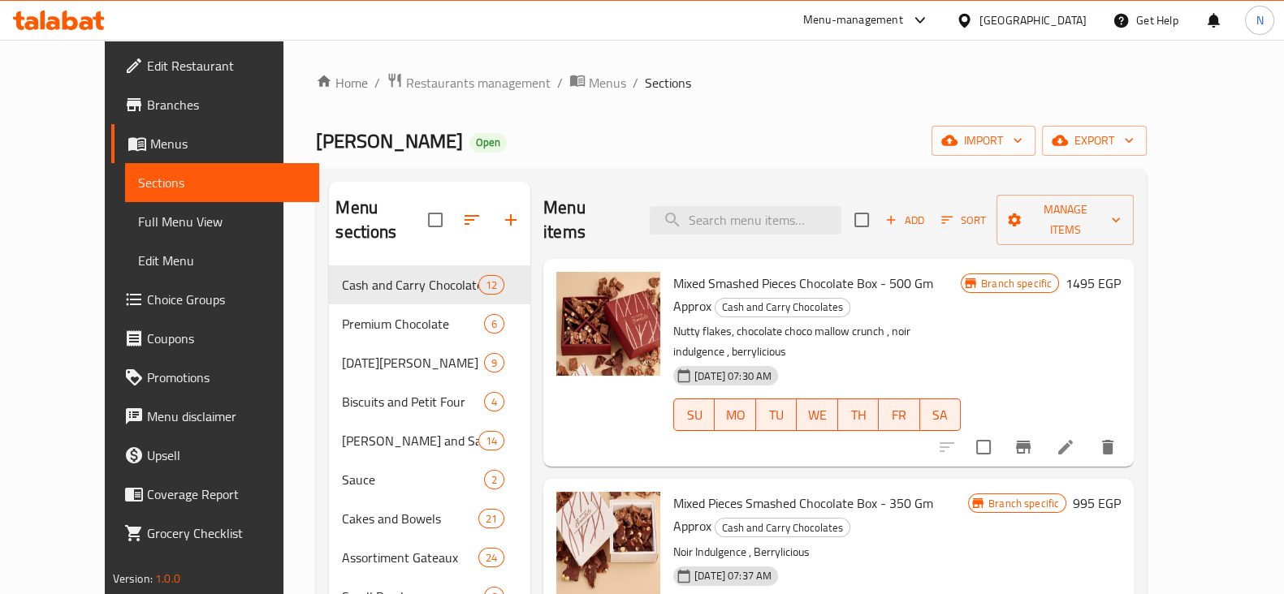
click at [283, 281] on div "Home / Restaurants management / Menus / Sections Mr Baker Open import export Me…" at bounding box center [731, 510] width 896 height 940
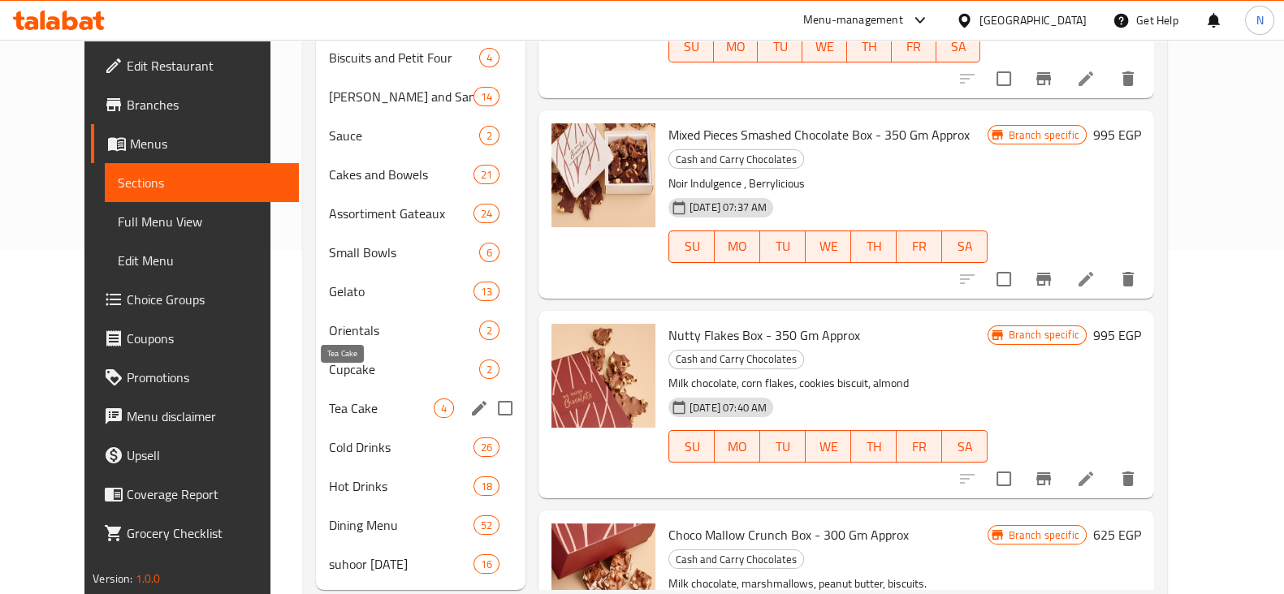
scroll to position [361, 0]
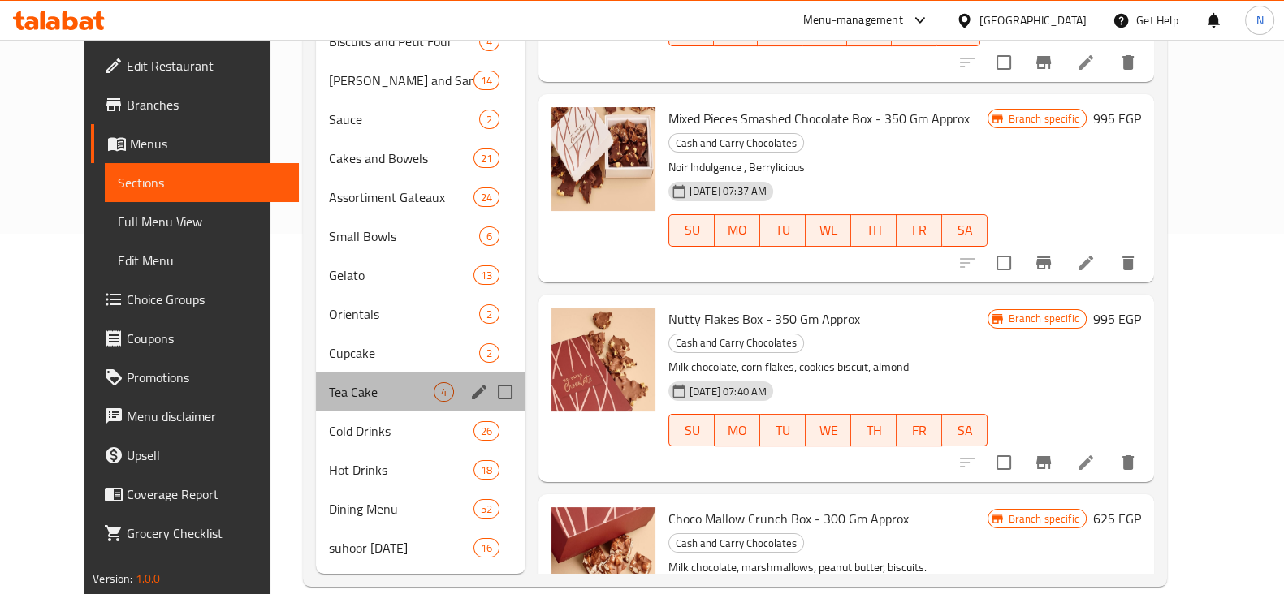
click at [316, 373] on div "Tea Cake 4" at bounding box center [420, 392] width 209 height 39
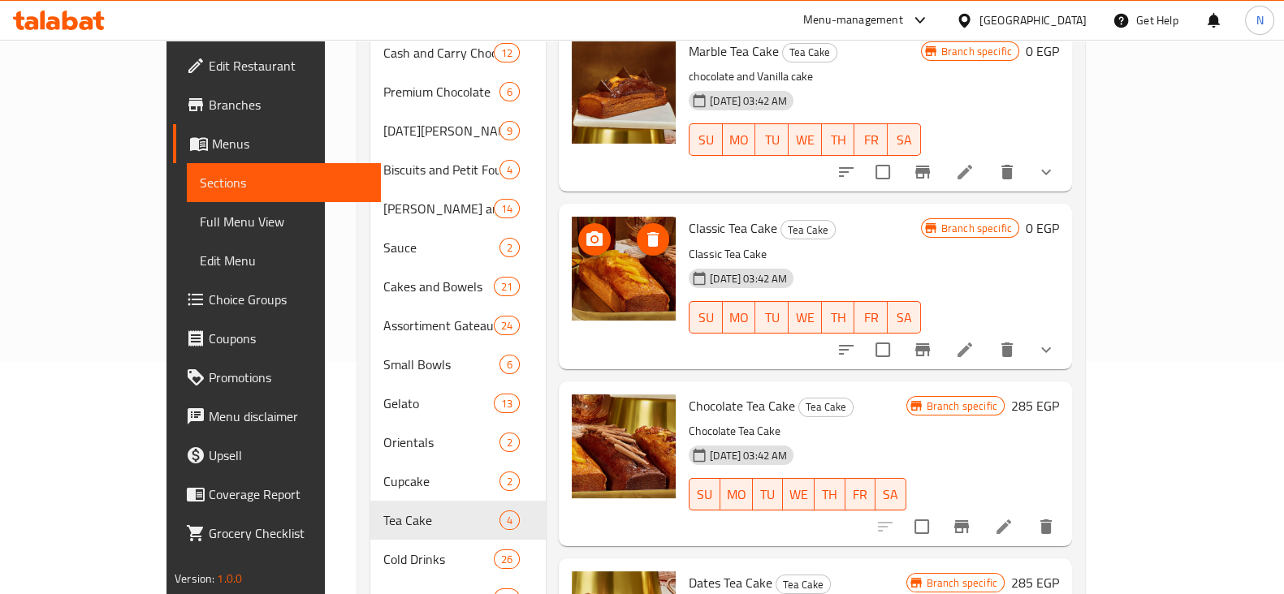
scroll to position [106, 0]
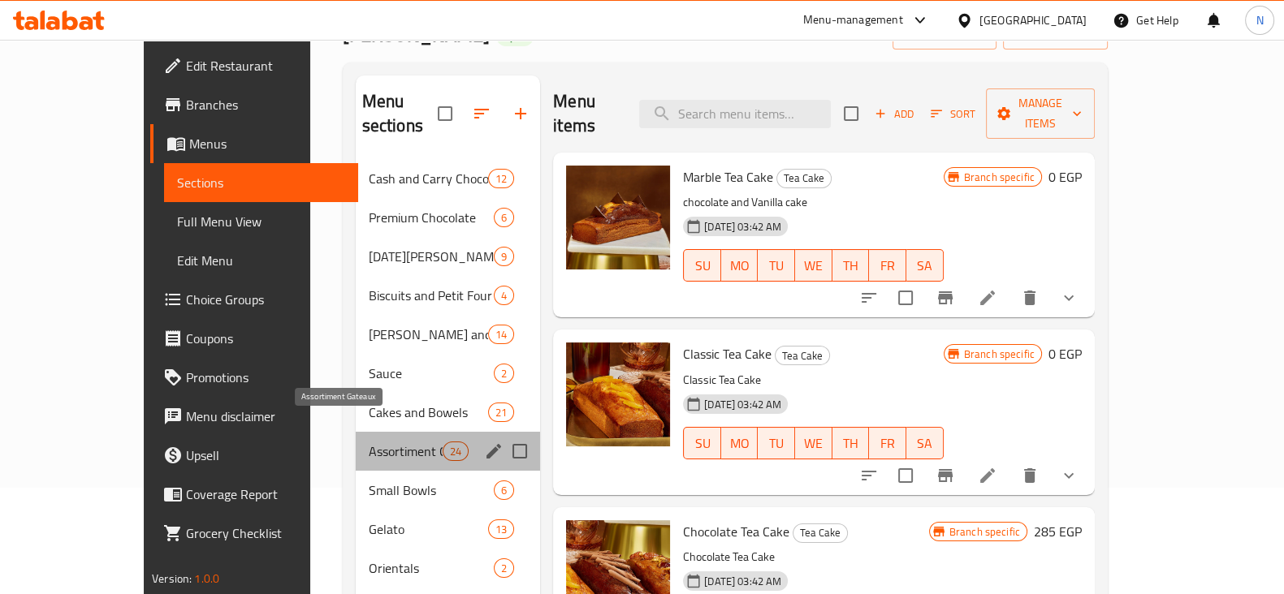
click at [369, 442] on span "Assortiment Gateaux" at bounding box center [406, 451] width 74 height 19
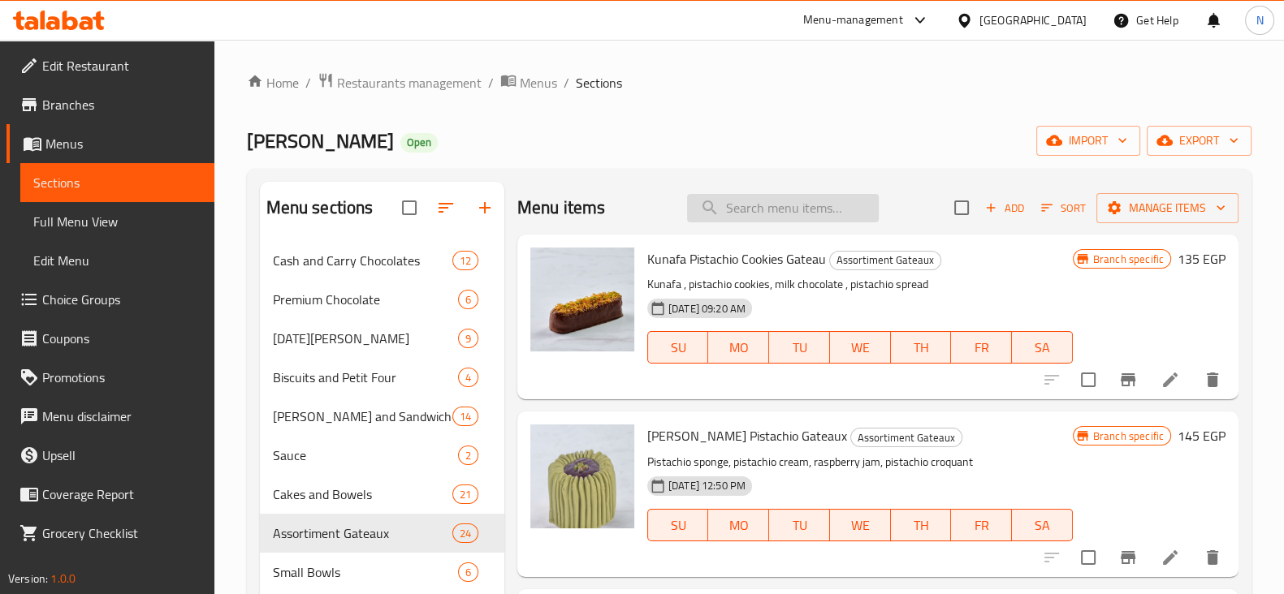
click at [710, 215] on input "search" at bounding box center [783, 208] width 192 height 28
paste input "Vanilla Swiss Roll"
type input "Vanilla Swiss Roll"
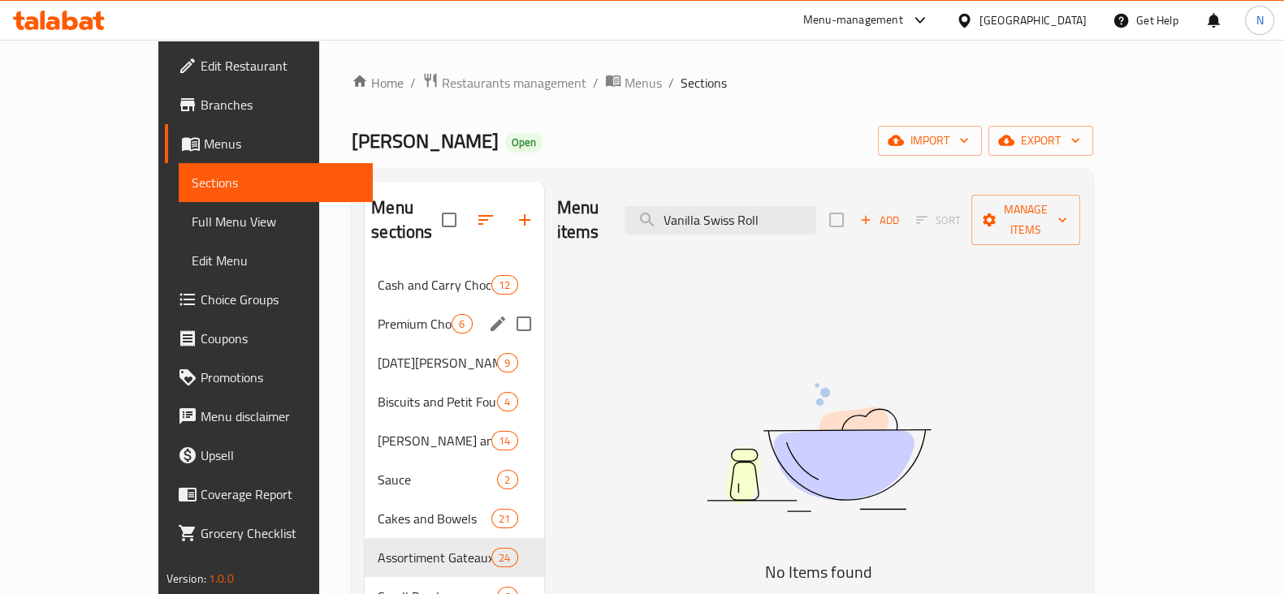
click at [387, 318] on div "Premium Chocolate 6" at bounding box center [454, 324] width 179 height 39
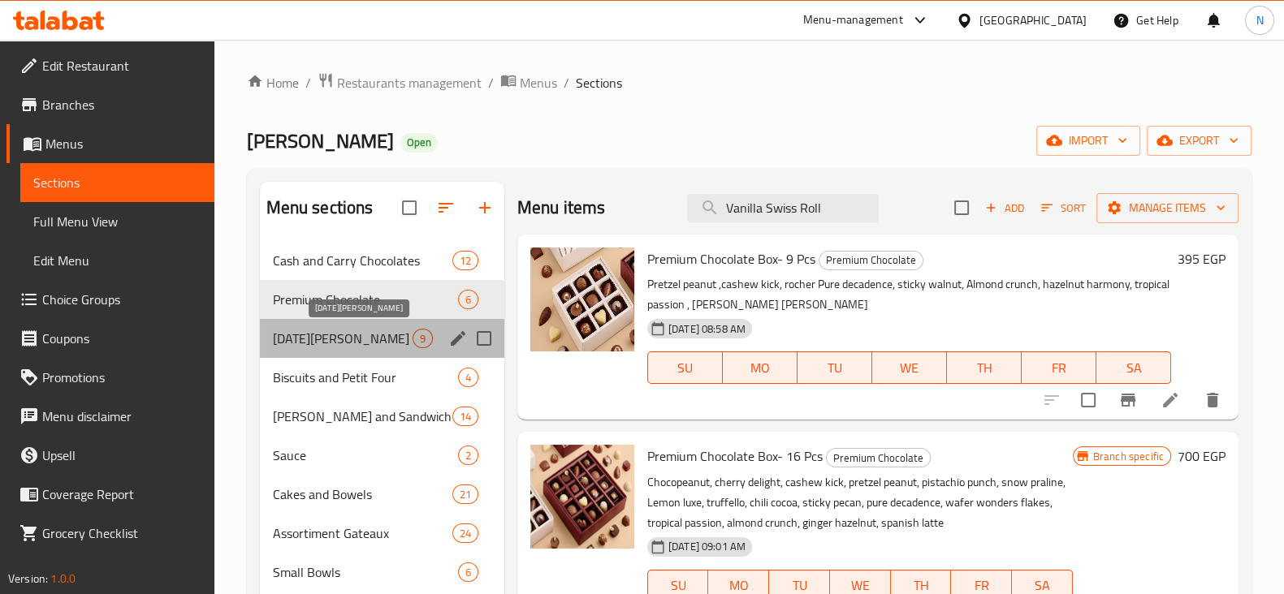
click at [365, 343] on span "Mawlid Nabawi" at bounding box center [343, 338] width 140 height 19
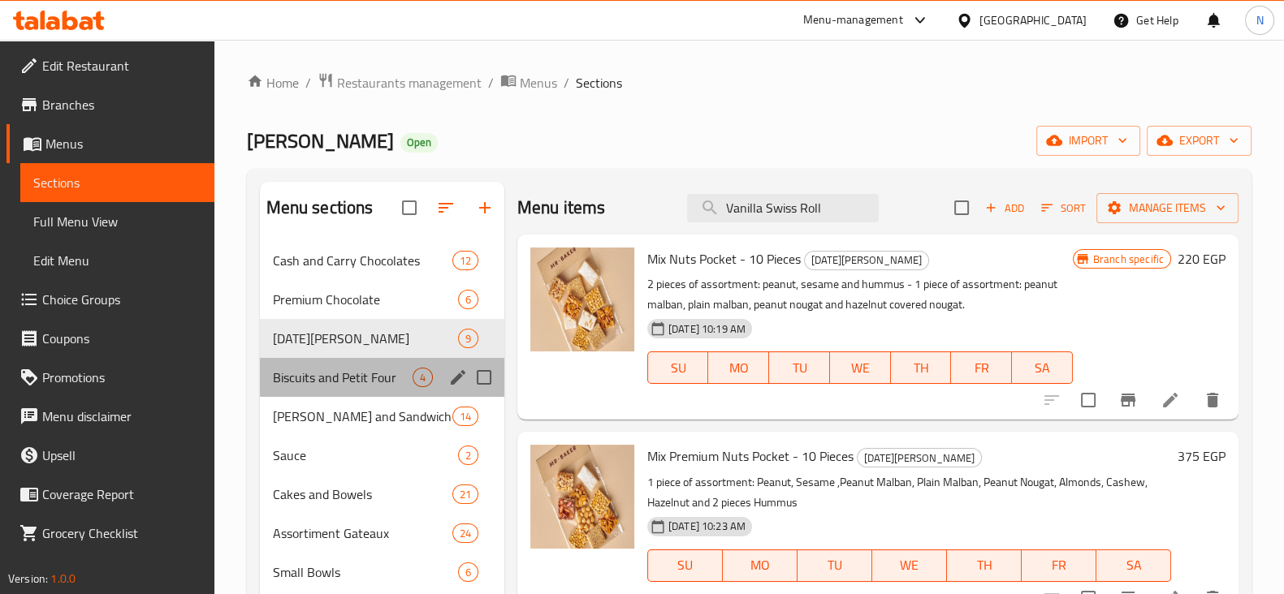
click at [322, 387] on div "Biscuits and Petit Four 4" at bounding box center [382, 377] width 244 height 39
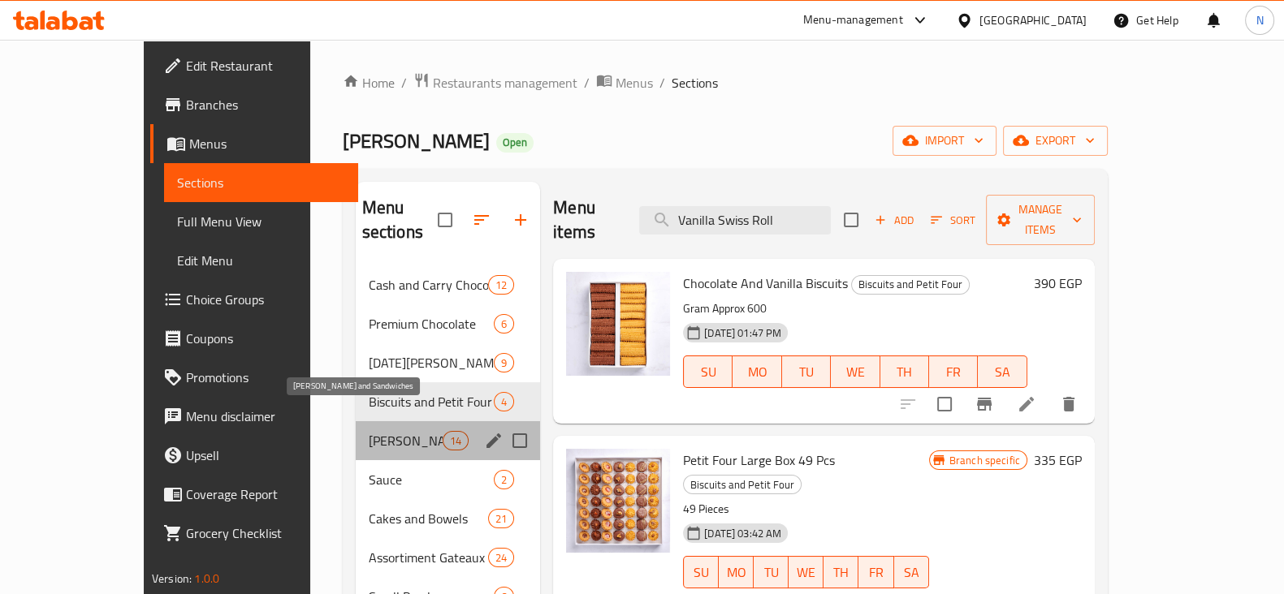
click at [369, 431] on span "Mawaleh and Sandwiches" at bounding box center [406, 440] width 74 height 19
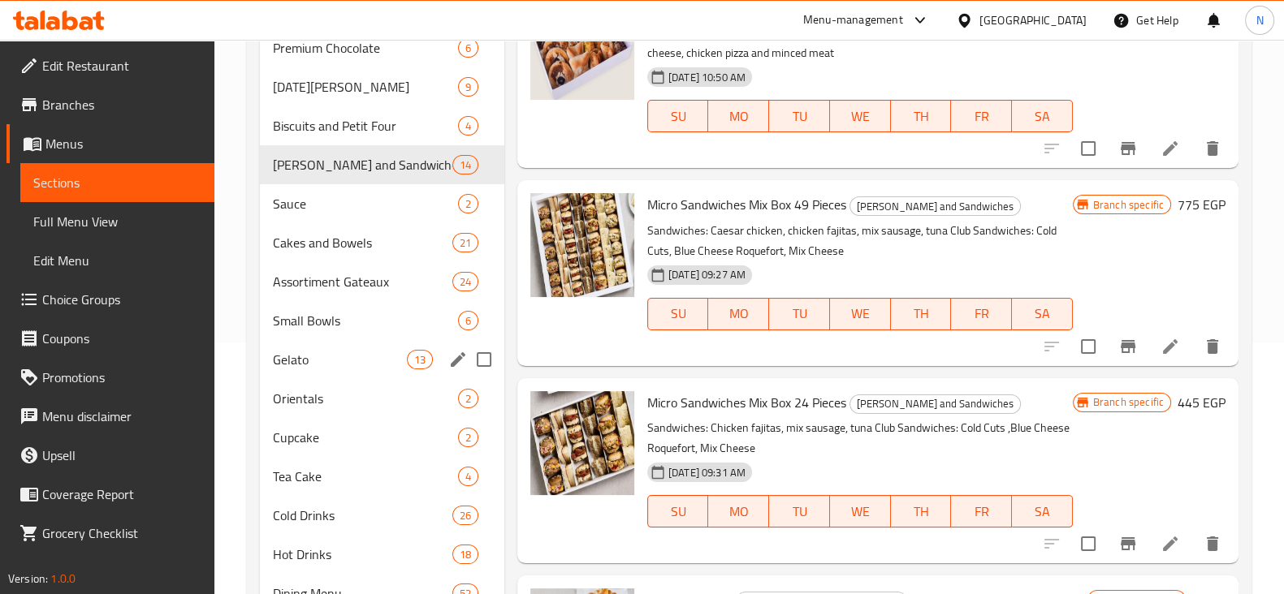
scroll to position [354, 0]
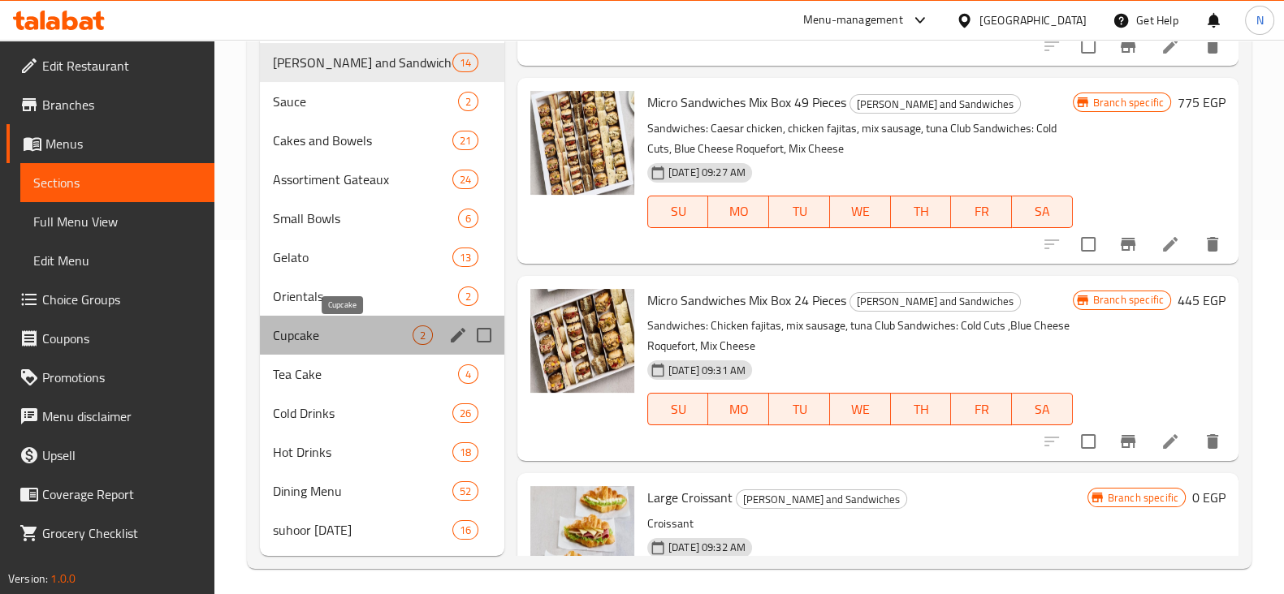
click at [339, 333] on span "Cupcake" at bounding box center [343, 335] width 140 height 19
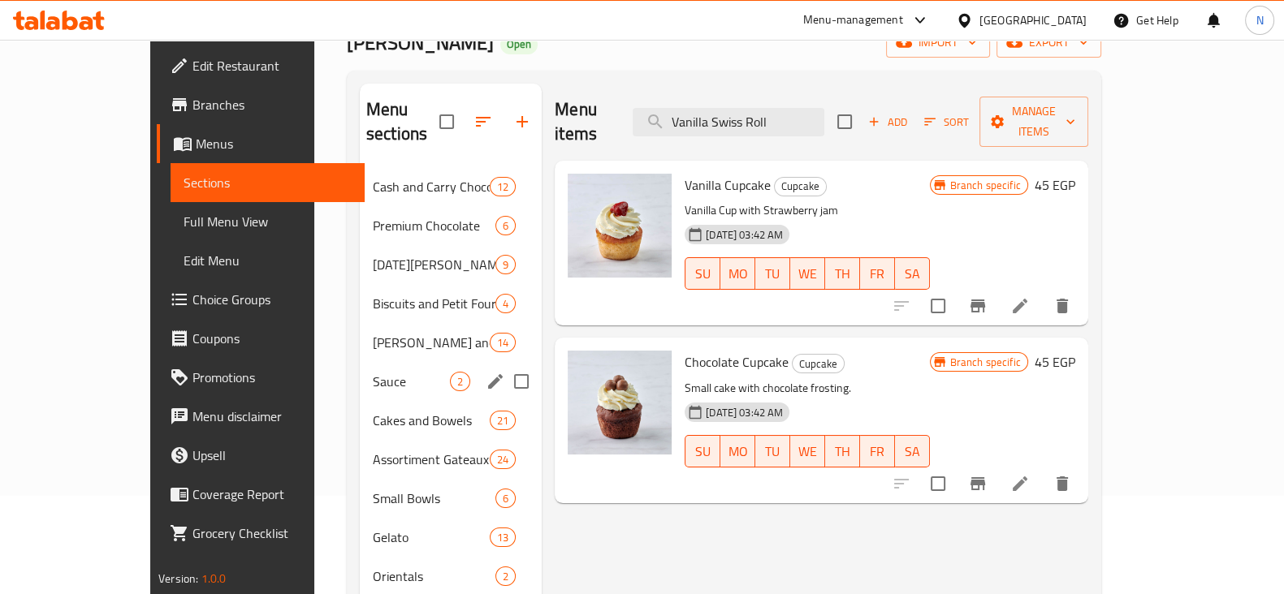
scroll to position [97, 0]
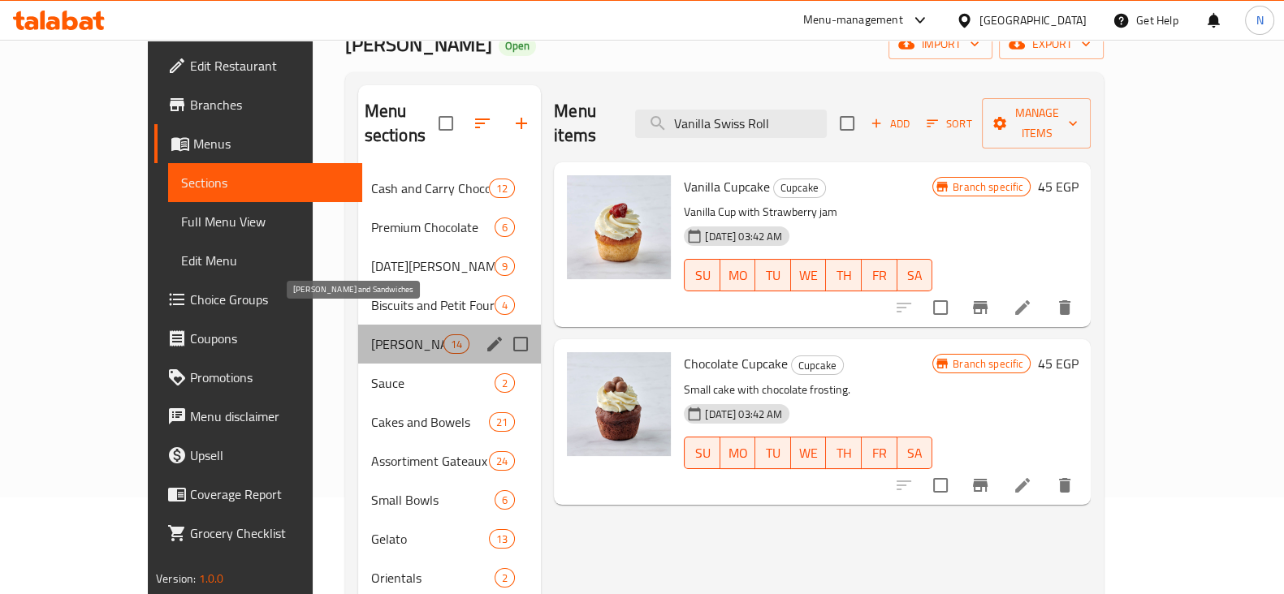
click at [371, 335] on span "Mawaleh and Sandwiches" at bounding box center [407, 344] width 72 height 19
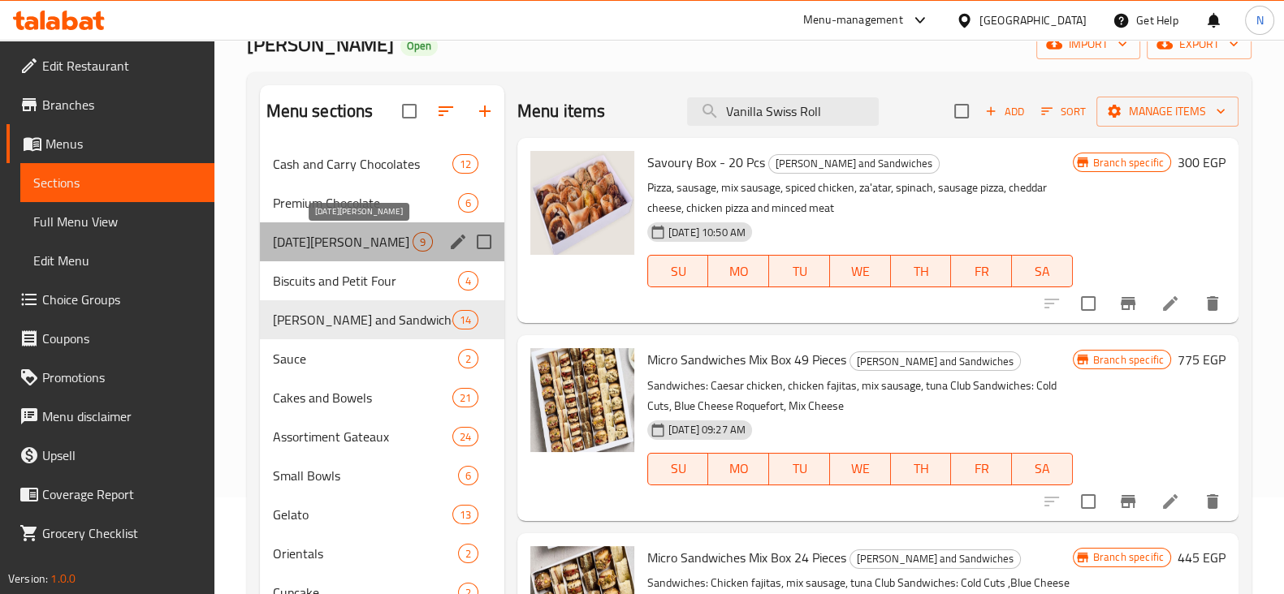
click at [361, 242] on span "Mawlid Nabawi" at bounding box center [343, 241] width 140 height 19
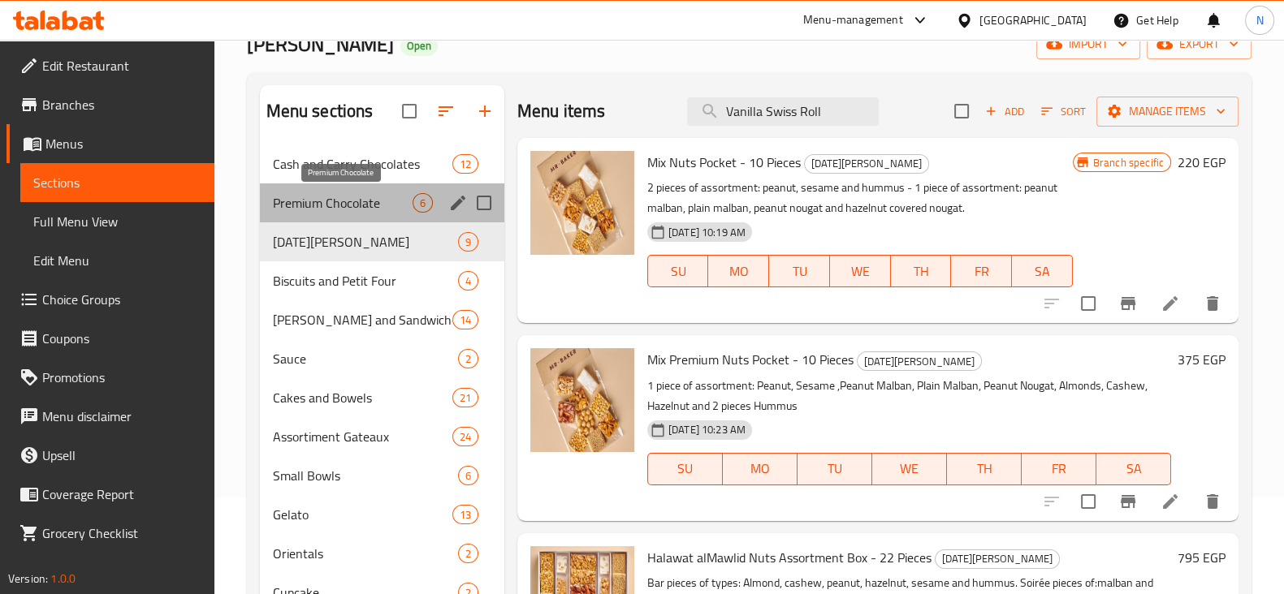
click at [361, 207] on span "Premium Chocolate" at bounding box center [343, 202] width 140 height 19
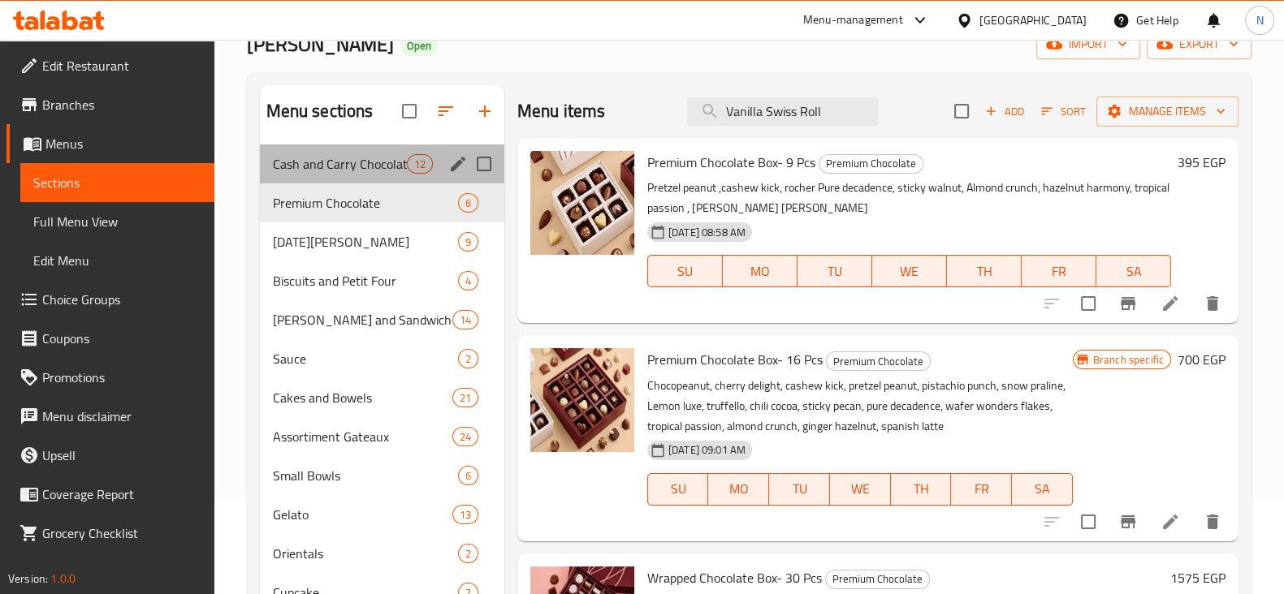
click at [361, 181] on div "Cash and Carry Chocolates 12" at bounding box center [382, 164] width 244 height 39
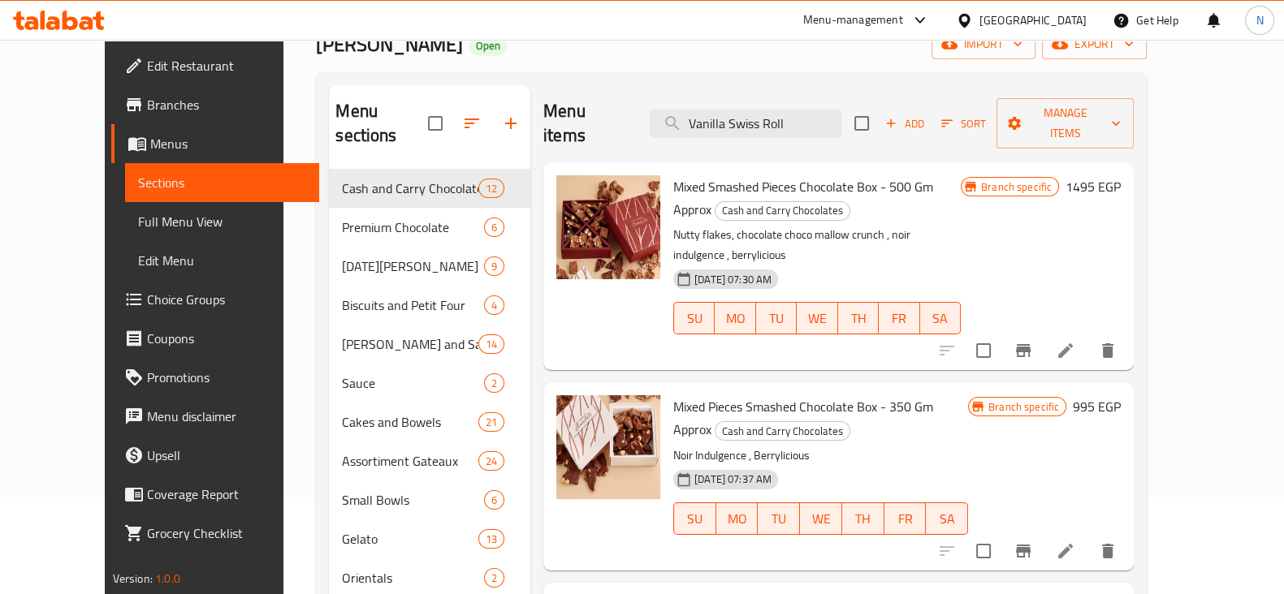
click at [283, 328] on div "Home / Restaurants management / Menus / Sections Mr Baker Open import export Me…" at bounding box center [731, 413] width 896 height 940
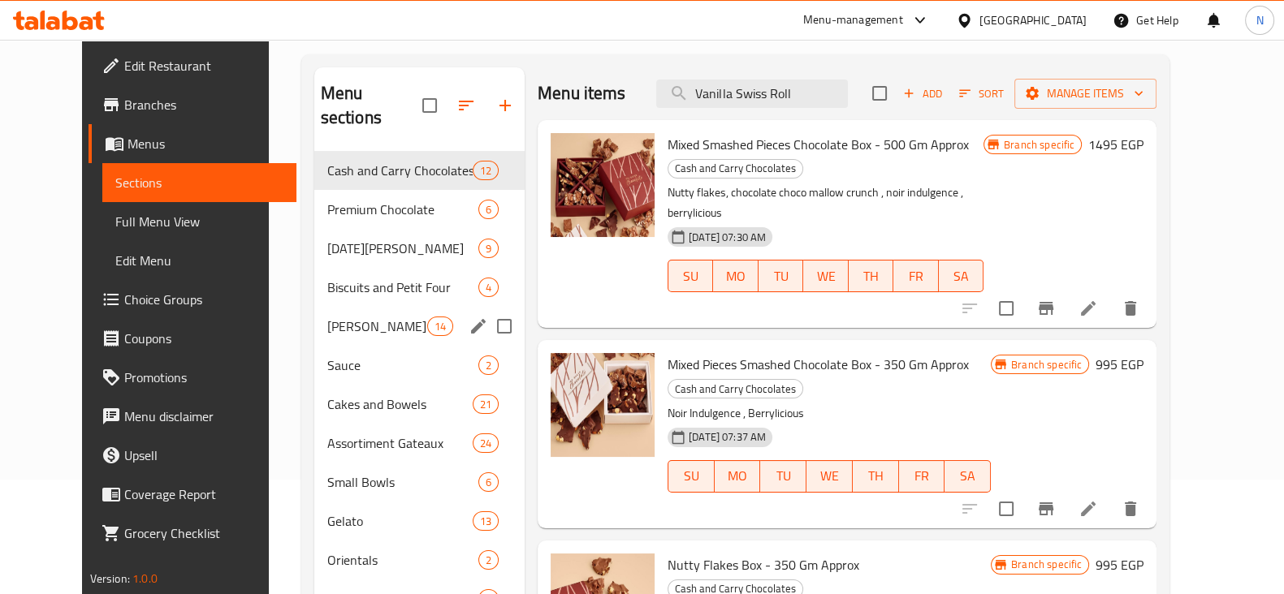
scroll to position [114, 0]
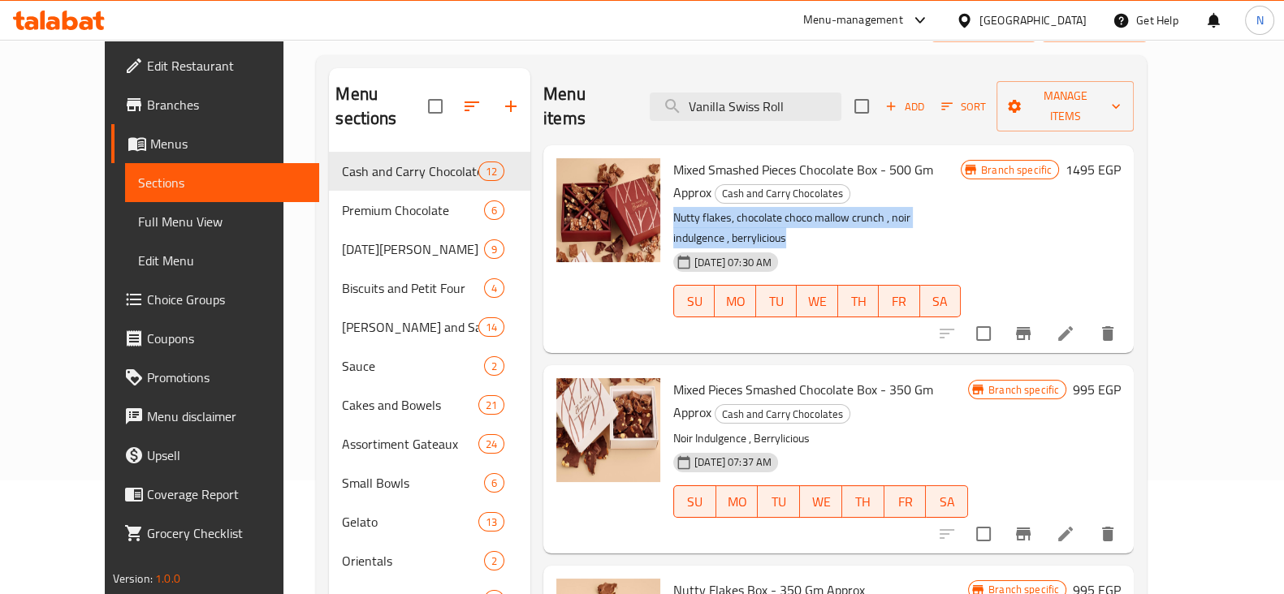
drag, startPoint x: 646, startPoint y: 192, endPoint x: 1050, endPoint y: 189, distance: 403.6
click at [961, 208] on p "Nutty flakes, chocolate choco mallow crunch , noir indulgence , berrylicious" at bounding box center [816, 228] width 287 height 41
click at [968, 378] on h6 "Mixed Pieces Smashed Chocolate Box - 350 Gm Approx Cash and Carry Chocolates" at bounding box center [820, 400] width 295 height 45
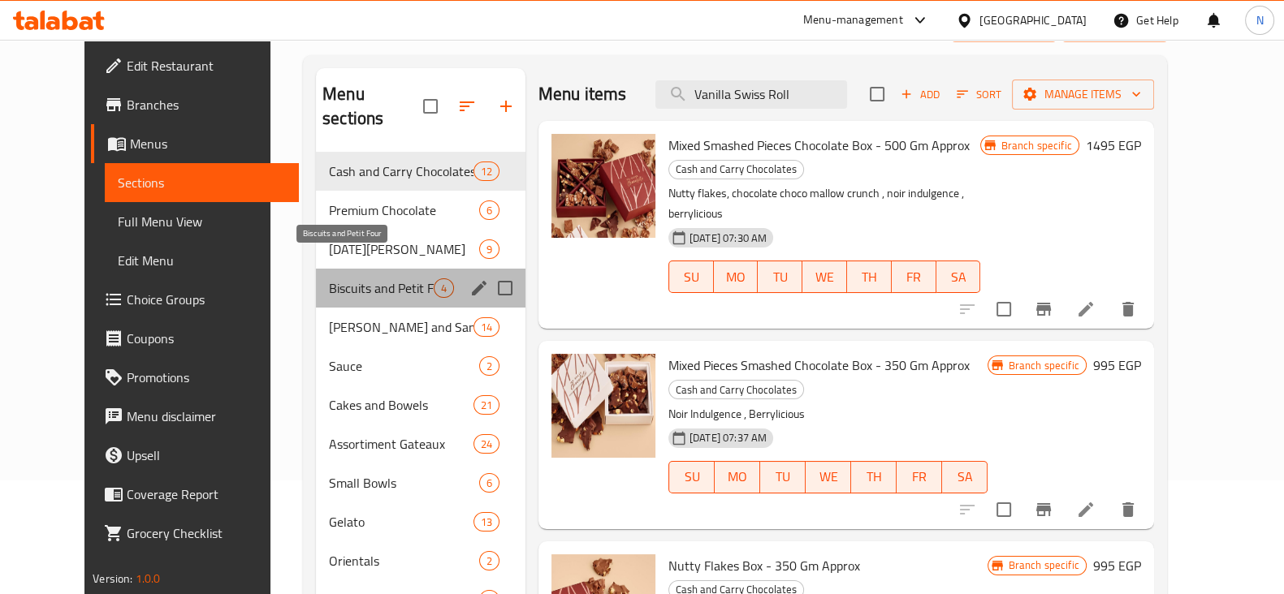
click at [361, 279] on span "Biscuits and Petit Four" at bounding box center [381, 288] width 105 height 19
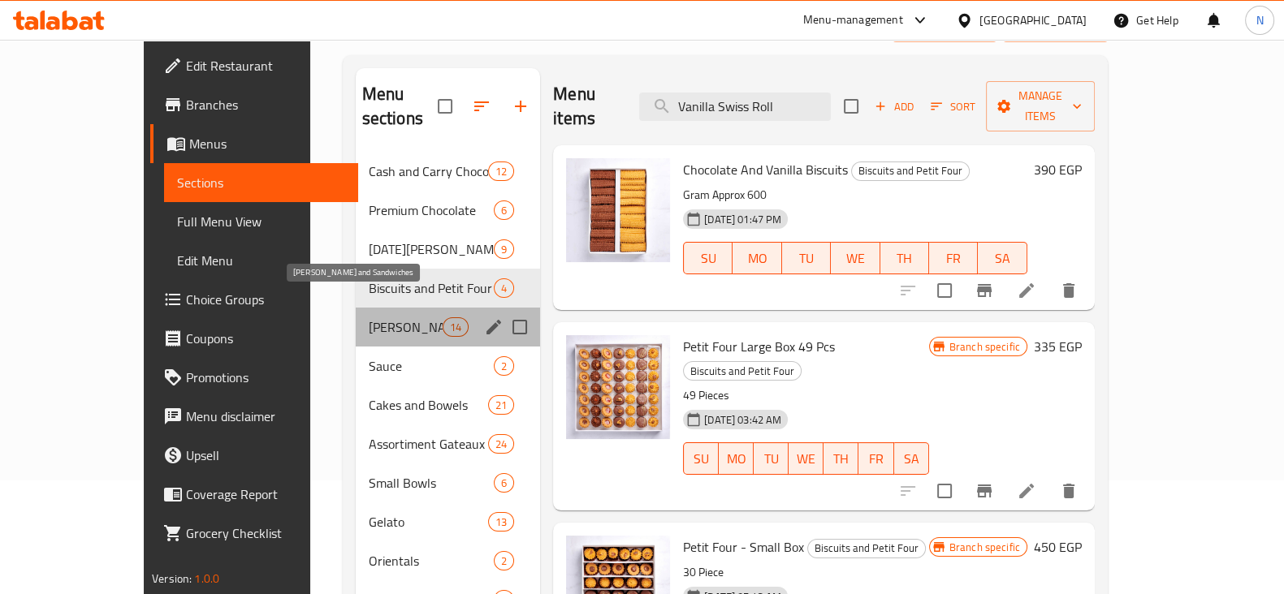
click at [369, 317] on span "Mawaleh and Sandwiches" at bounding box center [406, 326] width 74 height 19
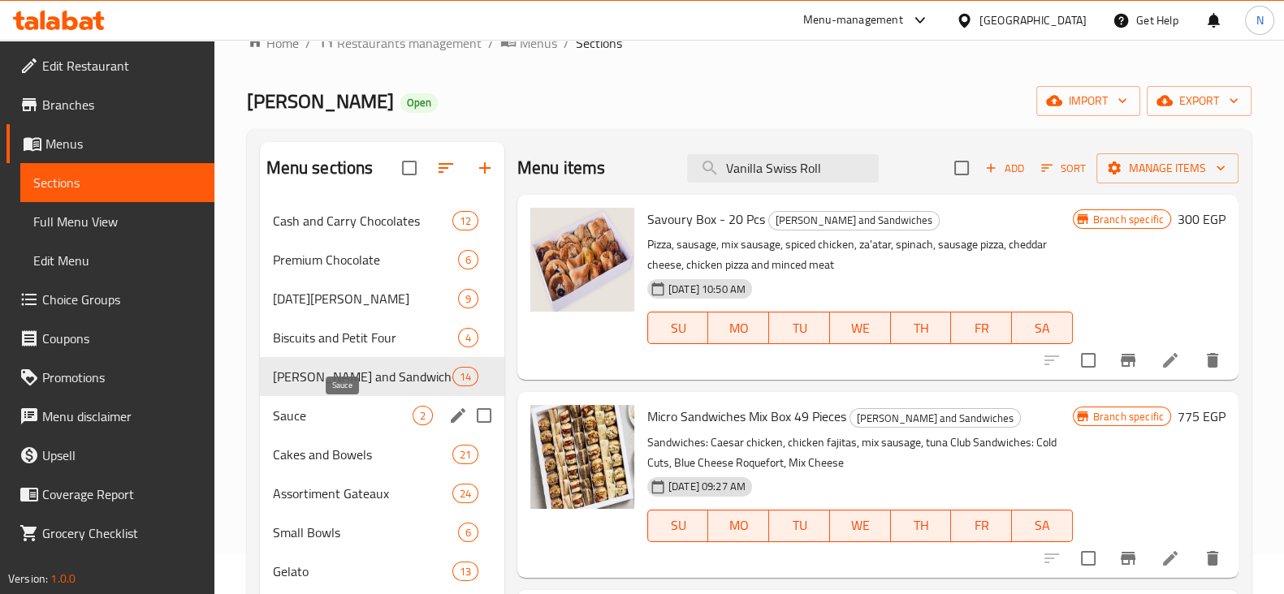
scroll to position [40, 0]
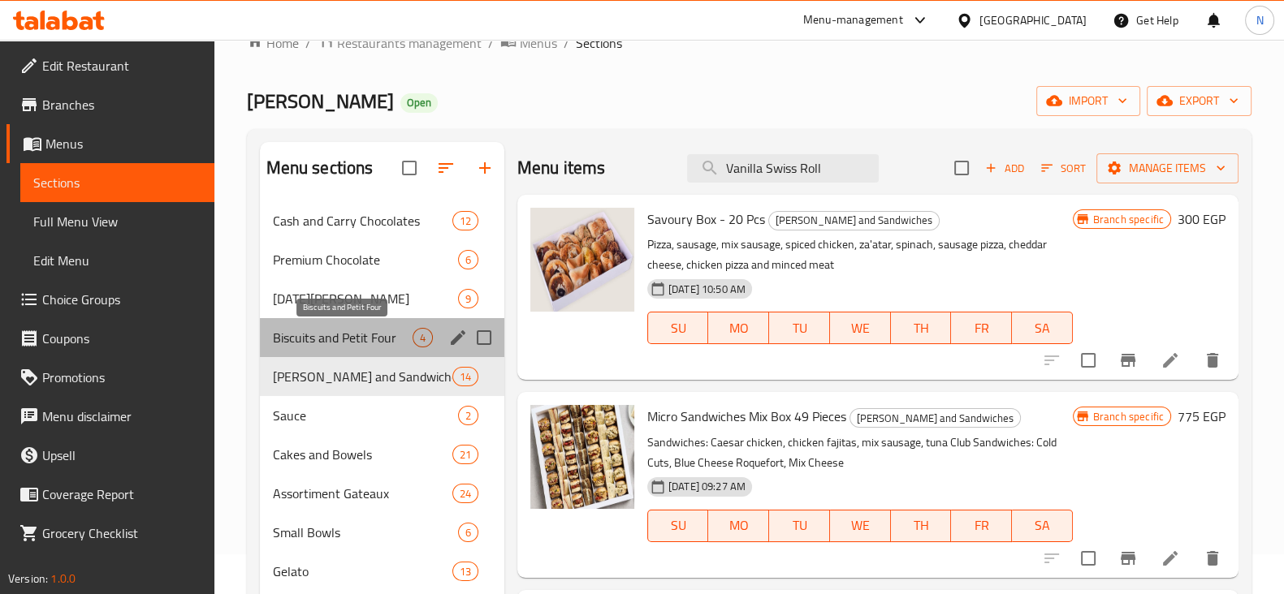
click at [314, 335] on span "Biscuits and Petit Four" at bounding box center [343, 337] width 140 height 19
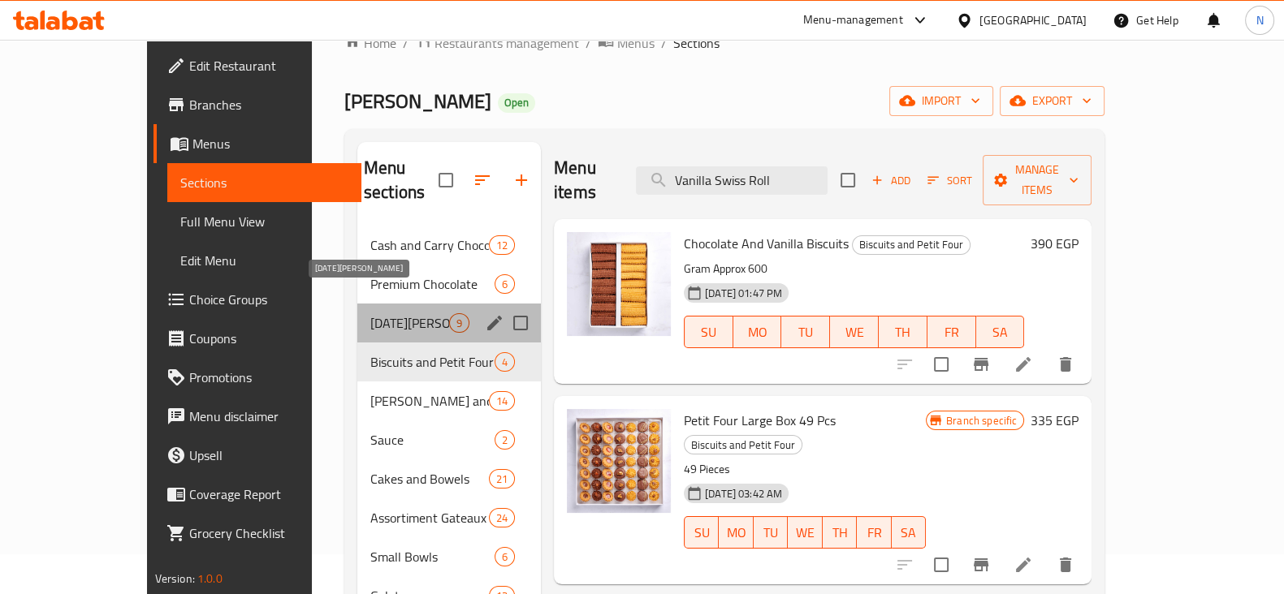
click at [370, 313] on span "Mawlid Nabawi" at bounding box center [409, 322] width 79 height 19
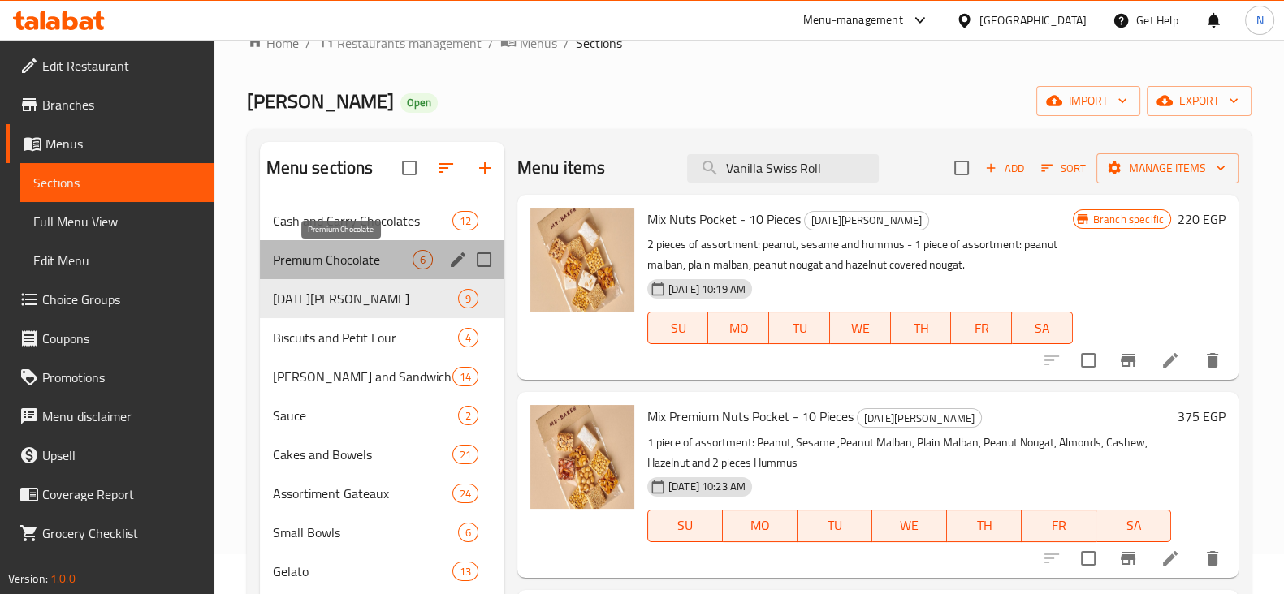
click at [337, 254] on span "Premium Chocolate" at bounding box center [343, 259] width 140 height 19
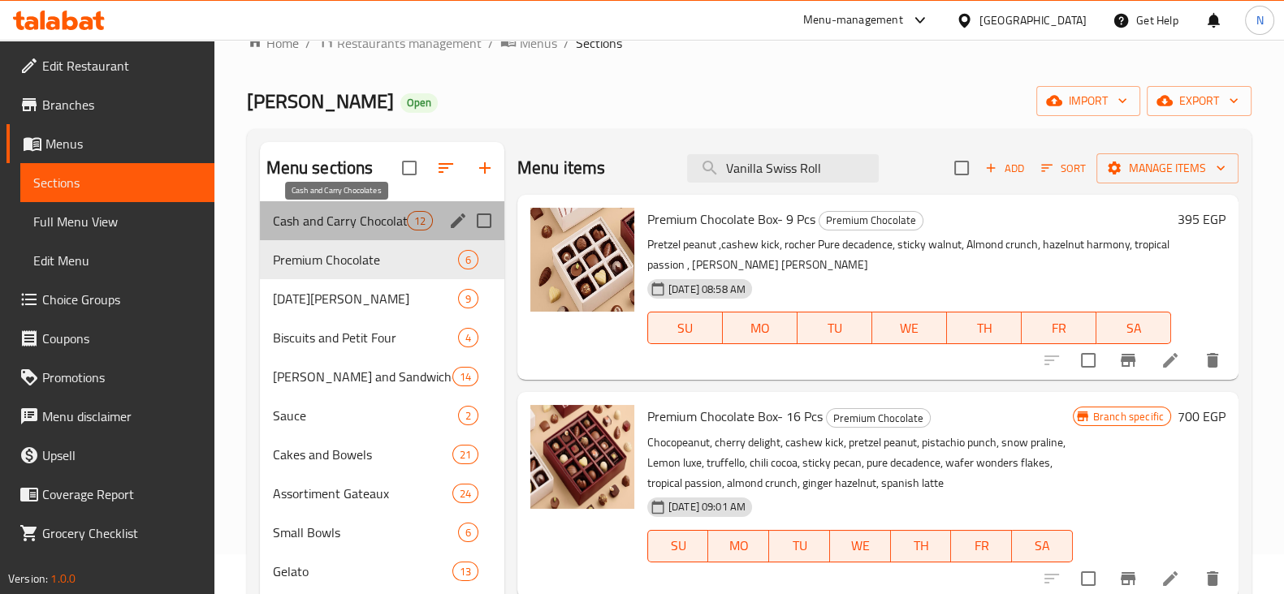
click at [369, 215] on span "Cash and Carry Chocolates" at bounding box center [340, 220] width 134 height 19
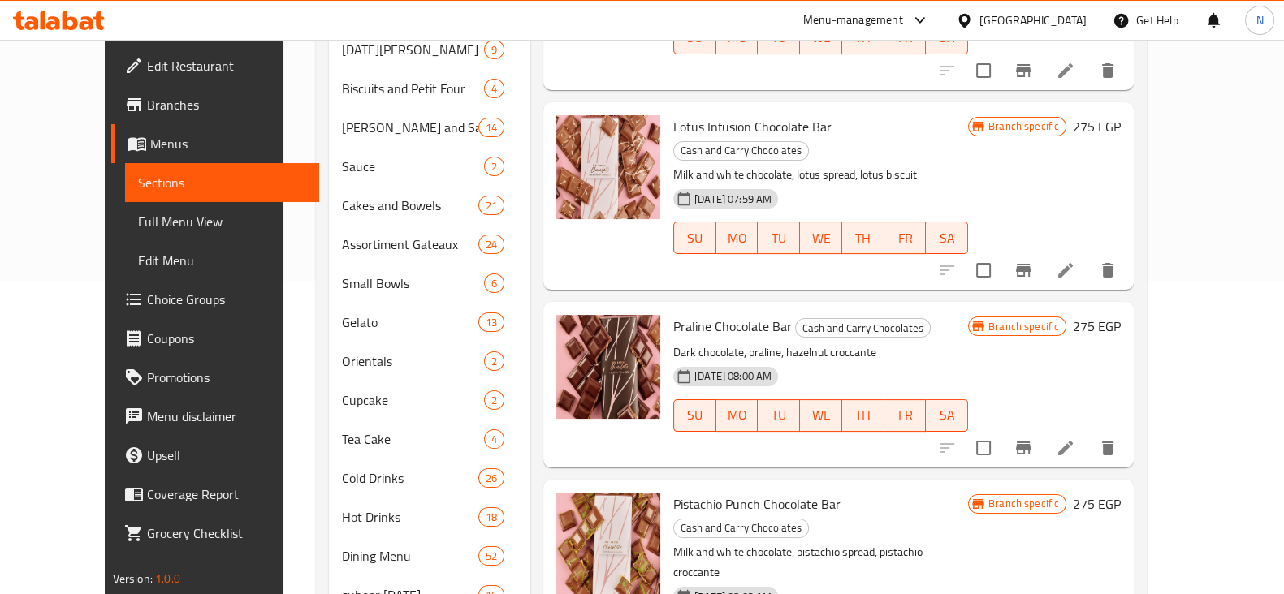
scroll to position [361, 0]
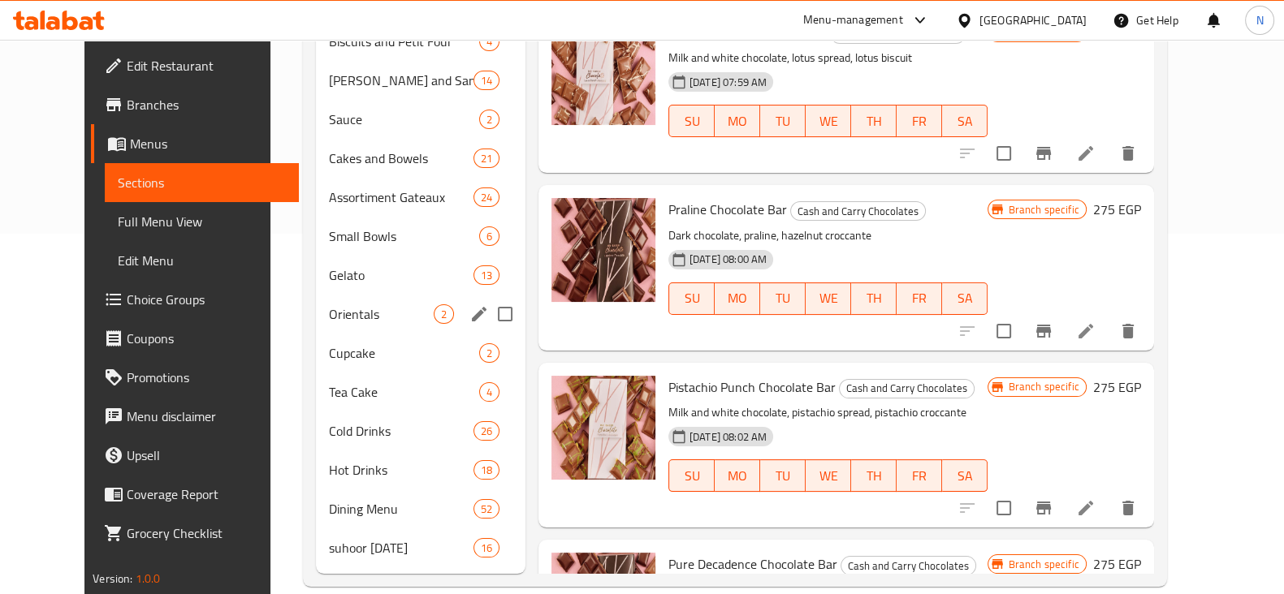
click at [328, 334] on div "Cupcake 2" at bounding box center [420, 353] width 209 height 39
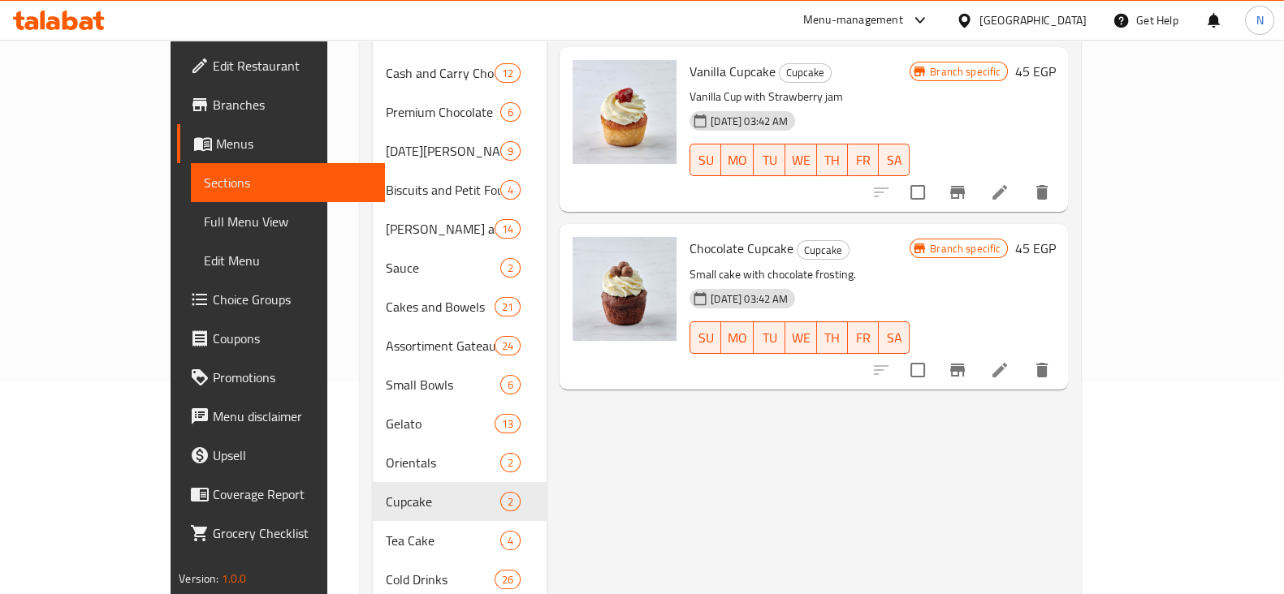
scroll to position [205, 0]
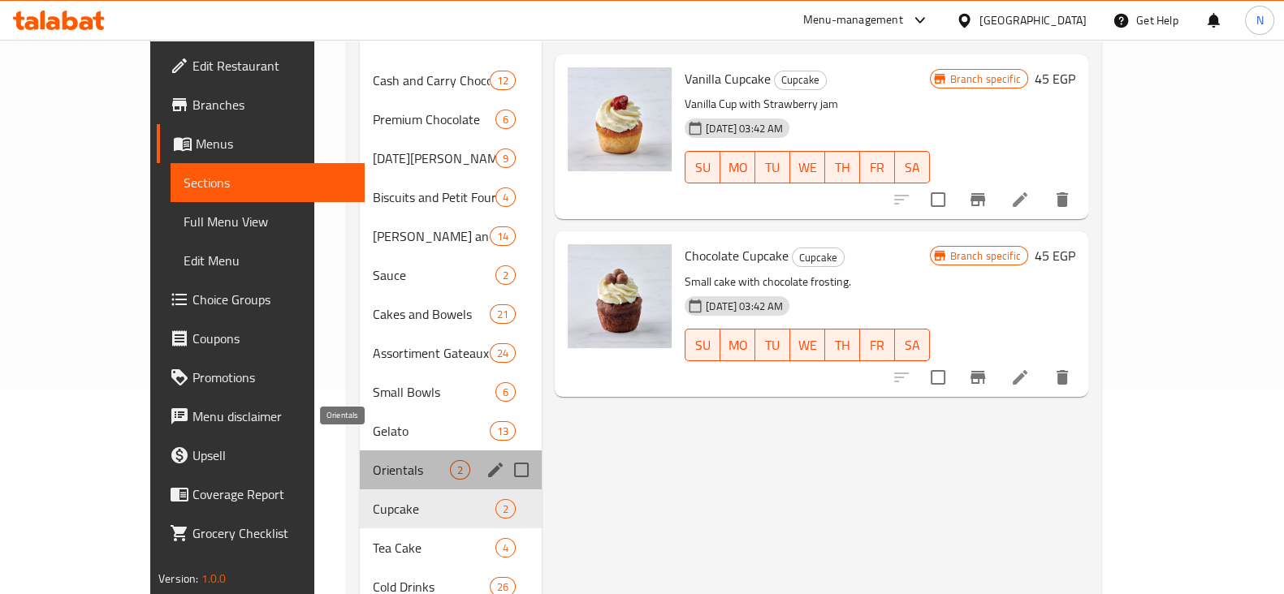
click at [373, 460] on span "Orientals" at bounding box center [411, 469] width 77 height 19
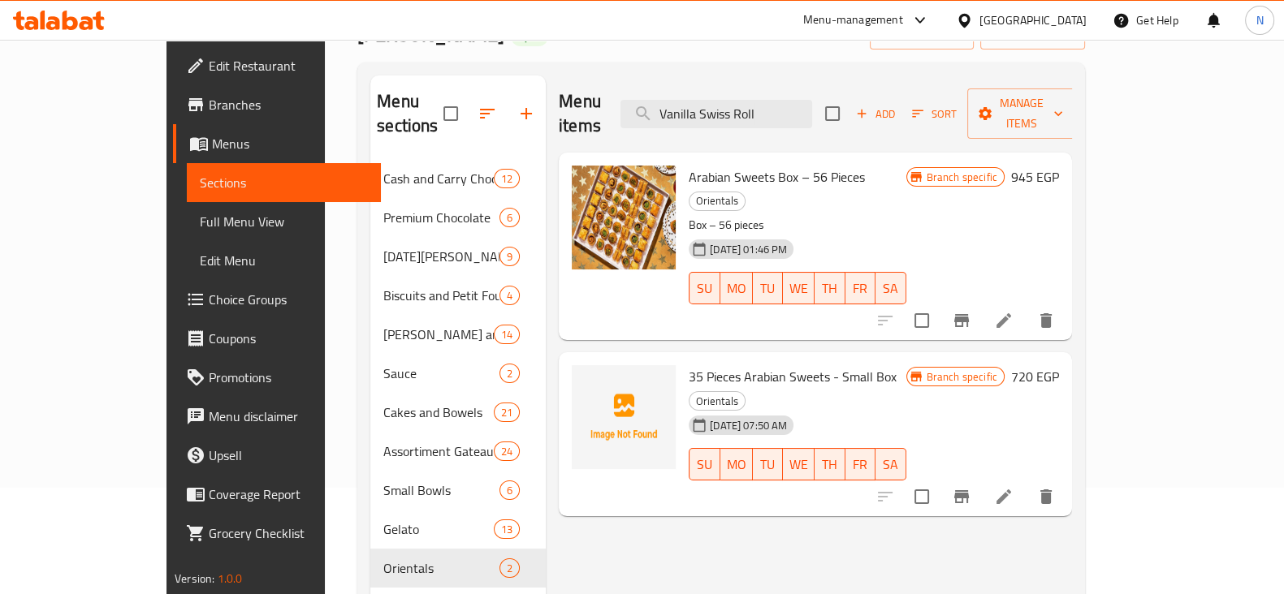
scroll to position [97, 0]
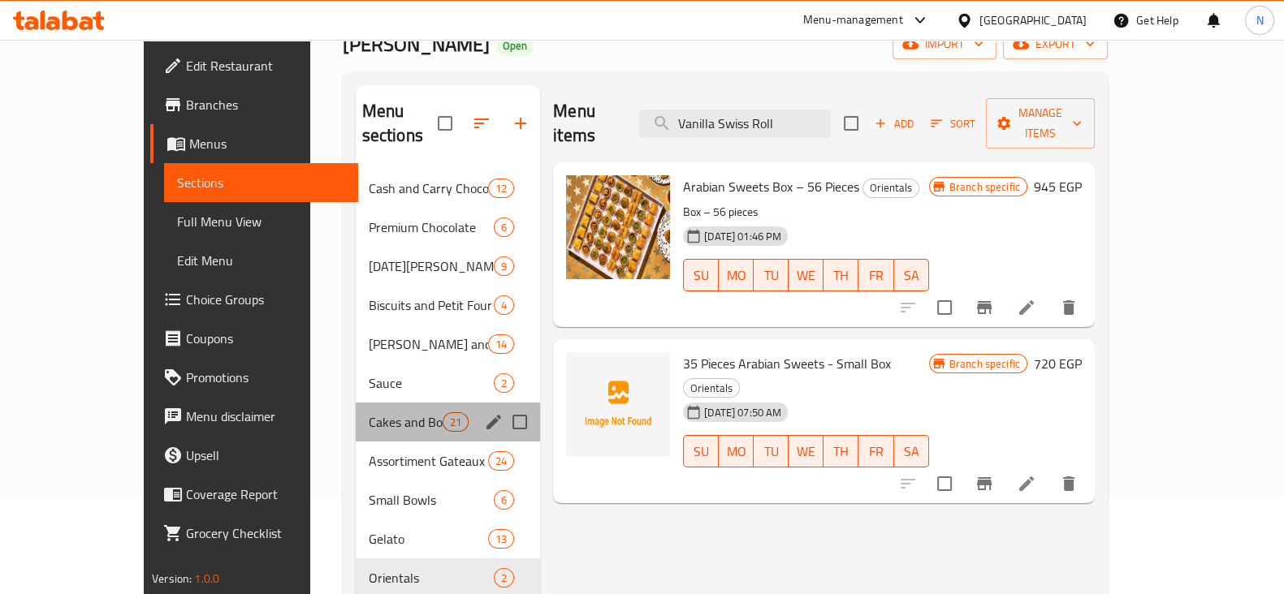
click at [356, 408] on div "Cakes and Bowels 21" at bounding box center [448, 422] width 185 height 39
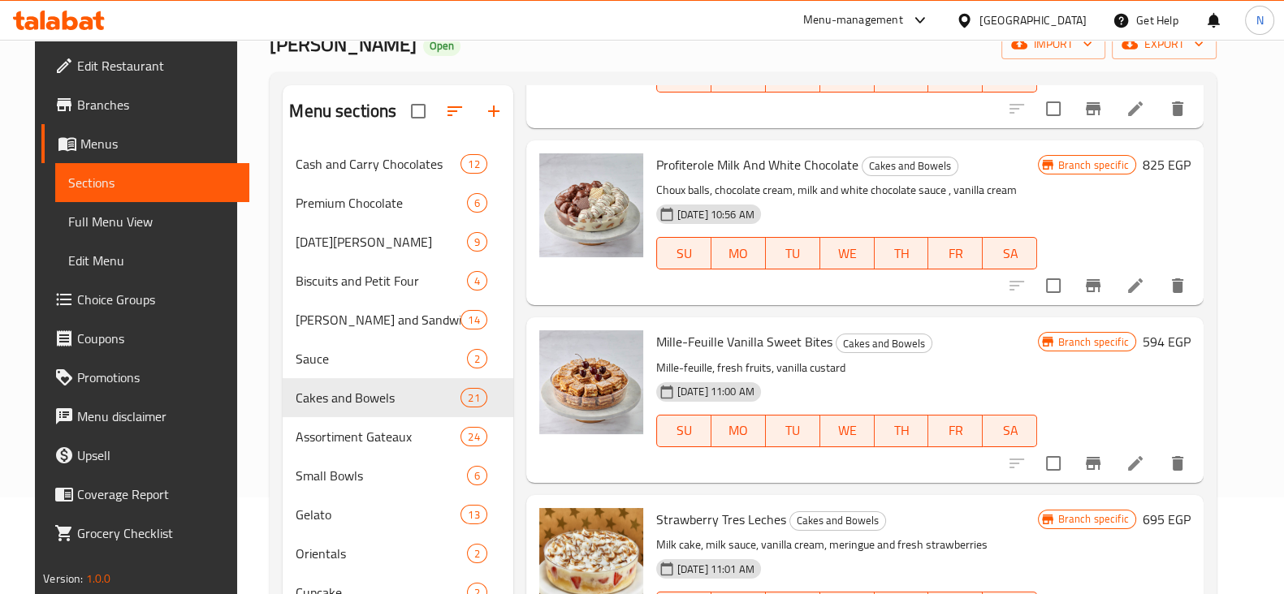
scroll to position [2721, 0]
